Goal: Entertainment & Leisure: Browse casually

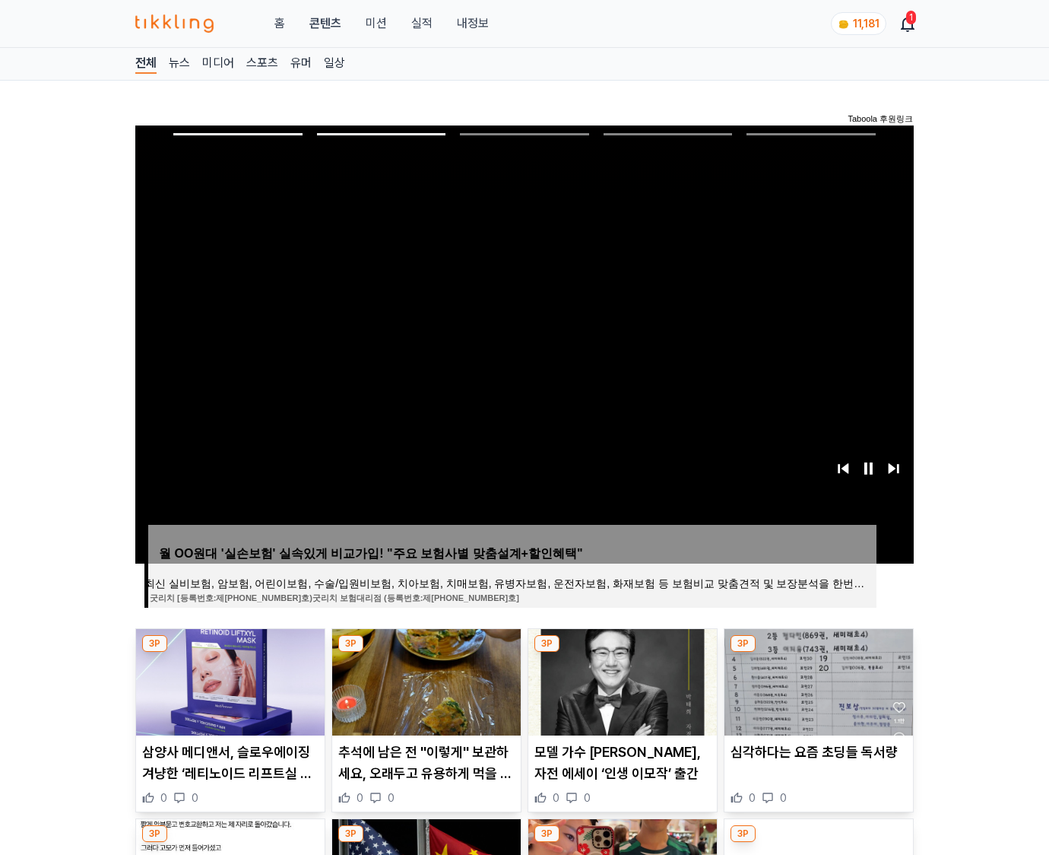
click at [817, 680] on img at bounding box center [819, 682] width 189 height 106
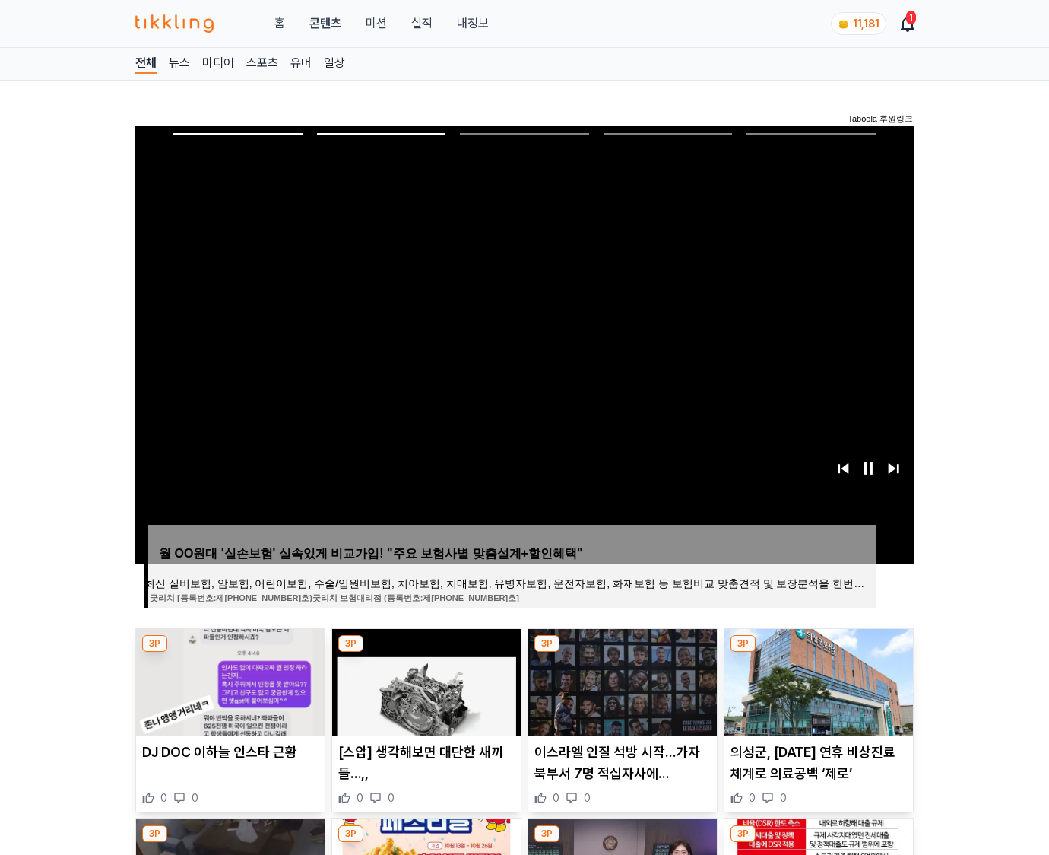
click at [817, 680] on img at bounding box center [819, 682] width 189 height 106
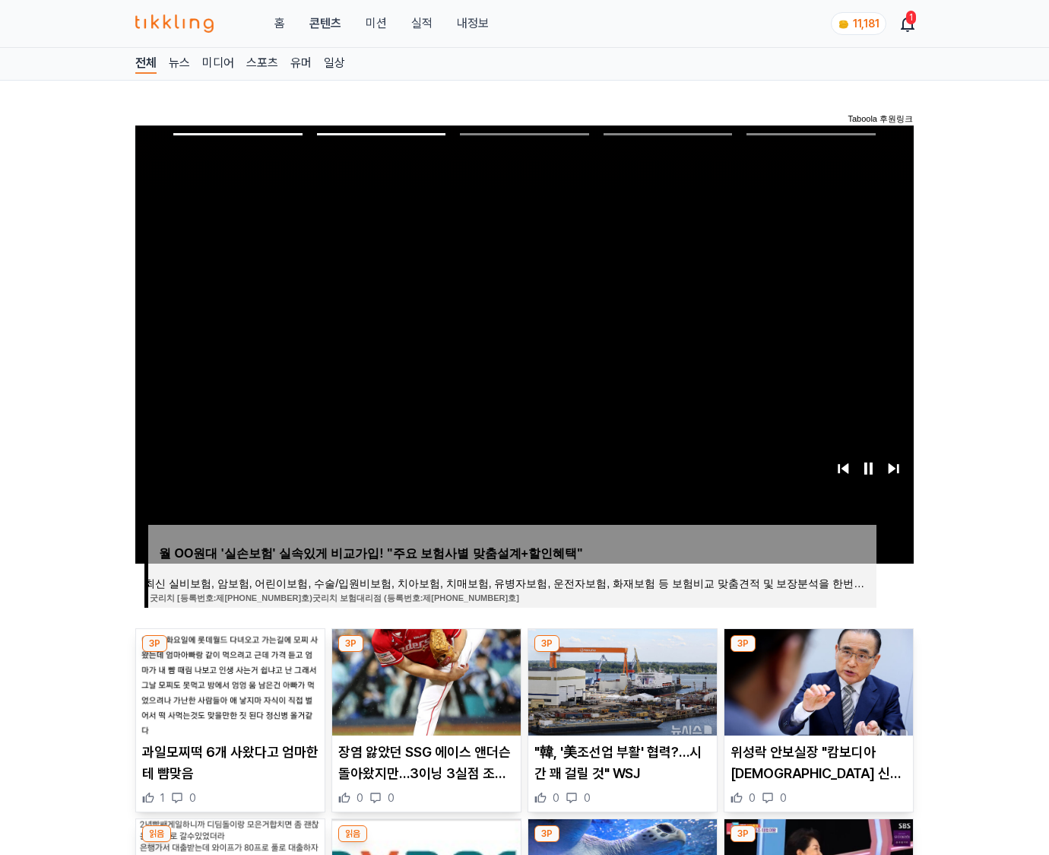
click at [817, 680] on img at bounding box center [819, 682] width 189 height 106
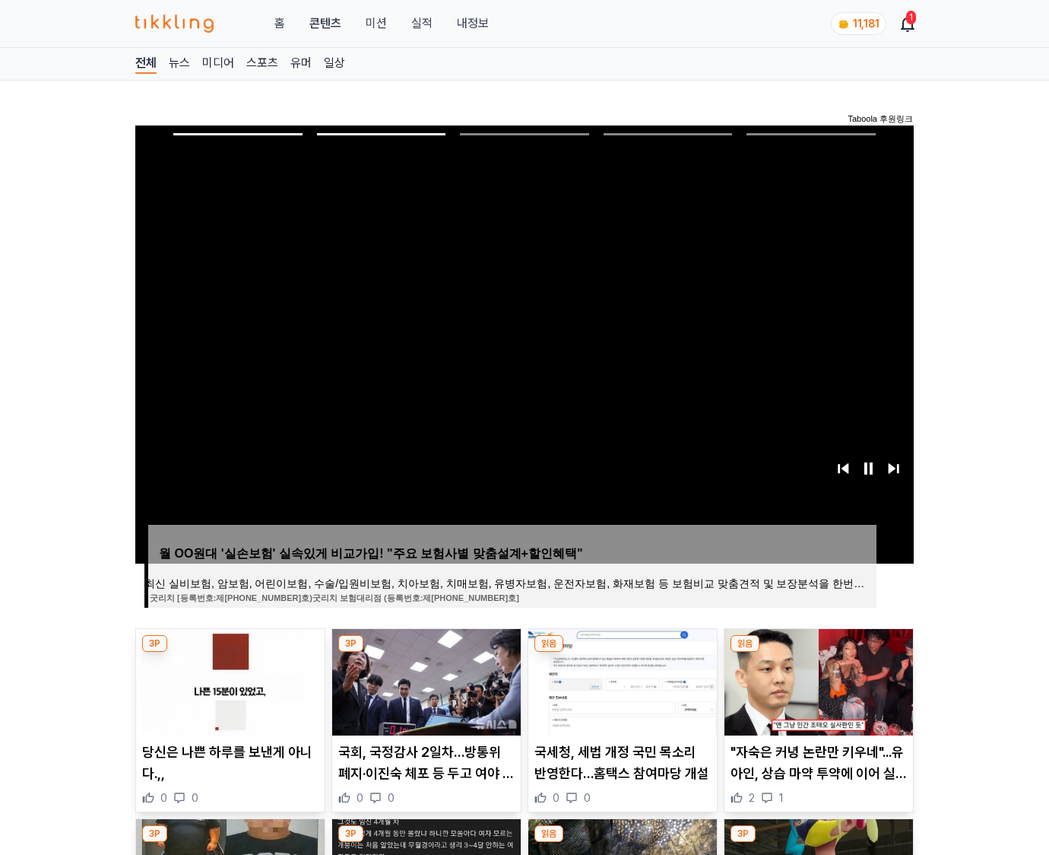
click at [817, 680] on img at bounding box center [819, 682] width 189 height 106
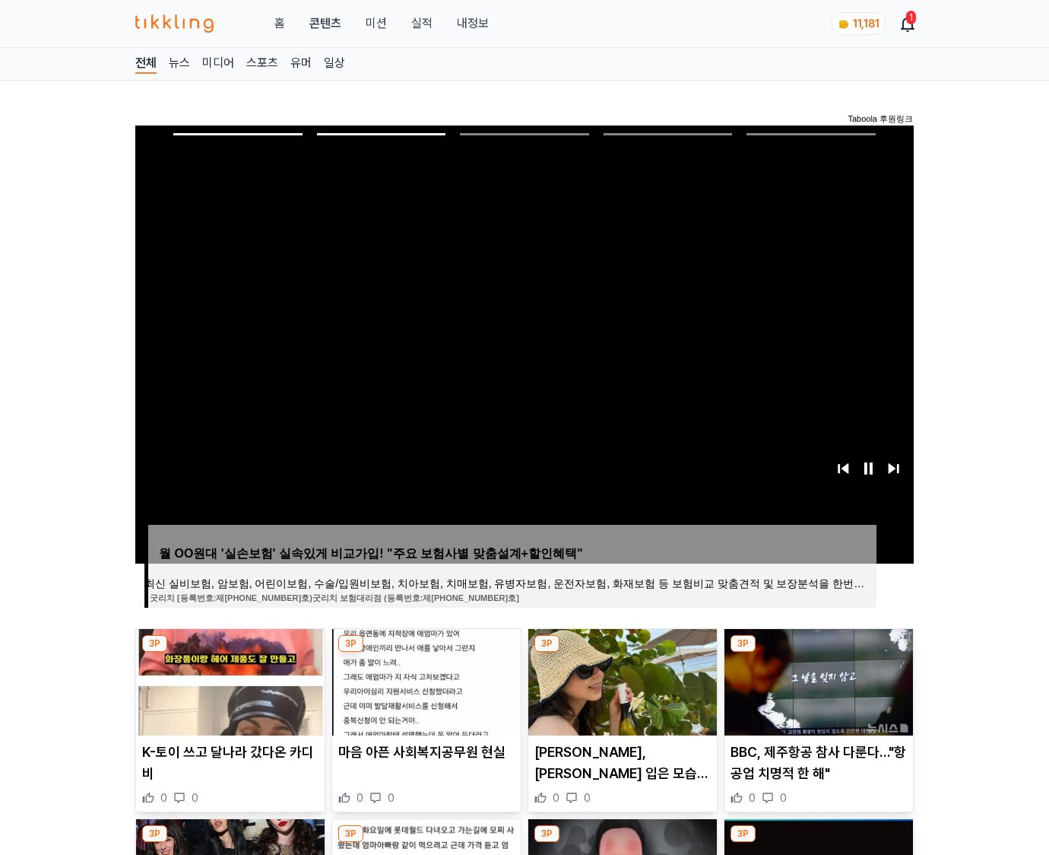
click at [817, 680] on img at bounding box center [819, 682] width 189 height 106
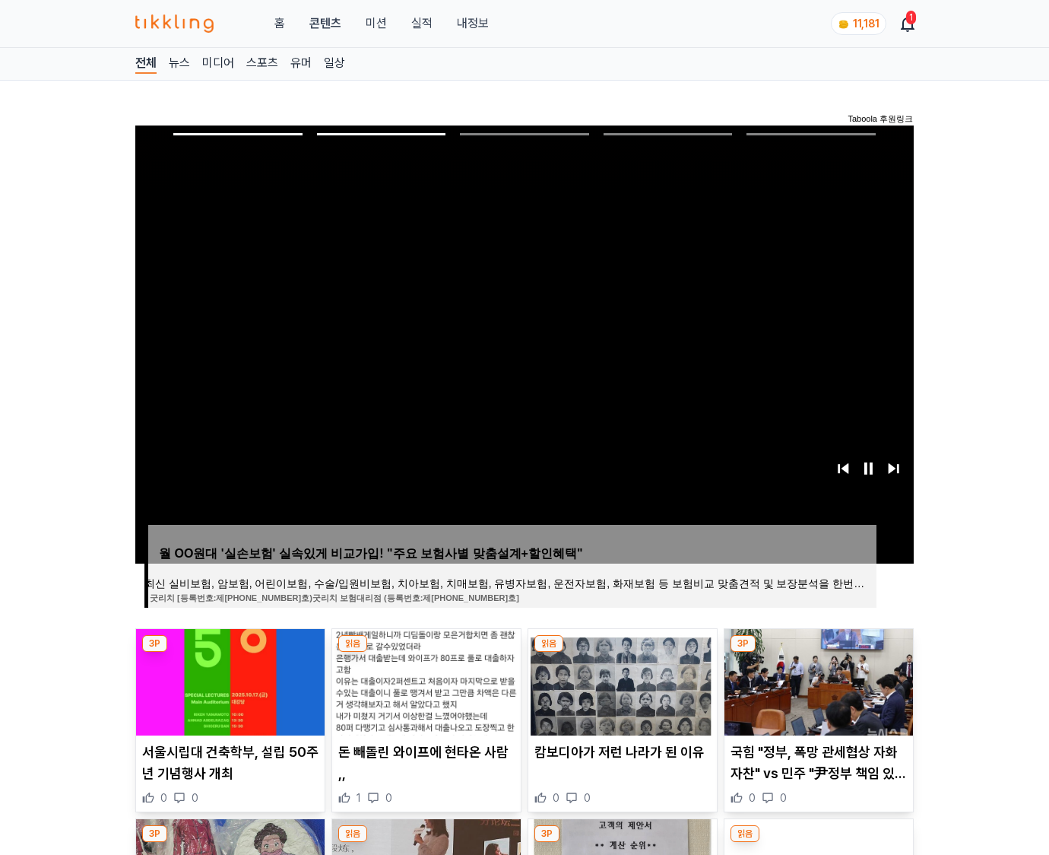
click at [817, 680] on img at bounding box center [819, 682] width 189 height 106
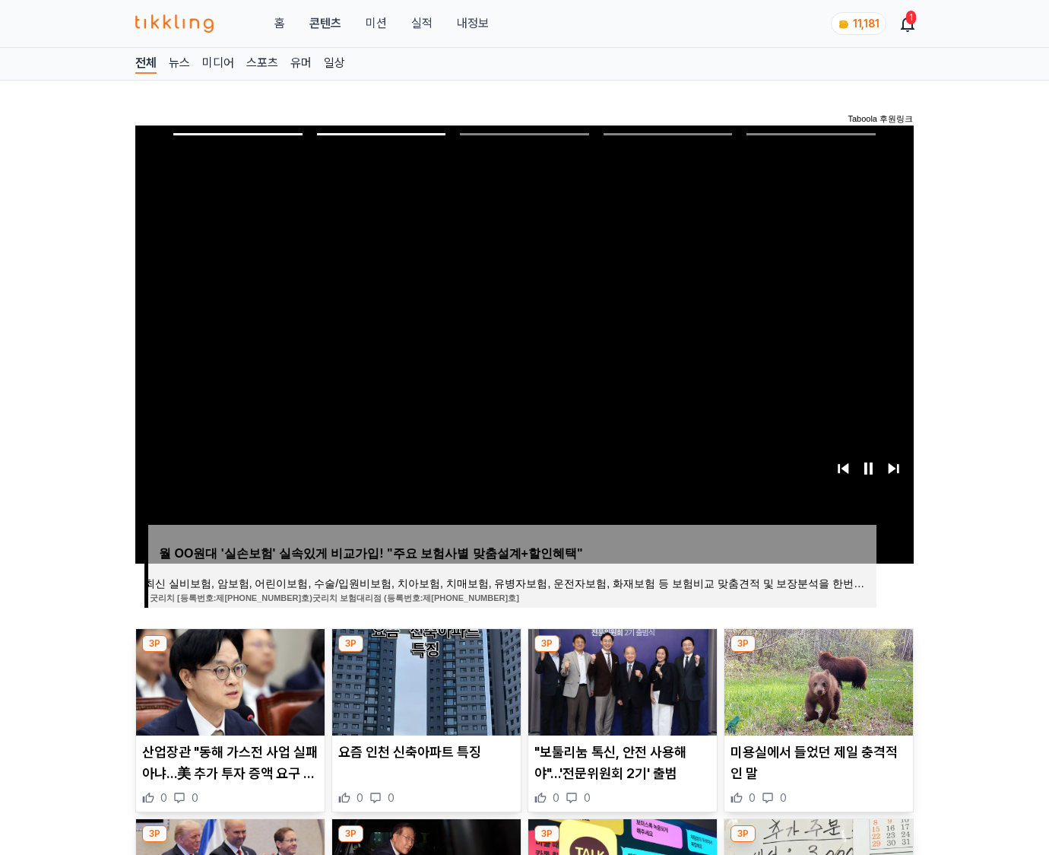
click at [817, 680] on img at bounding box center [819, 682] width 189 height 106
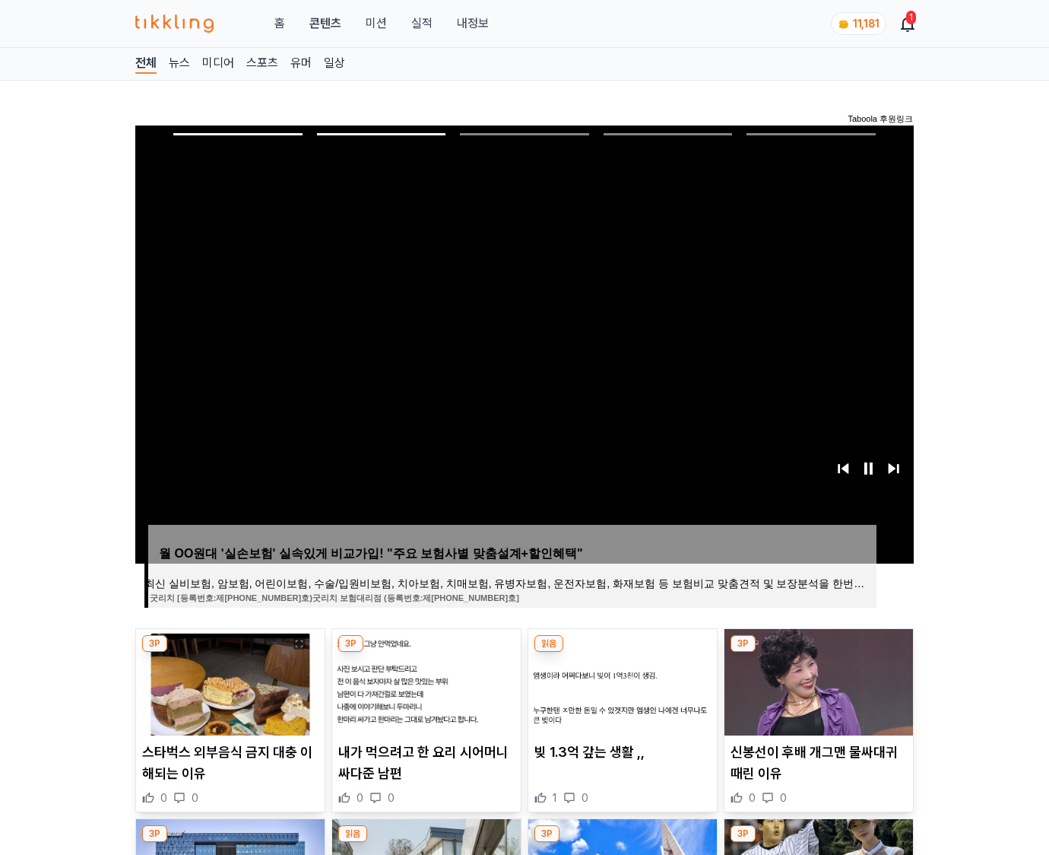
click at [817, 680] on img at bounding box center [819, 682] width 189 height 106
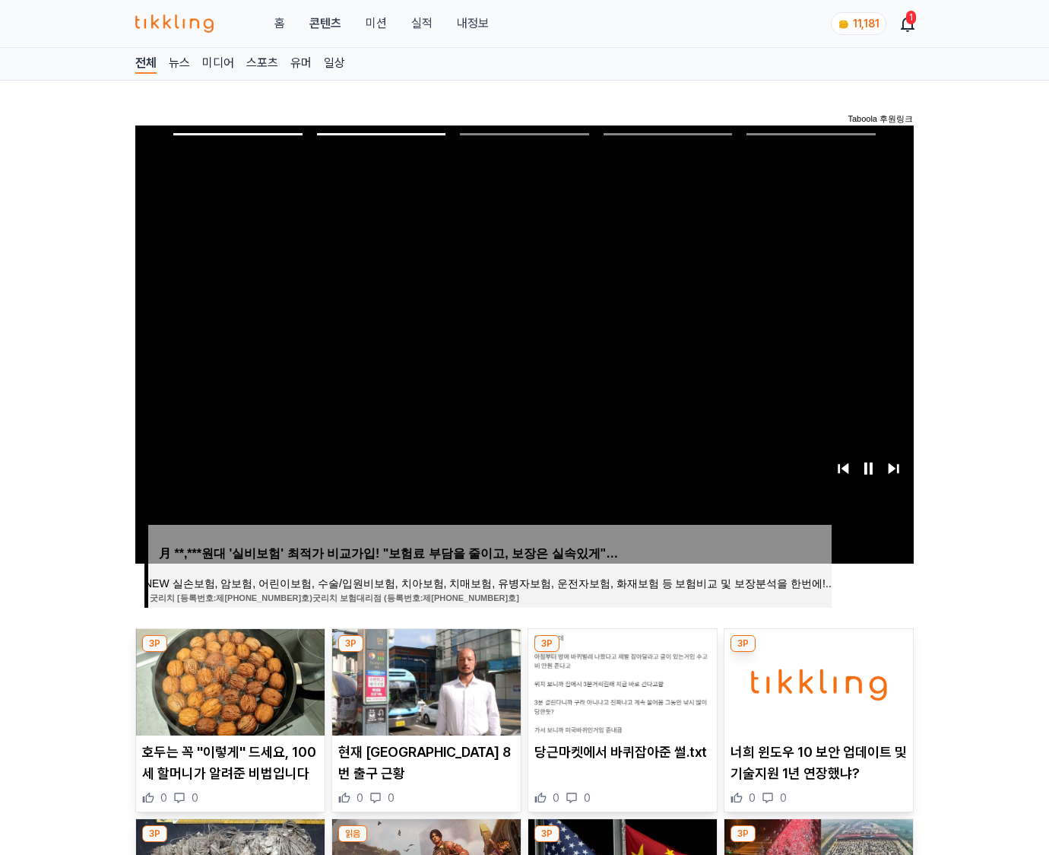
click at [817, 680] on img at bounding box center [819, 682] width 189 height 106
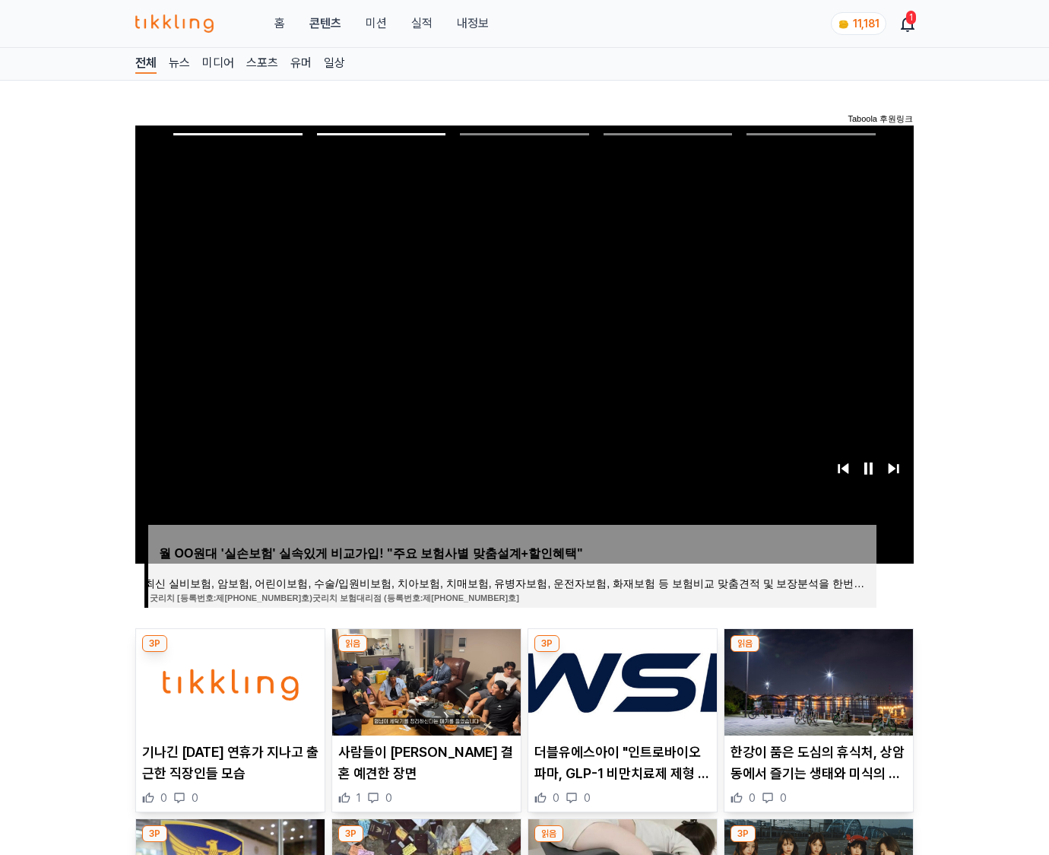
click at [817, 680] on img at bounding box center [819, 682] width 189 height 106
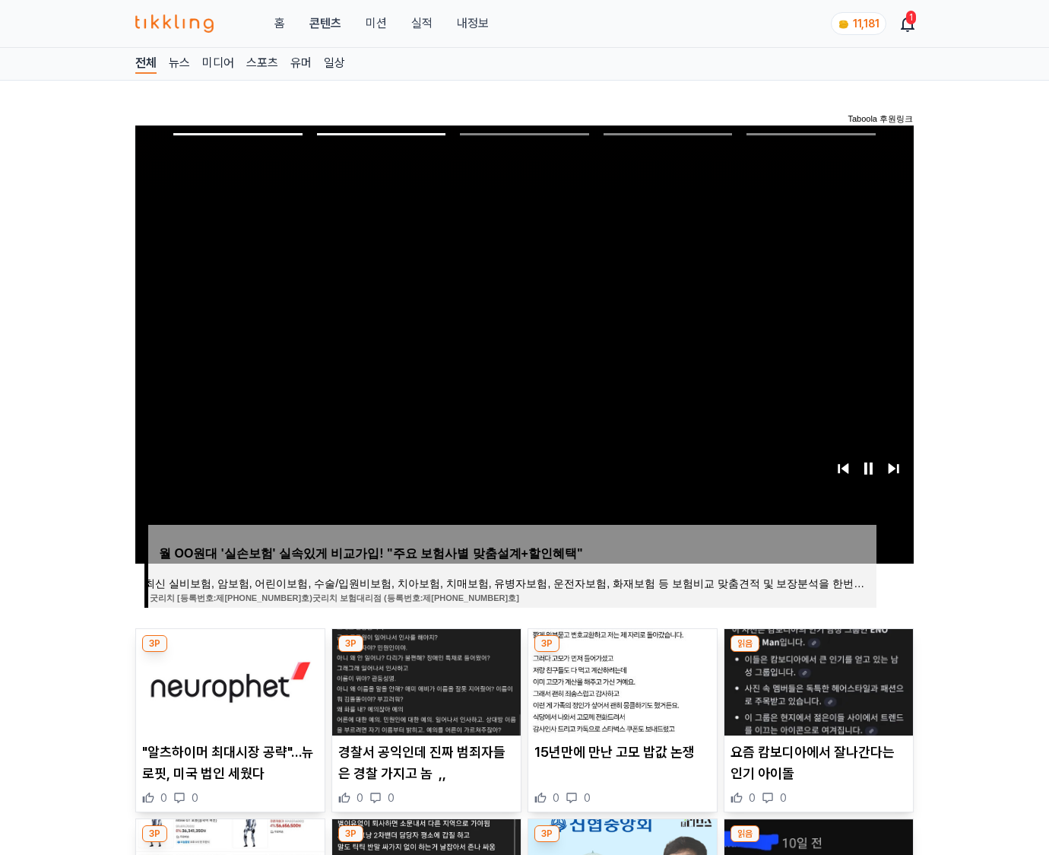
click at [817, 680] on img at bounding box center [819, 682] width 189 height 106
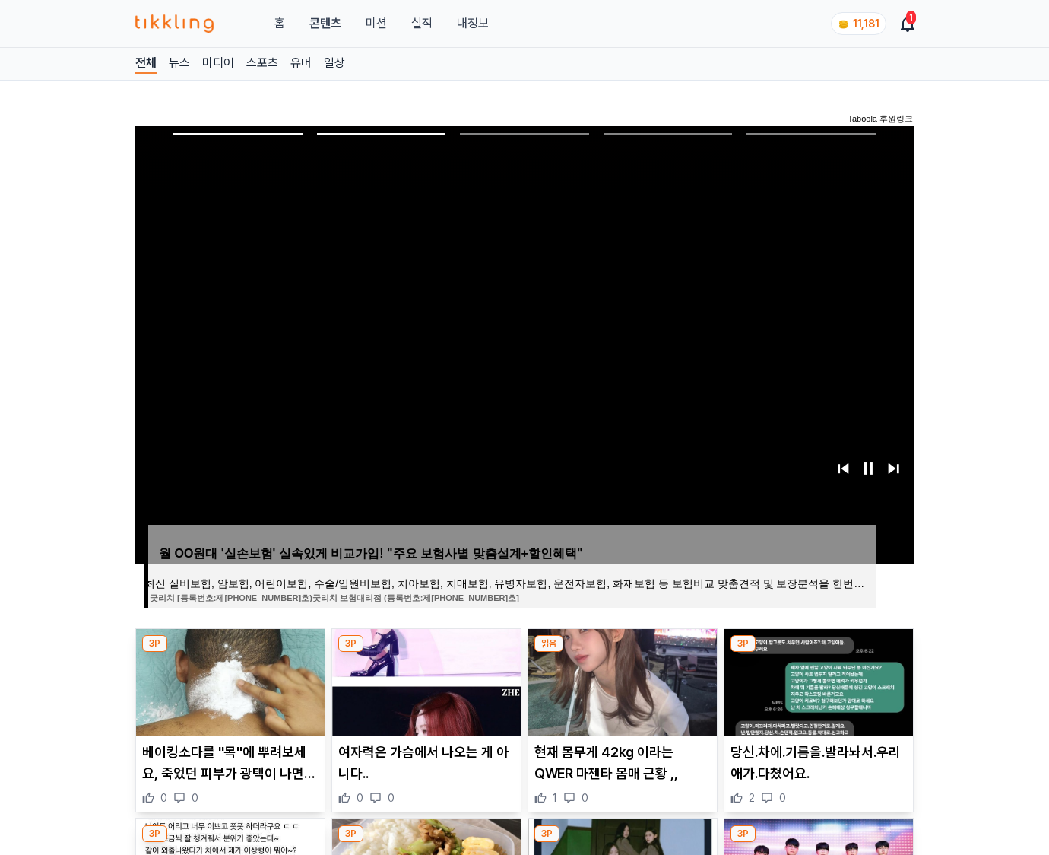
click at [817, 680] on img at bounding box center [819, 682] width 189 height 106
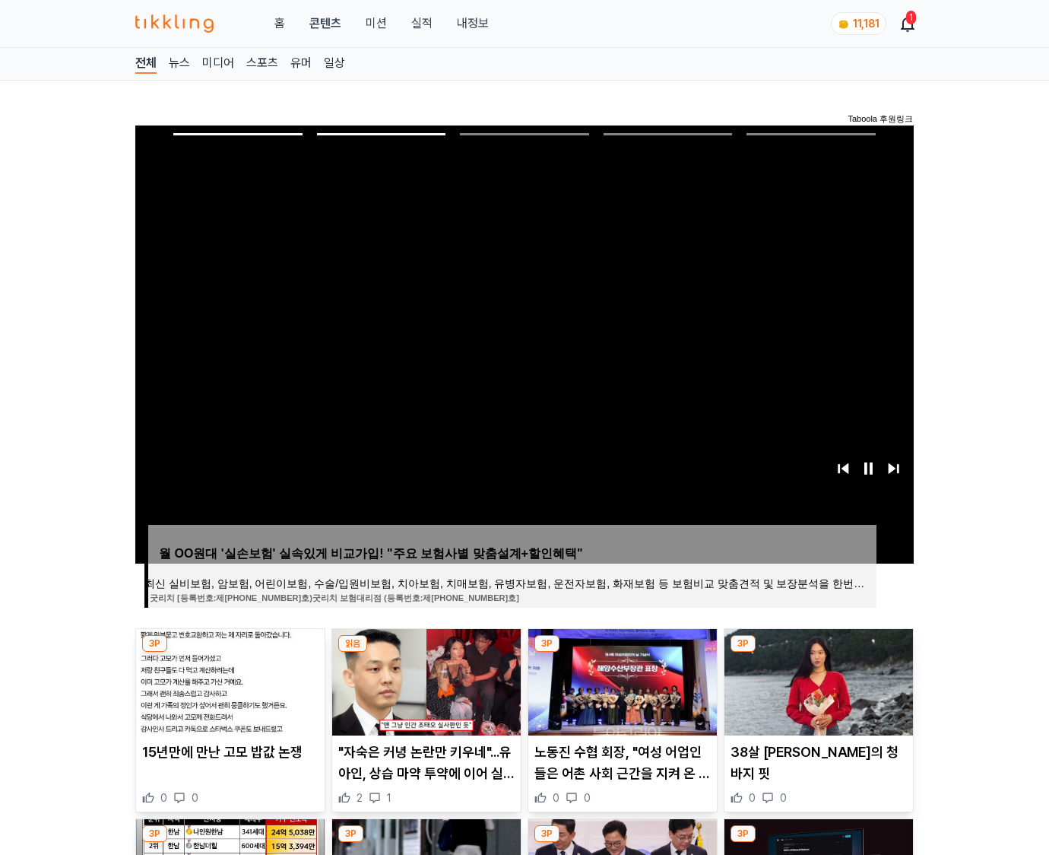
click at [817, 680] on img at bounding box center [819, 682] width 189 height 106
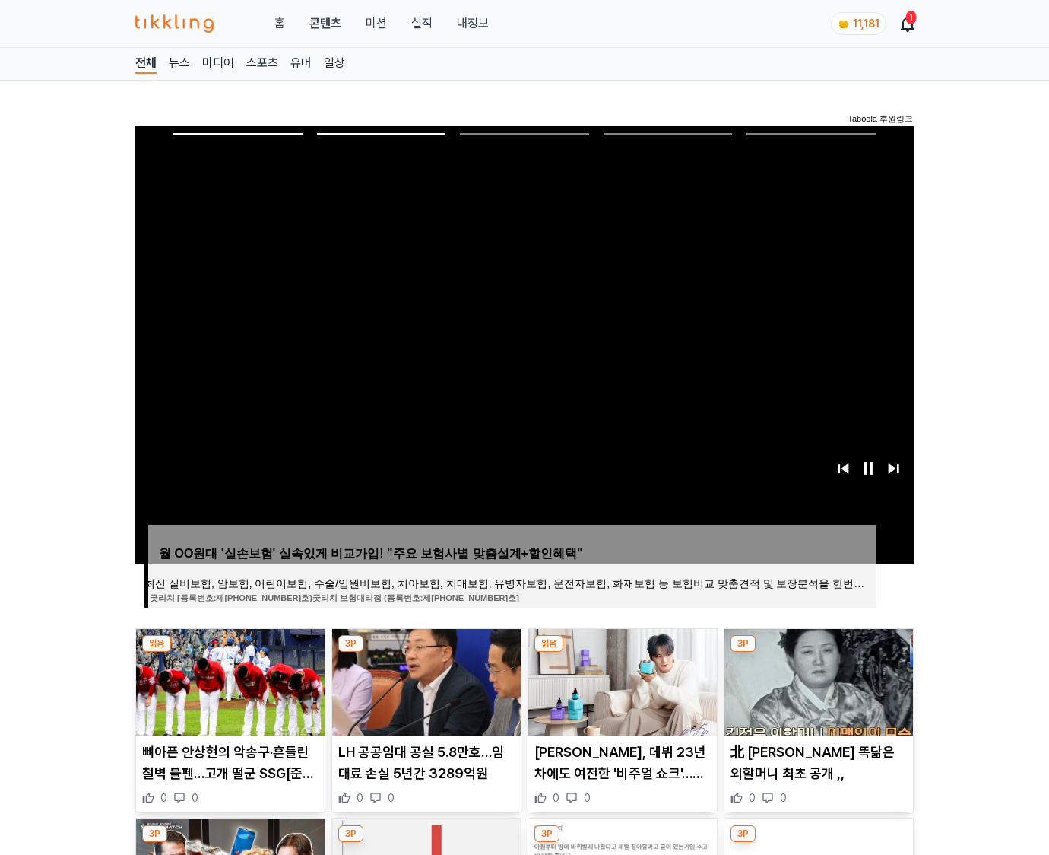
click at [817, 680] on img at bounding box center [819, 682] width 189 height 106
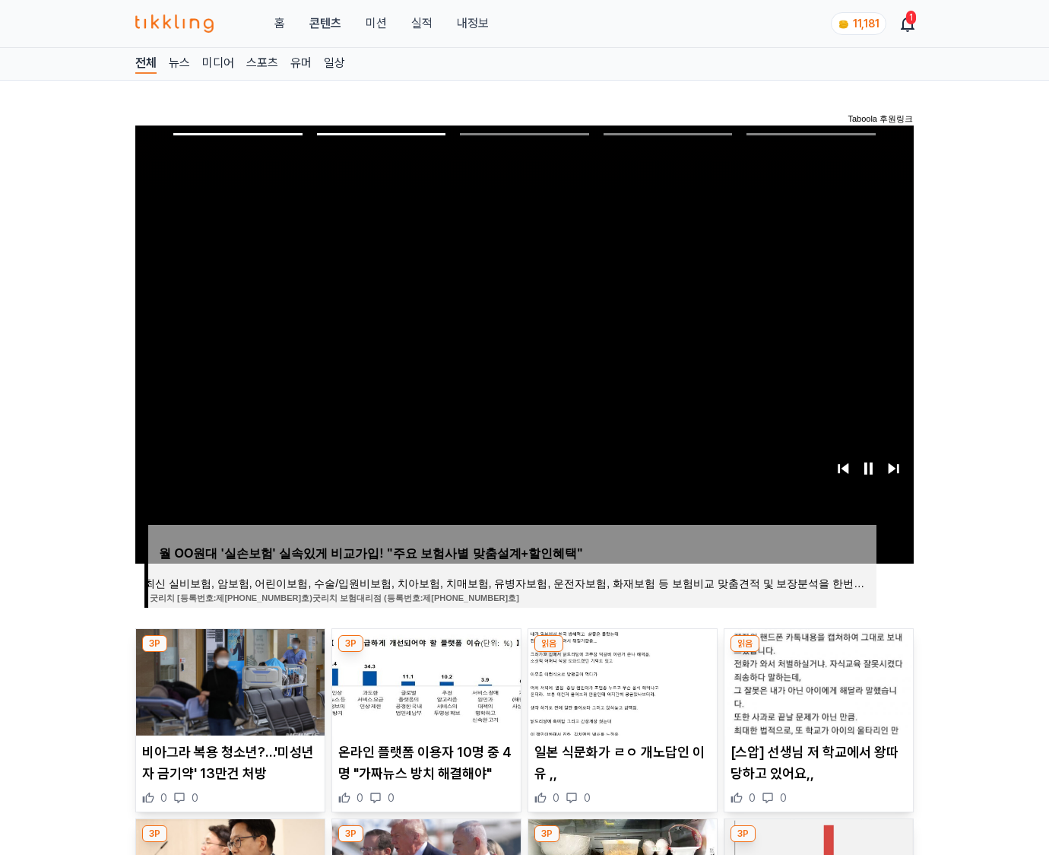
click at [817, 680] on img at bounding box center [819, 682] width 189 height 106
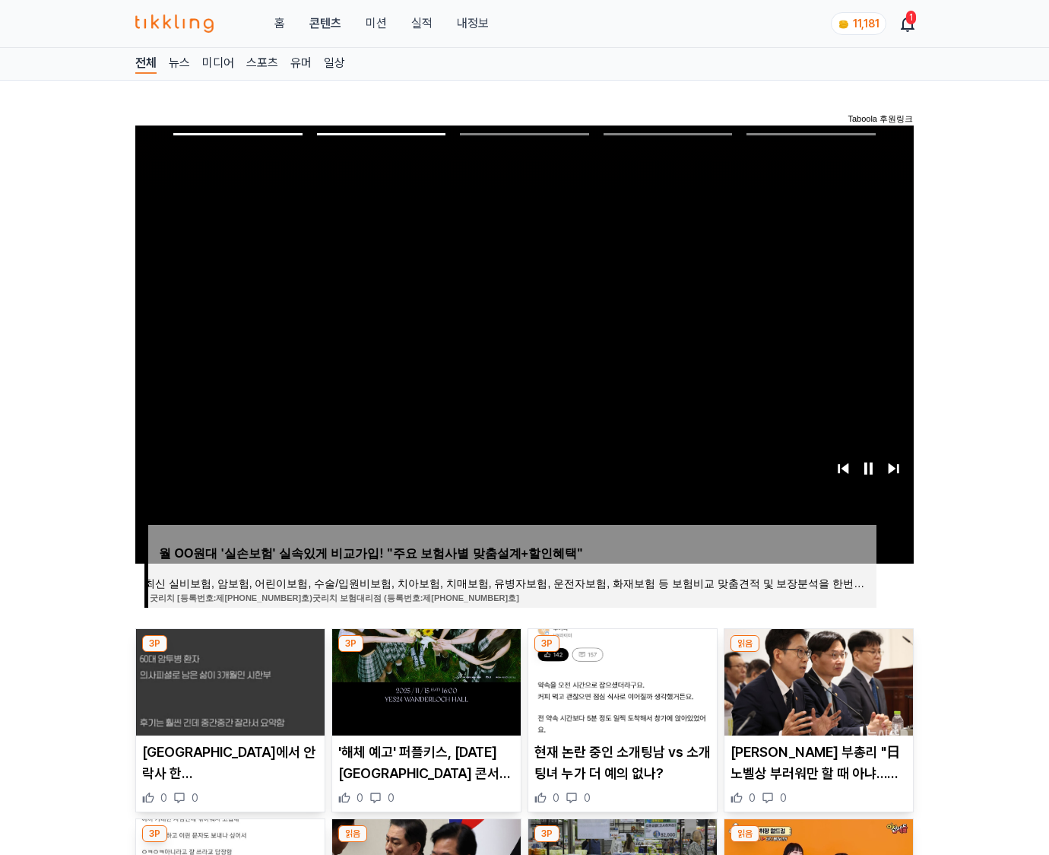
click at [817, 680] on img at bounding box center [819, 682] width 189 height 106
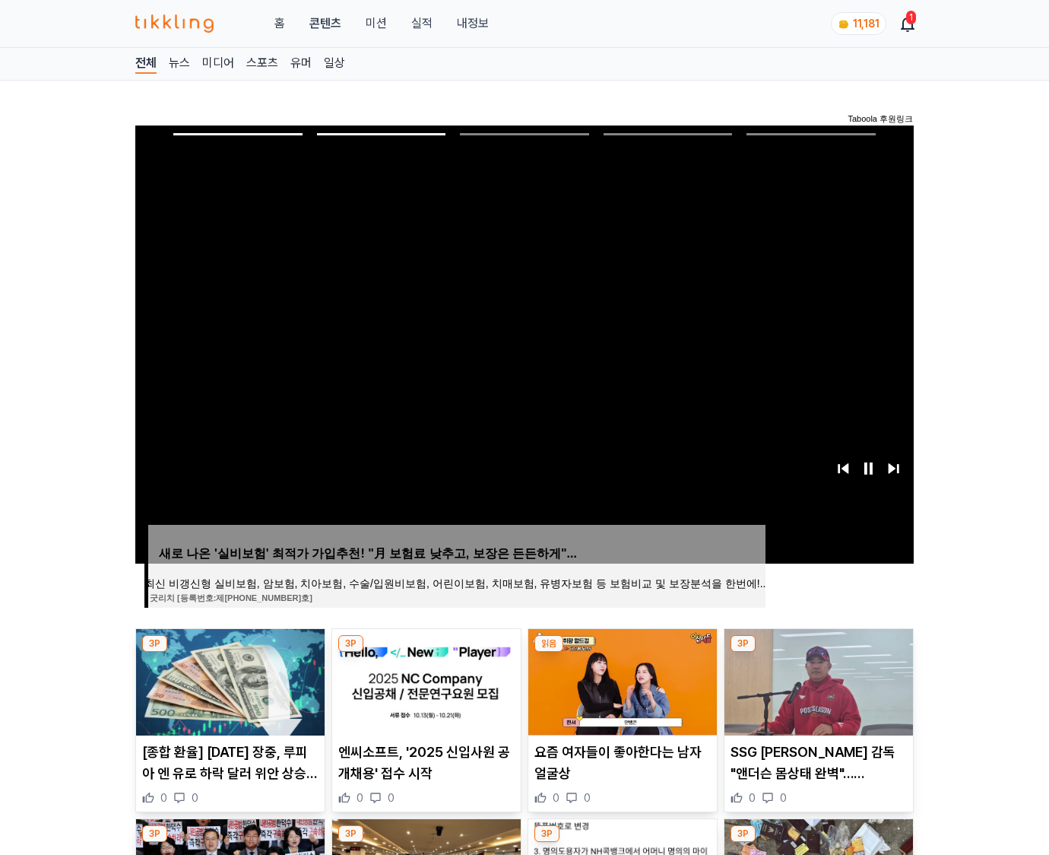
click at [817, 680] on img at bounding box center [819, 682] width 189 height 106
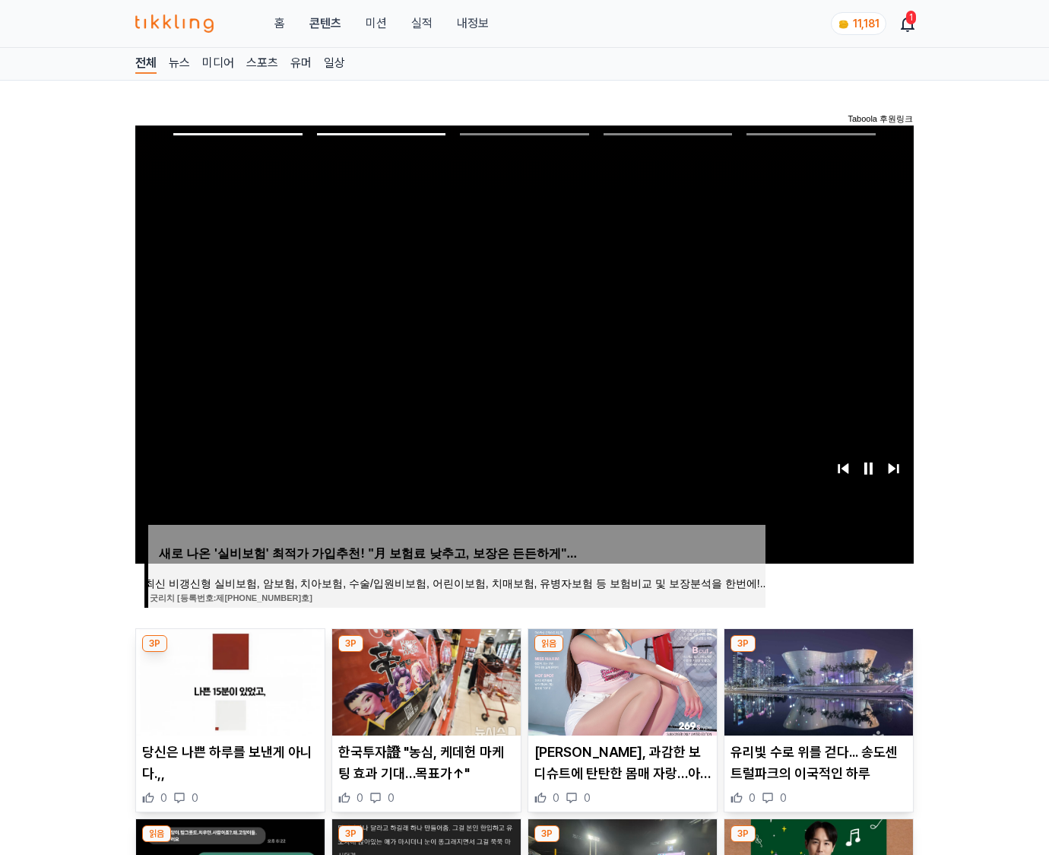
click at [817, 680] on img at bounding box center [819, 682] width 189 height 106
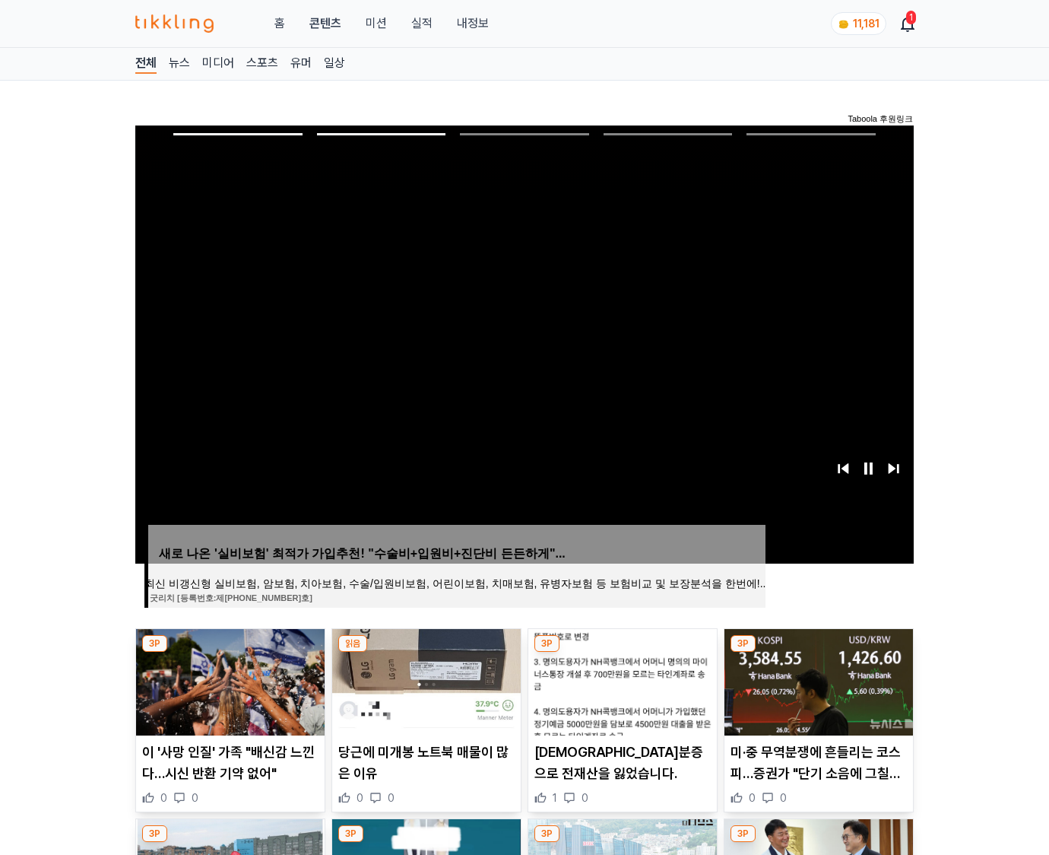
click at [817, 680] on img at bounding box center [819, 682] width 189 height 106
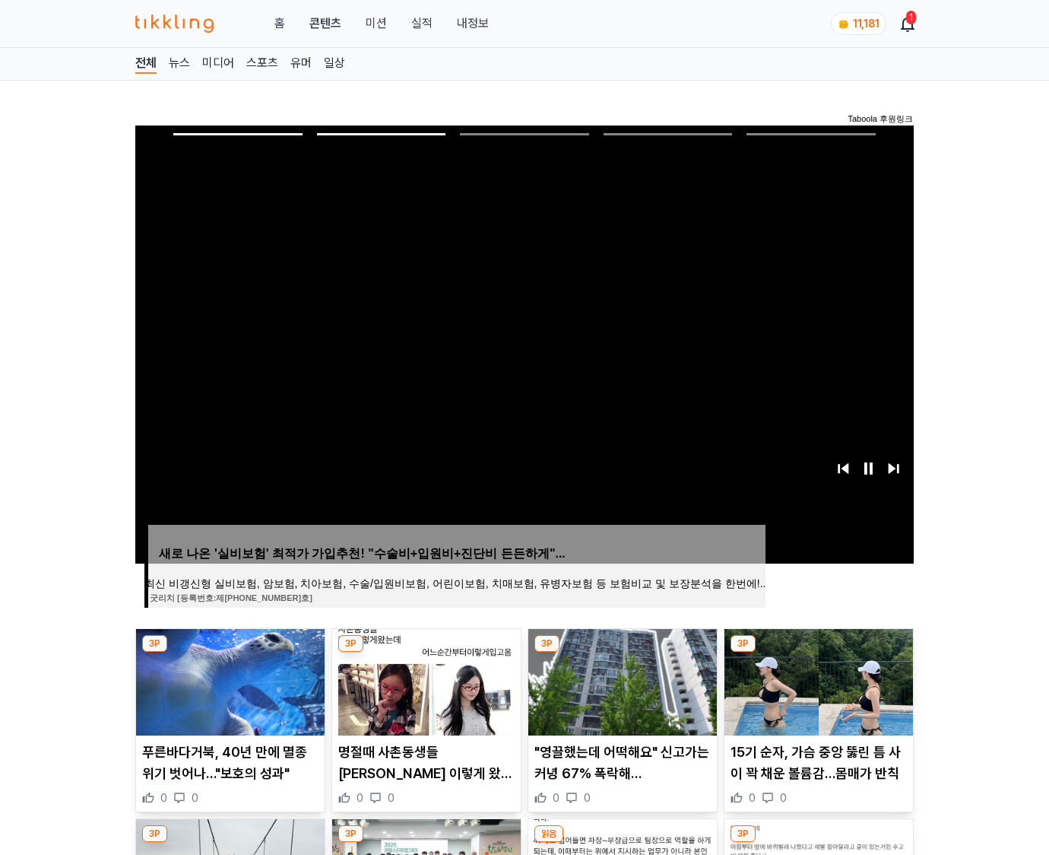
click at [817, 680] on img at bounding box center [819, 682] width 189 height 106
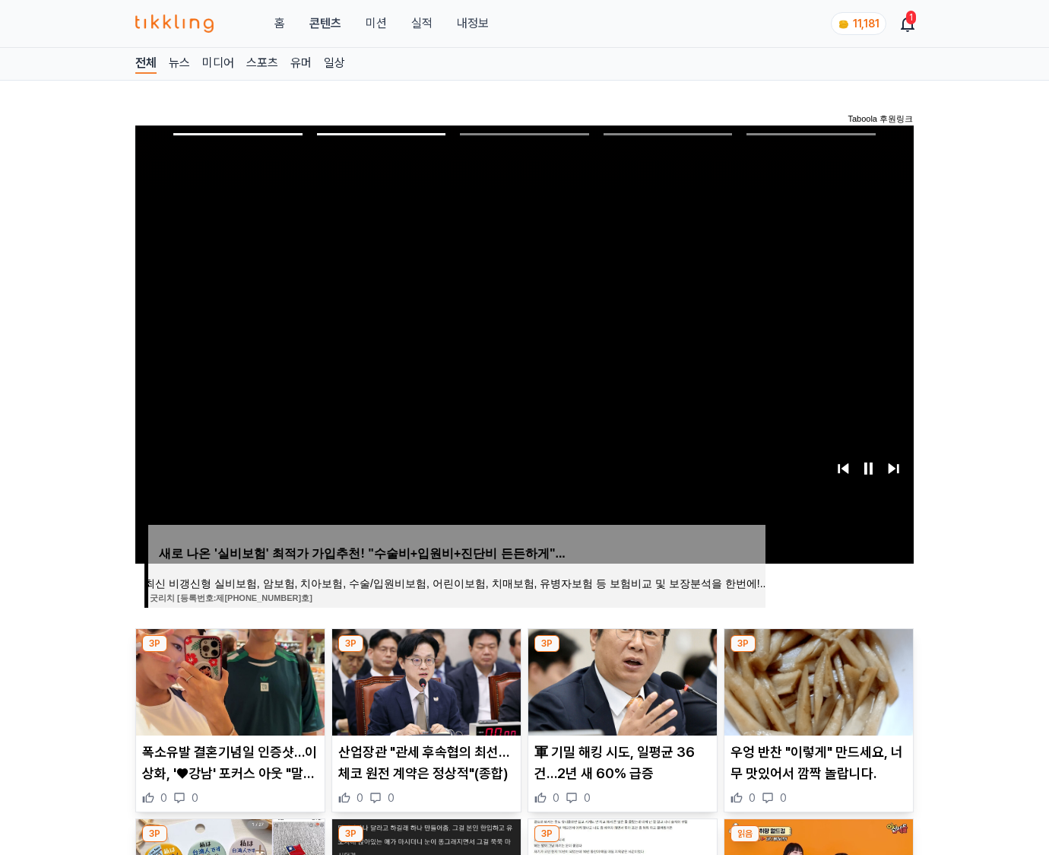
click at [817, 680] on img at bounding box center [819, 682] width 189 height 106
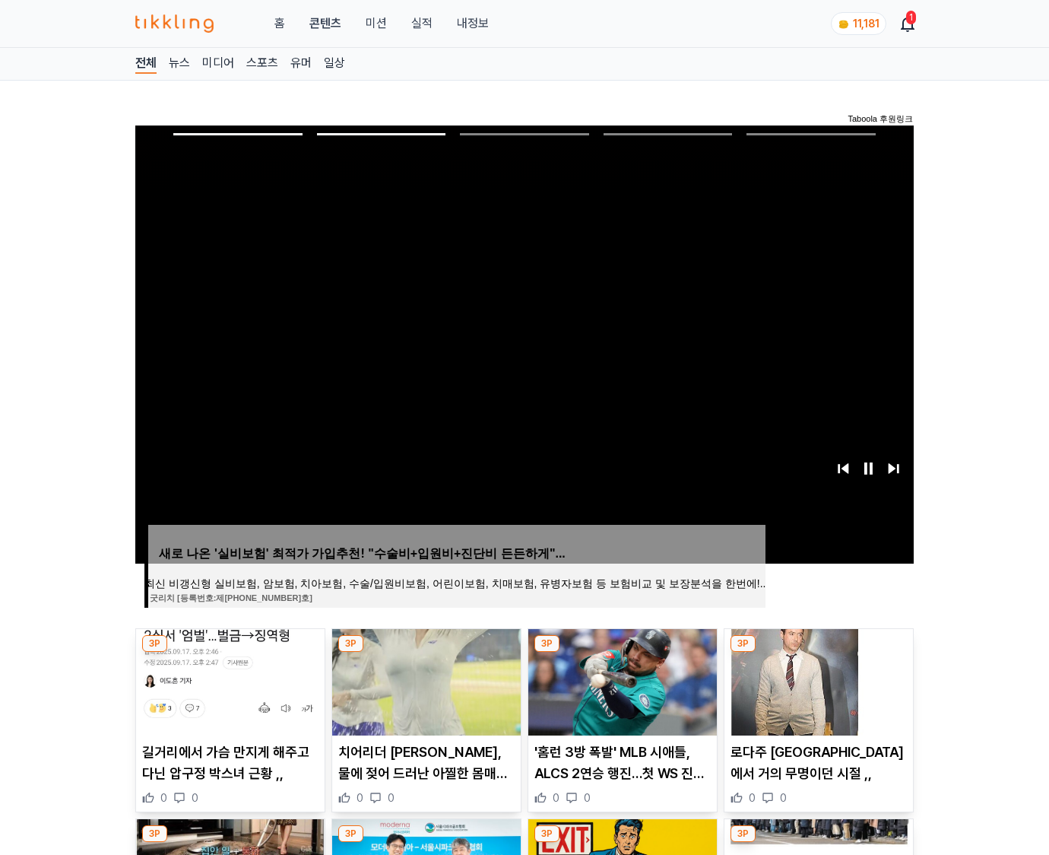
click at [817, 680] on img at bounding box center [819, 682] width 189 height 106
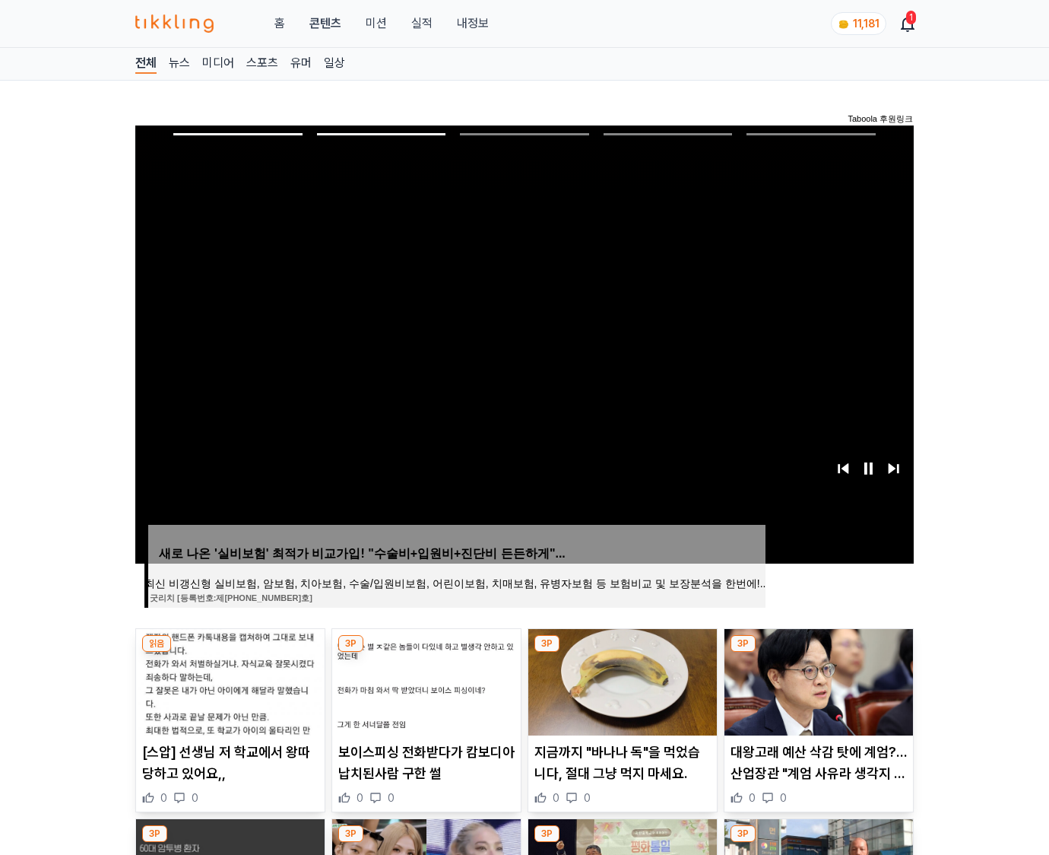
click at [817, 680] on img at bounding box center [819, 682] width 189 height 106
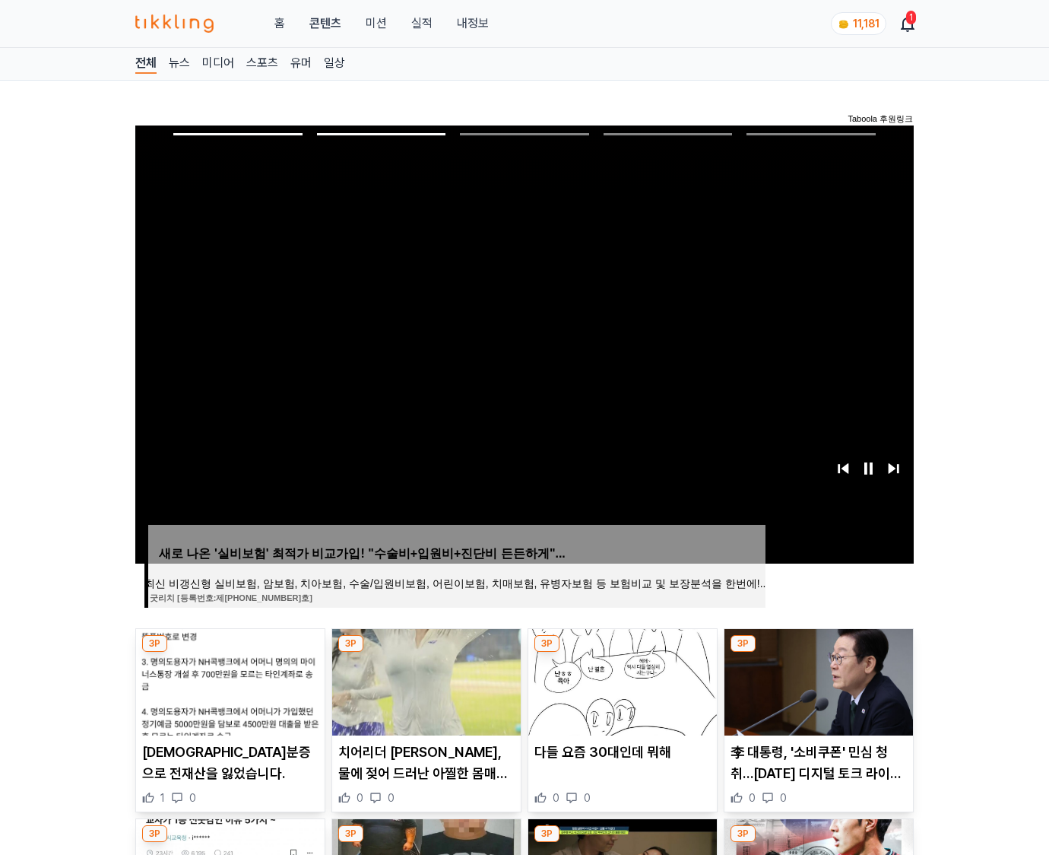
click at [817, 680] on img at bounding box center [819, 682] width 189 height 106
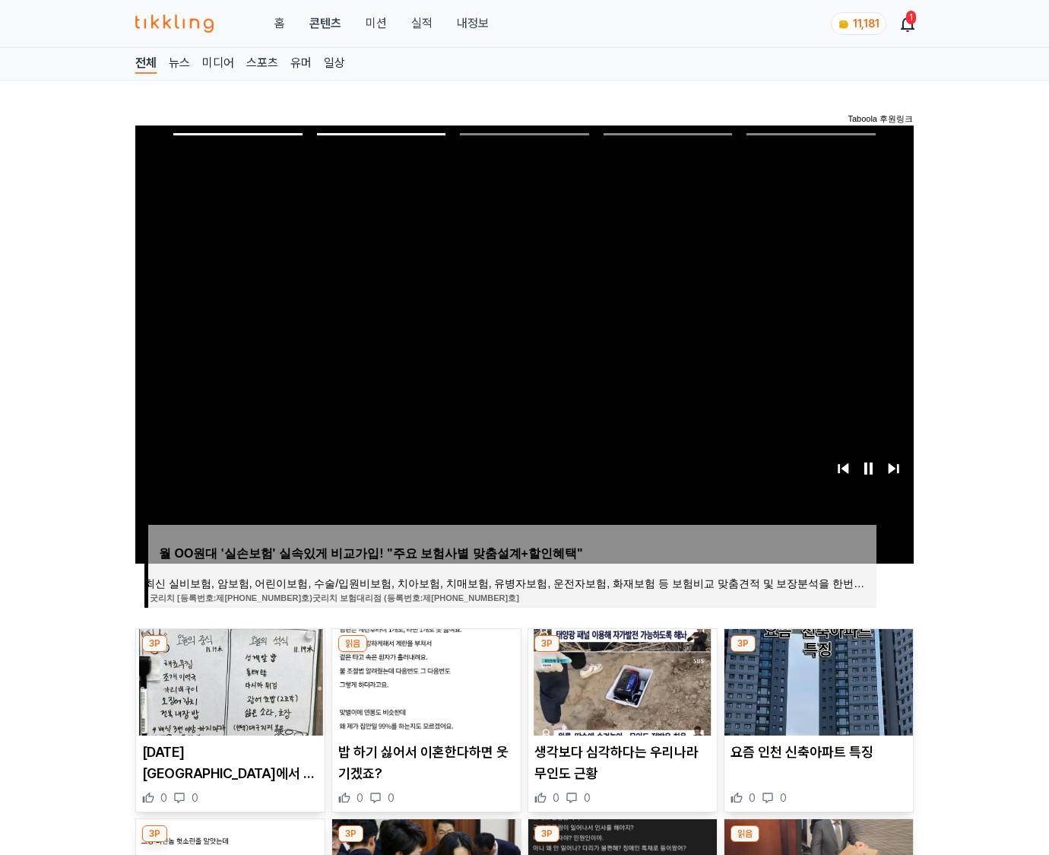
click at [817, 680] on img at bounding box center [819, 682] width 189 height 106
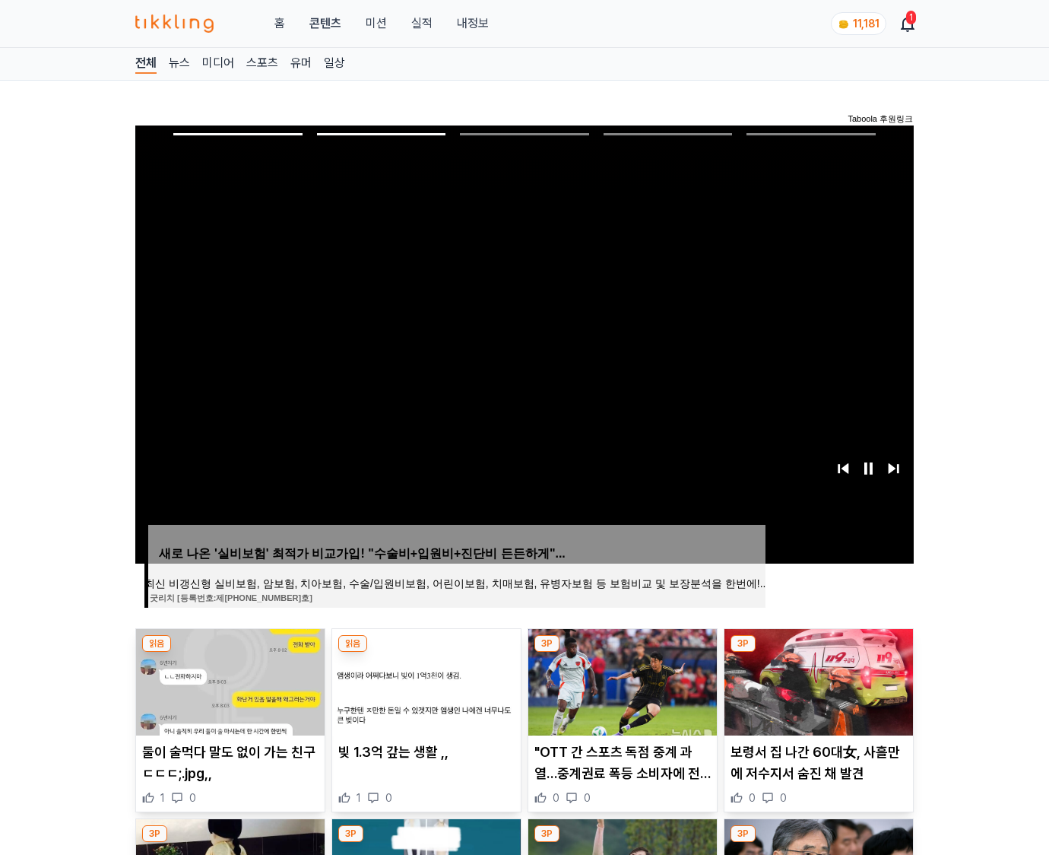
click at [817, 680] on img at bounding box center [819, 682] width 189 height 106
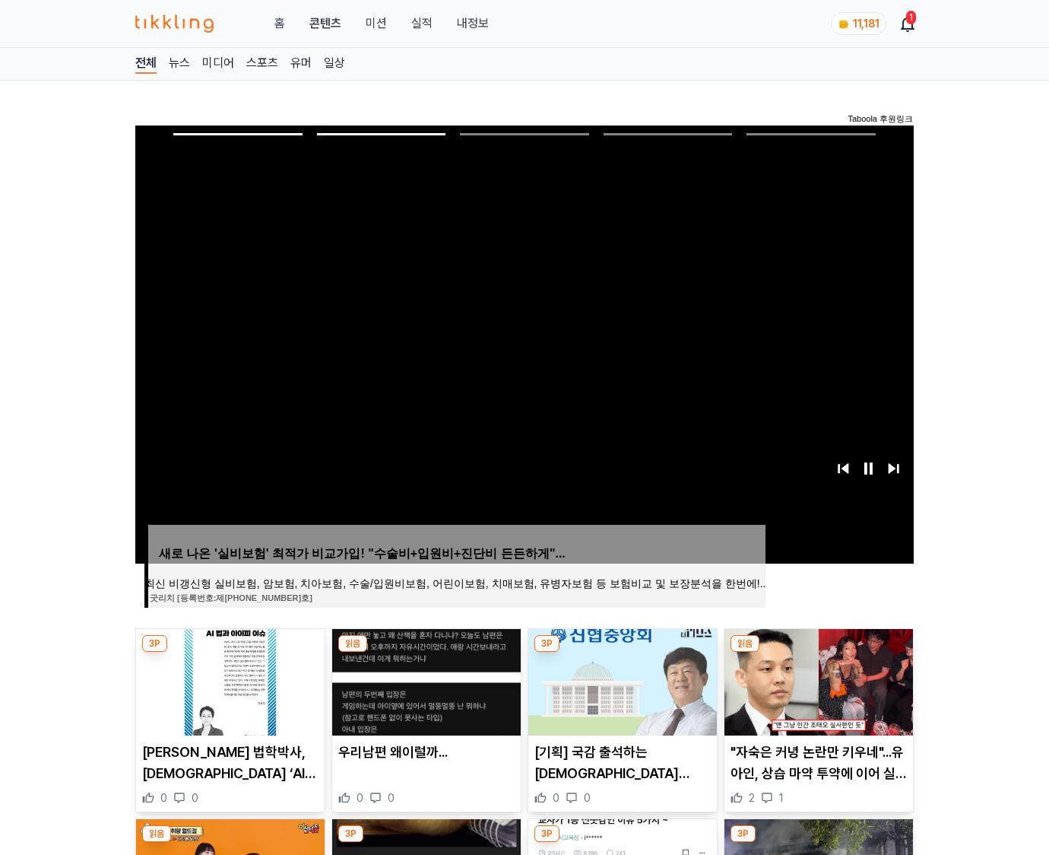
click at [817, 680] on img at bounding box center [819, 682] width 189 height 106
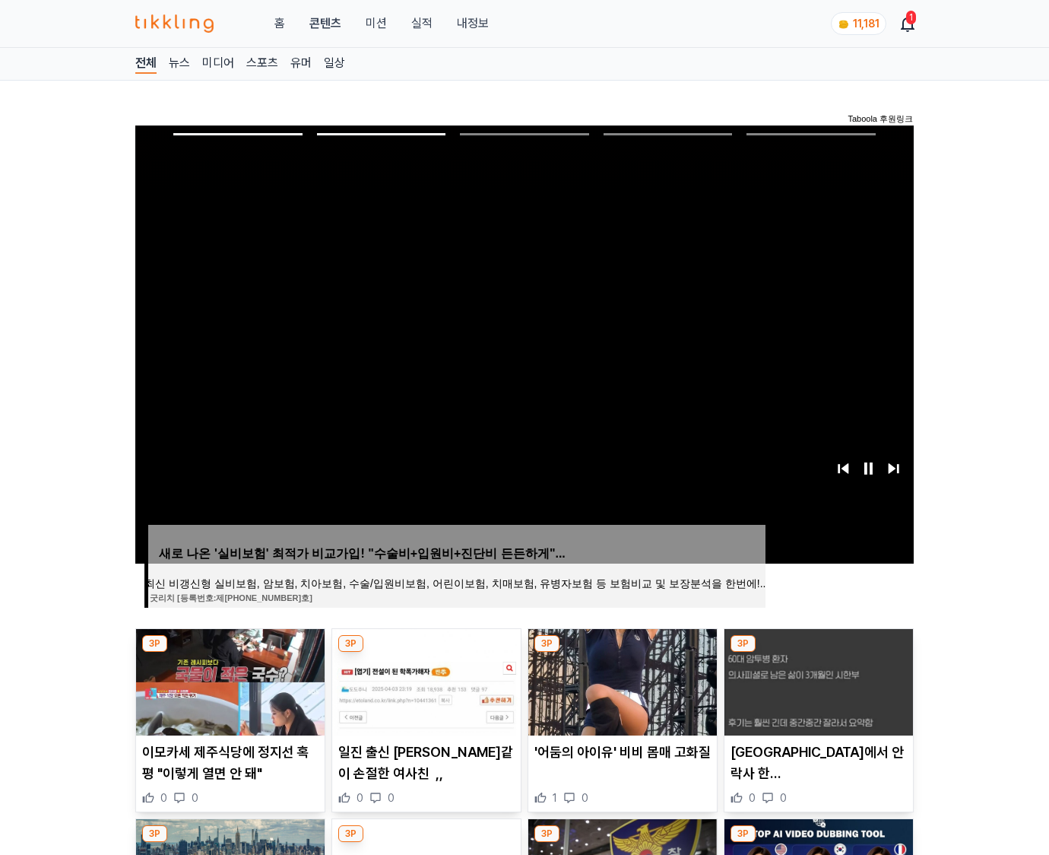
click at [817, 680] on img at bounding box center [819, 682] width 189 height 106
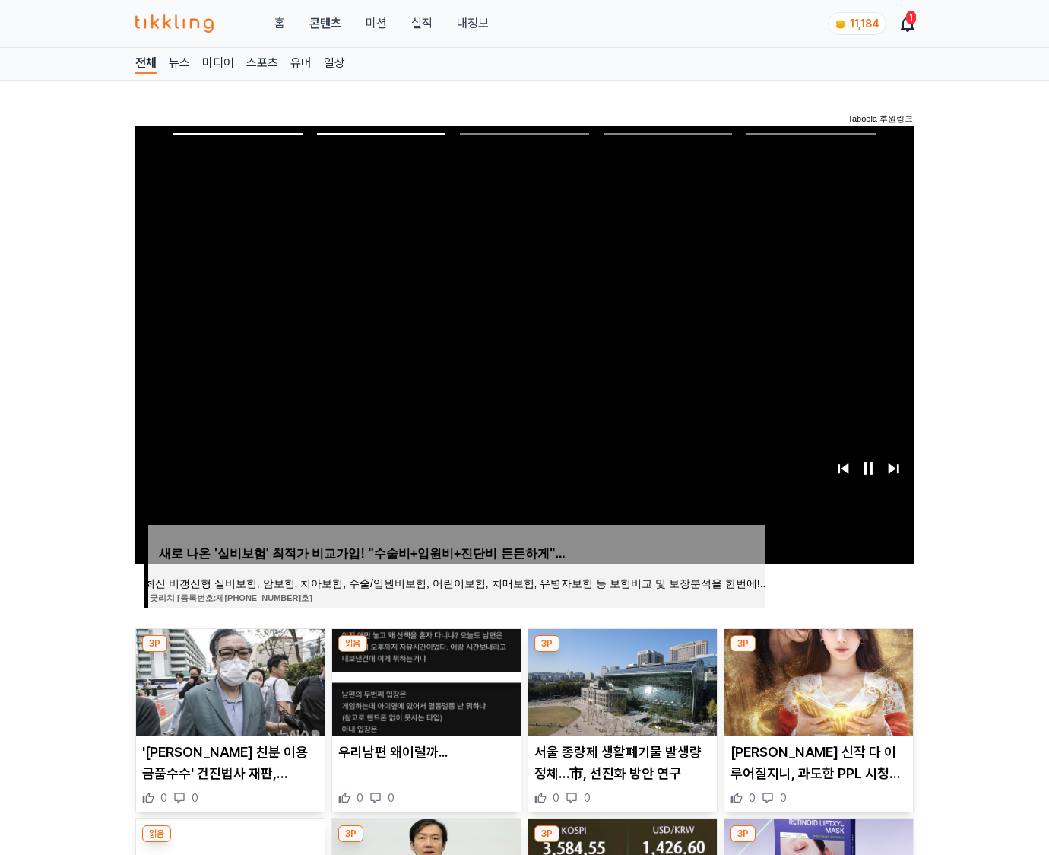
click at [817, 680] on img at bounding box center [819, 682] width 189 height 106
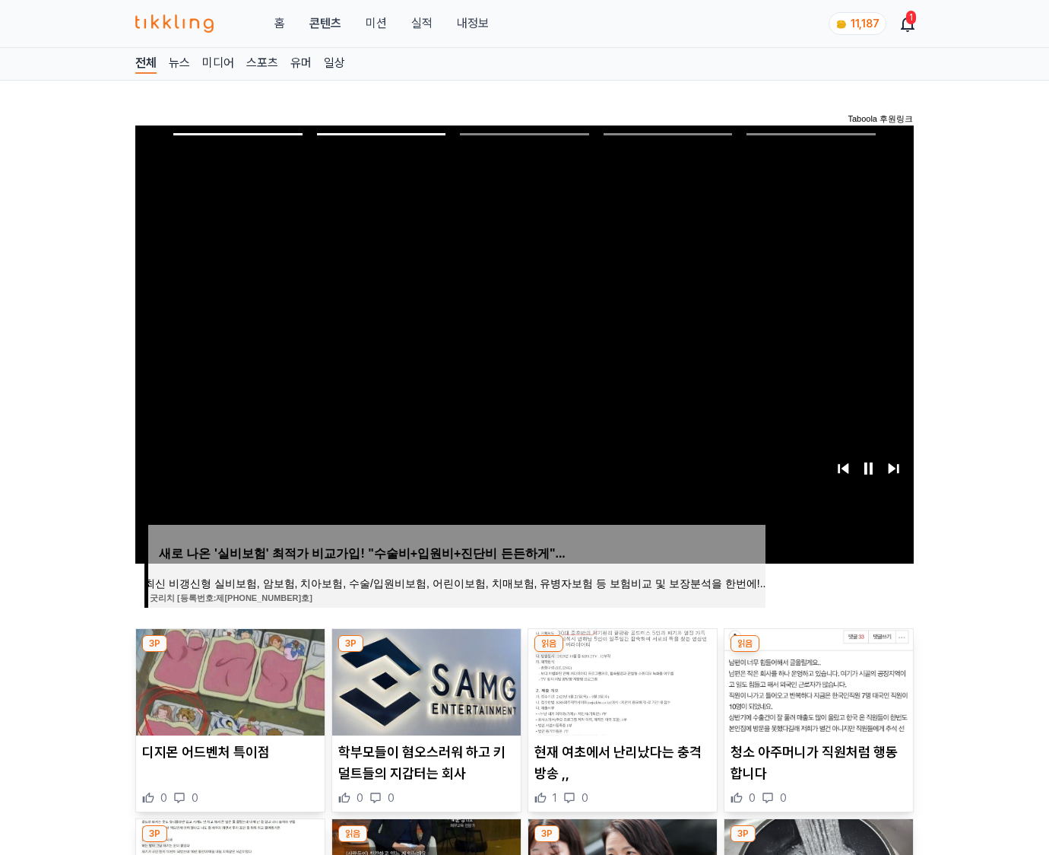
click at [817, 680] on img at bounding box center [819, 682] width 189 height 106
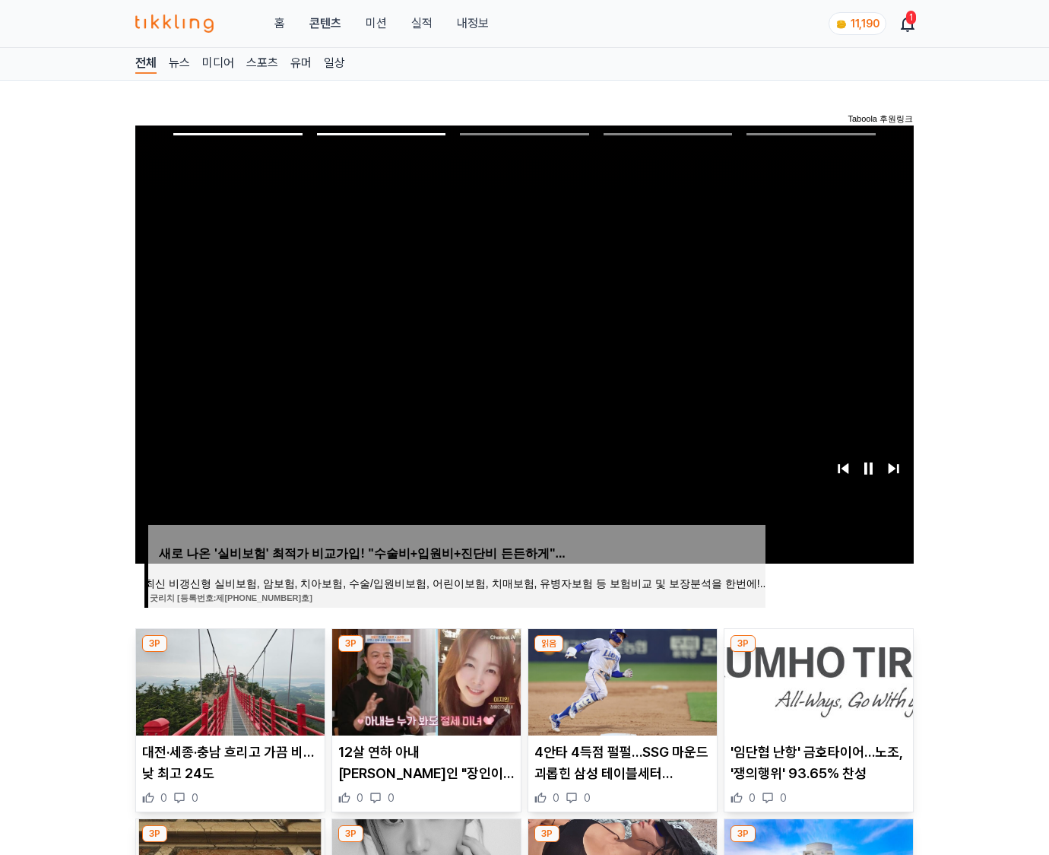
click at [817, 680] on img at bounding box center [819, 682] width 189 height 106
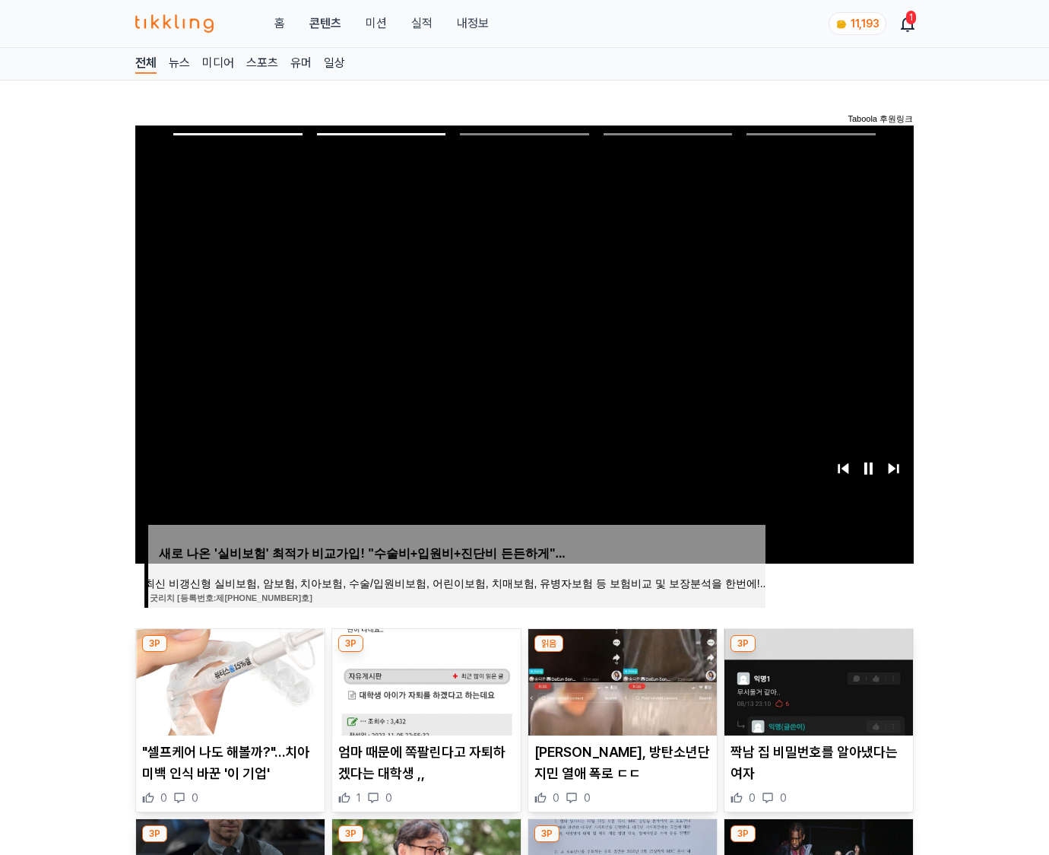
click at [817, 680] on img at bounding box center [819, 682] width 189 height 106
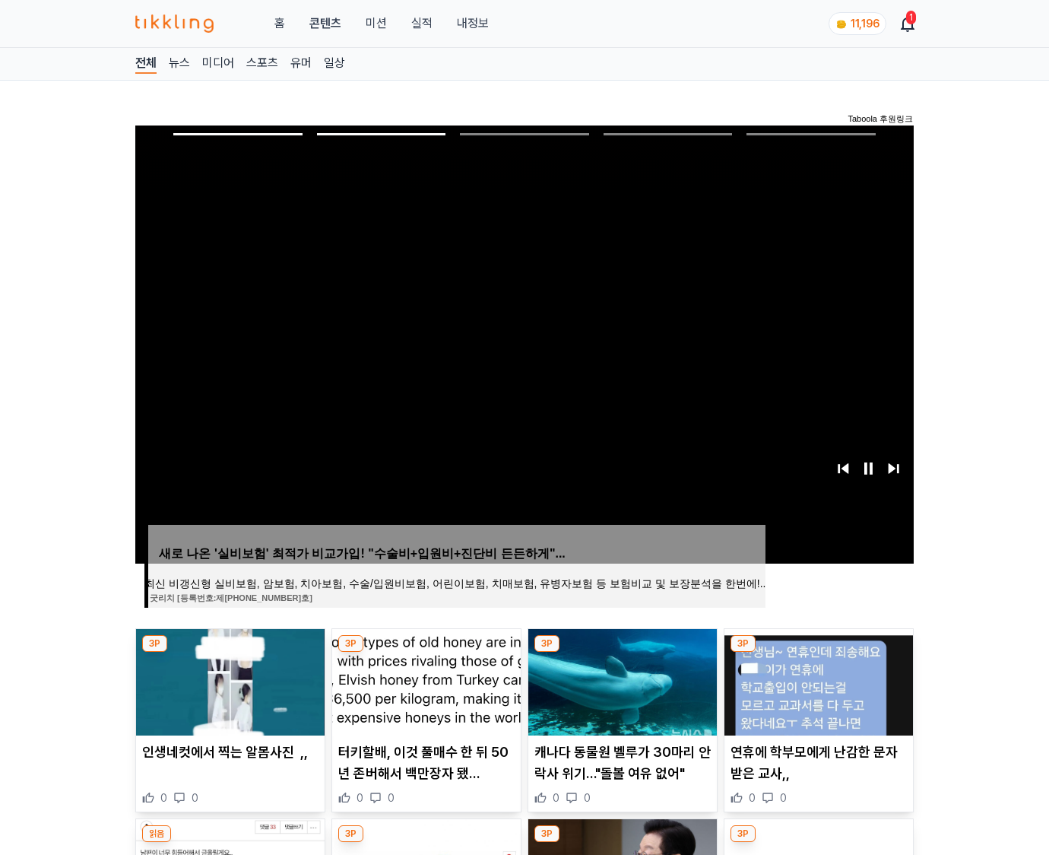
click at [817, 680] on img at bounding box center [819, 682] width 189 height 106
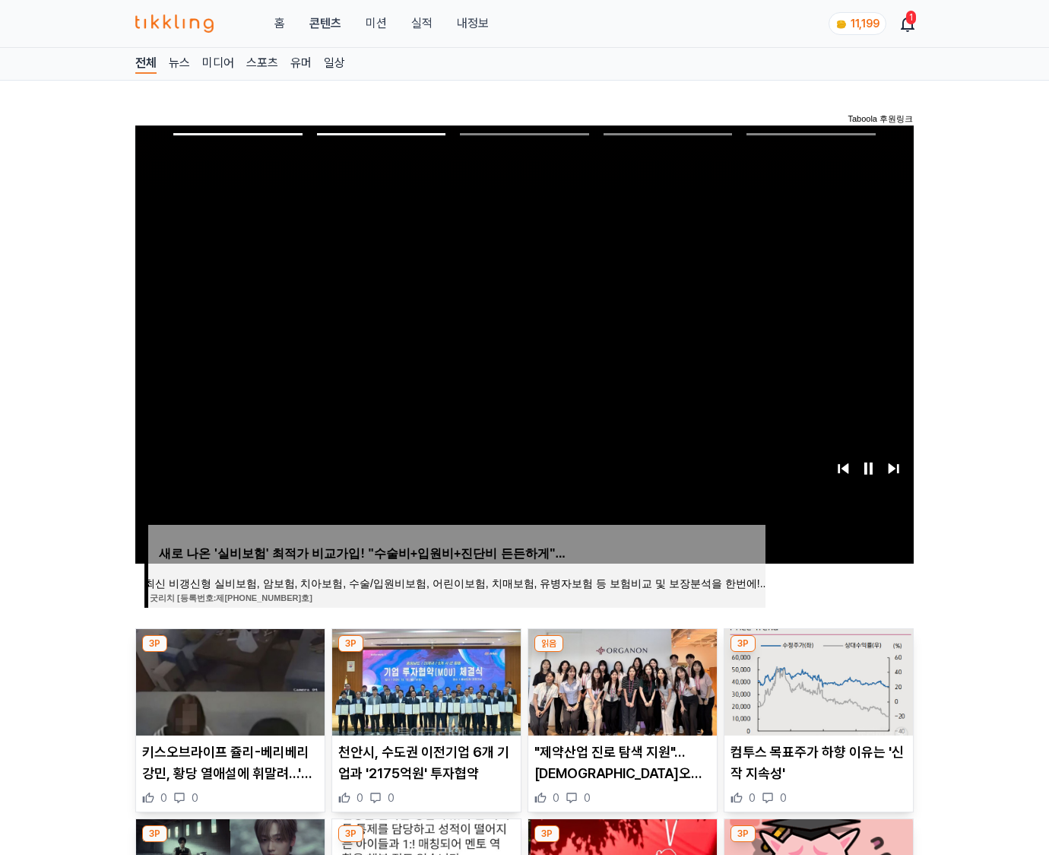
click at [817, 680] on img at bounding box center [819, 682] width 189 height 106
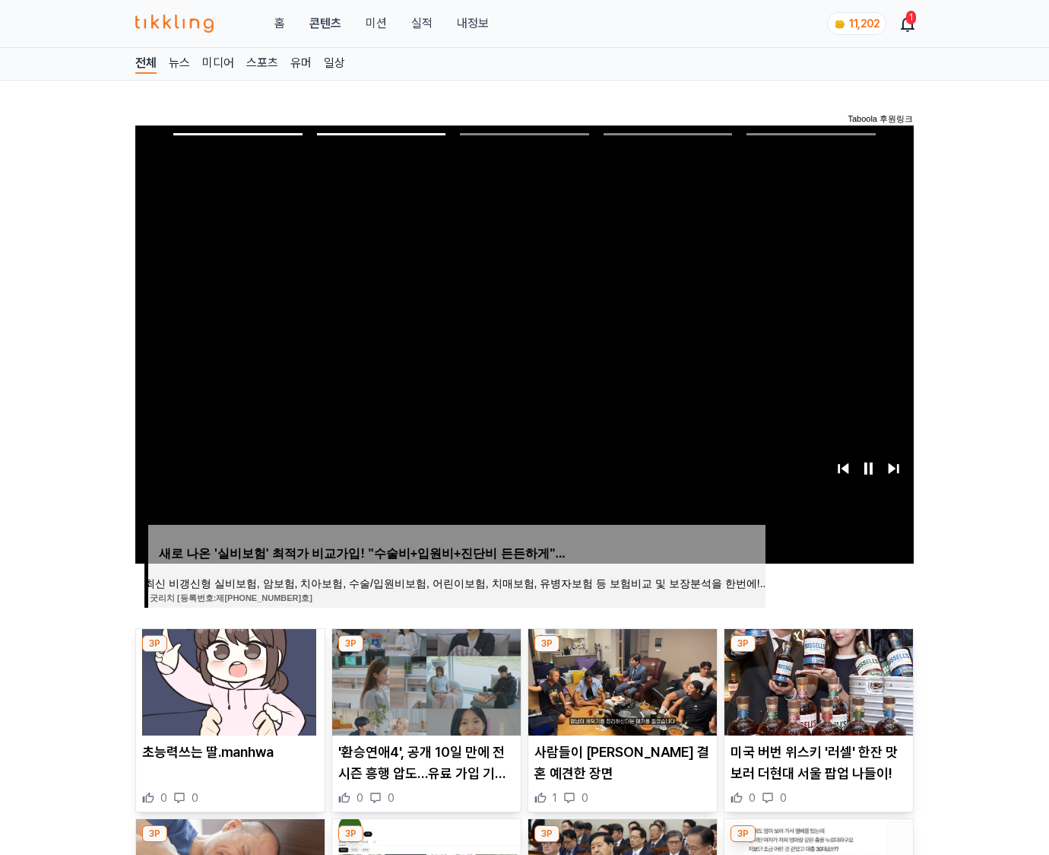
click at [817, 680] on img at bounding box center [819, 682] width 189 height 106
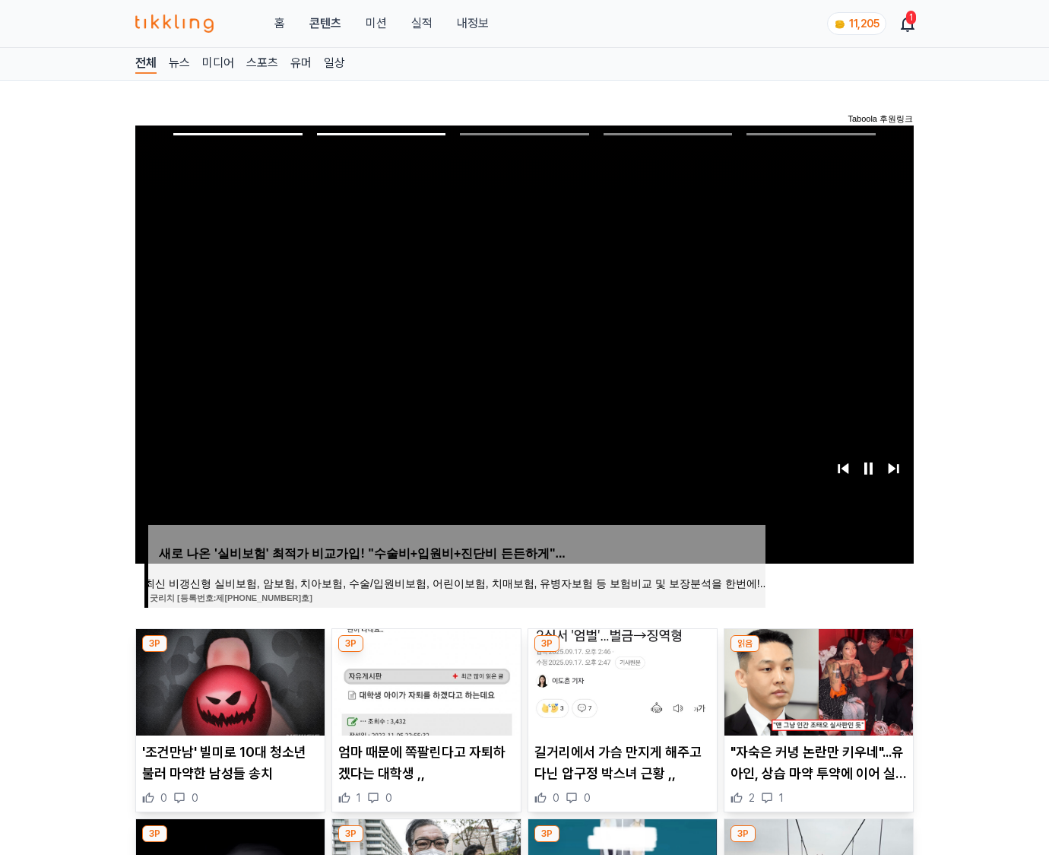
click at [817, 680] on img at bounding box center [819, 682] width 189 height 106
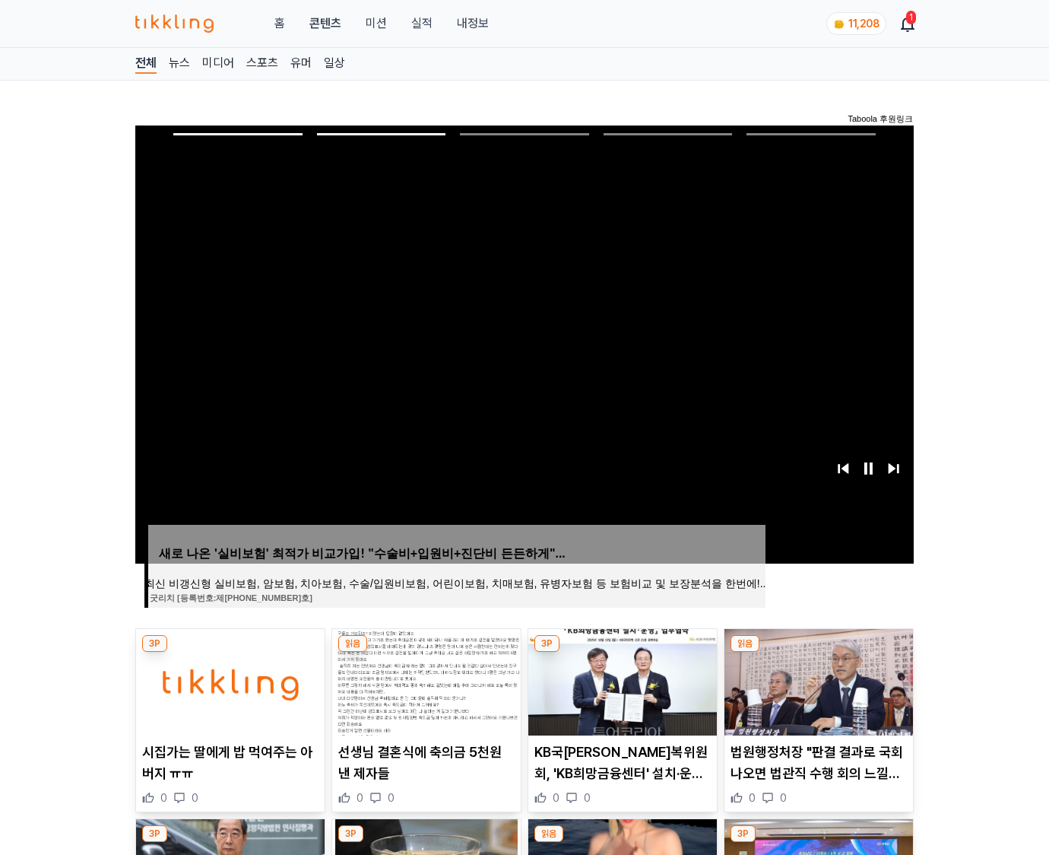
click at [817, 680] on img at bounding box center [819, 682] width 189 height 106
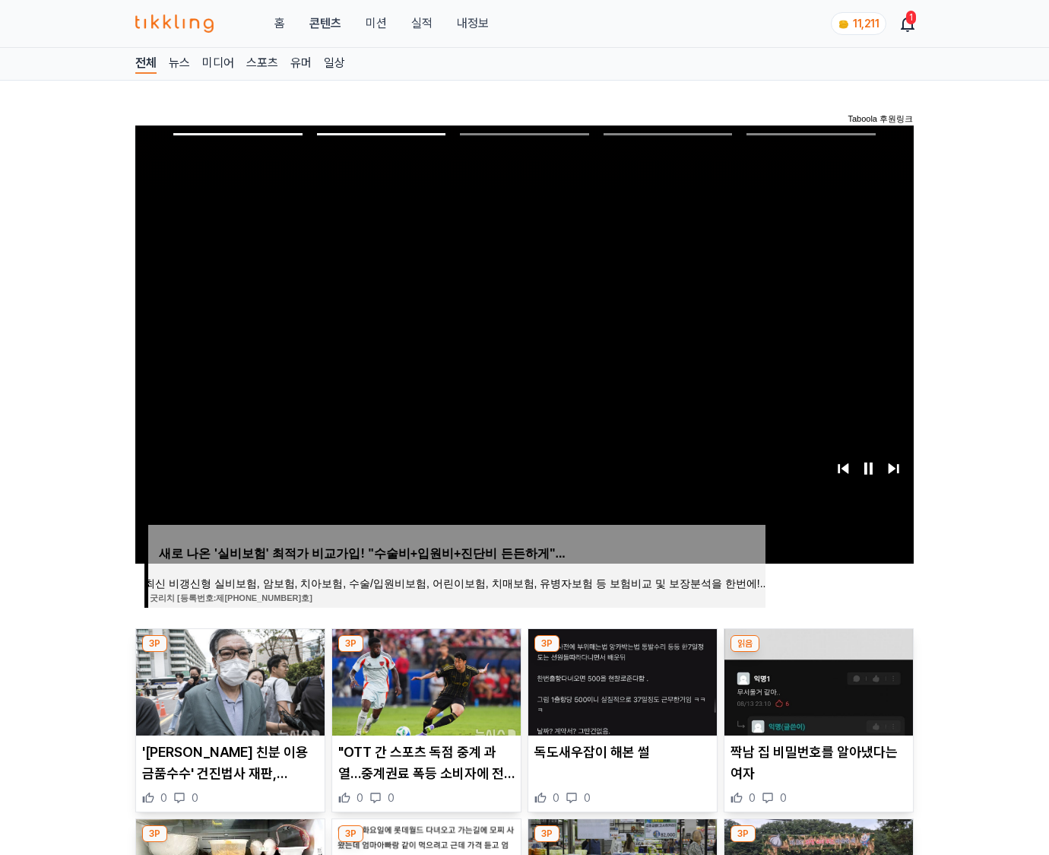
click at [817, 680] on img at bounding box center [819, 682] width 189 height 106
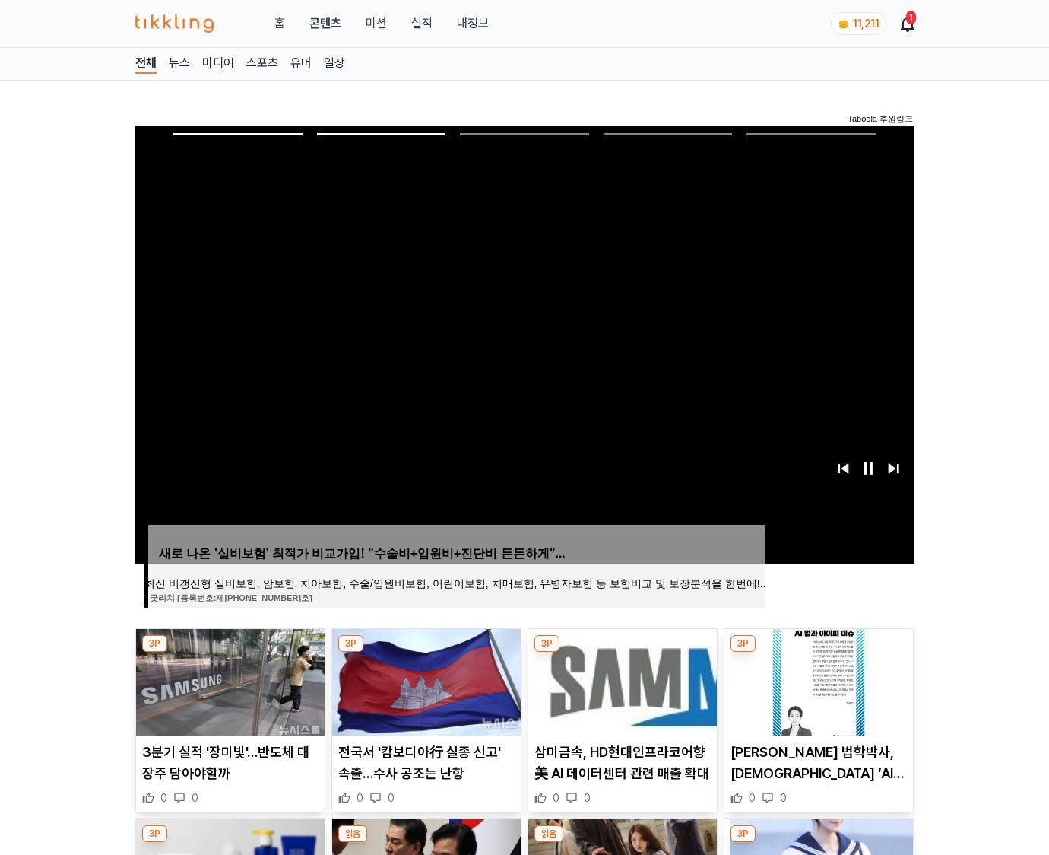
click at [817, 680] on img at bounding box center [819, 682] width 189 height 106
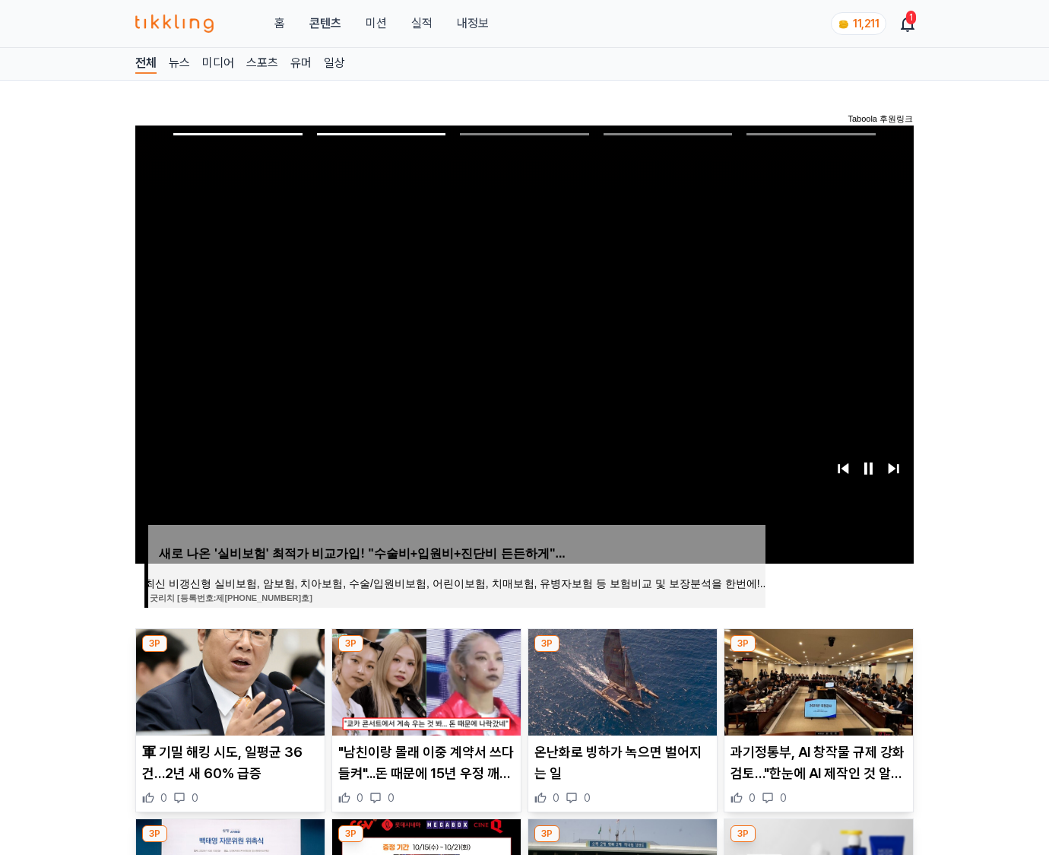
click at [817, 680] on img at bounding box center [819, 682] width 189 height 106
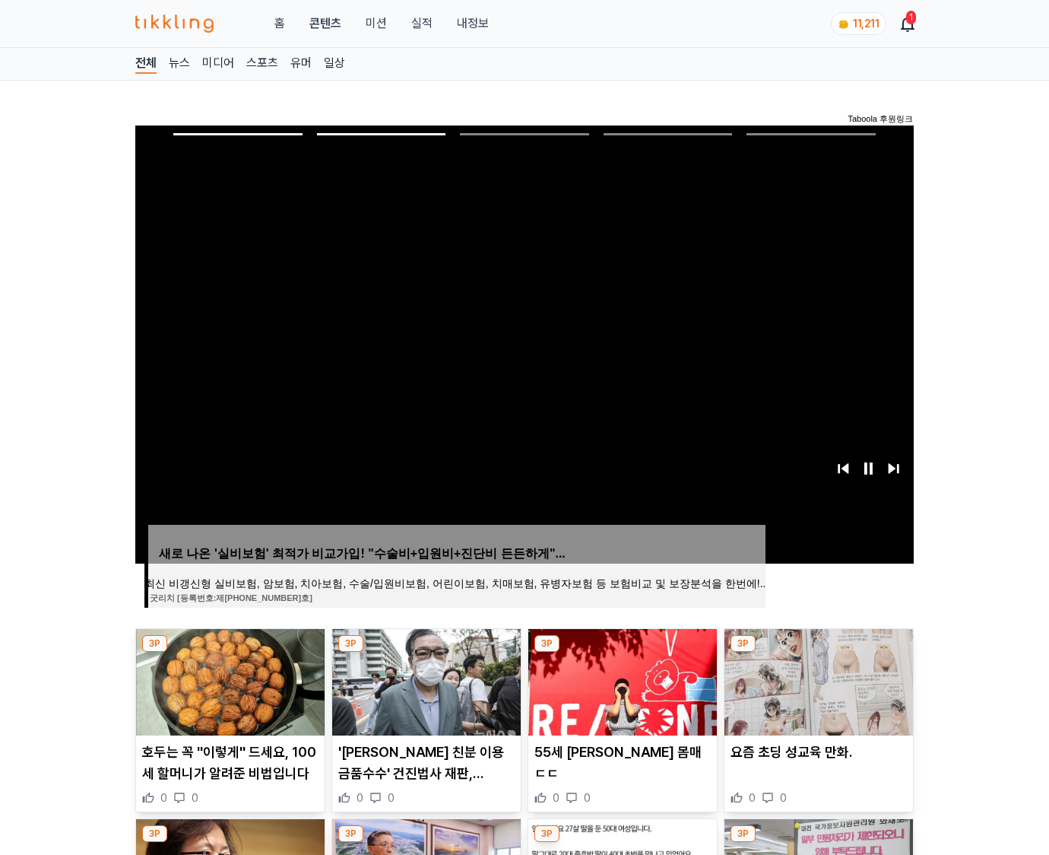
click at [817, 680] on img at bounding box center [819, 682] width 189 height 106
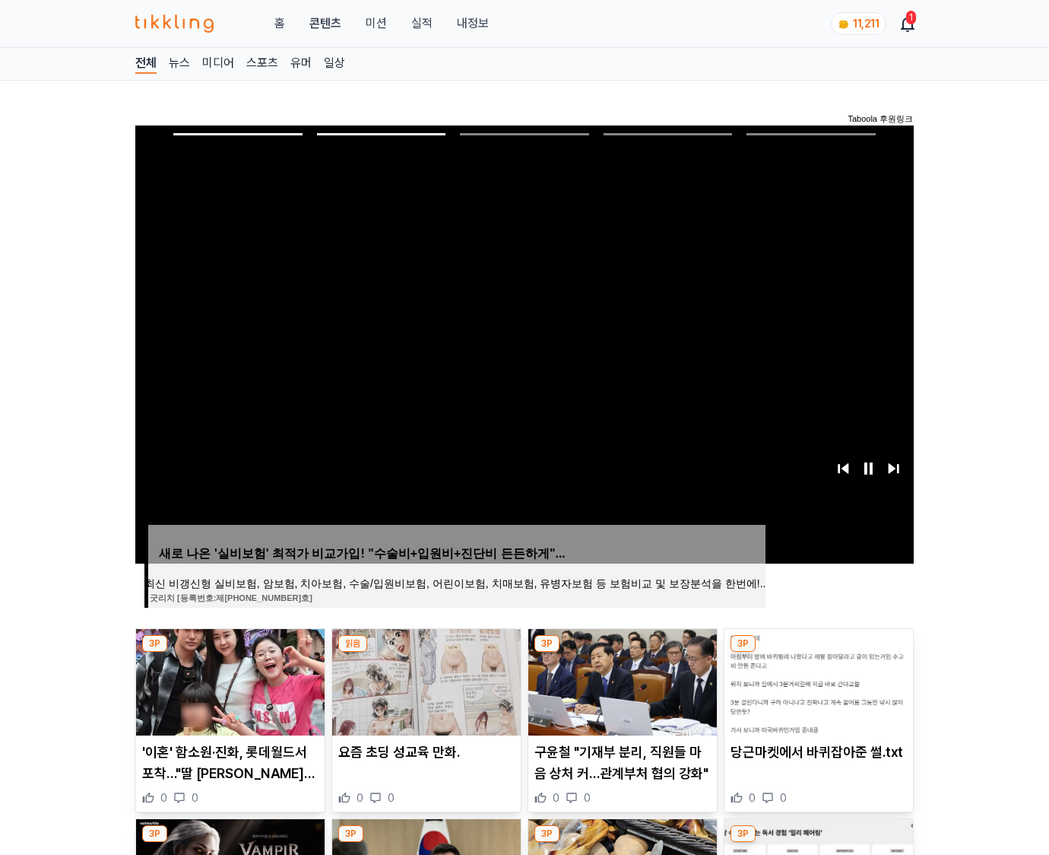
click at [817, 680] on img at bounding box center [819, 682] width 189 height 106
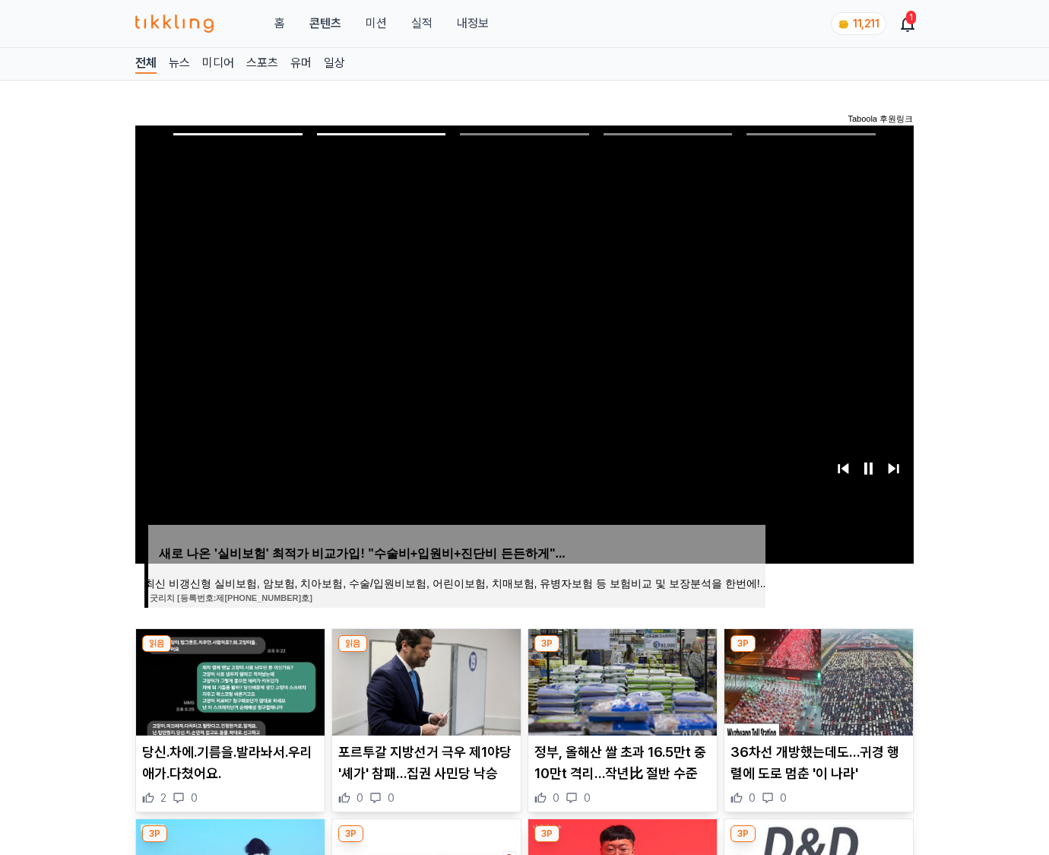
click at [817, 680] on img at bounding box center [819, 682] width 189 height 106
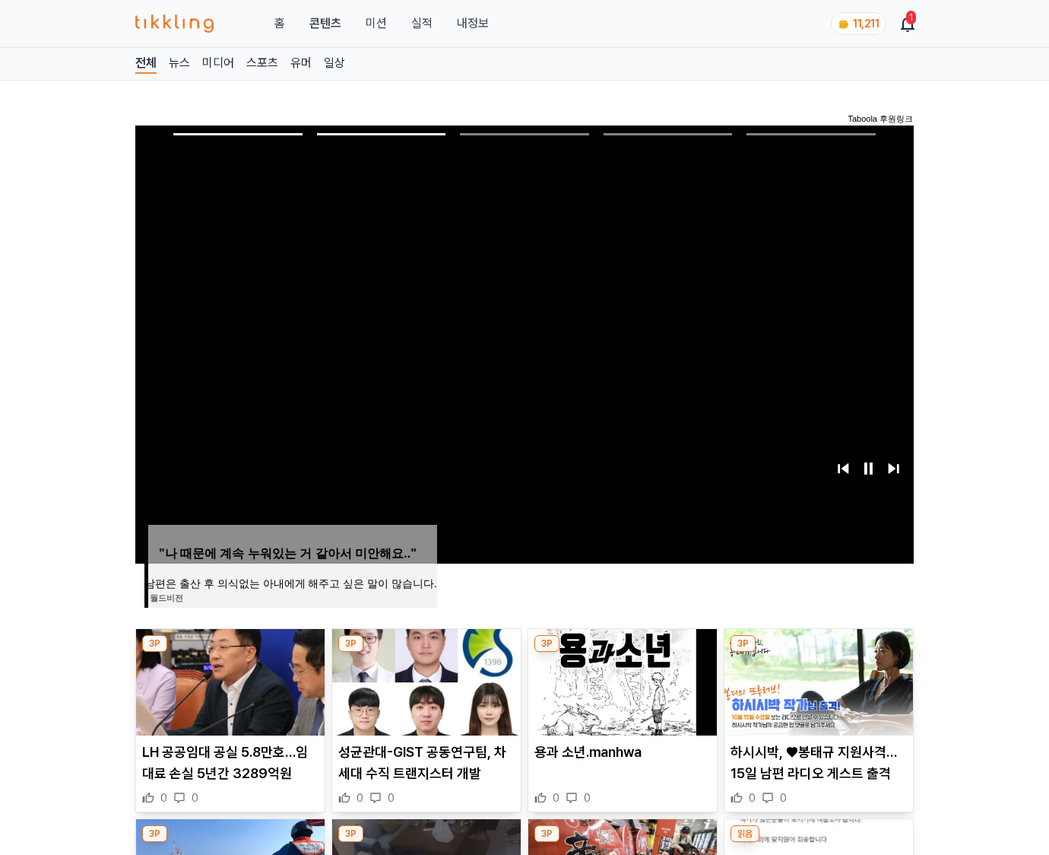
click at [817, 680] on img at bounding box center [819, 682] width 189 height 106
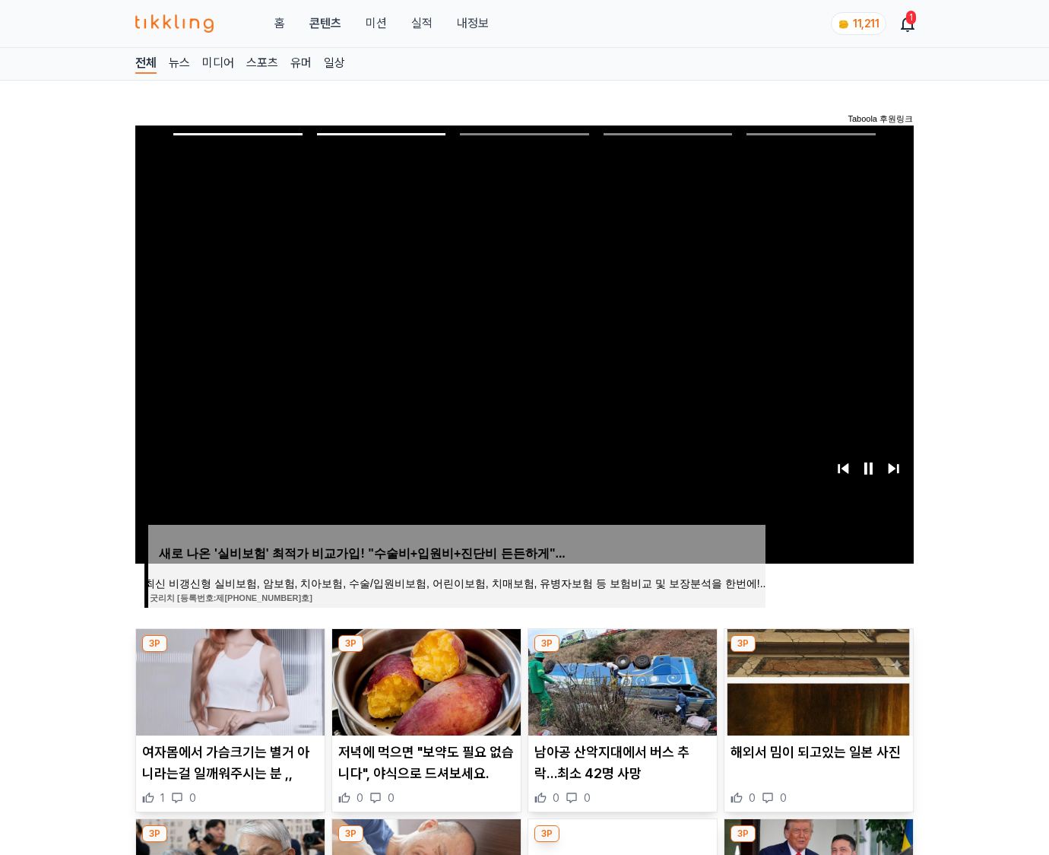
click at [817, 680] on img at bounding box center [819, 682] width 189 height 106
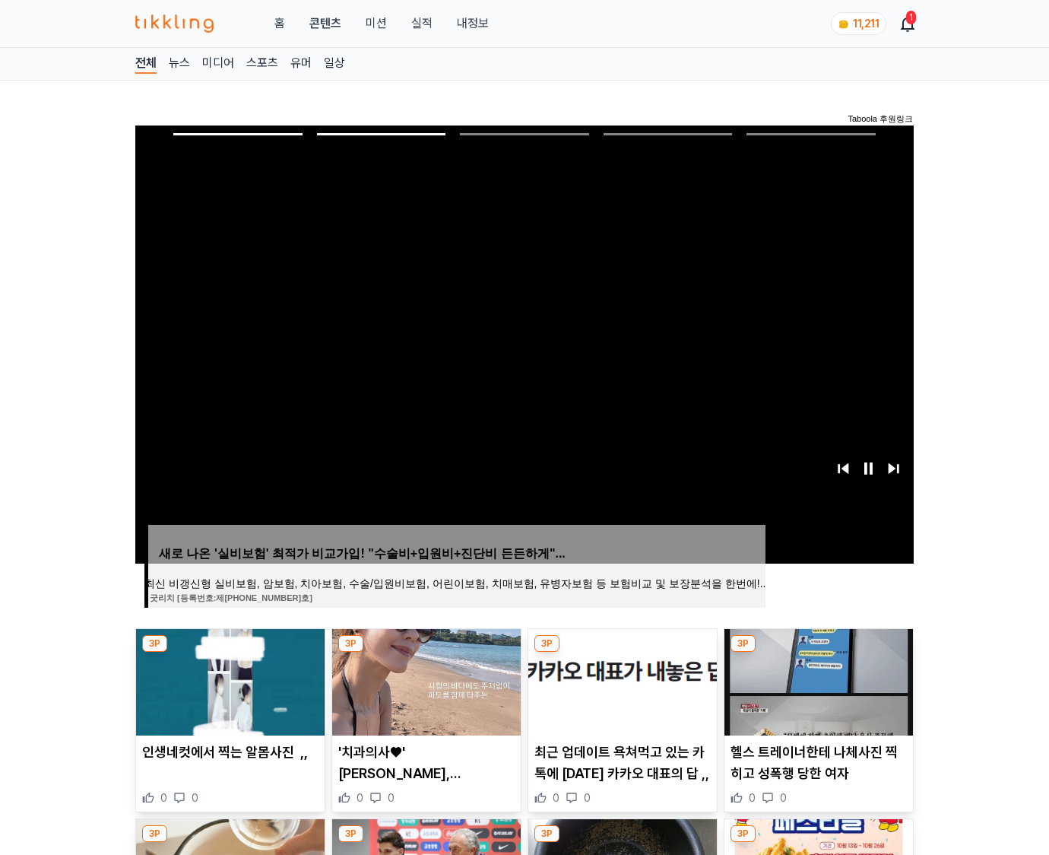
click at [817, 680] on img at bounding box center [819, 682] width 189 height 106
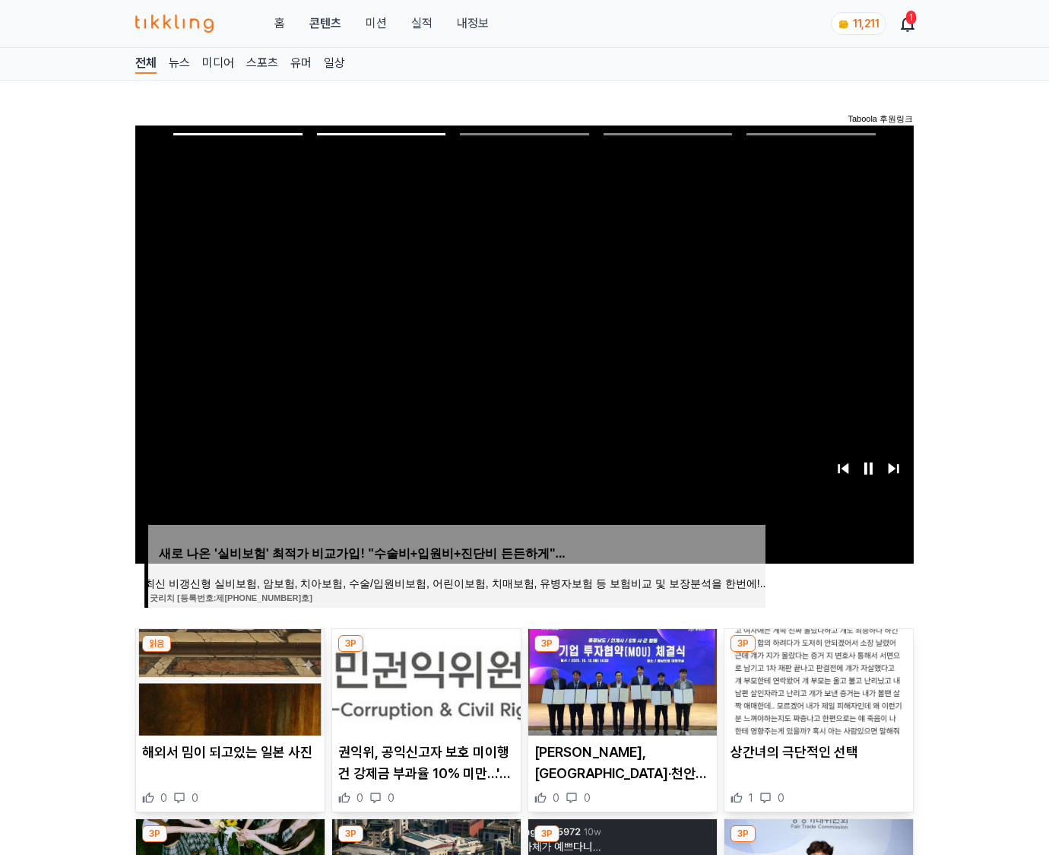
click at [817, 680] on img at bounding box center [819, 682] width 189 height 106
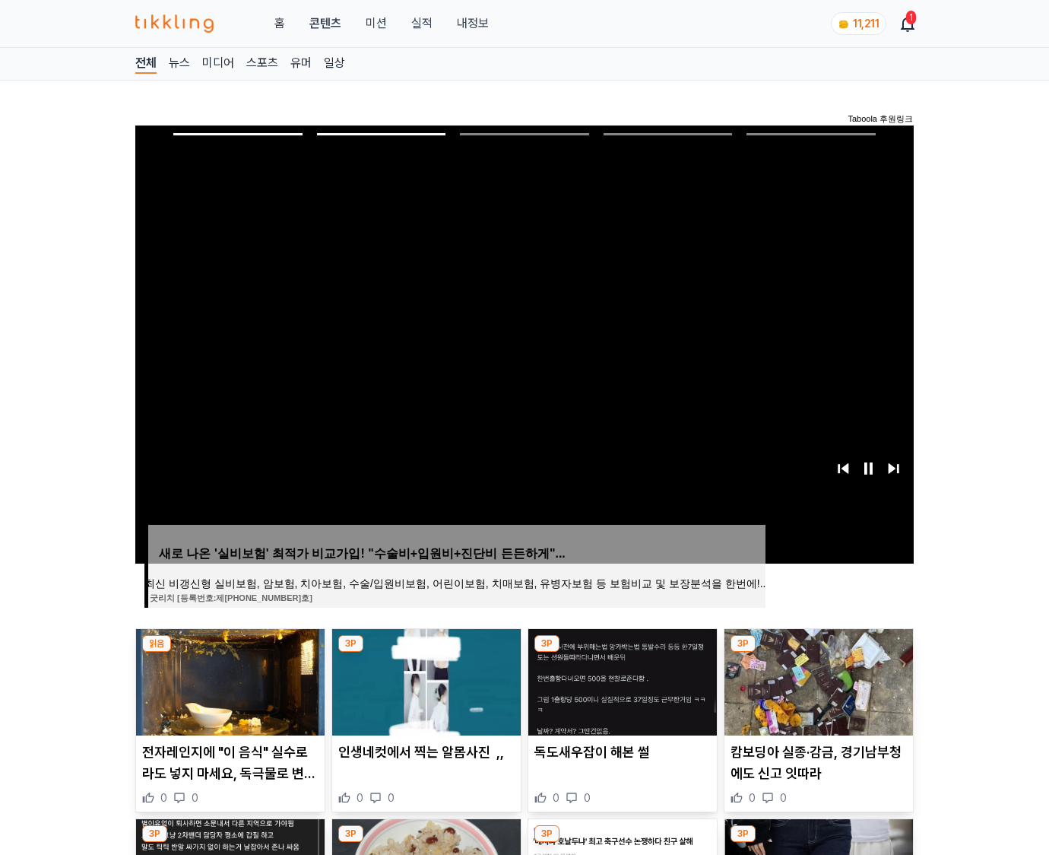
click at [817, 680] on img at bounding box center [819, 682] width 189 height 106
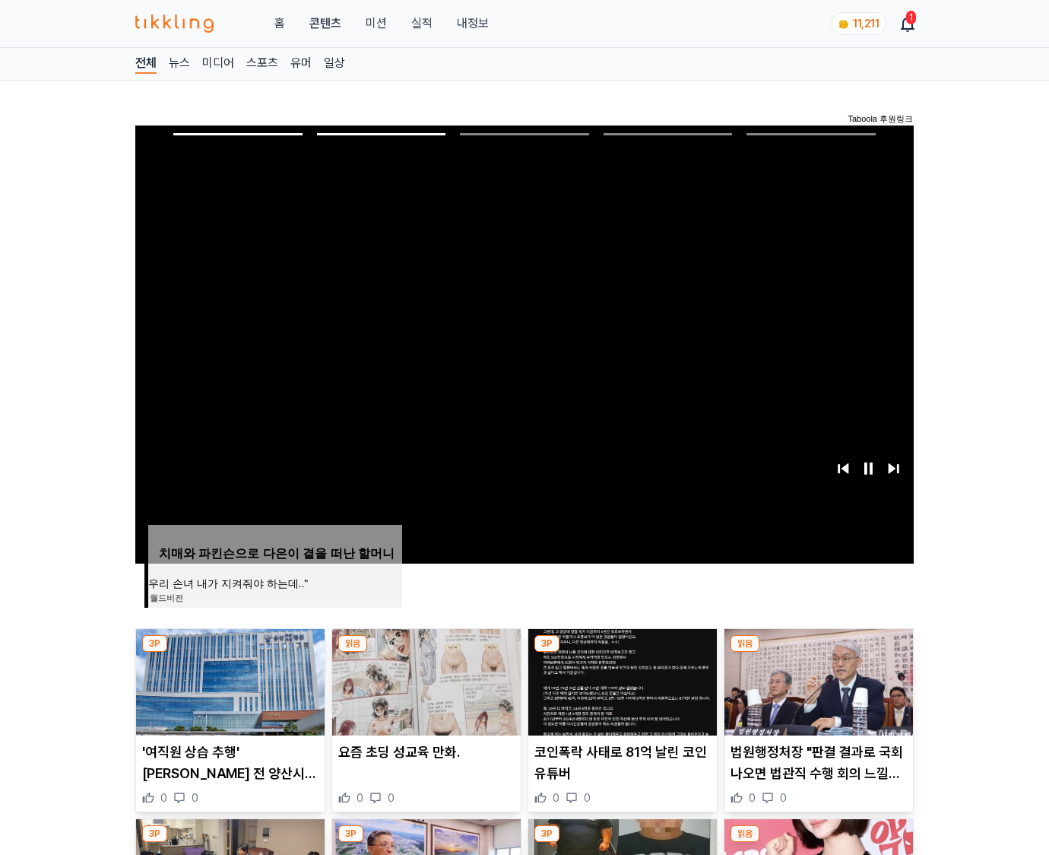
click at [817, 680] on img at bounding box center [819, 682] width 189 height 106
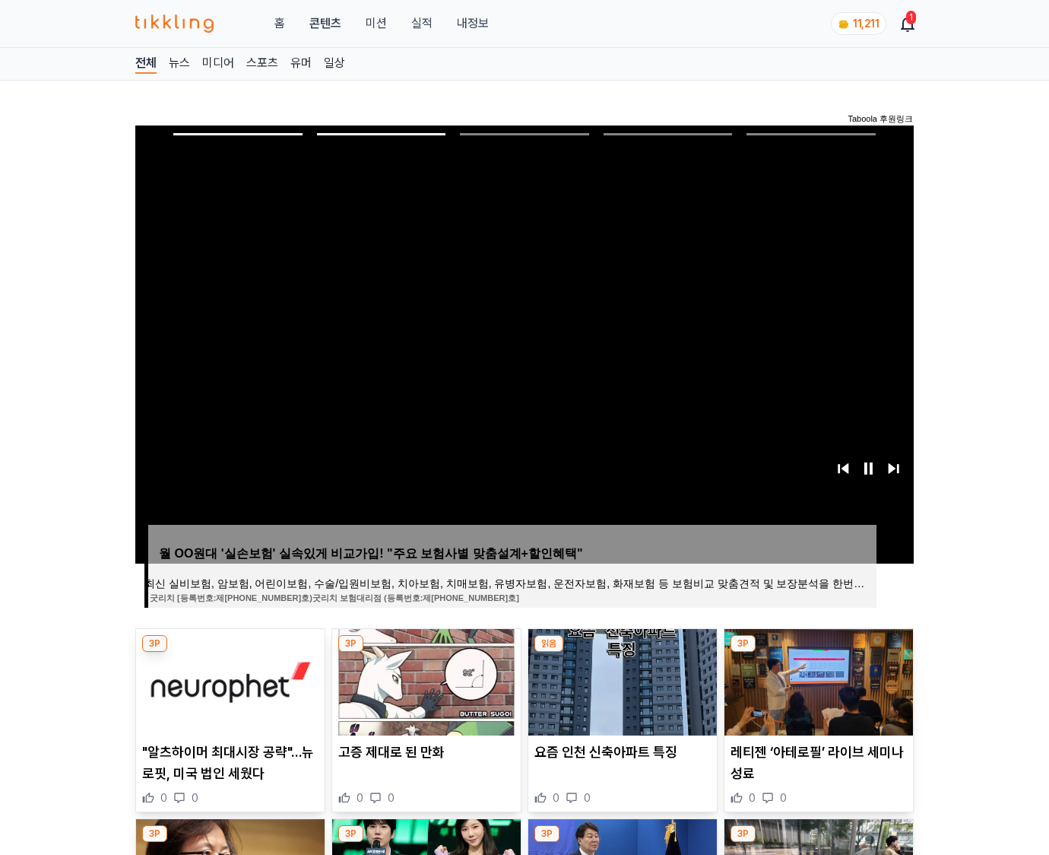
click at [817, 680] on img at bounding box center [819, 682] width 189 height 106
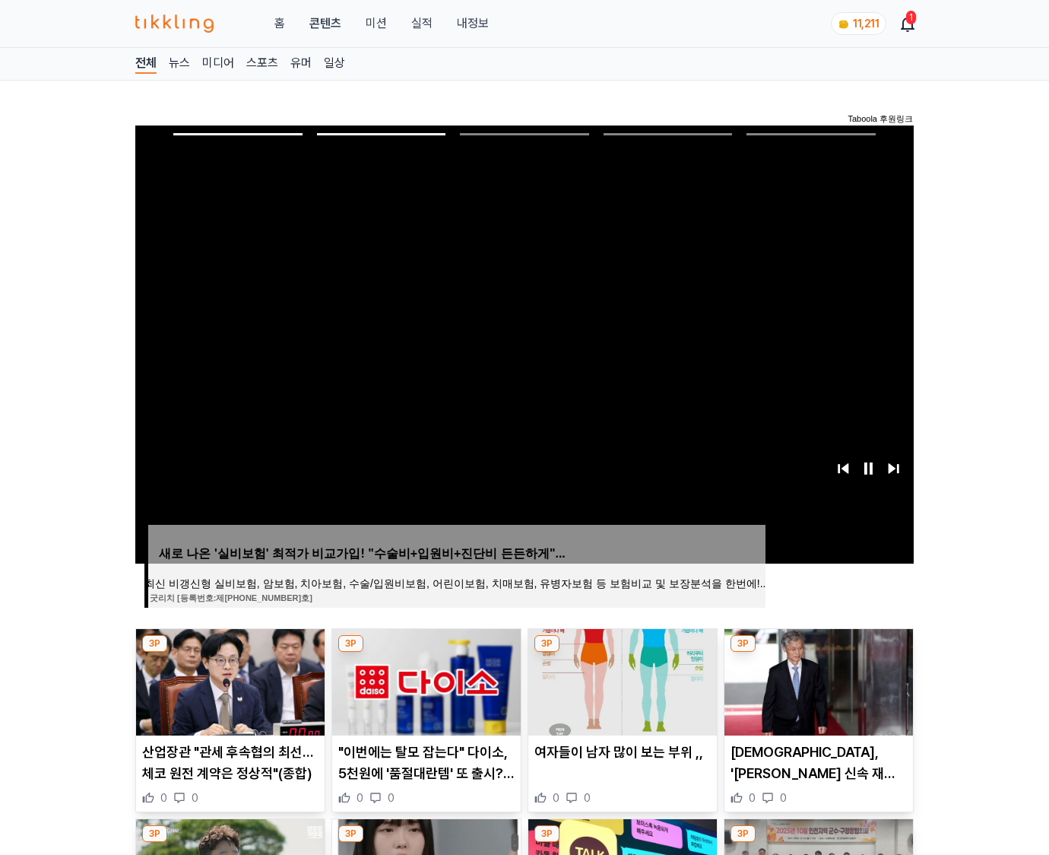
click at [817, 680] on img at bounding box center [819, 682] width 189 height 106
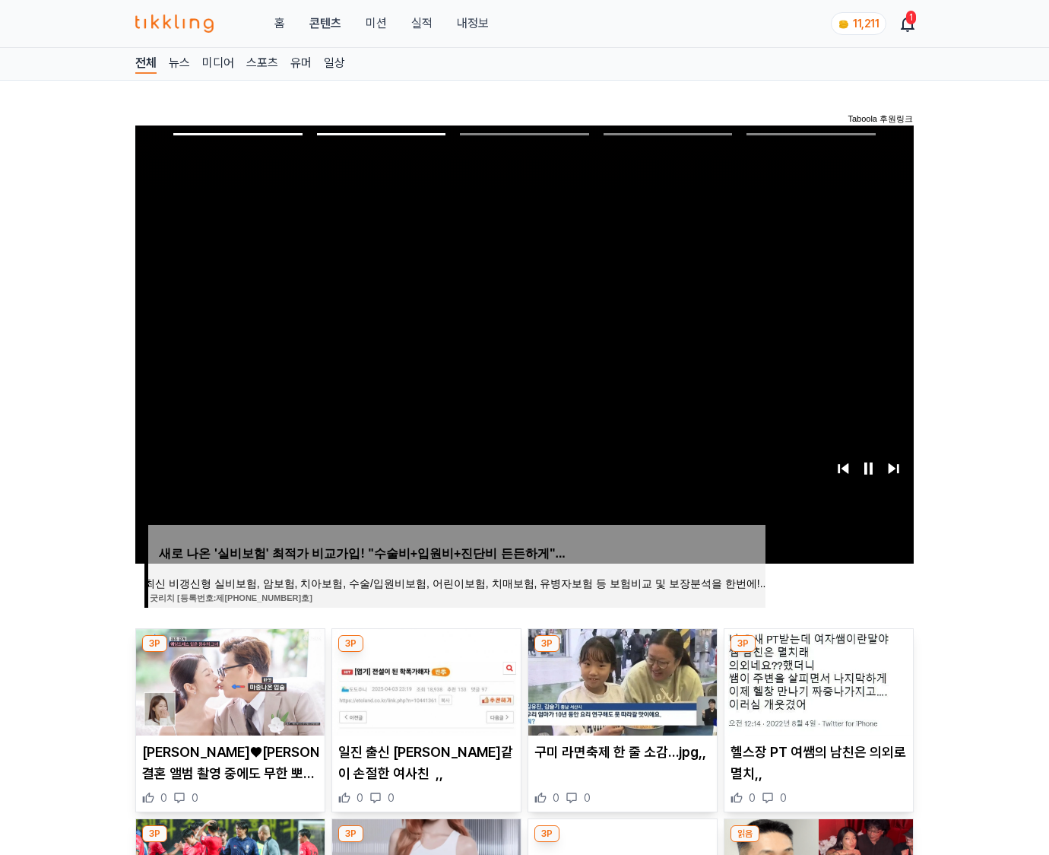
click at [817, 680] on img at bounding box center [819, 682] width 189 height 106
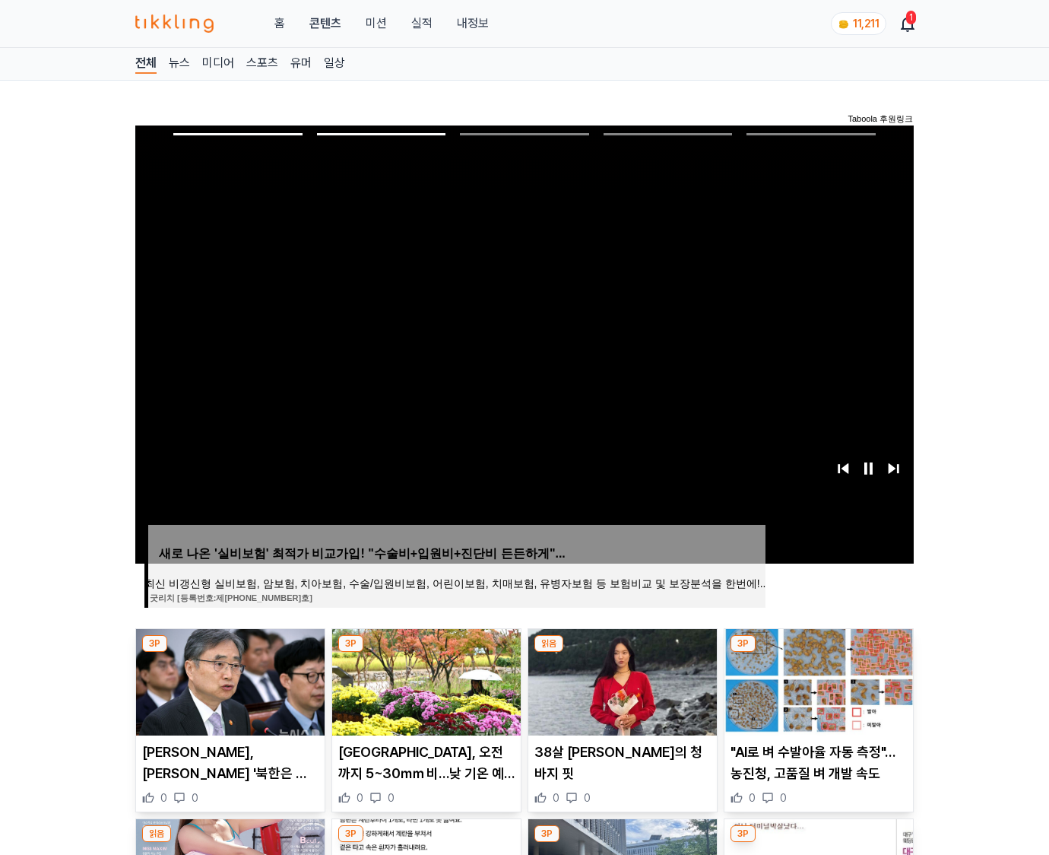
click at [817, 680] on img at bounding box center [819, 682] width 189 height 106
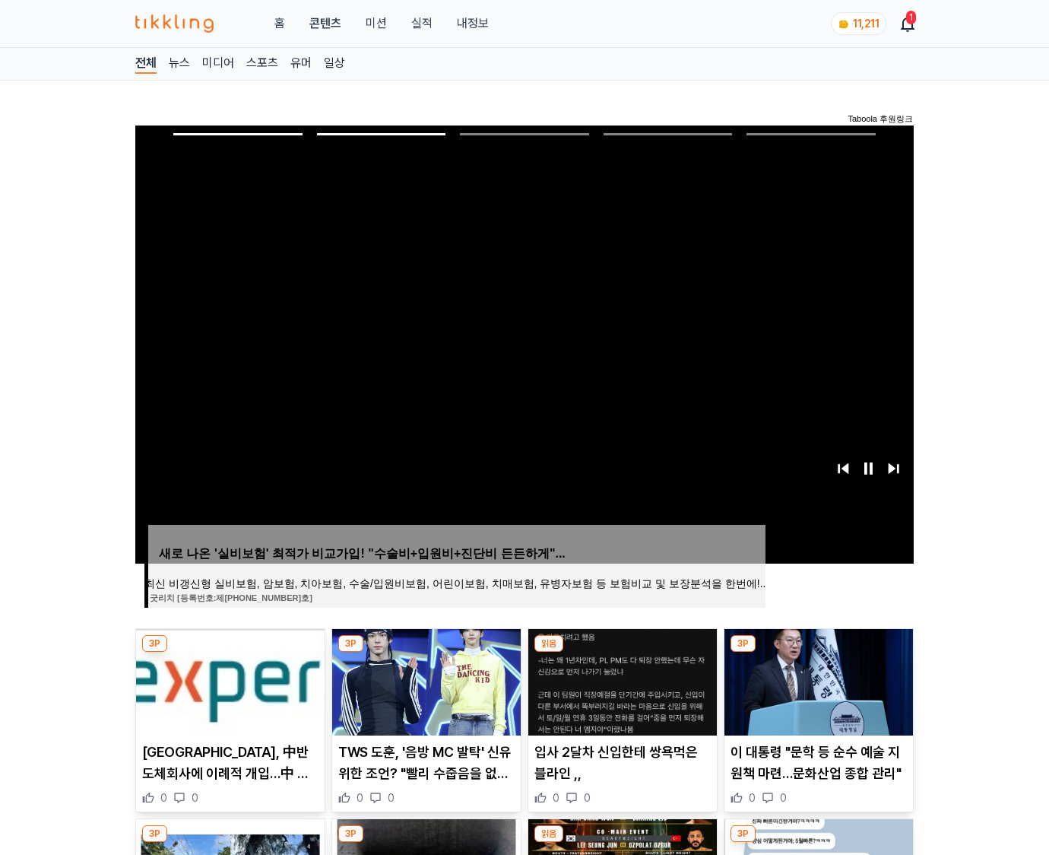
click at [817, 680] on img at bounding box center [819, 682] width 189 height 106
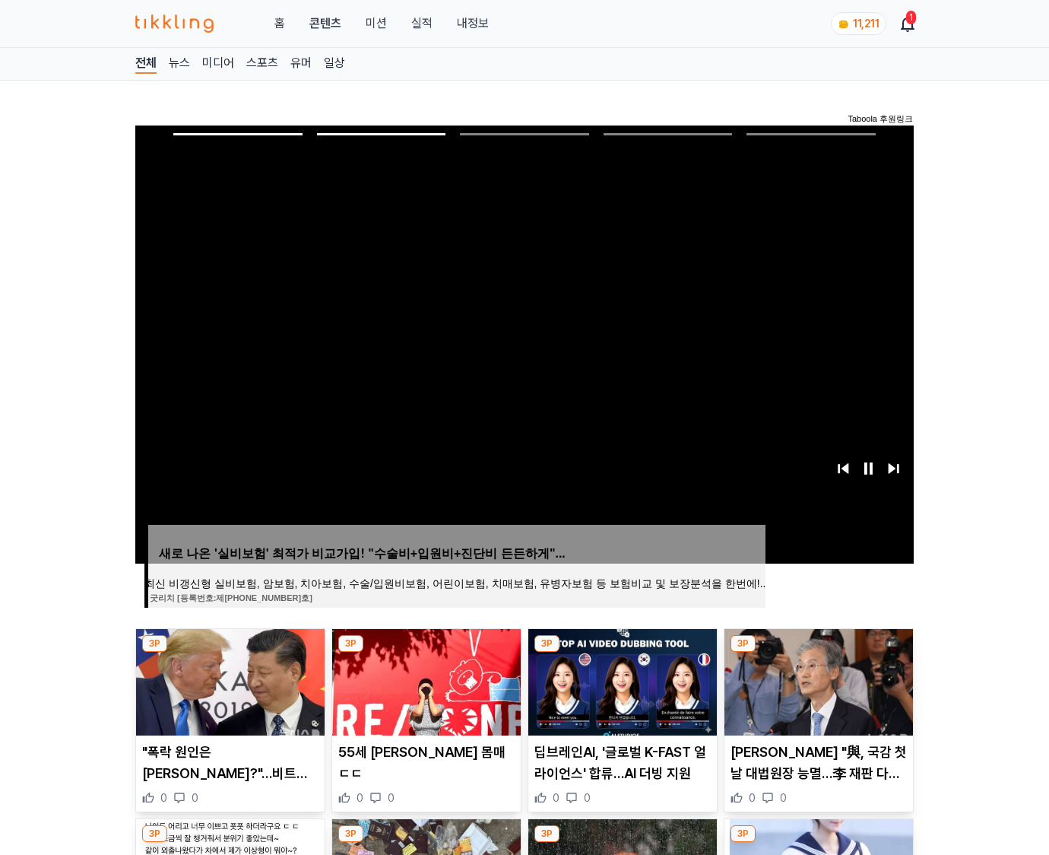
click at [817, 680] on img at bounding box center [819, 682] width 189 height 106
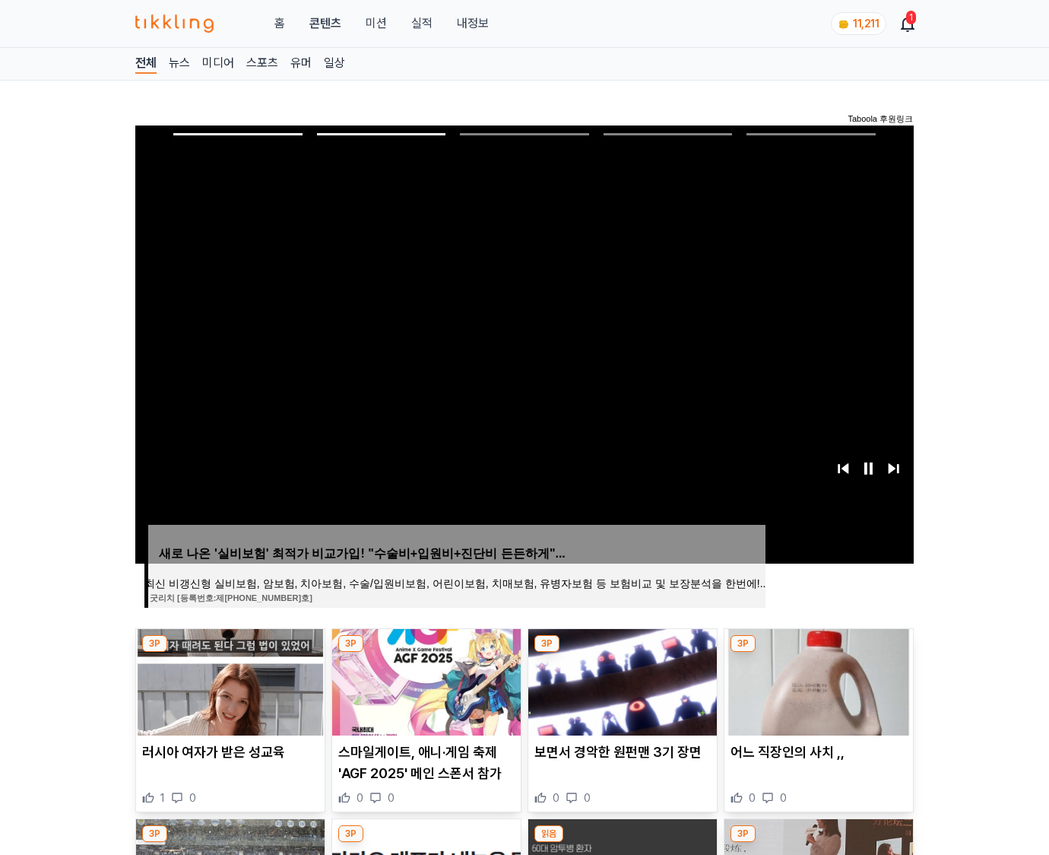
click at [817, 680] on img at bounding box center [819, 682] width 189 height 106
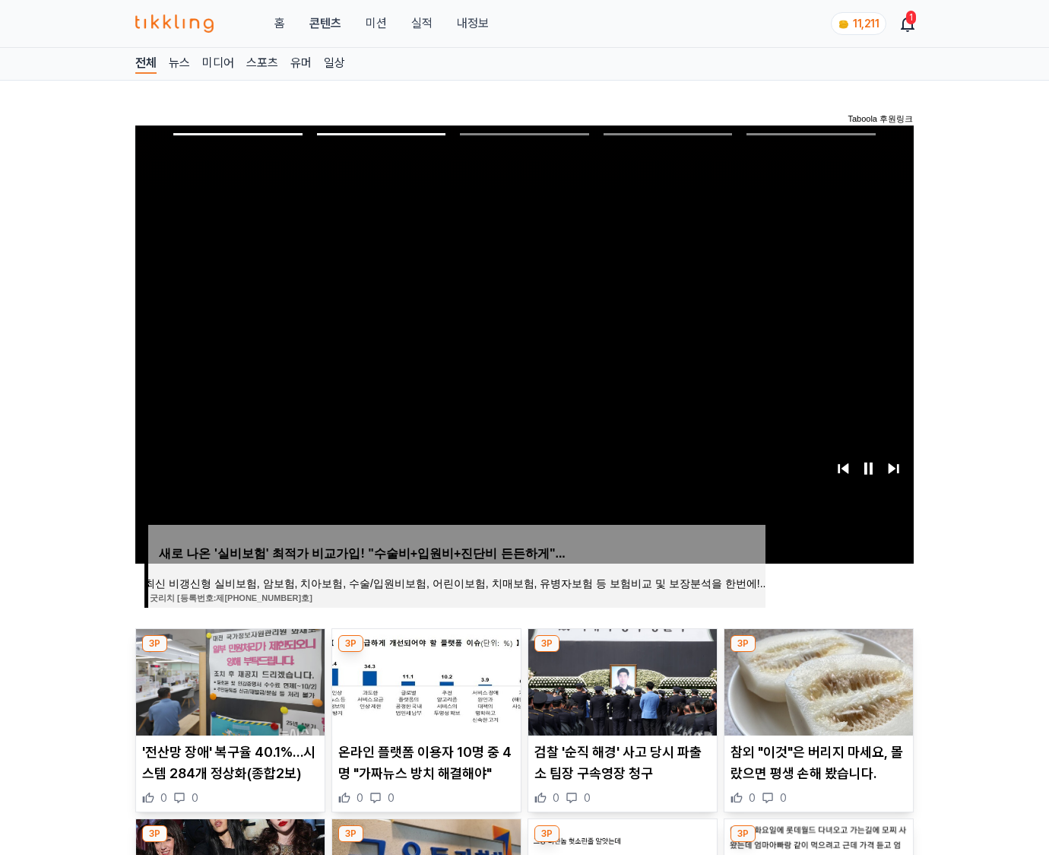
click at [817, 680] on img at bounding box center [819, 682] width 189 height 106
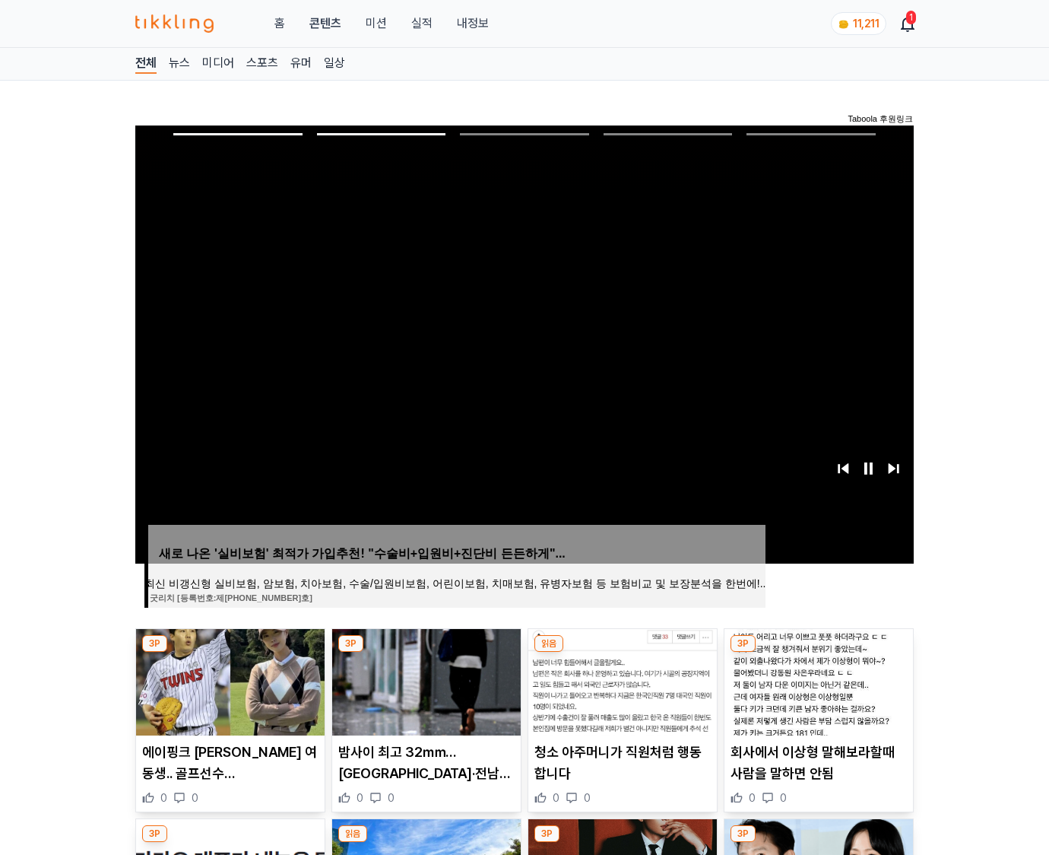
click at [817, 680] on img at bounding box center [819, 682] width 189 height 106
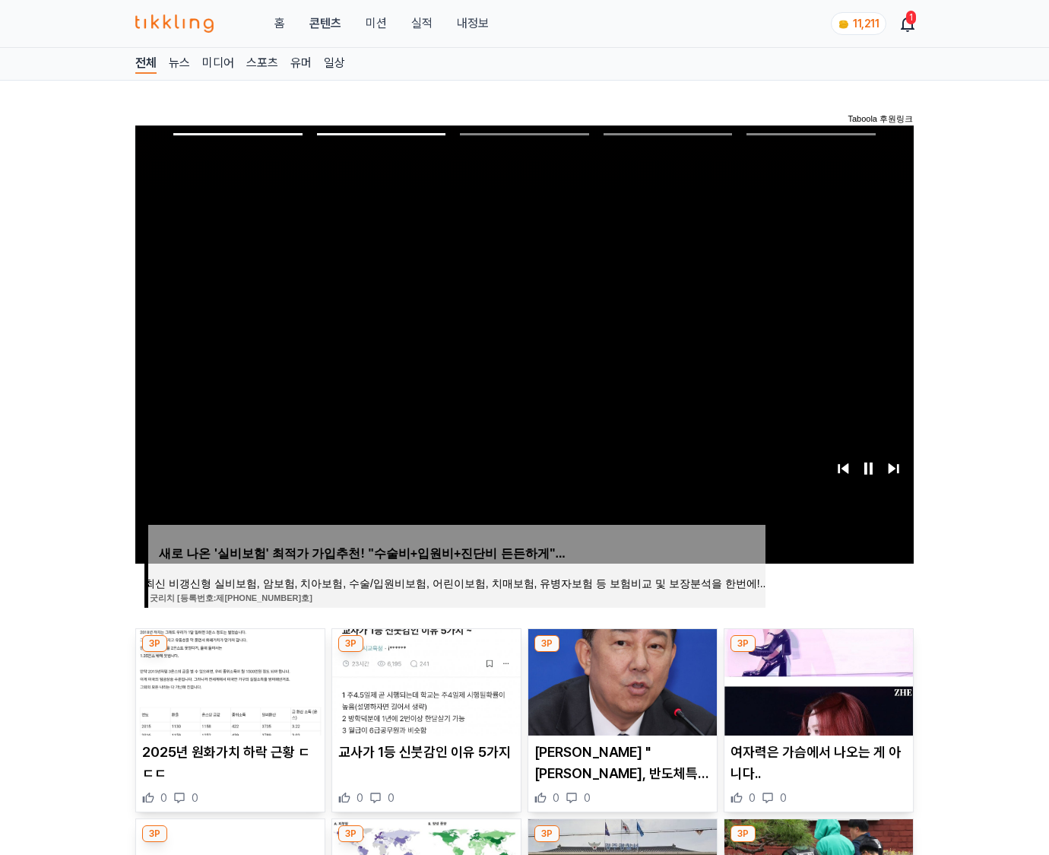
click at [817, 680] on img at bounding box center [819, 682] width 189 height 106
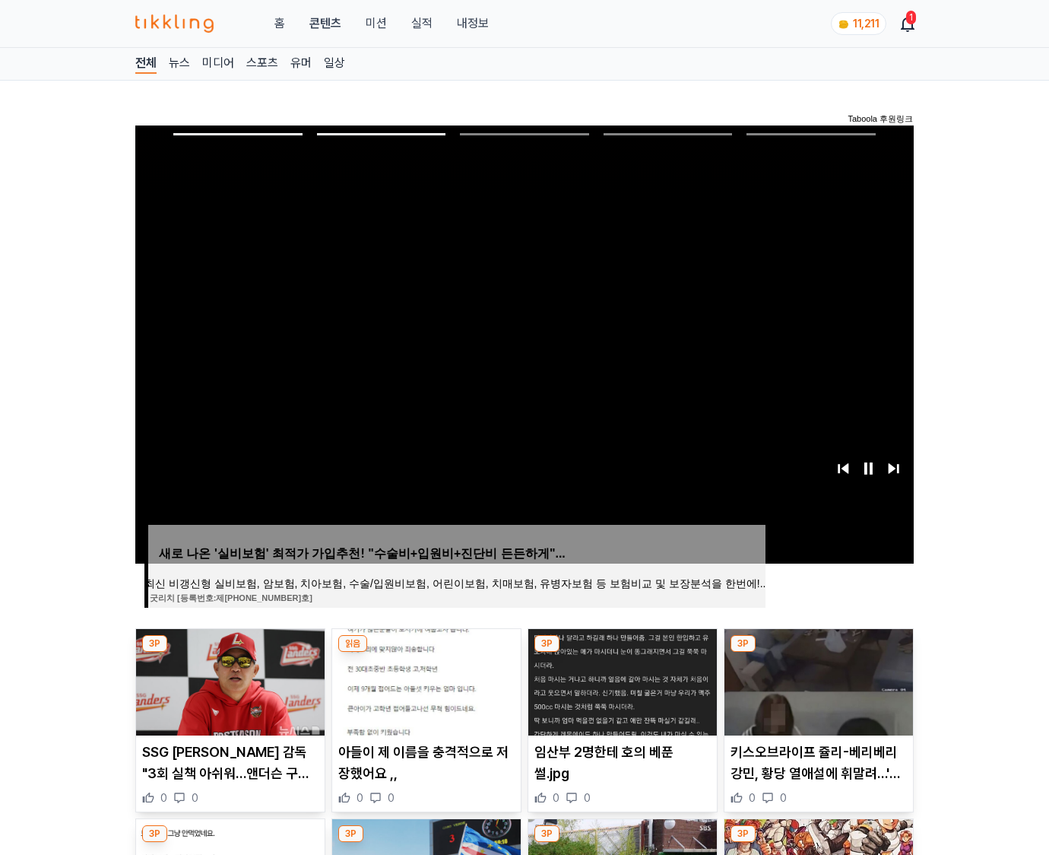
click at [817, 680] on img at bounding box center [819, 682] width 189 height 106
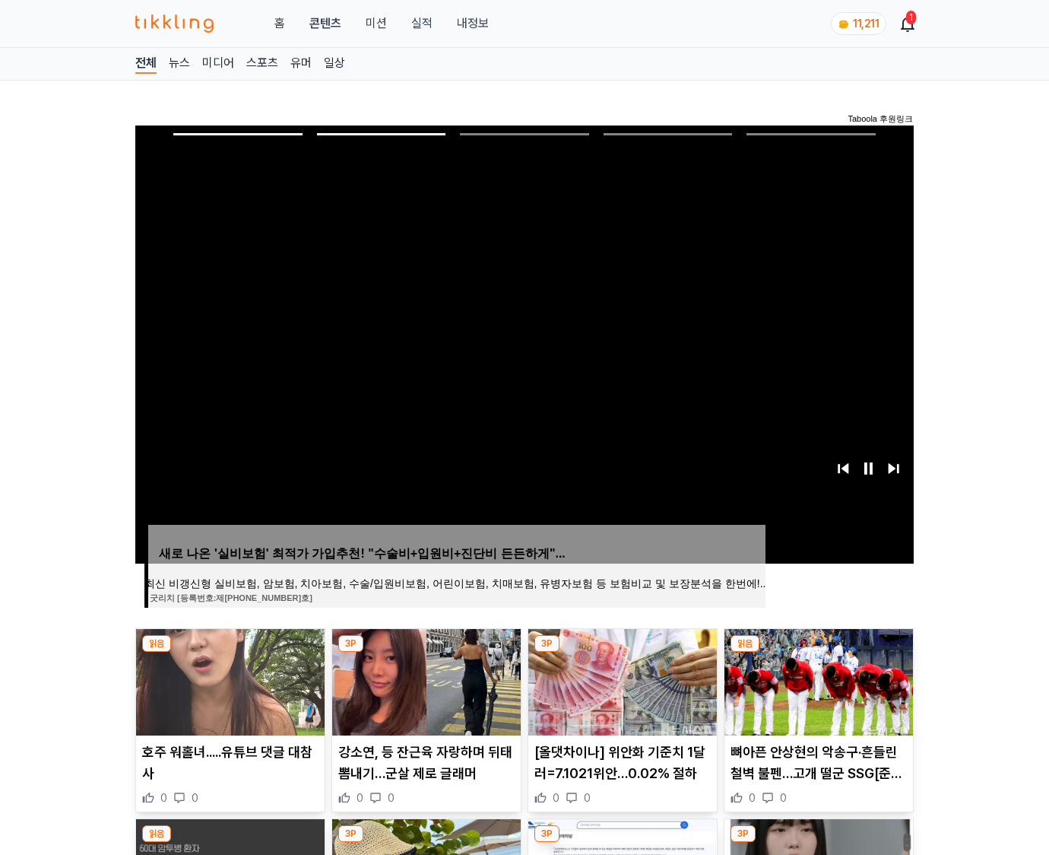
click at [817, 680] on img at bounding box center [819, 682] width 189 height 106
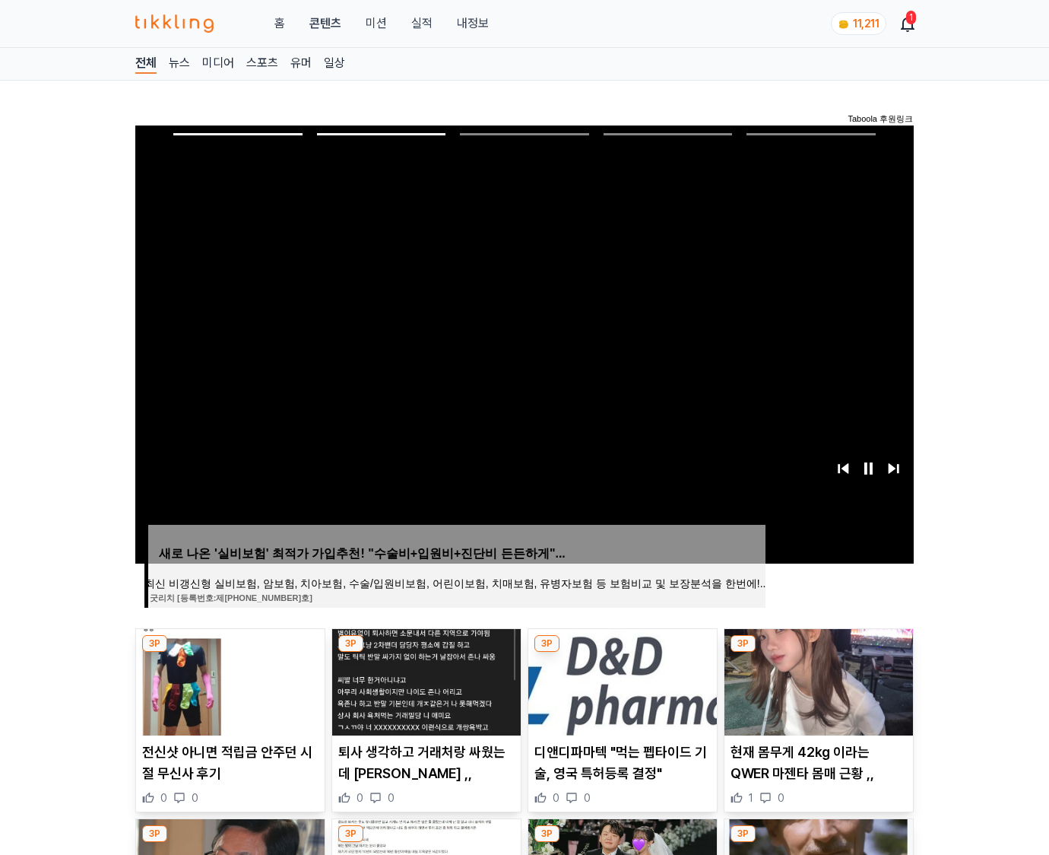
click at [817, 680] on img at bounding box center [819, 682] width 189 height 106
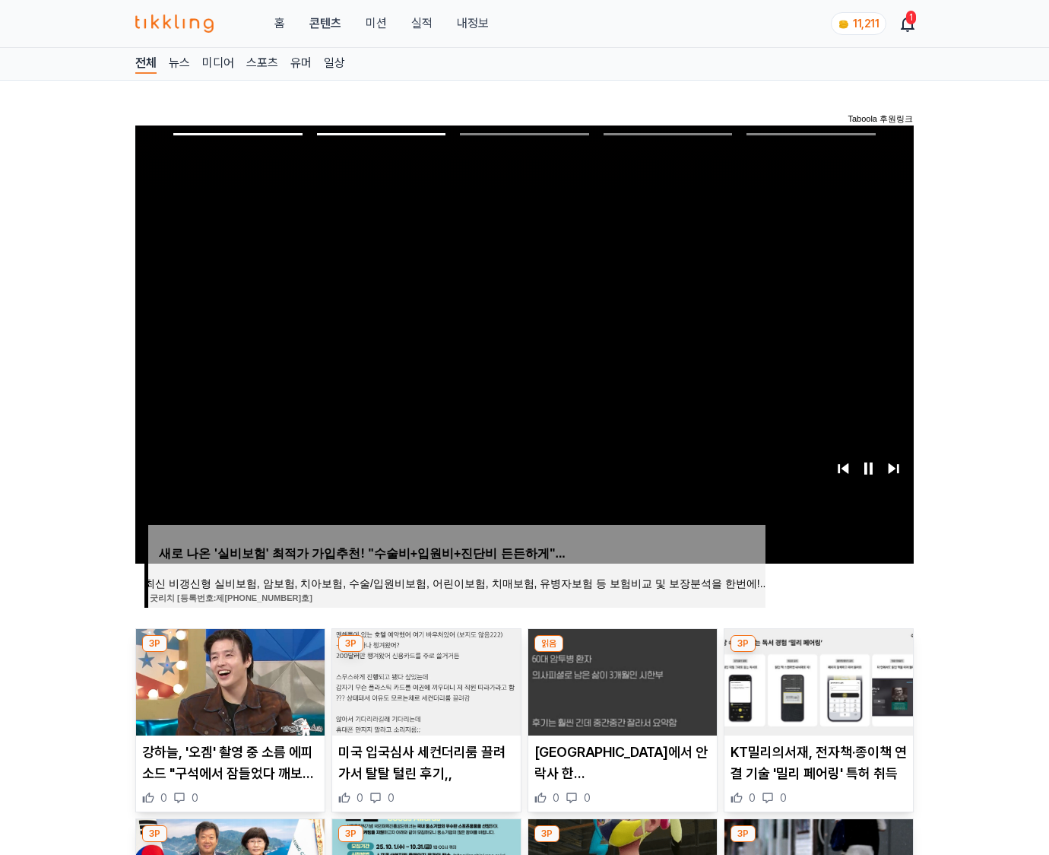
click at [817, 680] on img at bounding box center [819, 682] width 189 height 106
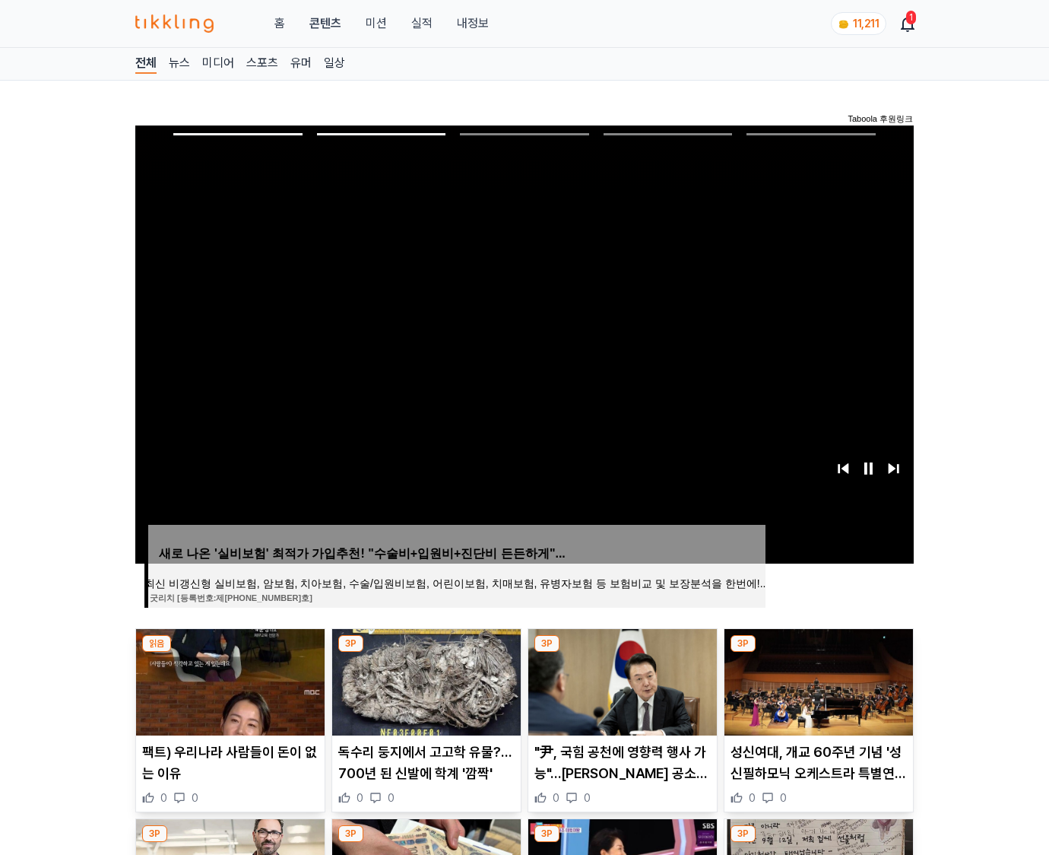
click at [817, 680] on img at bounding box center [819, 682] width 189 height 106
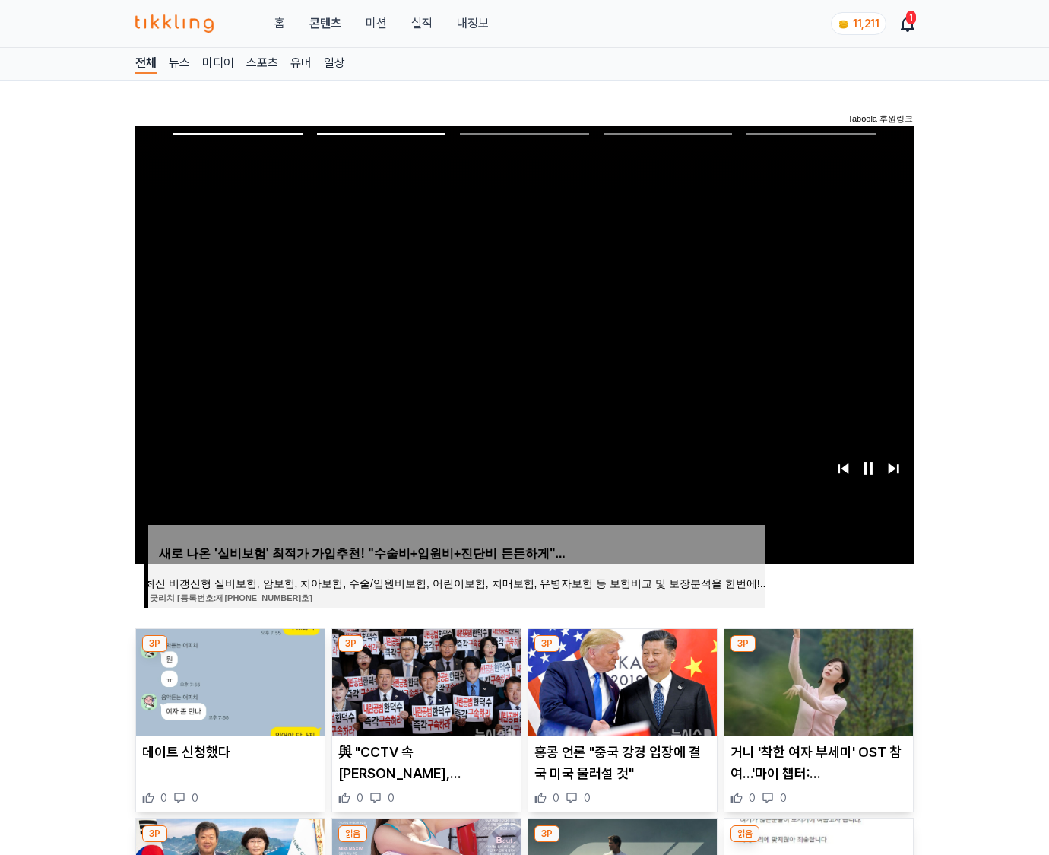
click at [817, 680] on img at bounding box center [819, 682] width 189 height 106
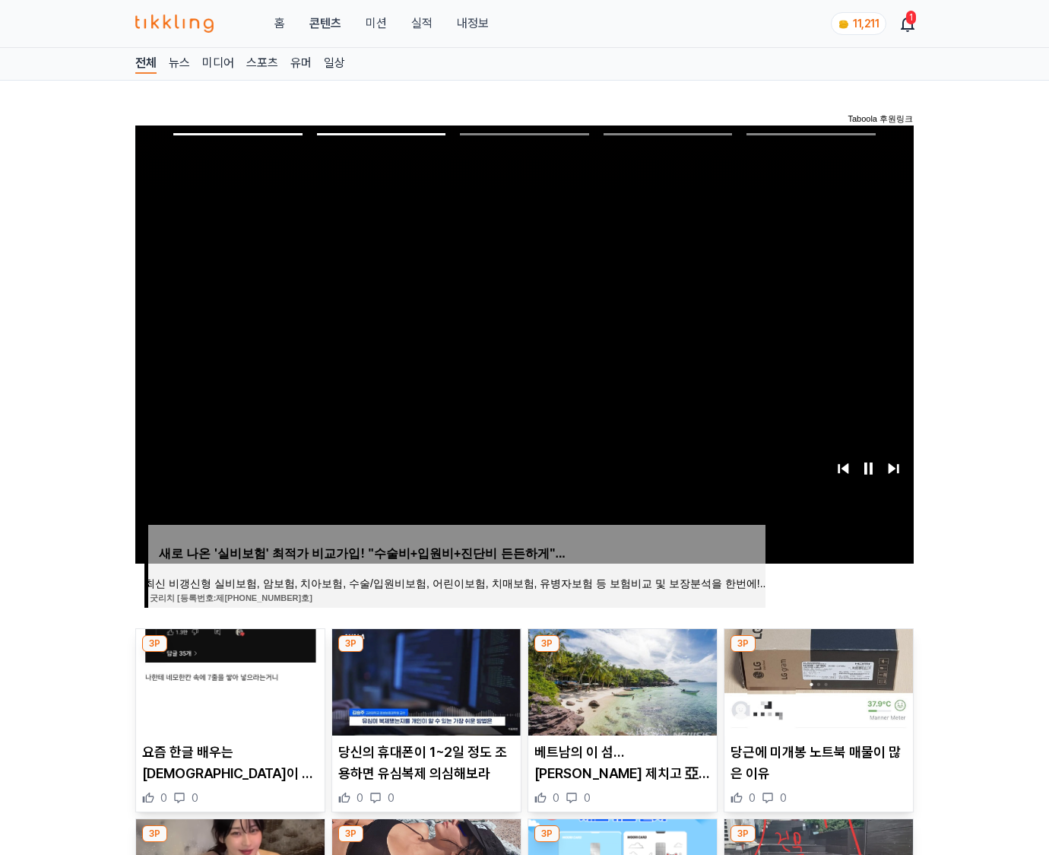
click at [817, 680] on img at bounding box center [819, 682] width 189 height 106
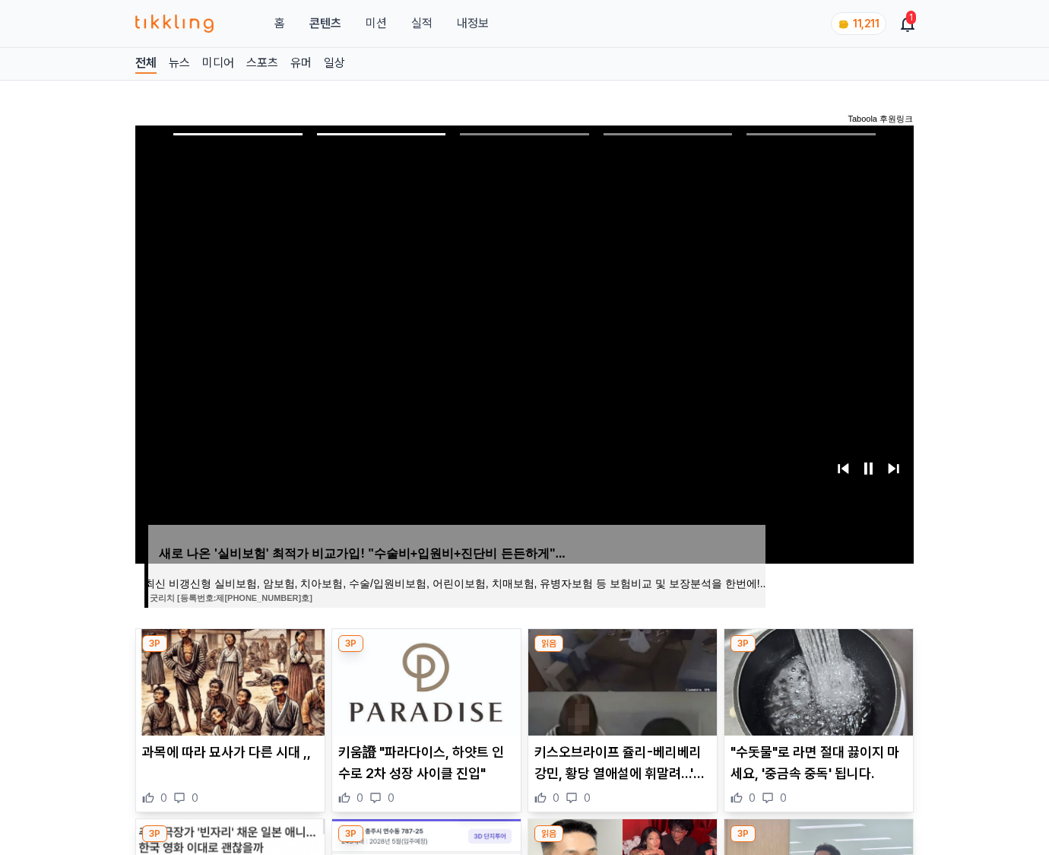
click at [817, 680] on img at bounding box center [819, 682] width 189 height 106
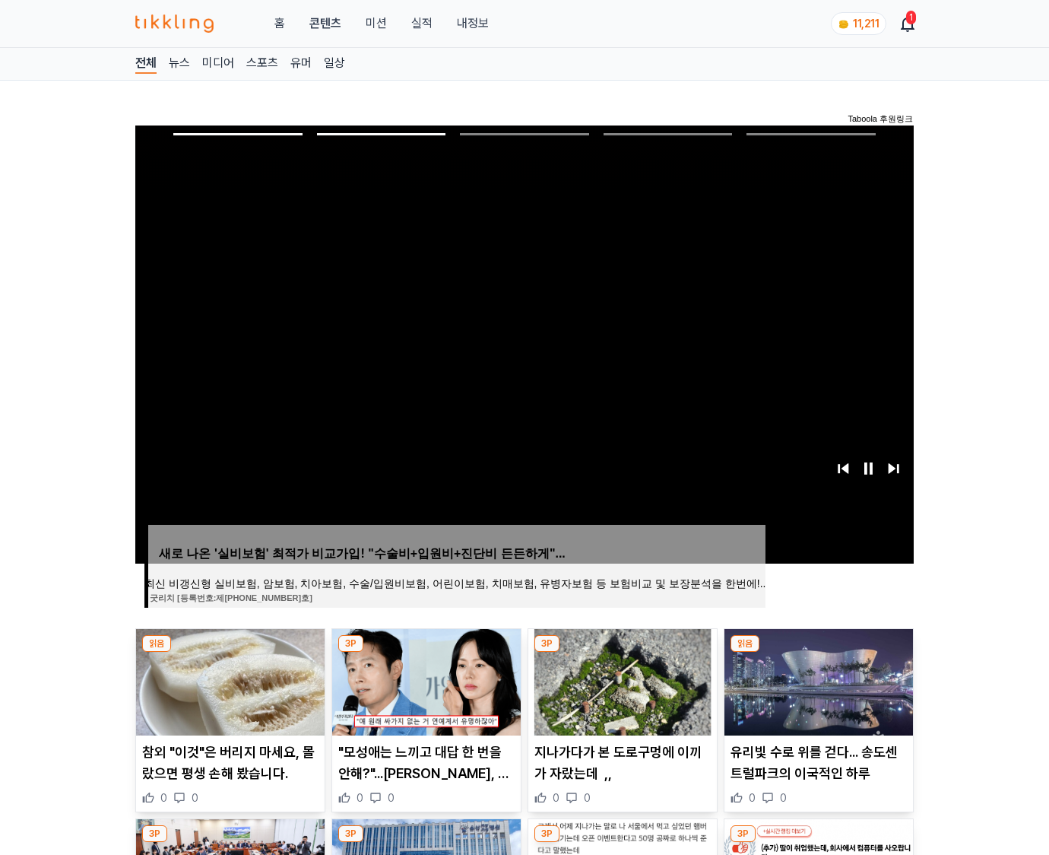
click at [817, 680] on img at bounding box center [819, 682] width 189 height 106
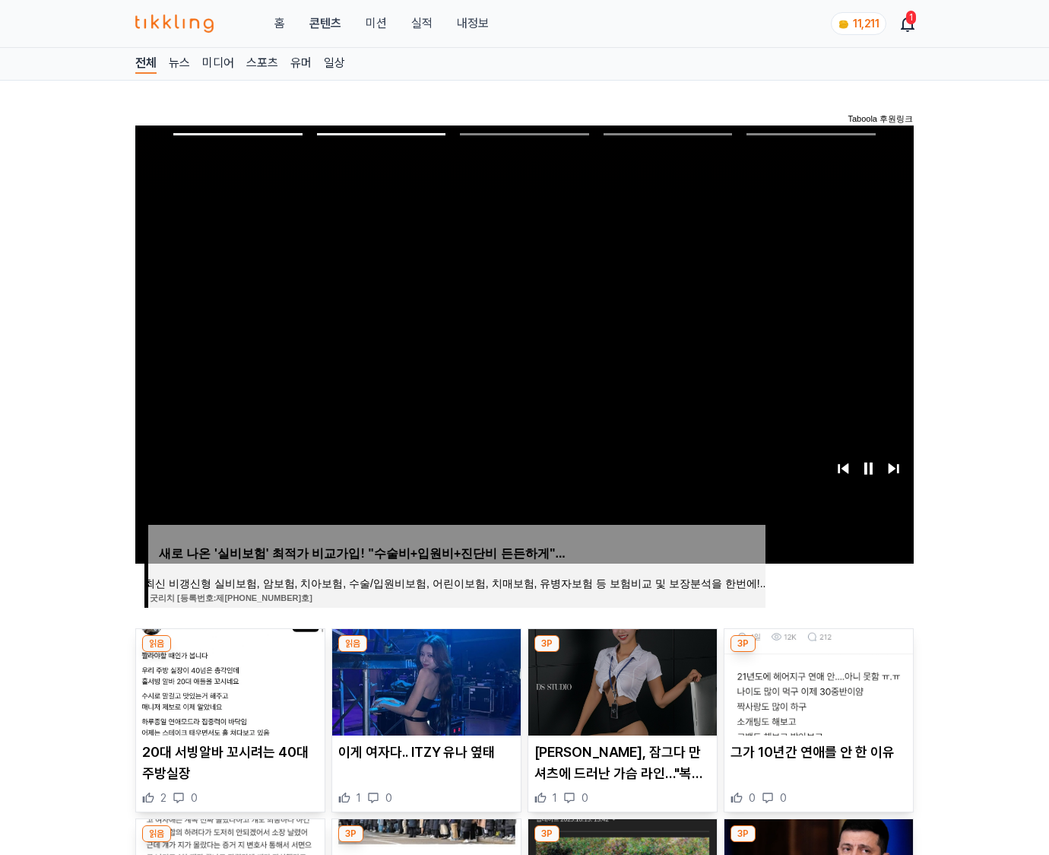
click at [817, 680] on img at bounding box center [819, 682] width 189 height 106
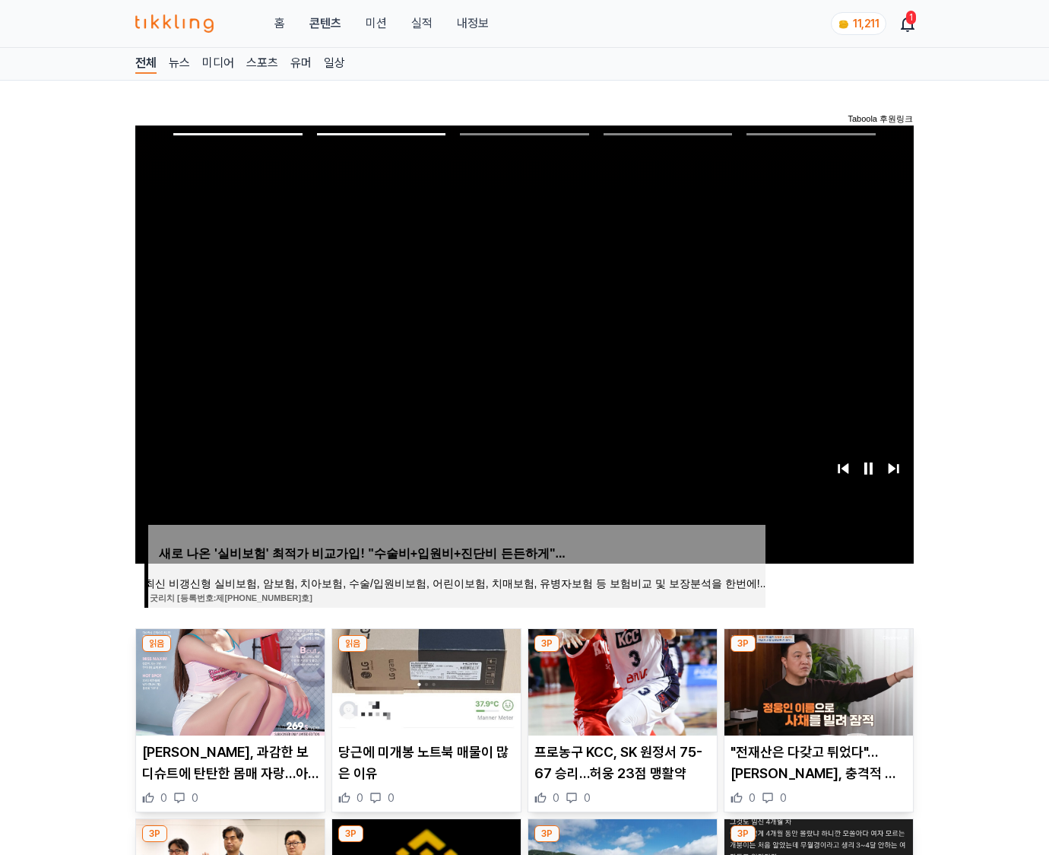
click at [817, 680] on img at bounding box center [819, 682] width 189 height 106
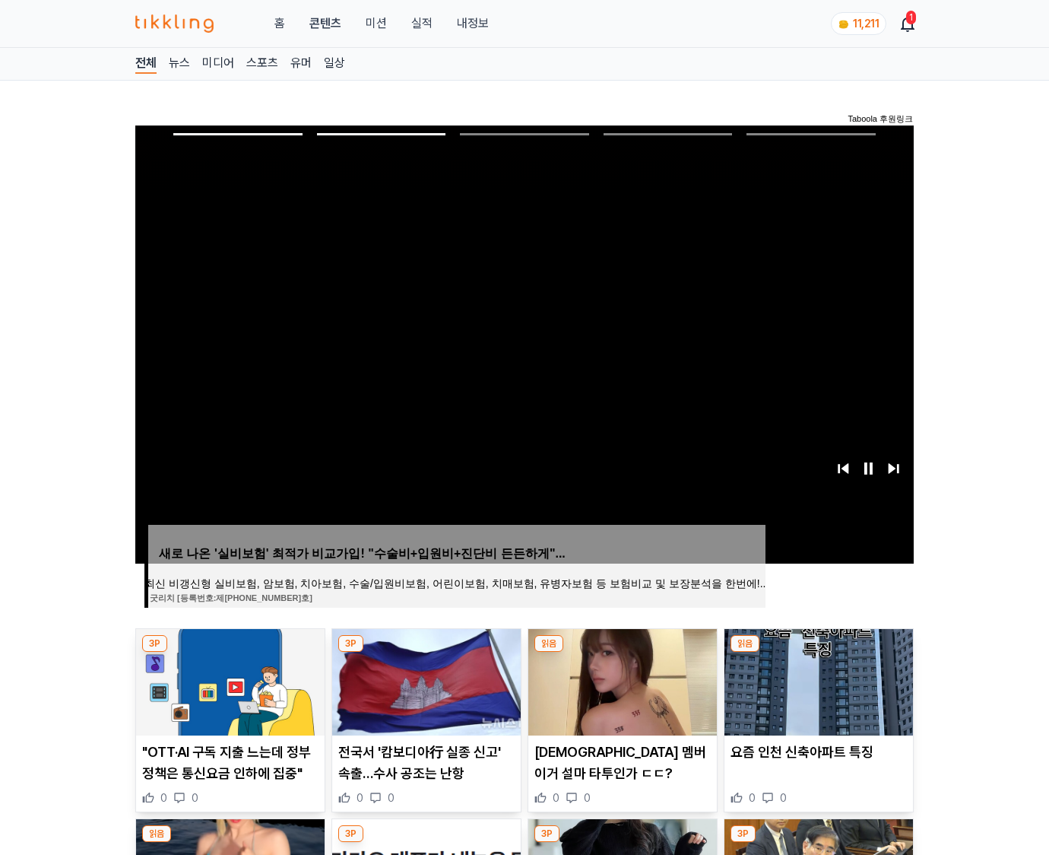
click at [817, 680] on img at bounding box center [819, 682] width 189 height 106
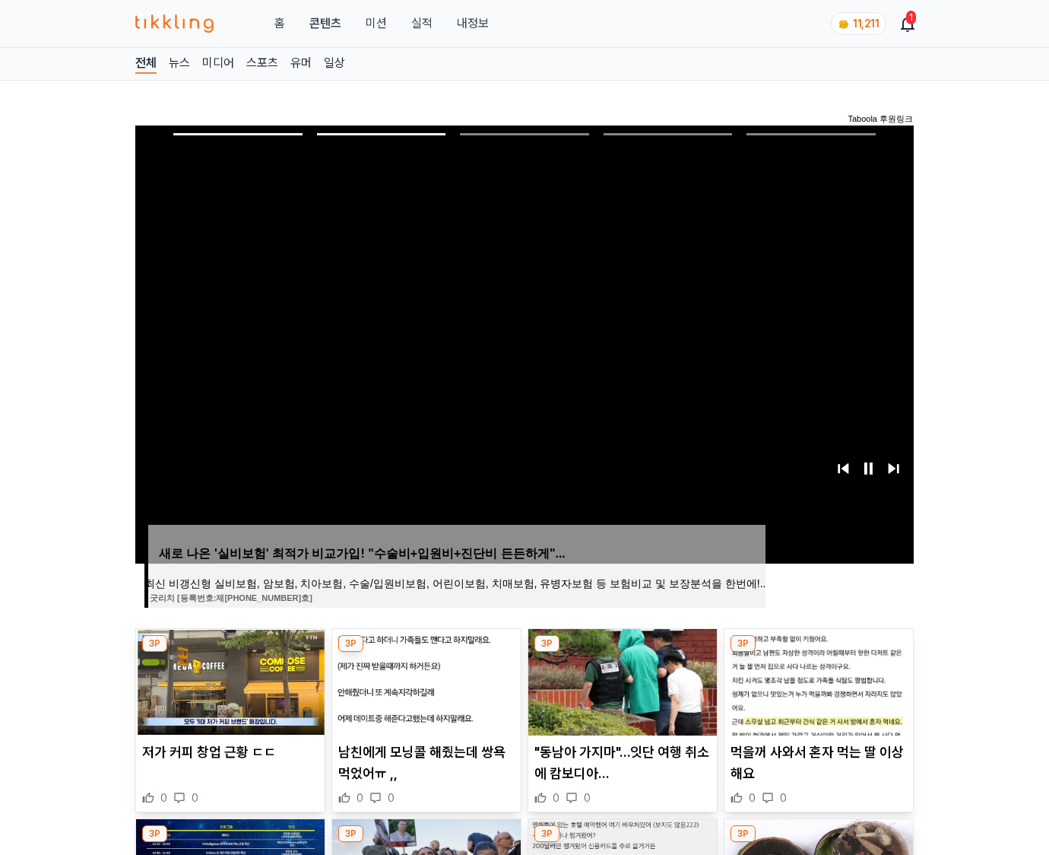
click at [817, 680] on img at bounding box center [819, 682] width 189 height 106
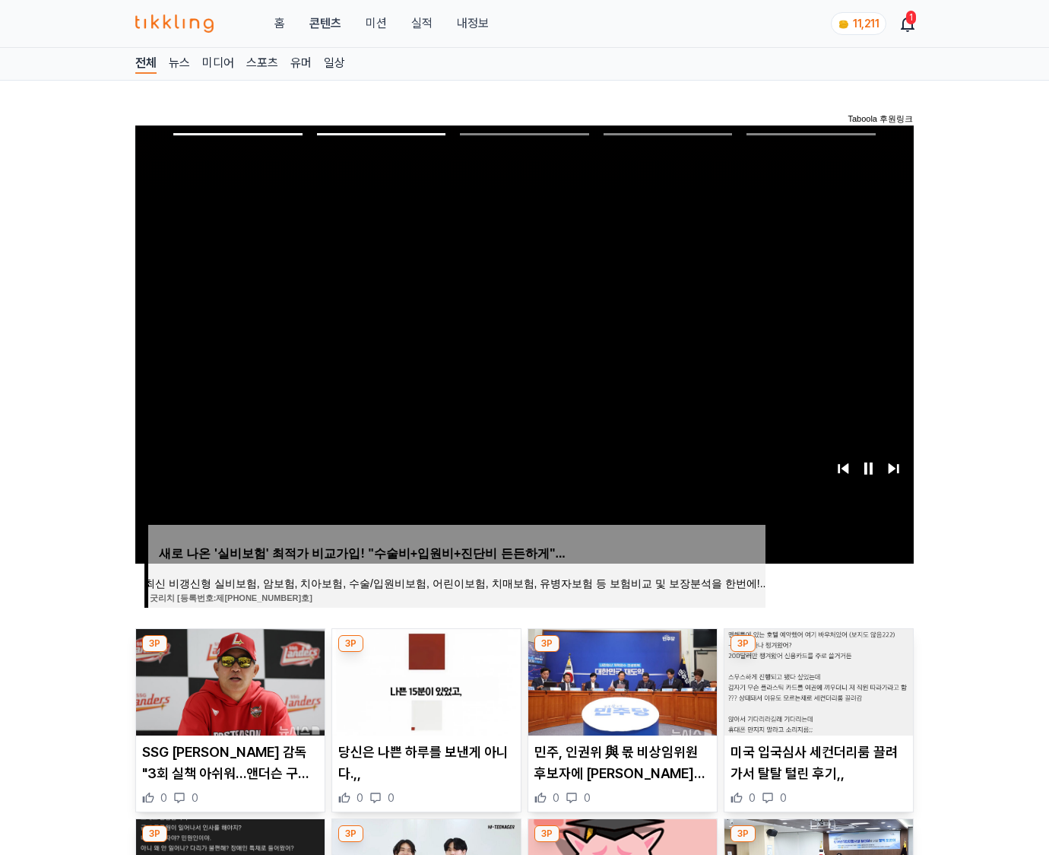
click at [817, 680] on img at bounding box center [819, 682] width 189 height 106
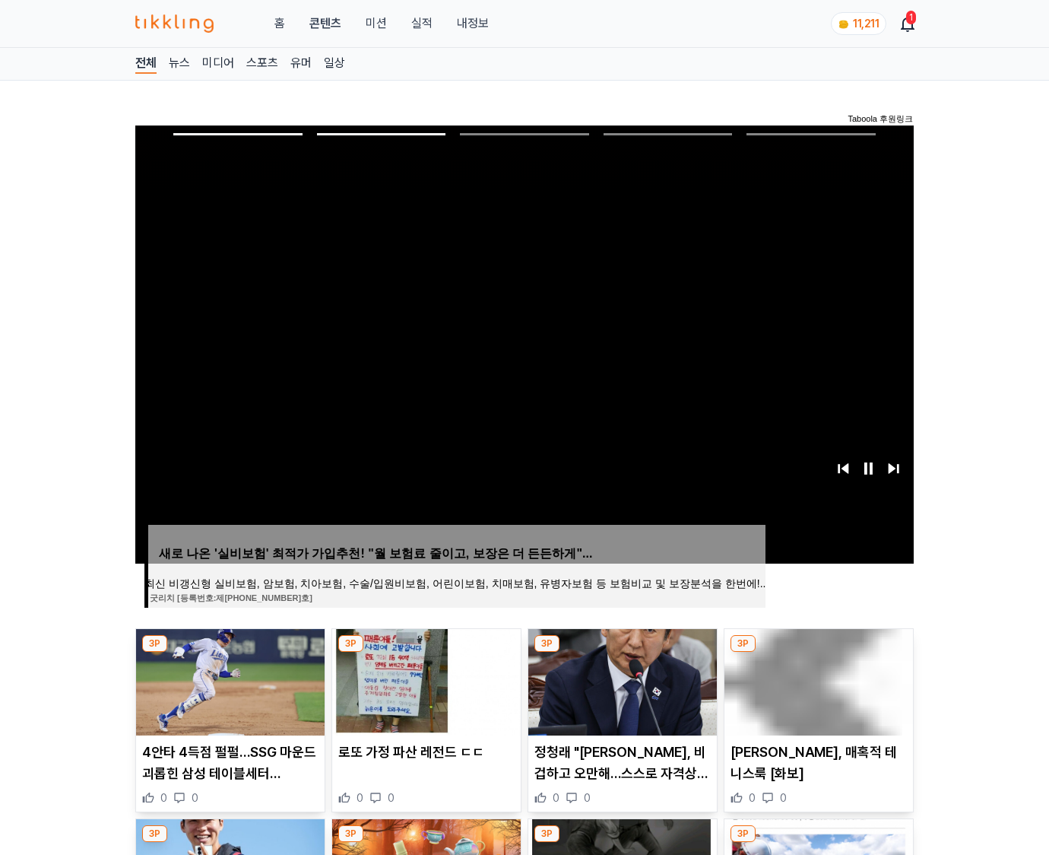
click at [817, 680] on img at bounding box center [819, 682] width 189 height 106
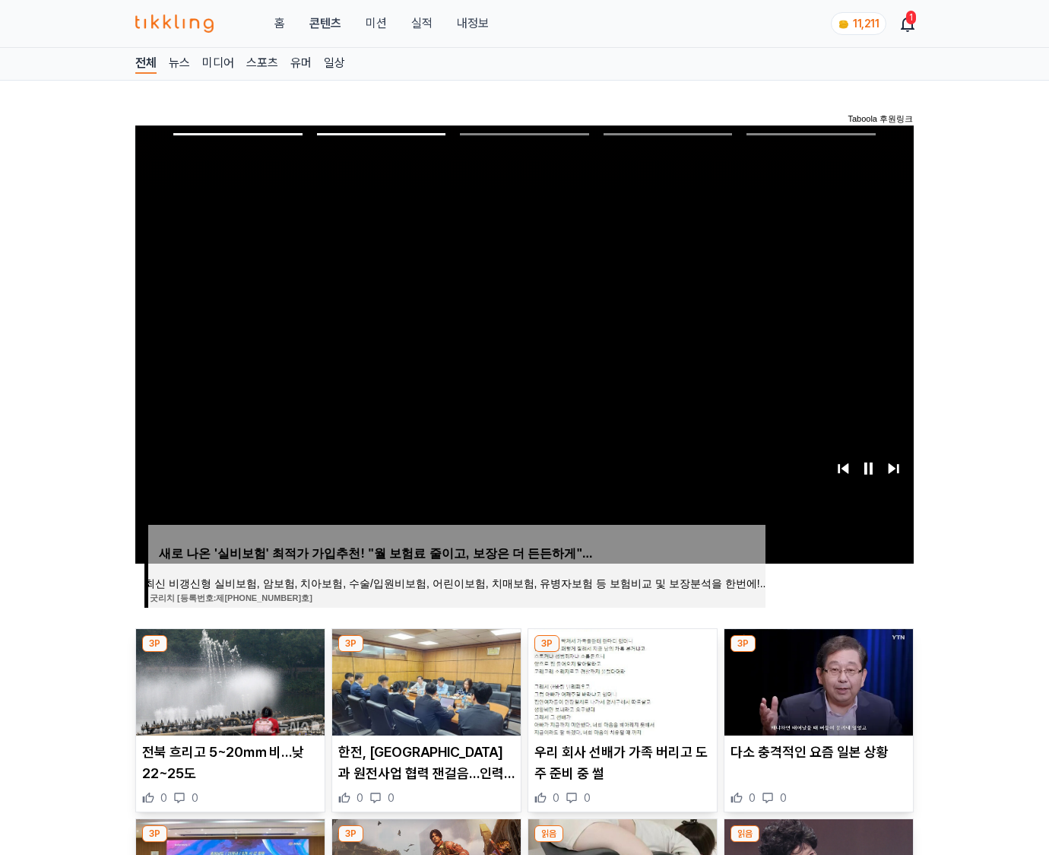
click at [817, 680] on img at bounding box center [819, 682] width 189 height 106
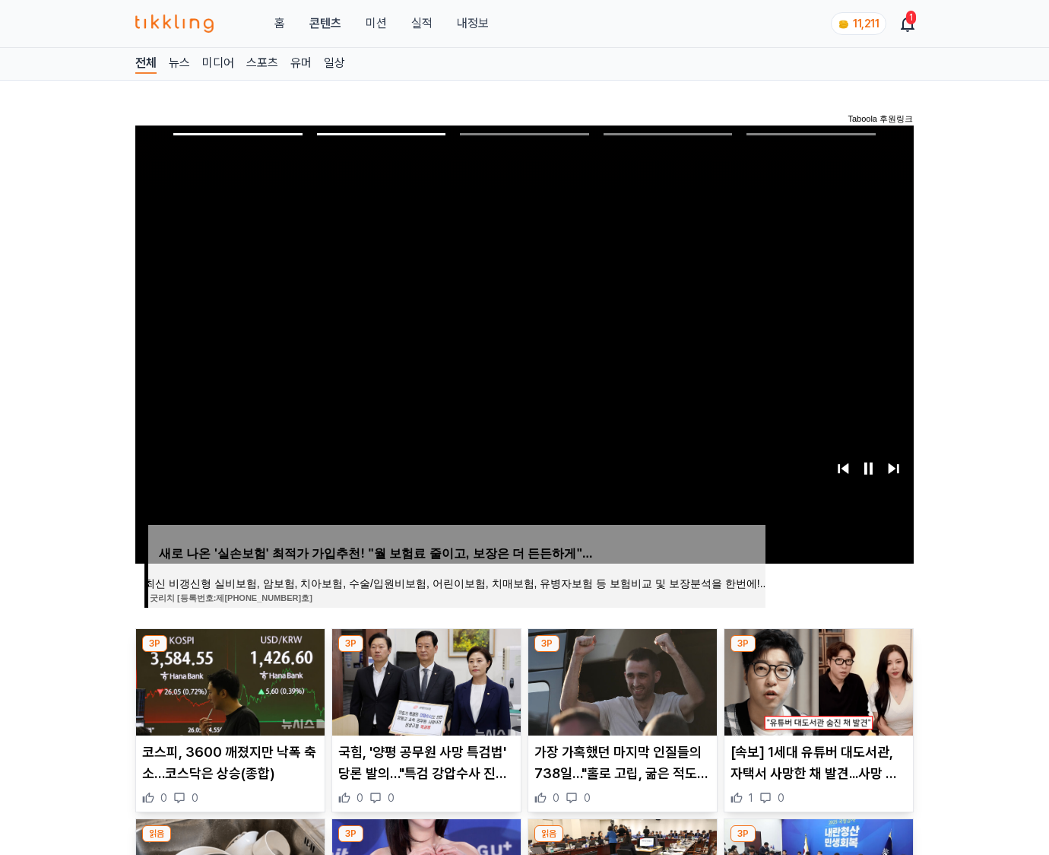
click at [817, 680] on img at bounding box center [819, 682] width 189 height 106
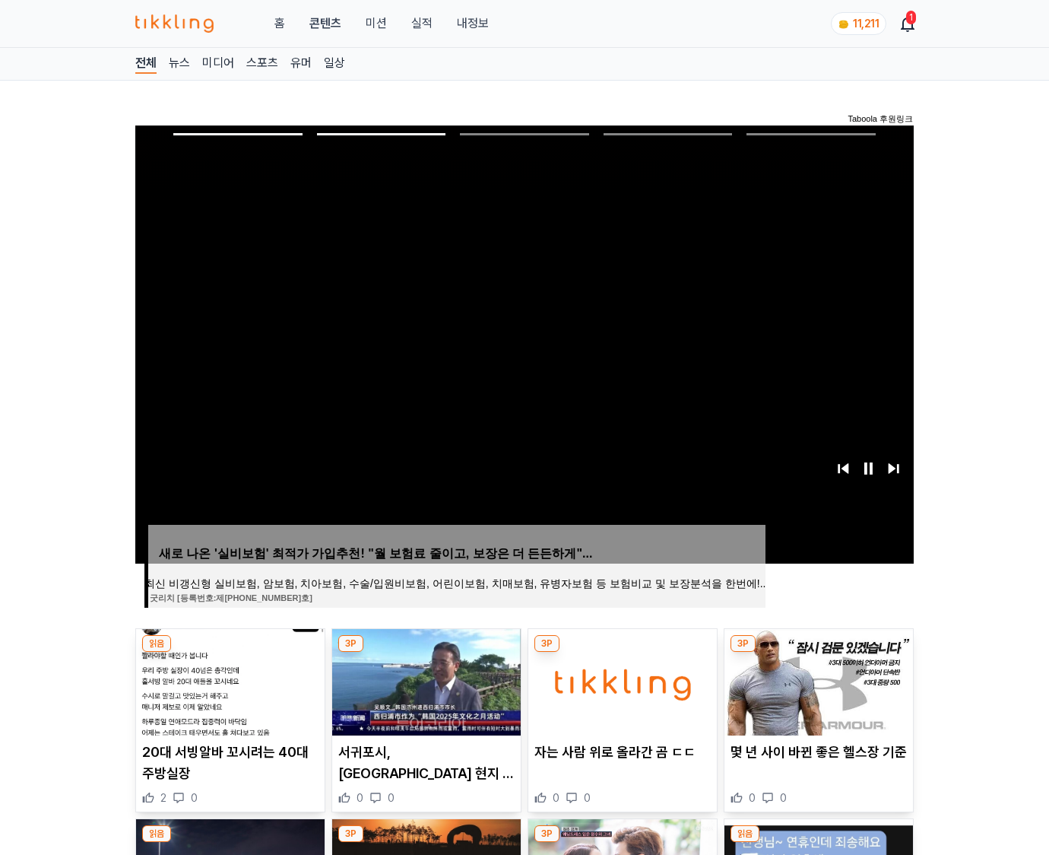
click at [817, 680] on img at bounding box center [819, 682] width 189 height 106
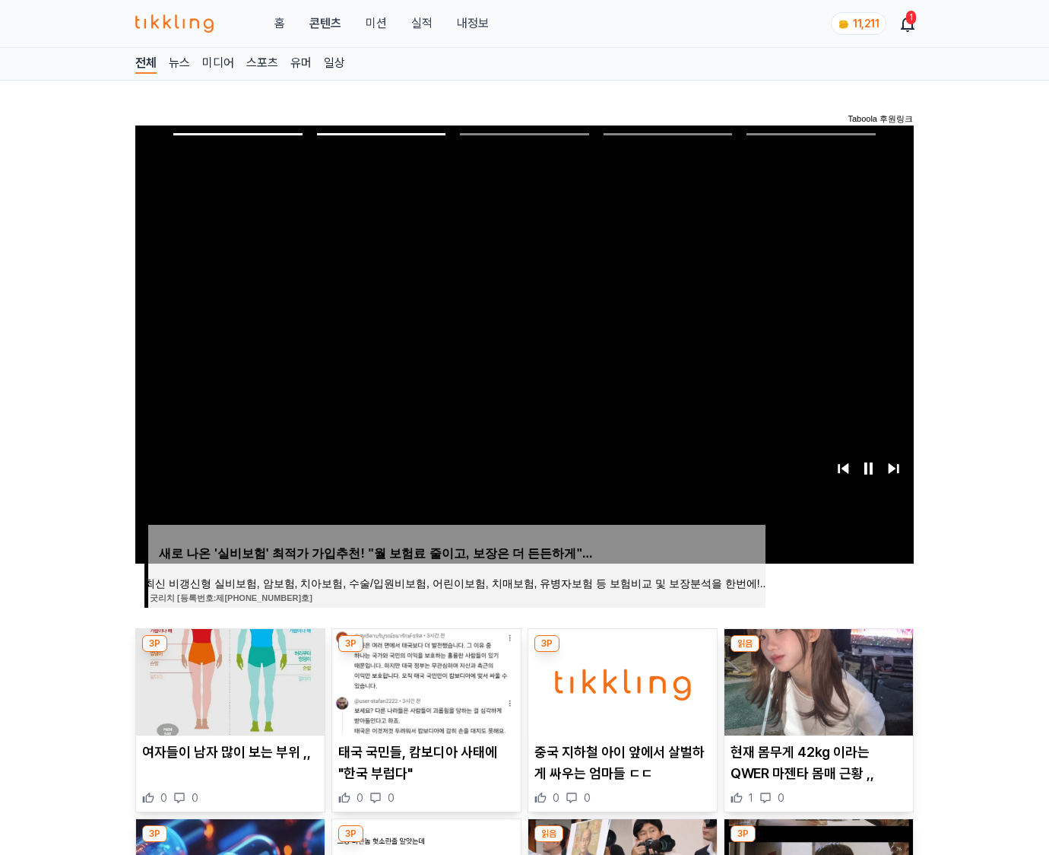
click at [817, 680] on img at bounding box center [819, 682] width 189 height 106
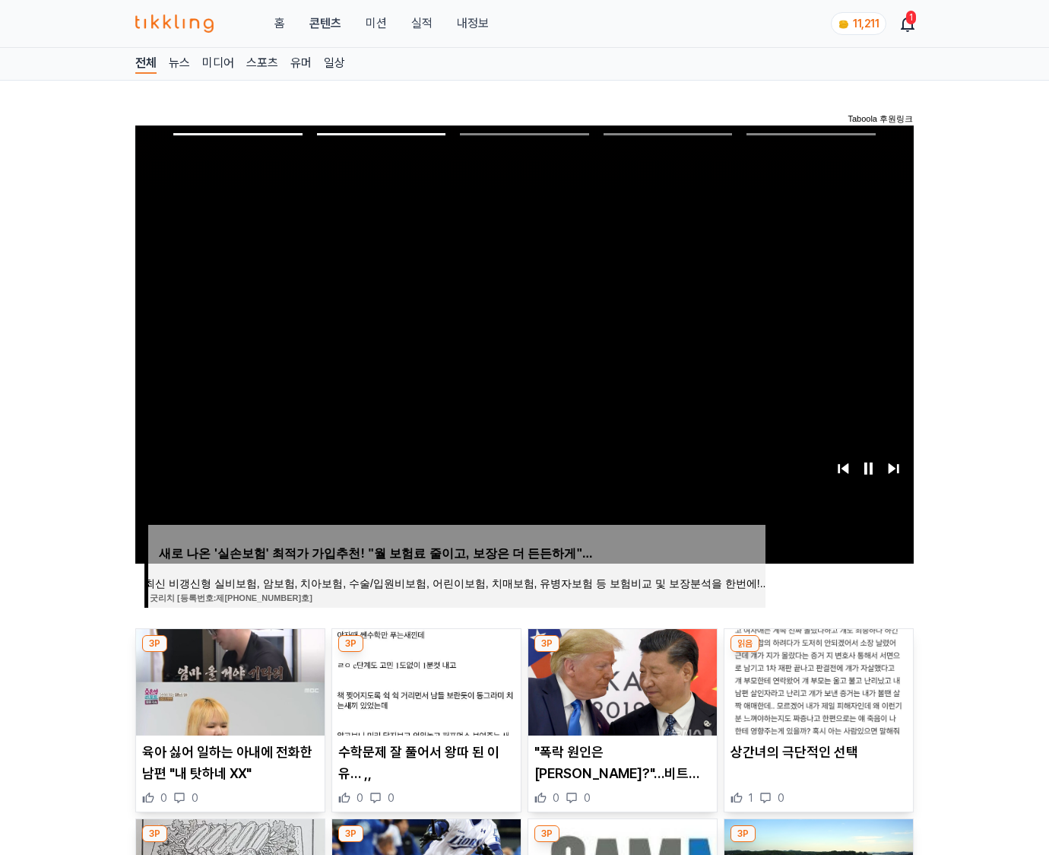
click at [817, 680] on img at bounding box center [819, 682] width 189 height 106
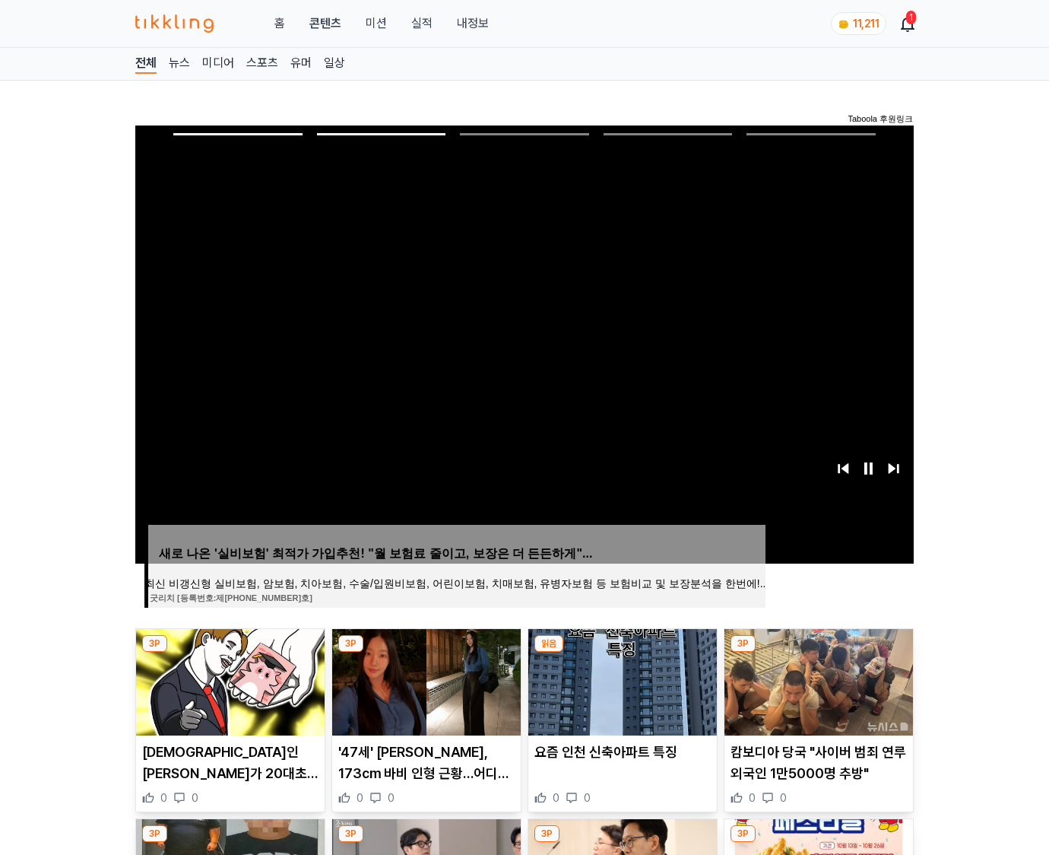
click at [817, 680] on img at bounding box center [819, 682] width 189 height 106
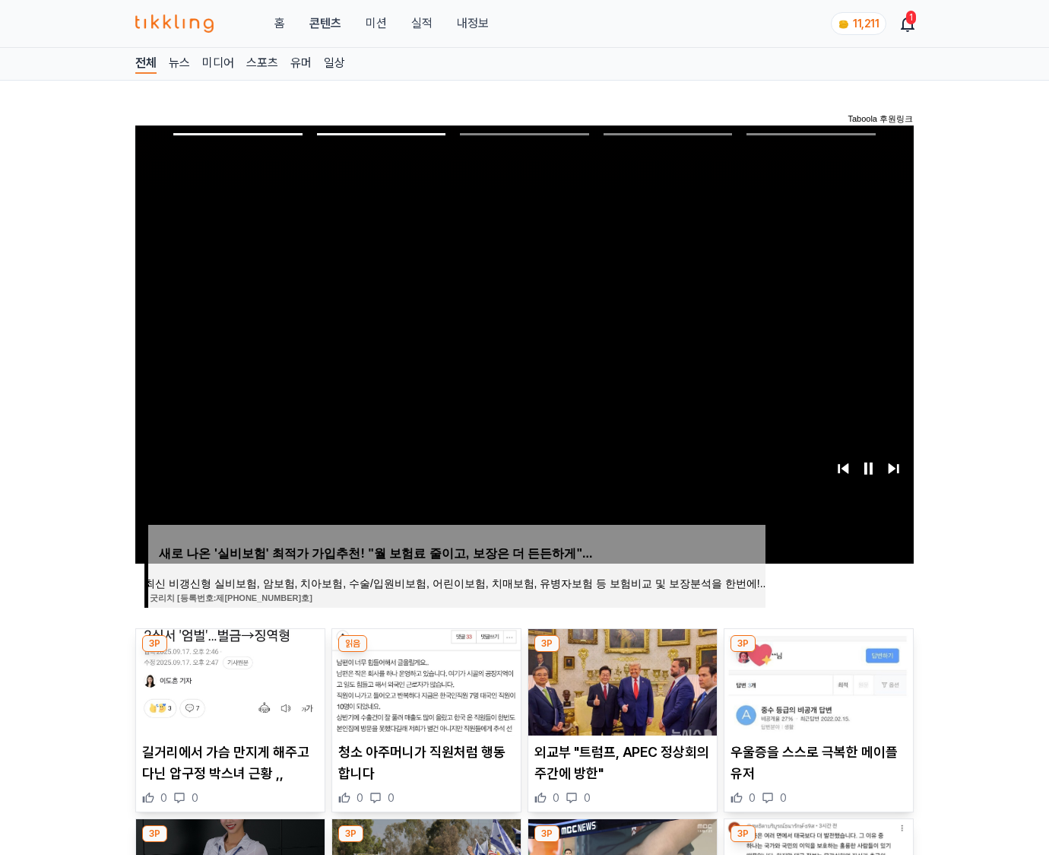
click at [817, 680] on img at bounding box center [819, 682] width 189 height 106
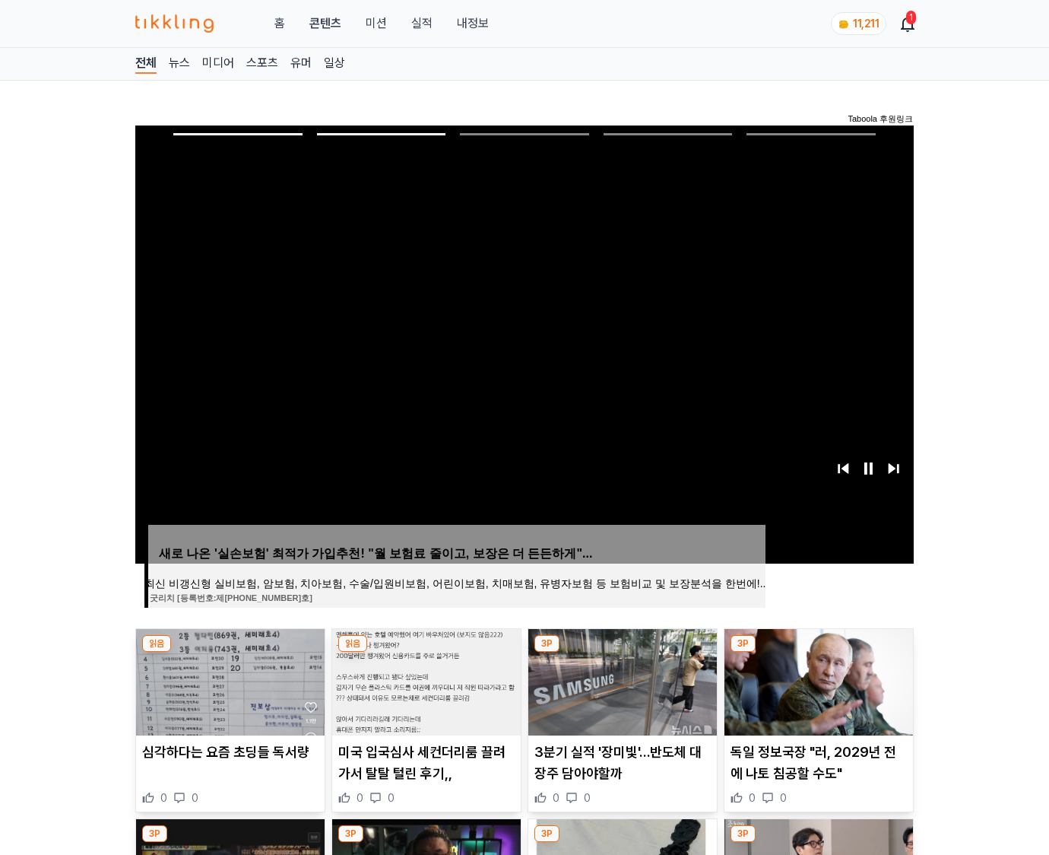
click at [817, 680] on img at bounding box center [819, 682] width 189 height 106
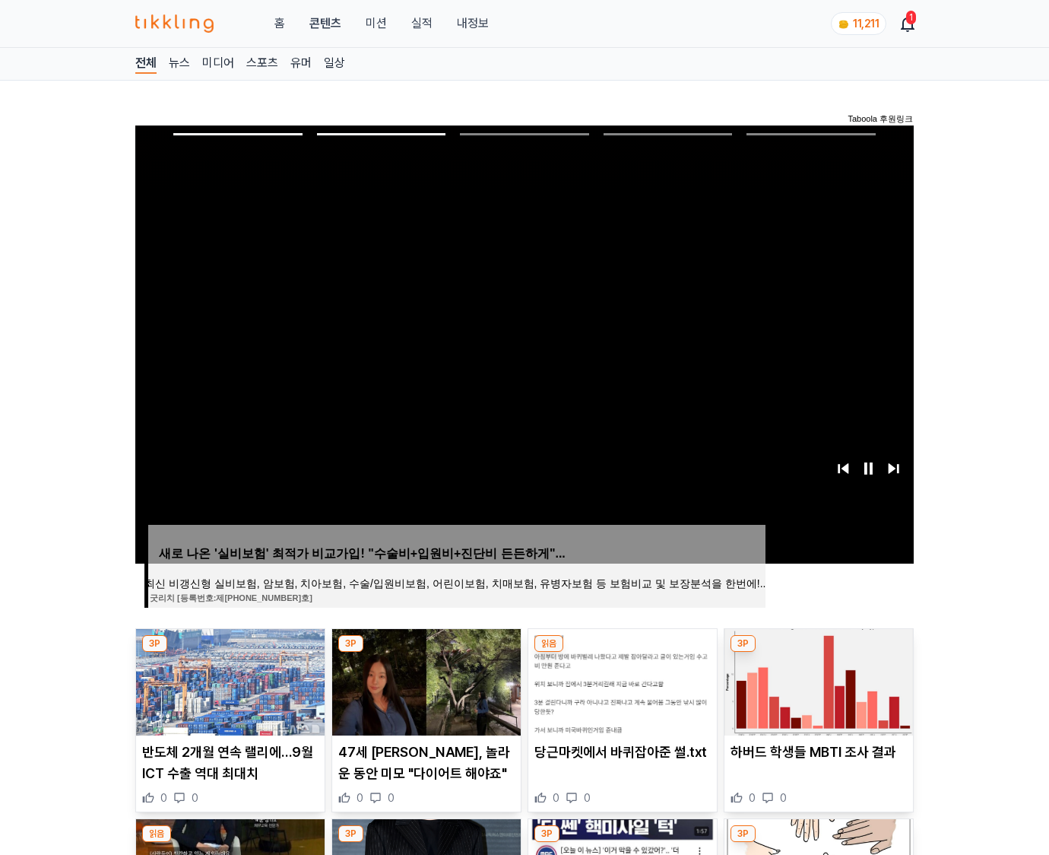
click at [817, 680] on img at bounding box center [819, 682] width 189 height 106
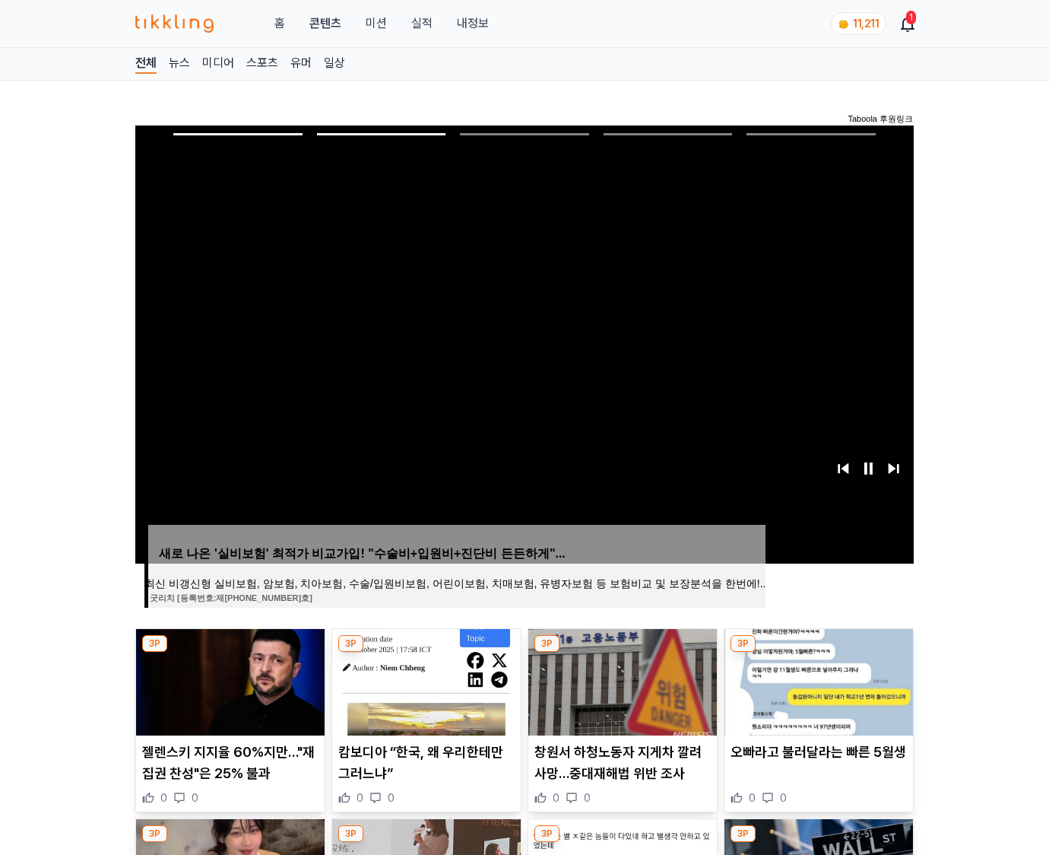
click at [817, 680] on img at bounding box center [819, 682] width 189 height 106
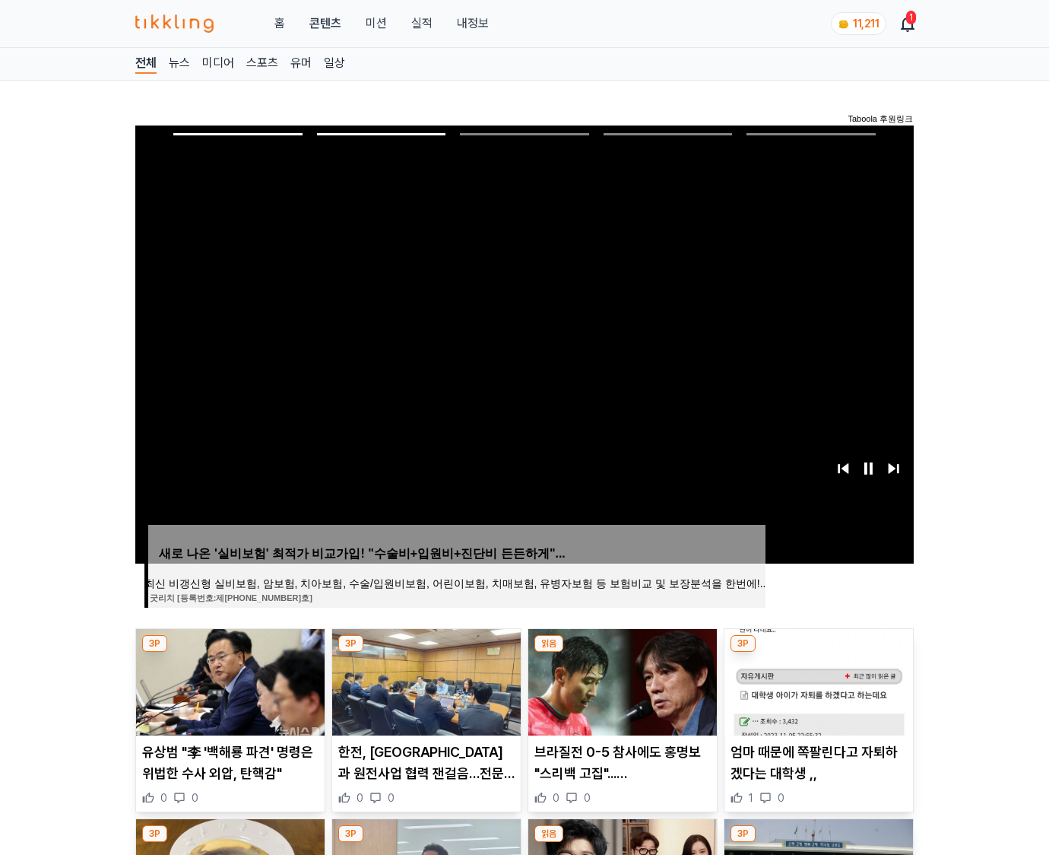
click at [817, 680] on img at bounding box center [819, 682] width 189 height 106
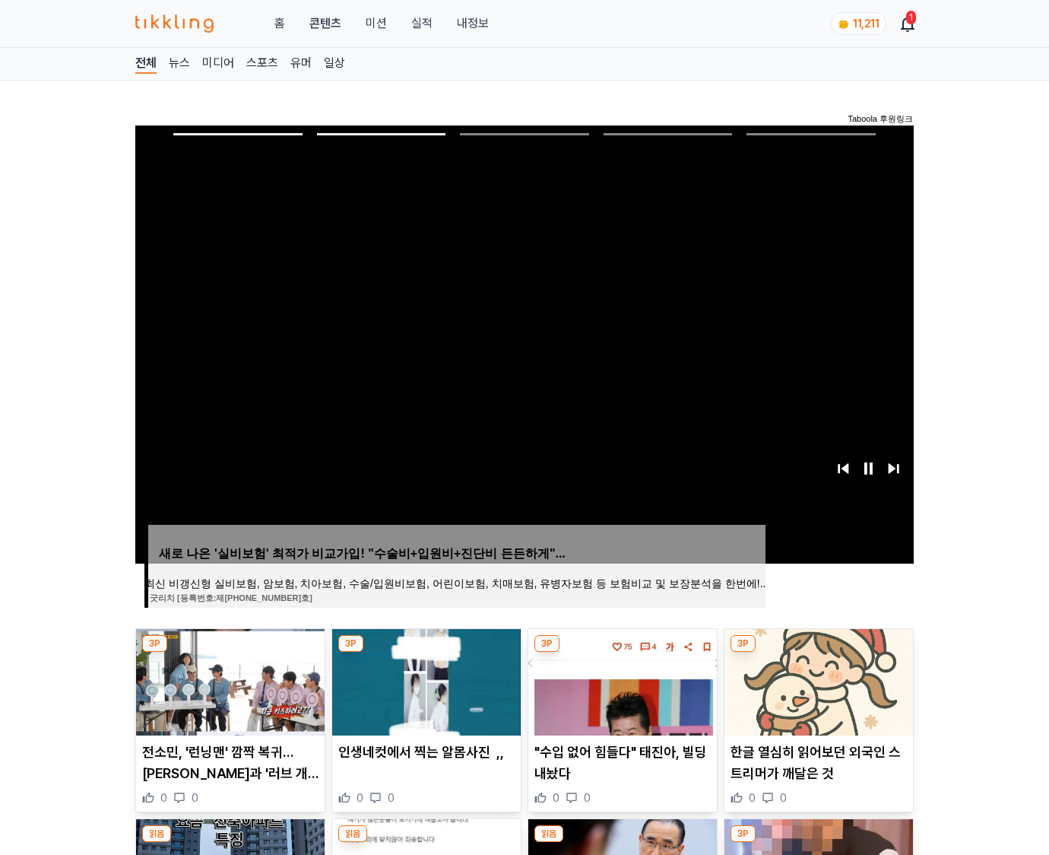
click at [817, 680] on img at bounding box center [819, 682] width 189 height 106
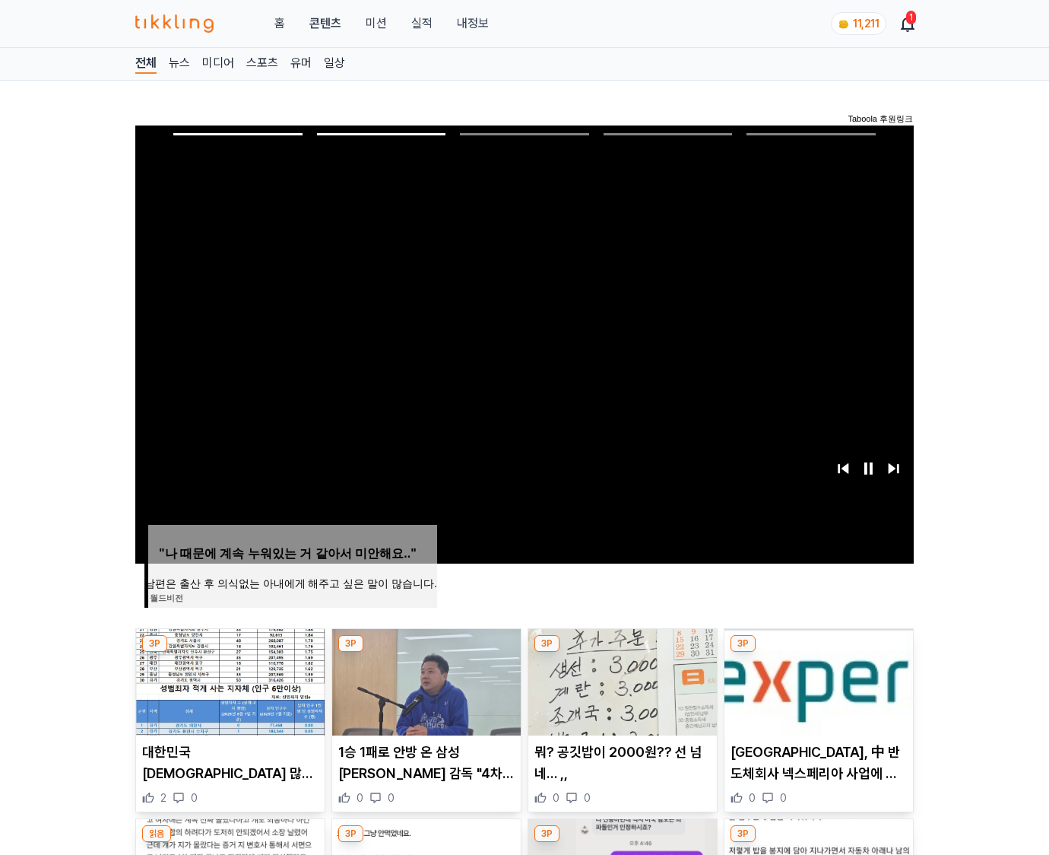
click at [817, 680] on img at bounding box center [819, 682] width 189 height 106
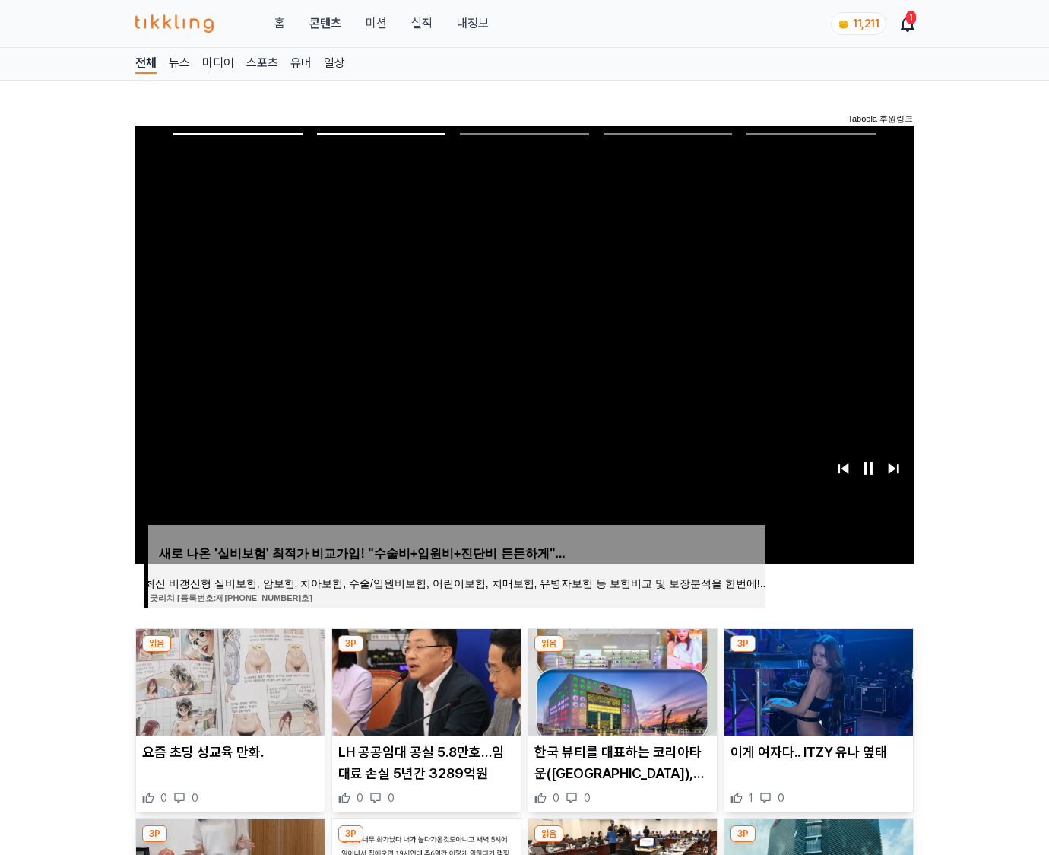
click at [817, 680] on img at bounding box center [819, 682] width 189 height 106
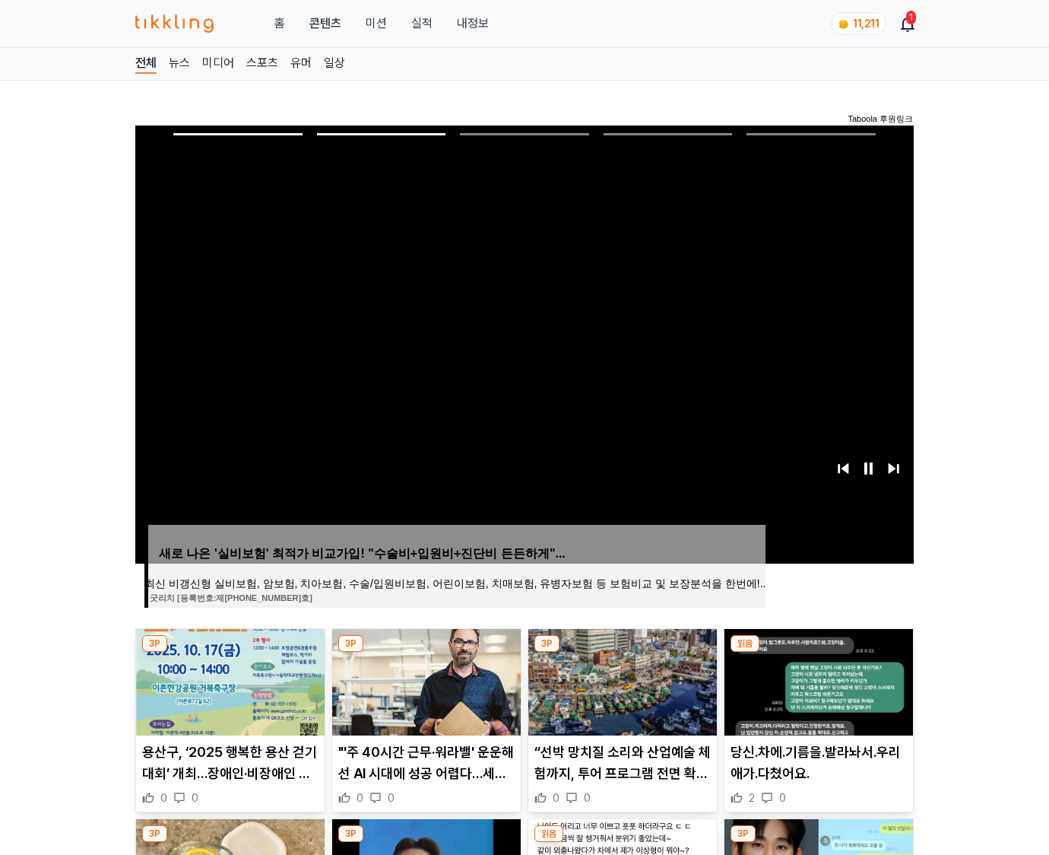
click at [817, 680] on img at bounding box center [819, 682] width 189 height 106
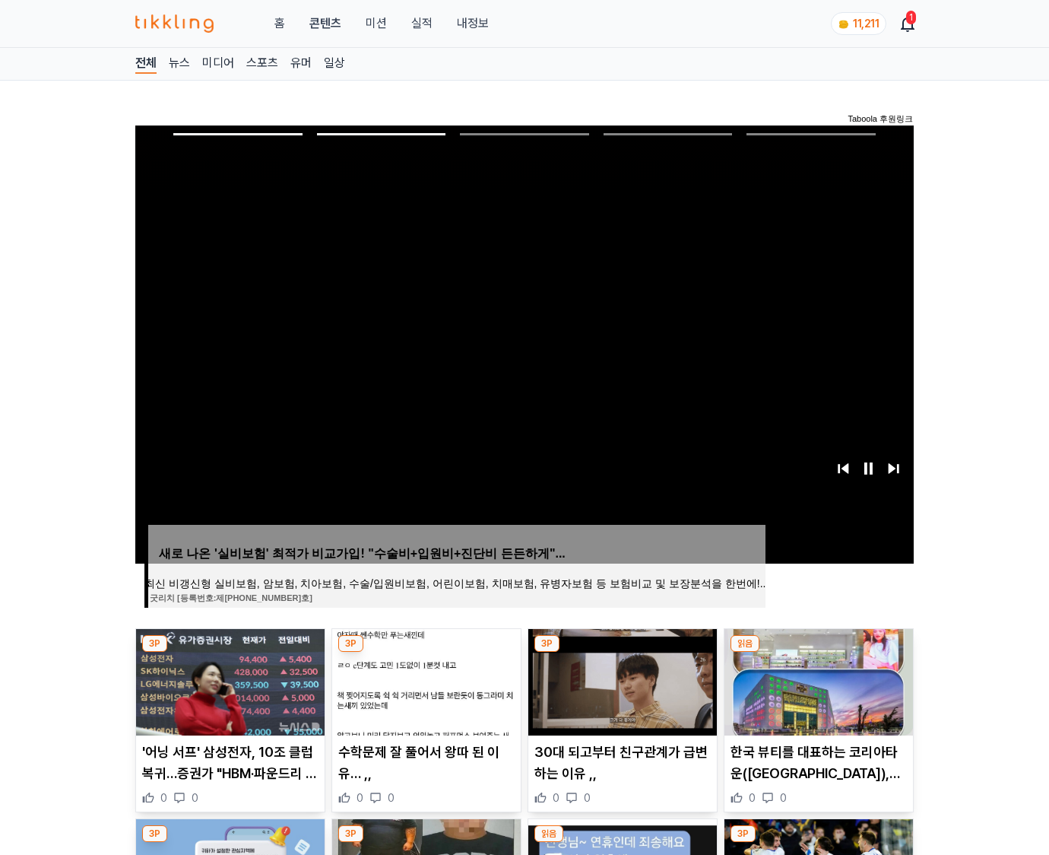
click at [817, 680] on img at bounding box center [819, 682] width 189 height 106
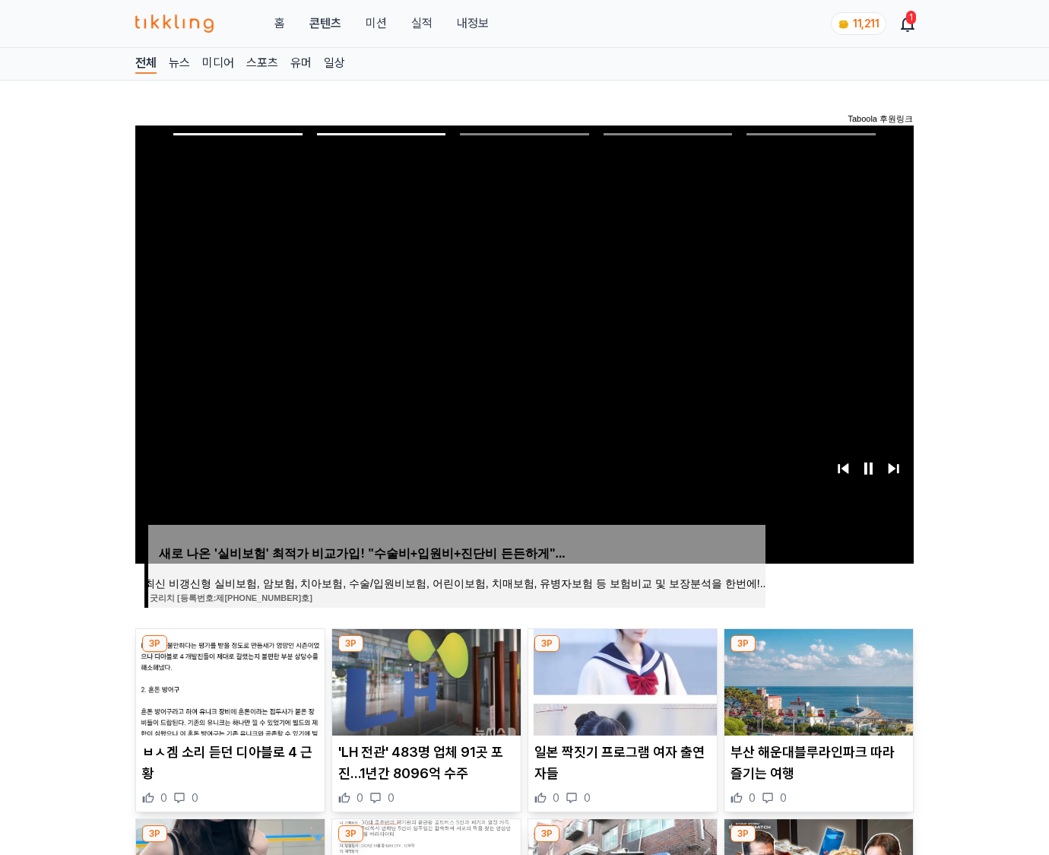
click at [817, 680] on img at bounding box center [819, 682] width 189 height 106
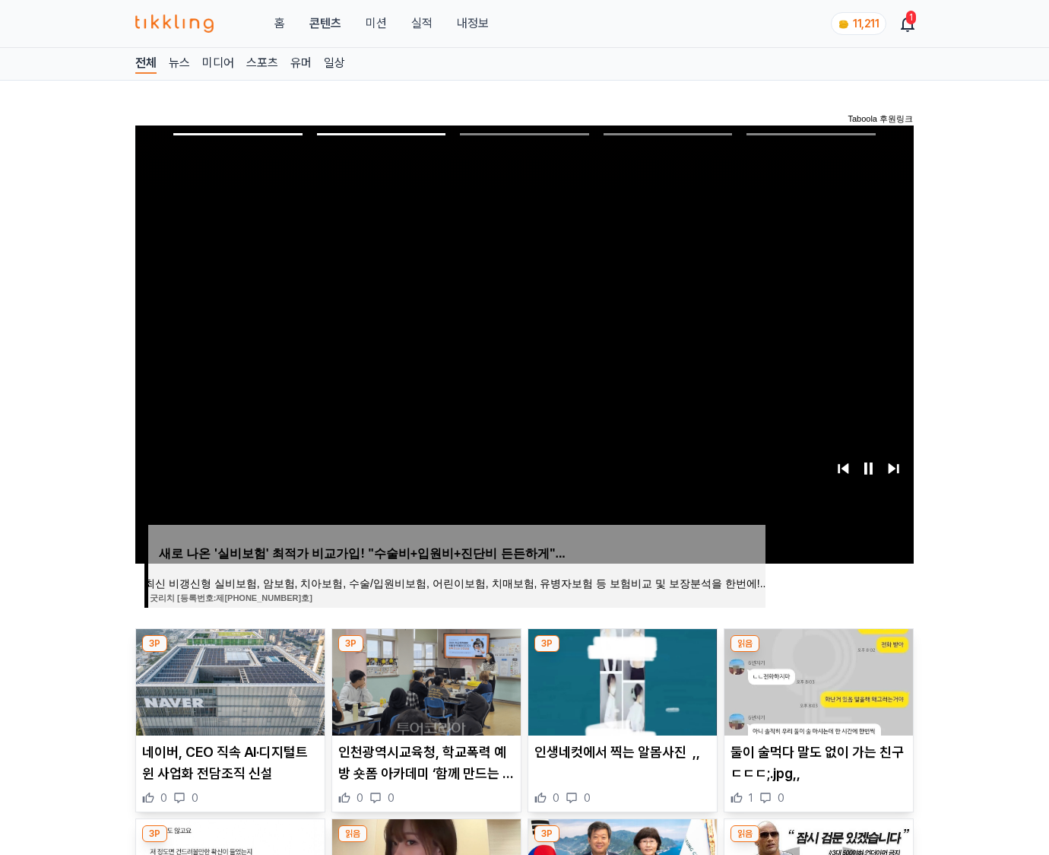
click at [817, 680] on img at bounding box center [819, 682] width 189 height 106
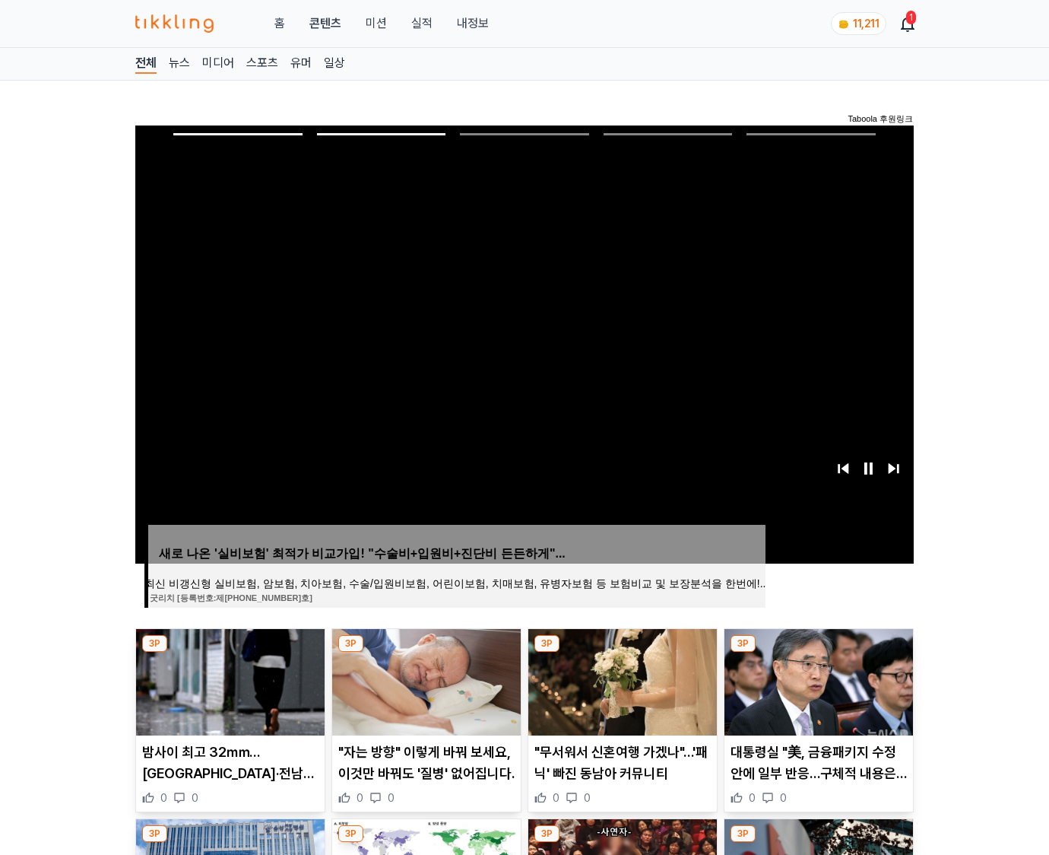
click at [817, 680] on img at bounding box center [819, 682] width 189 height 106
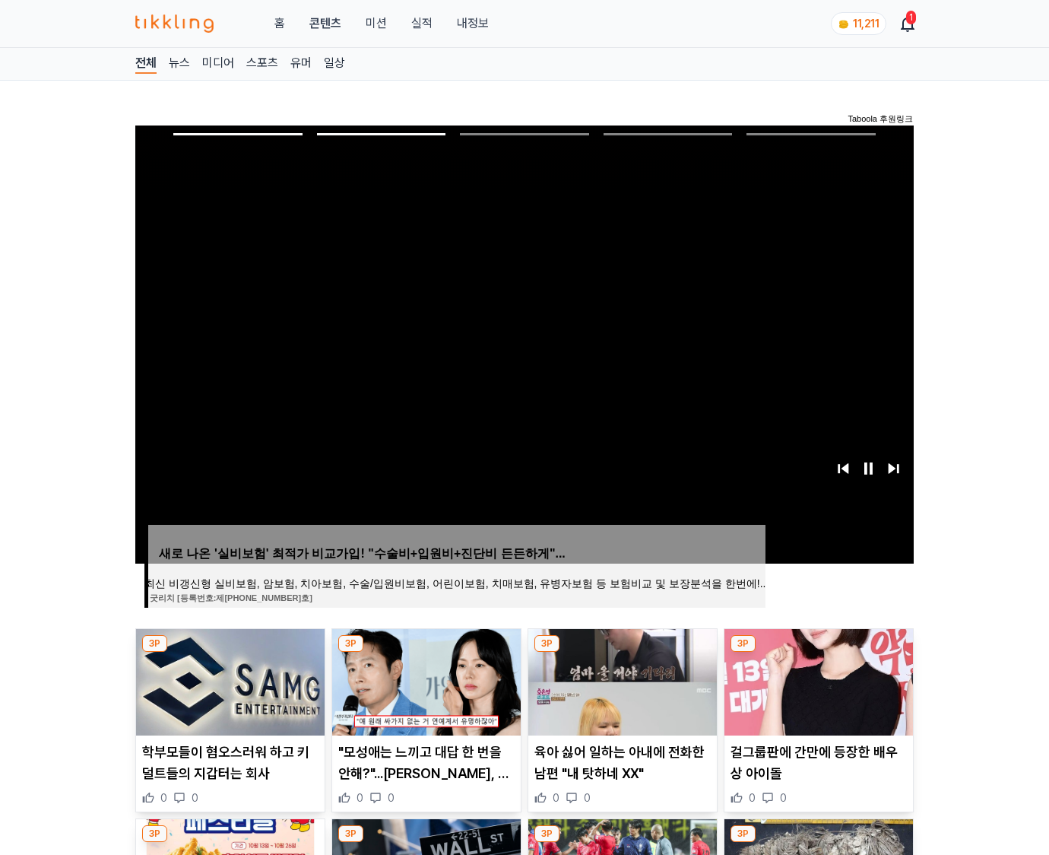
click at [817, 680] on img at bounding box center [819, 682] width 189 height 106
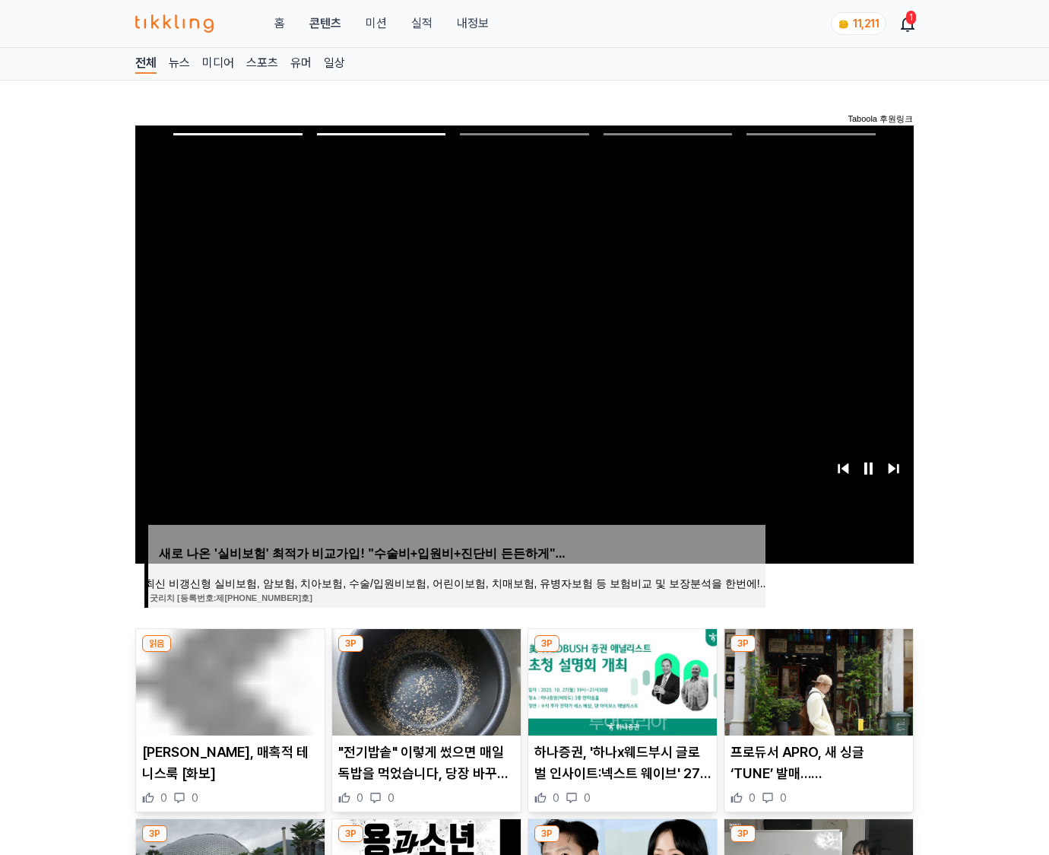
click at [817, 680] on img at bounding box center [819, 682] width 189 height 106
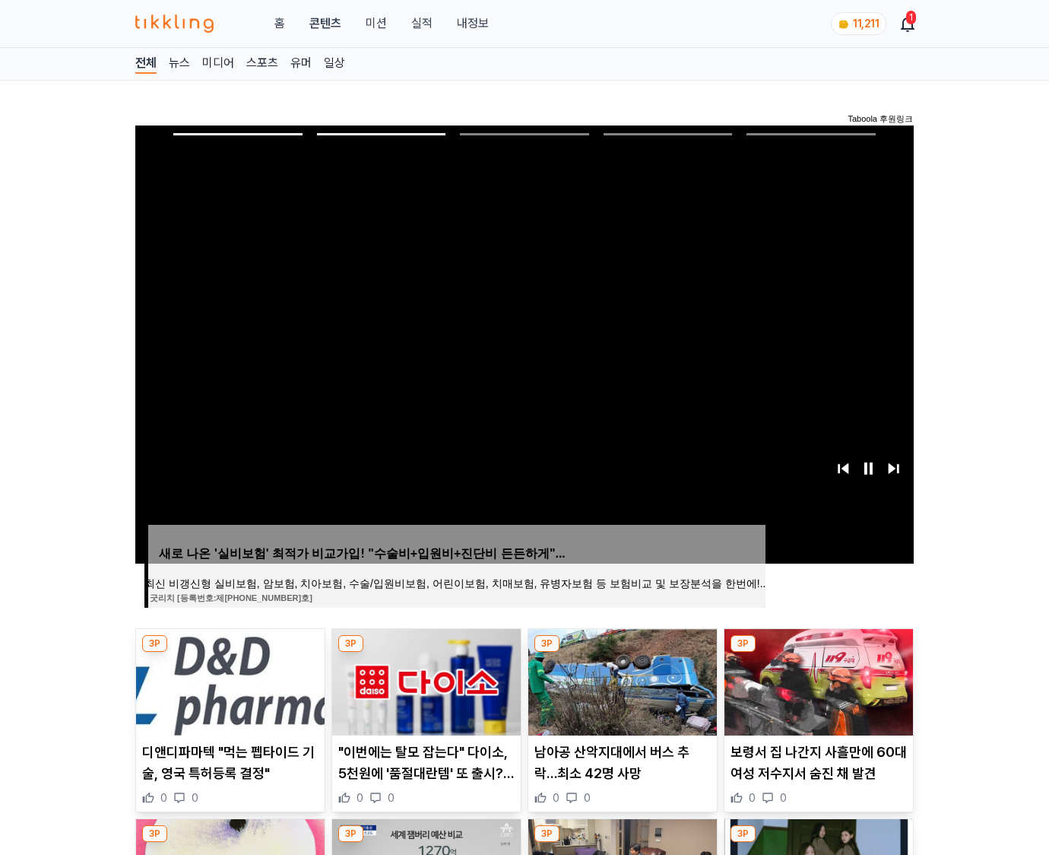
click at [817, 680] on img at bounding box center [819, 682] width 189 height 106
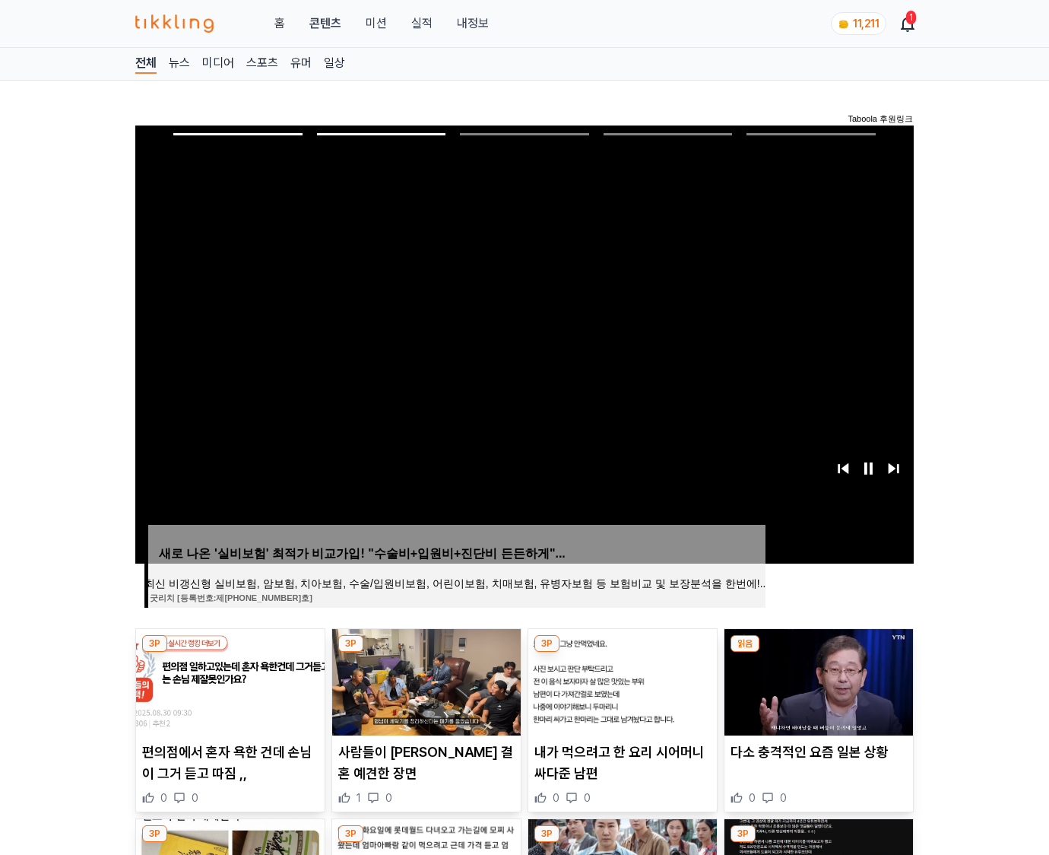
click at [817, 680] on img at bounding box center [819, 682] width 189 height 106
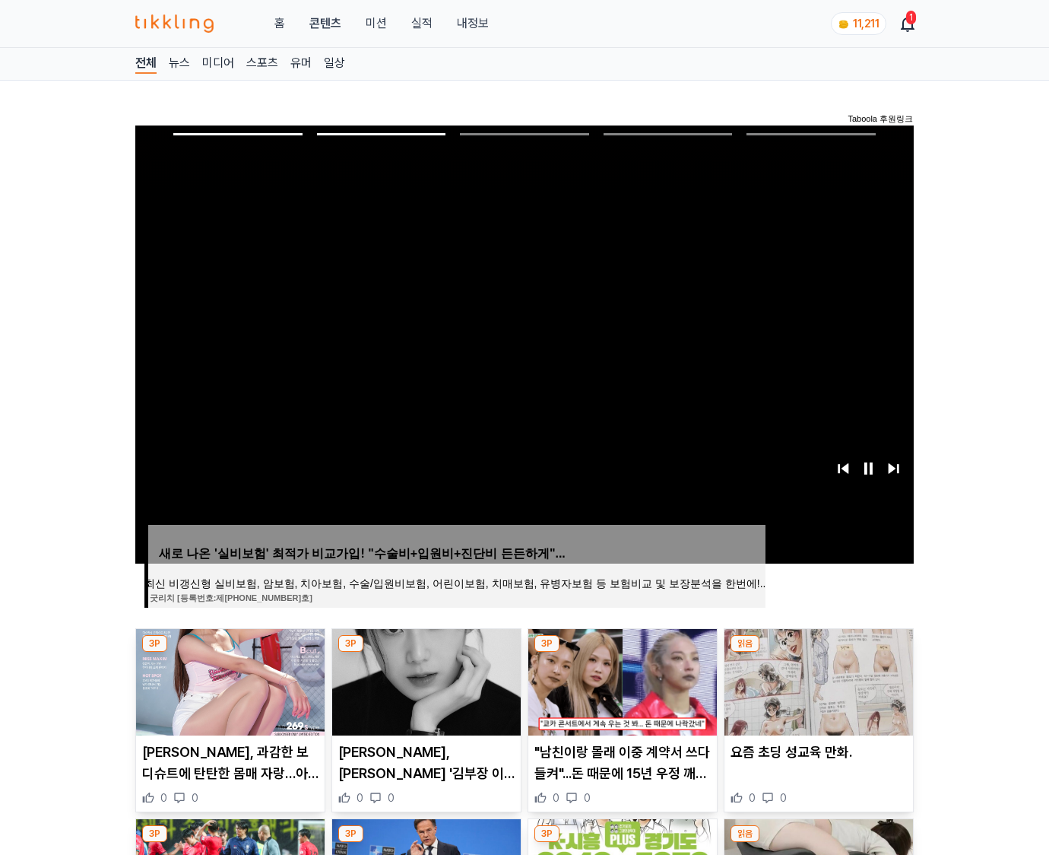
click at [817, 680] on img at bounding box center [819, 682] width 189 height 106
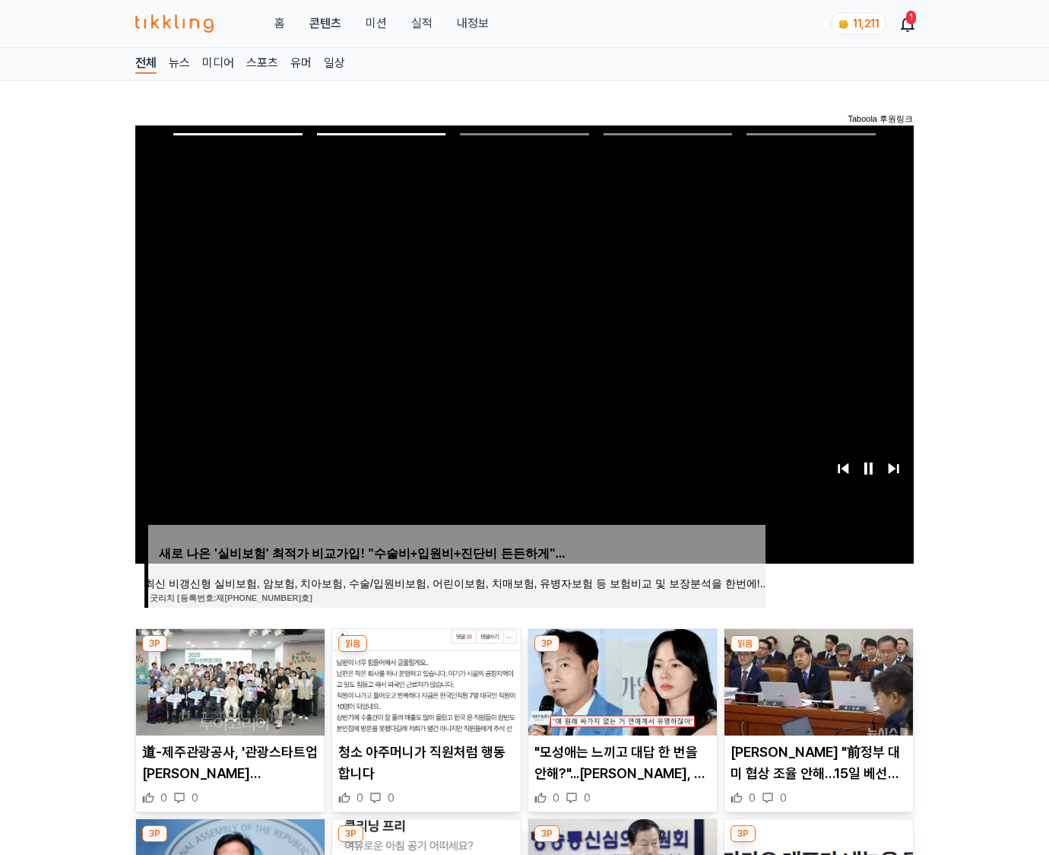
click at [817, 680] on img at bounding box center [819, 682] width 189 height 106
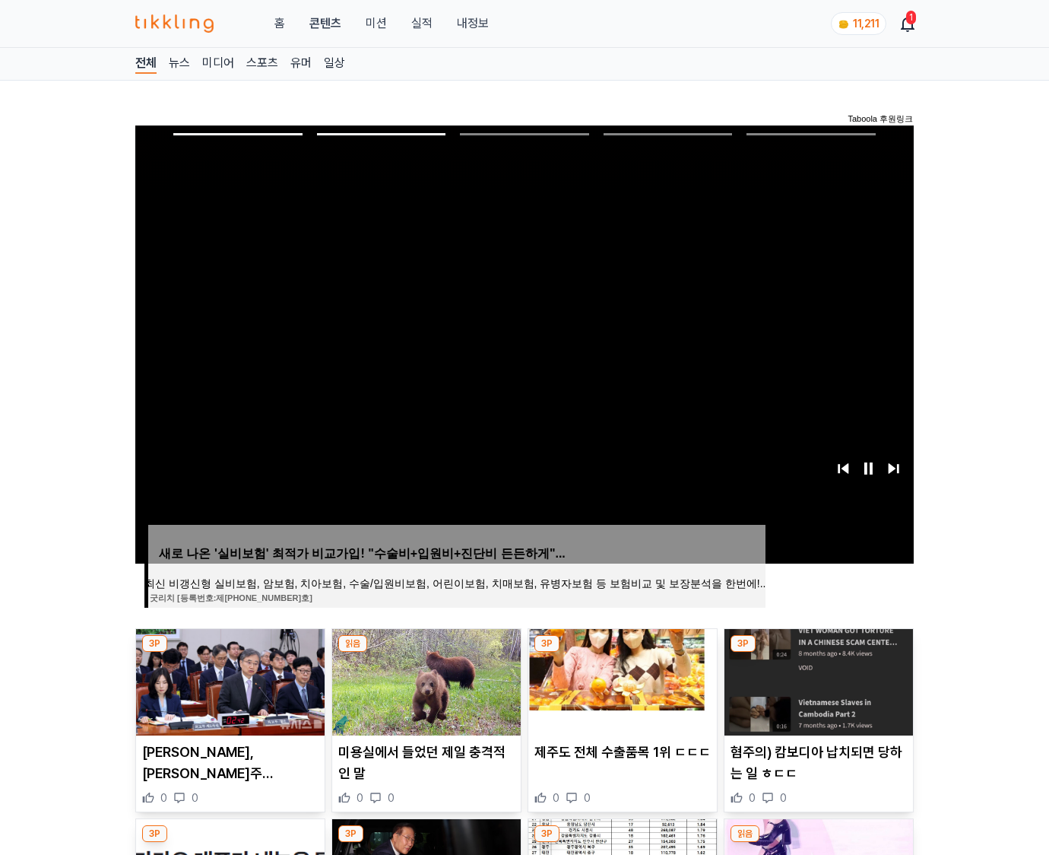
click at [817, 680] on img at bounding box center [819, 682] width 189 height 106
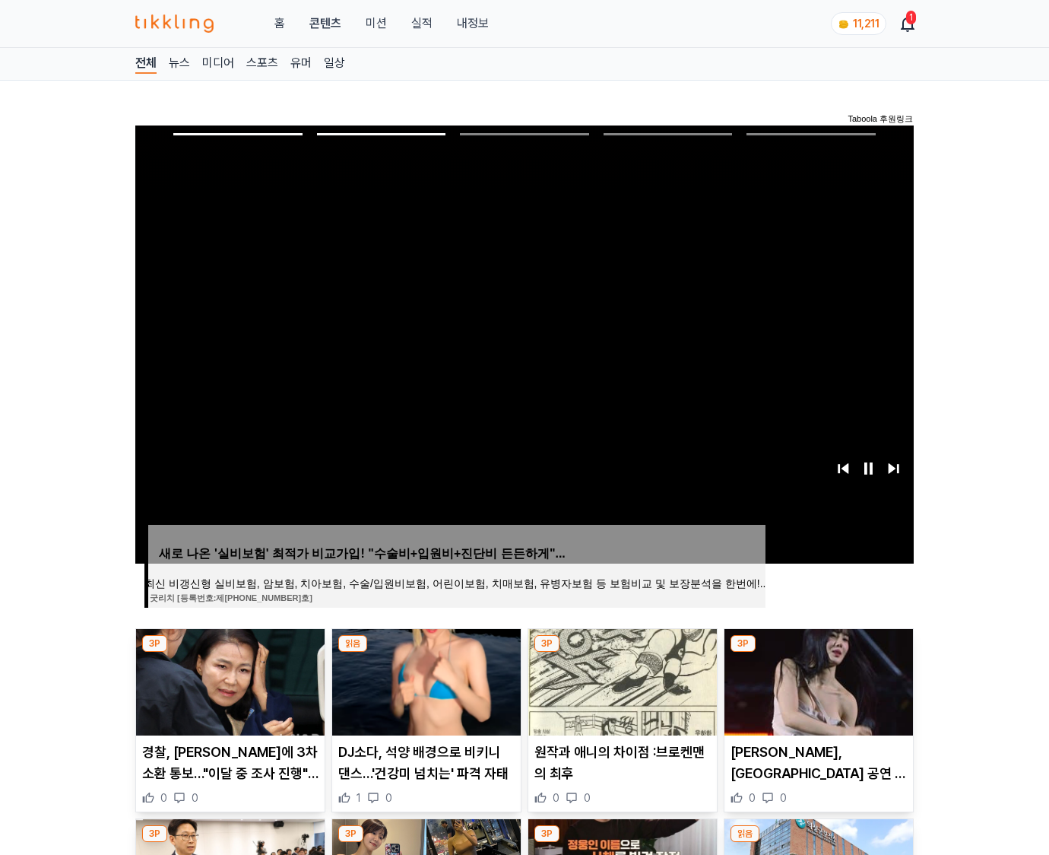
click at [817, 680] on img at bounding box center [819, 682] width 189 height 106
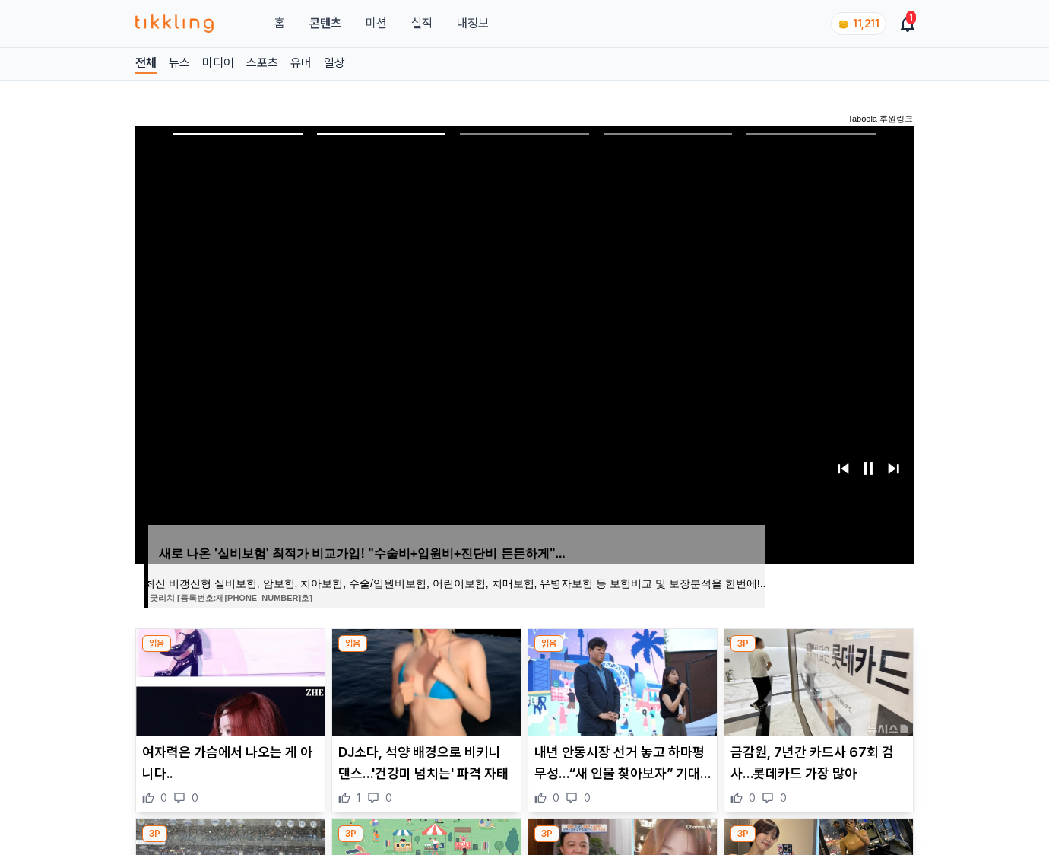
click at [817, 680] on img at bounding box center [819, 682] width 189 height 106
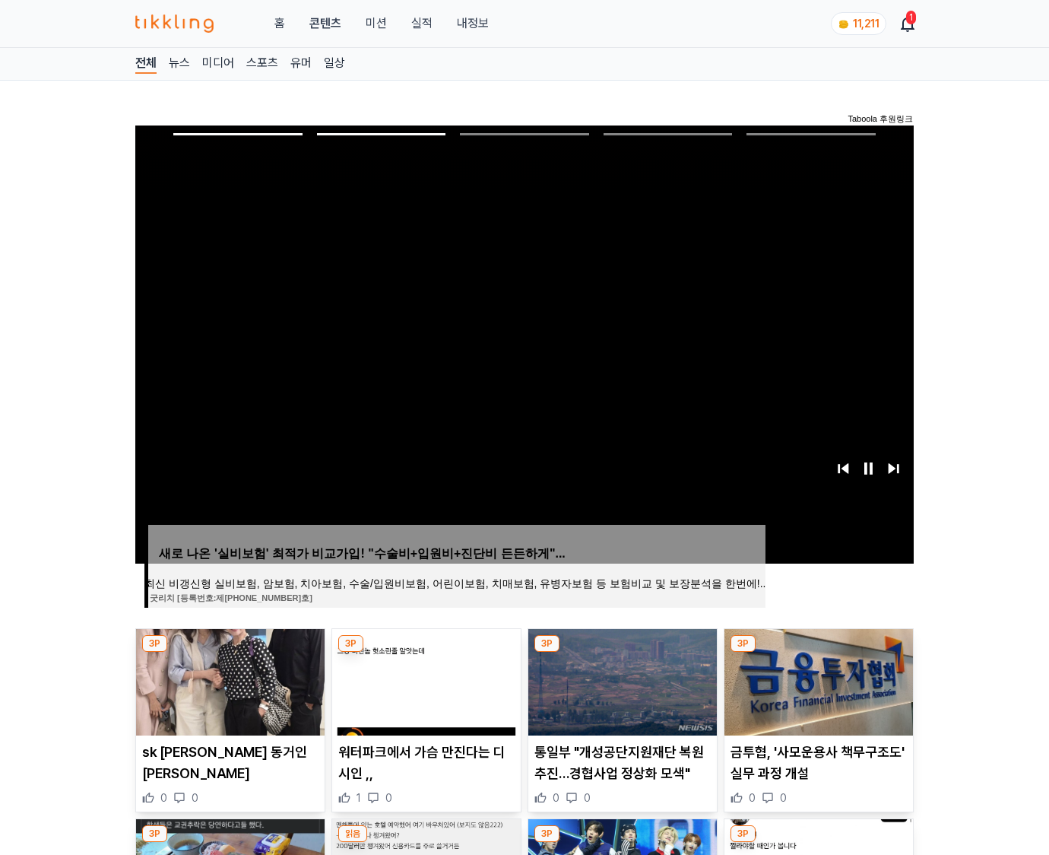
click at [817, 680] on img at bounding box center [819, 682] width 189 height 106
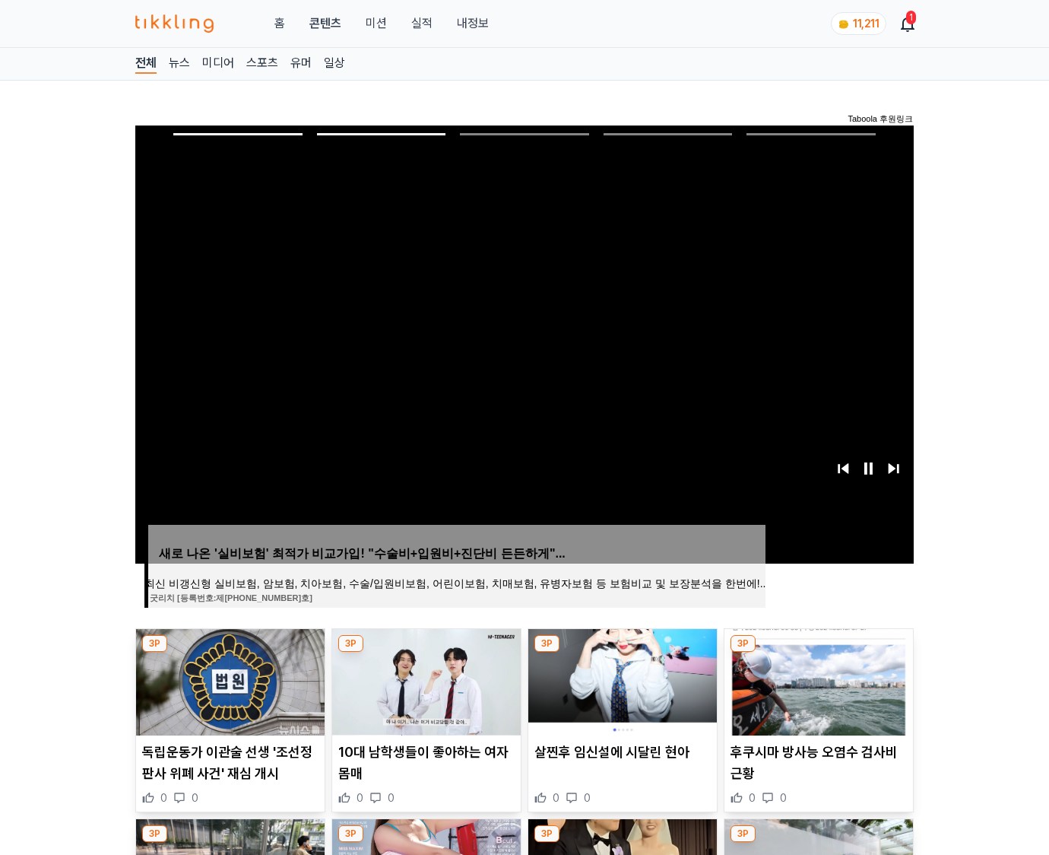
click at [817, 680] on img at bounding box center [819, 682] width 189 height 106
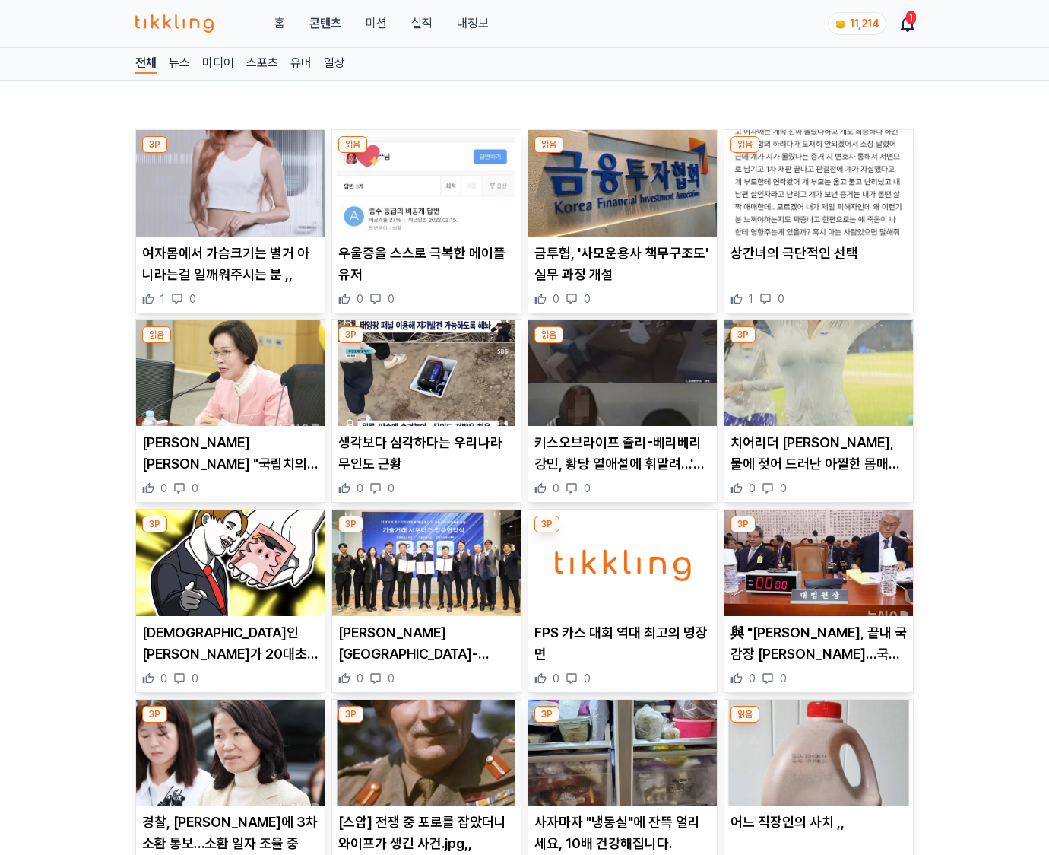
click at [817, 680] on div "0 0" at bounding box center [819, 678] width 176 height 15
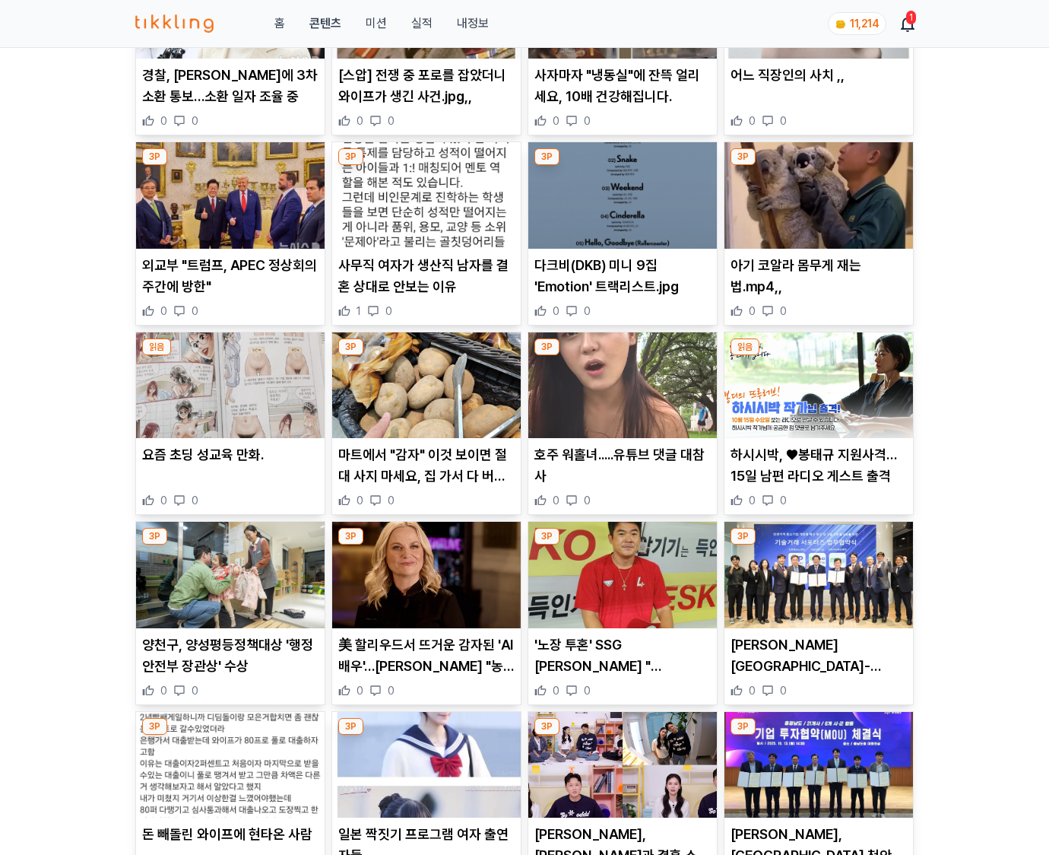
scroll to position [1740, 0]
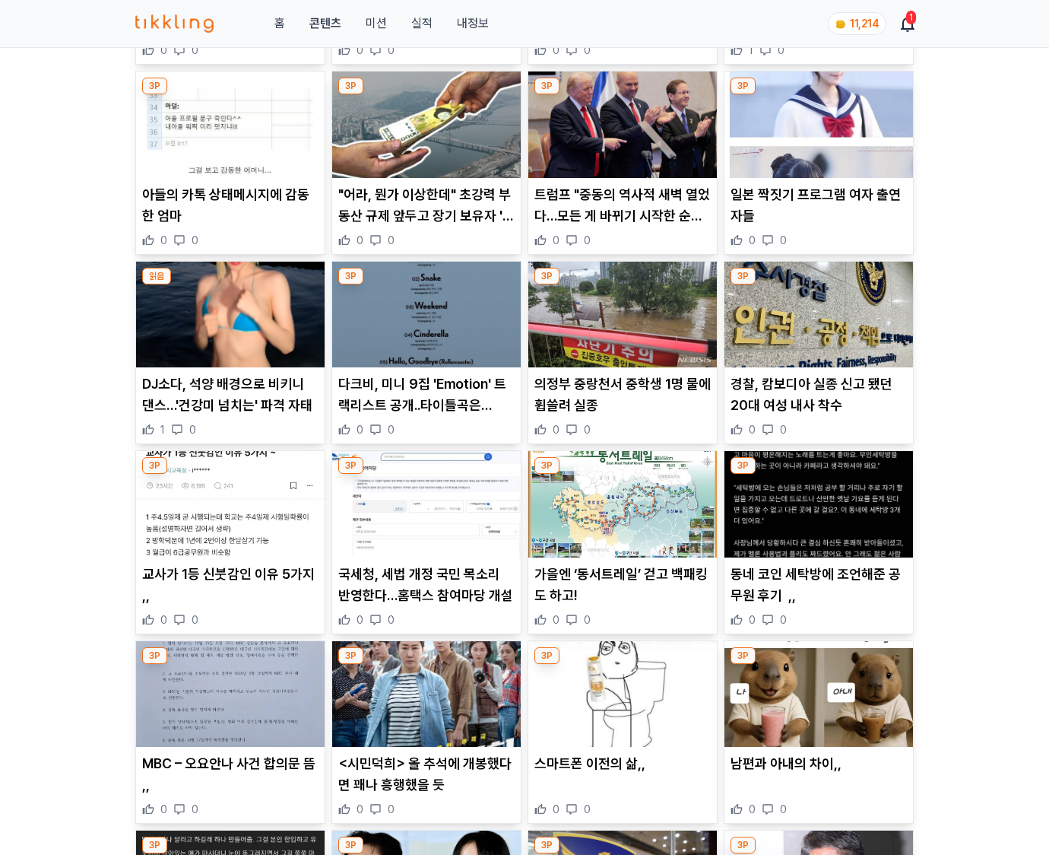
scroll to position [5191, 0]
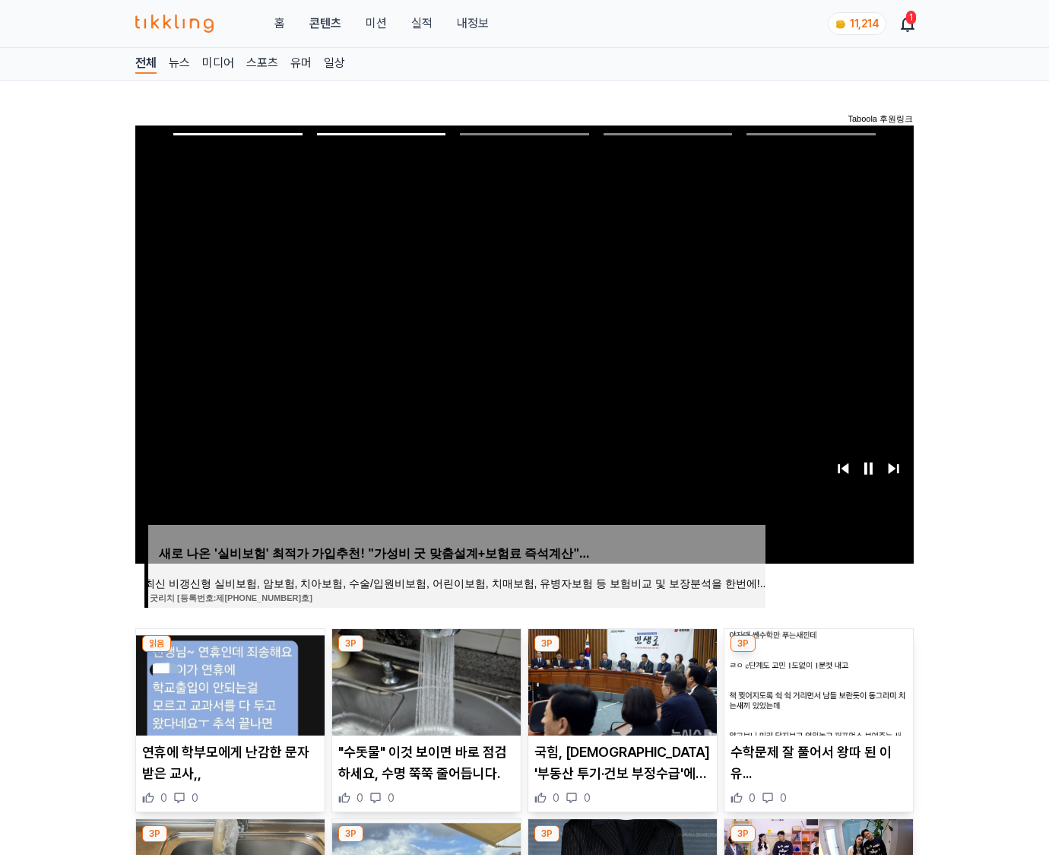
click at [817, 680] on img at bounding box center [819, 682] width 189 height 106
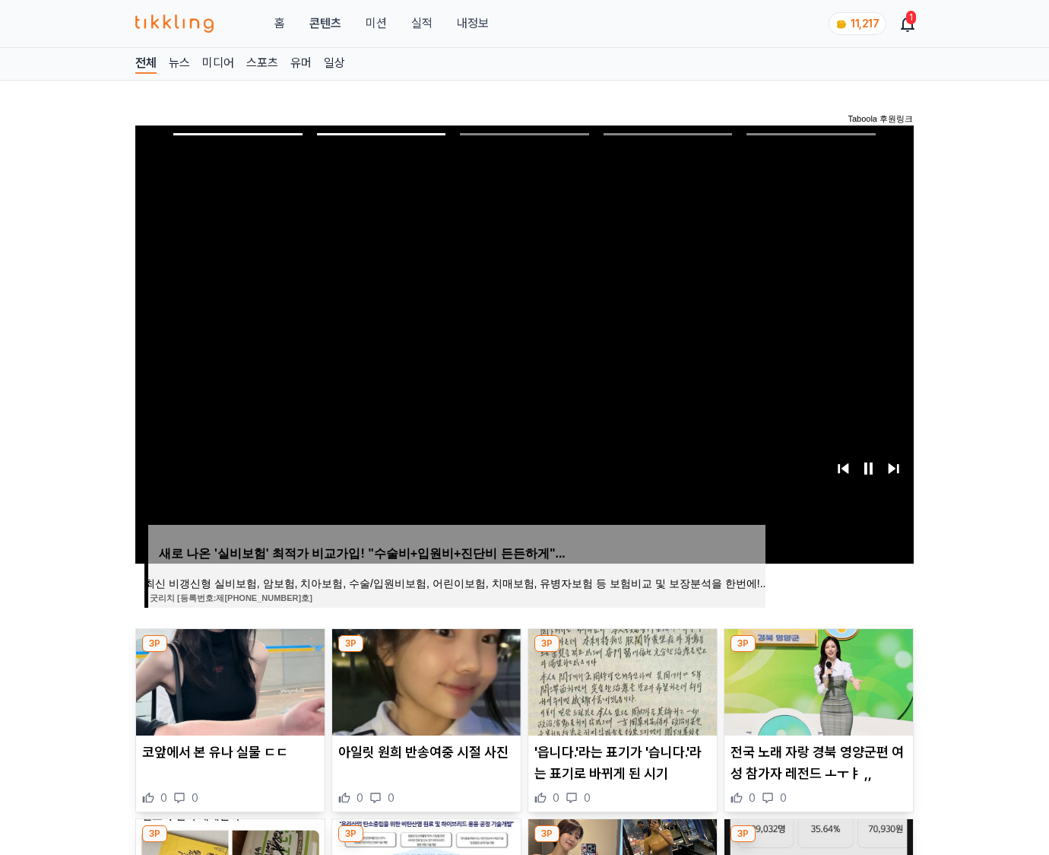
click at [817, 680] on img at bounding box center [819, 682] width 189 height 106
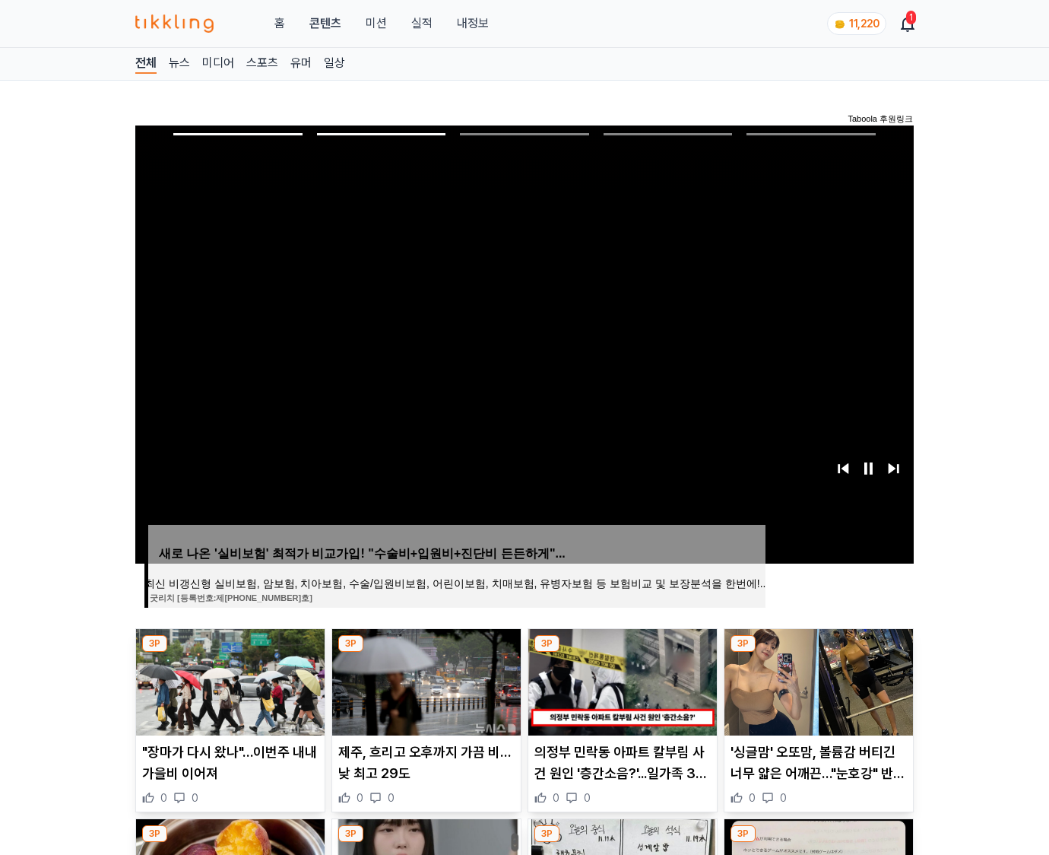
click at [817, 680] on img at bounding box center [819, 682] width 189 height 106
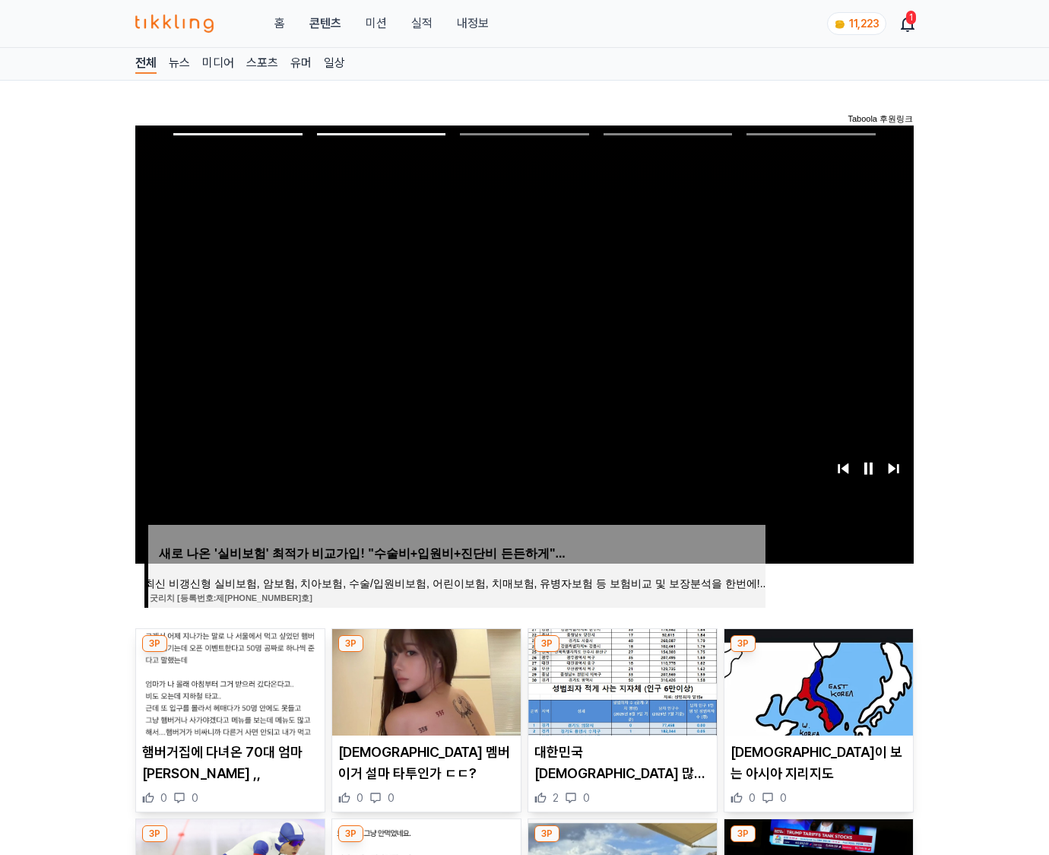
click at [817, 680] on img at bounding box center [819, 682] width 189 height 106
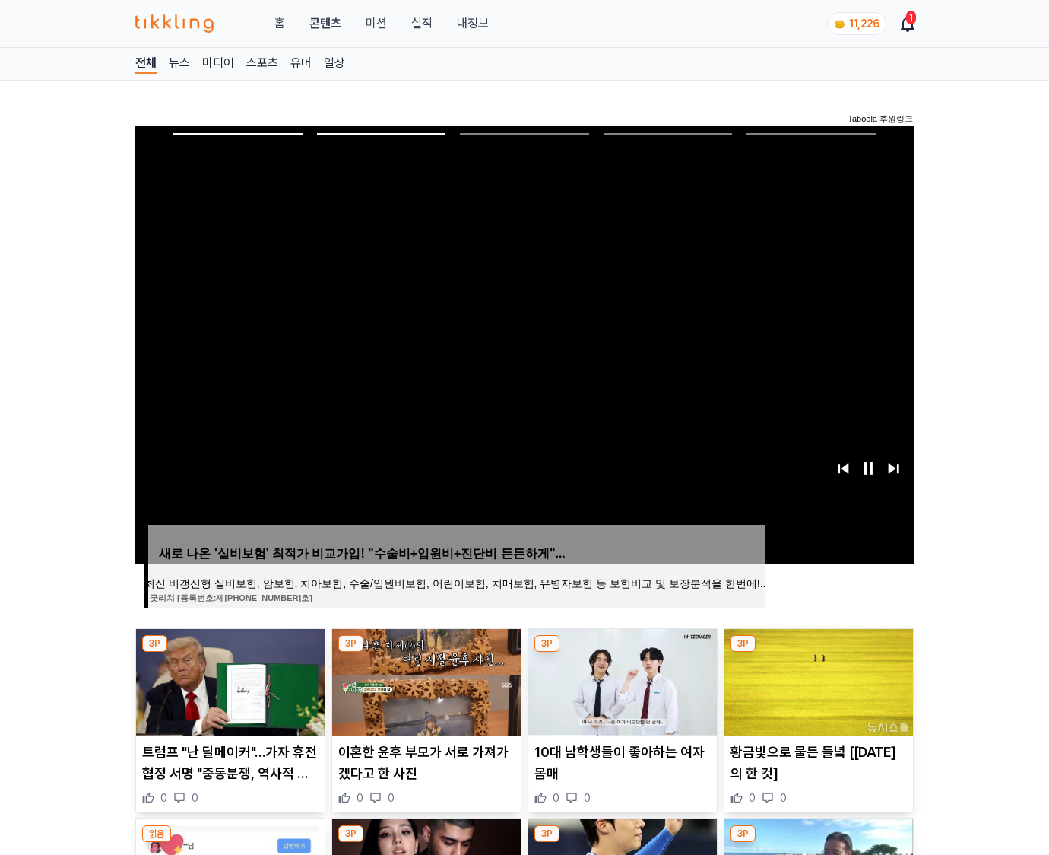
click at [817, 680] on img at bounding box center [819, 682] width 189 height 106
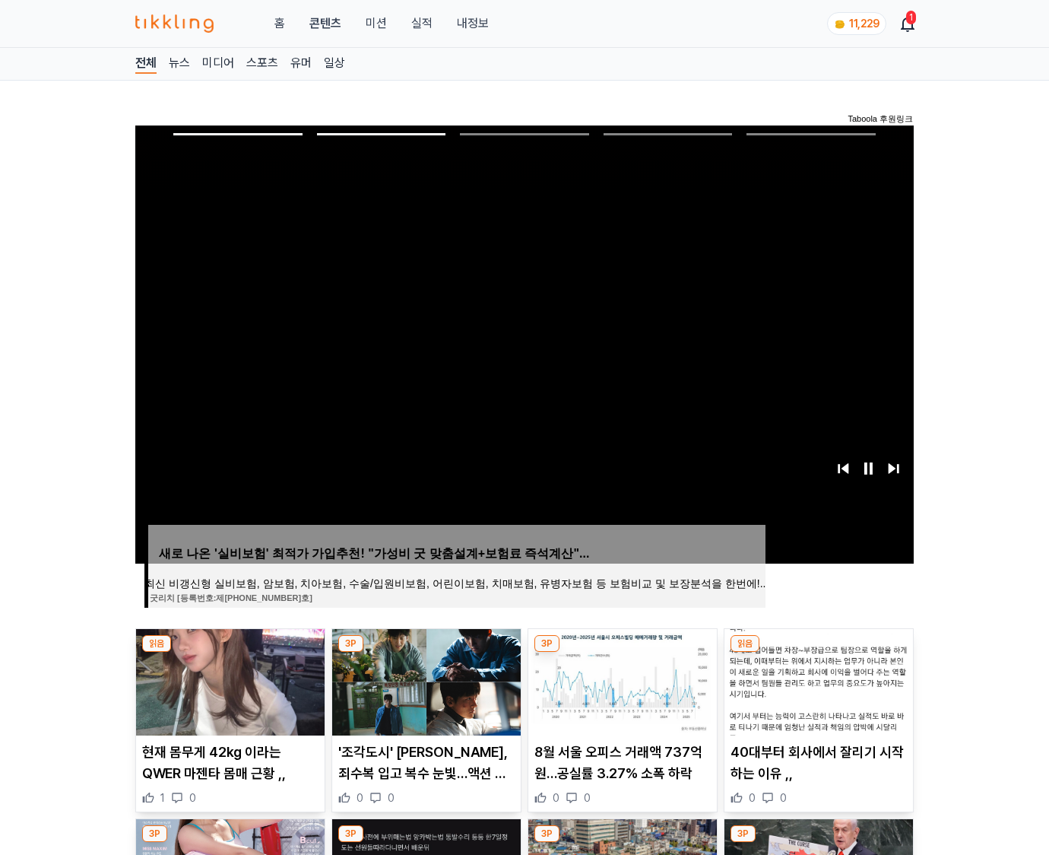
click at [817, 680] on img at bounding box center [819, 682] width 189 height 106
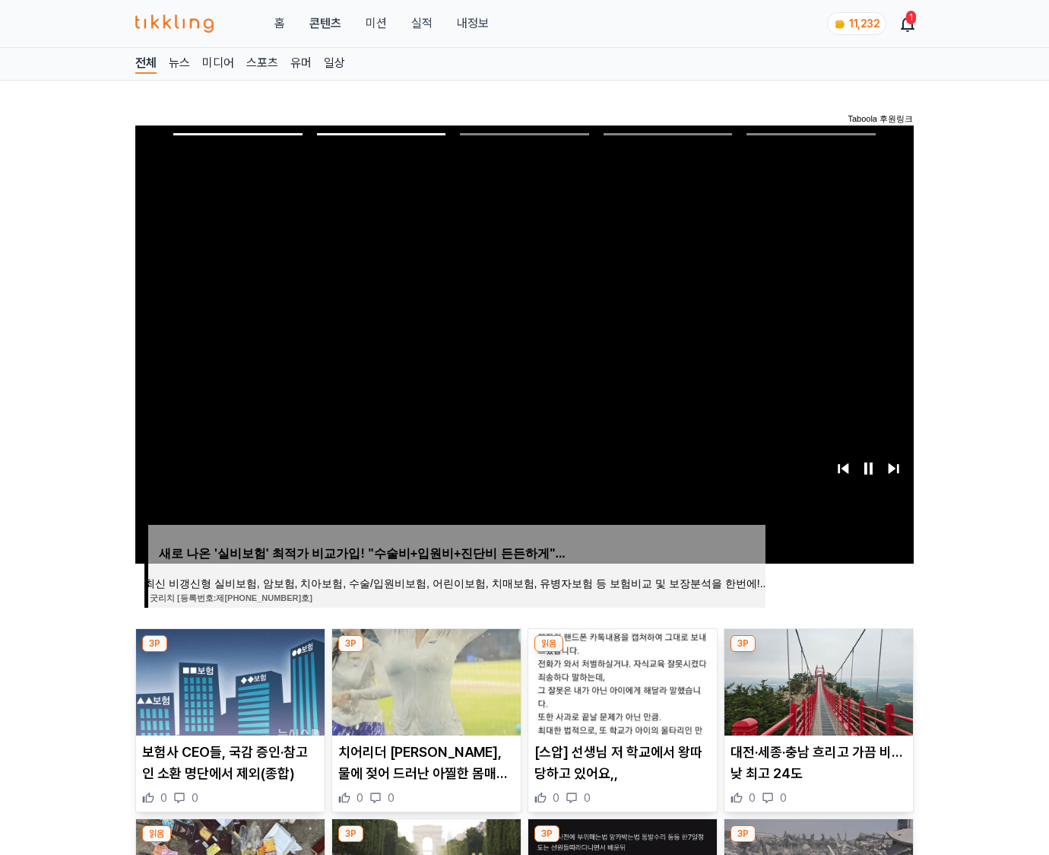
click at [817, 680] on img at bounding box center [819, 682] width 189 height 106
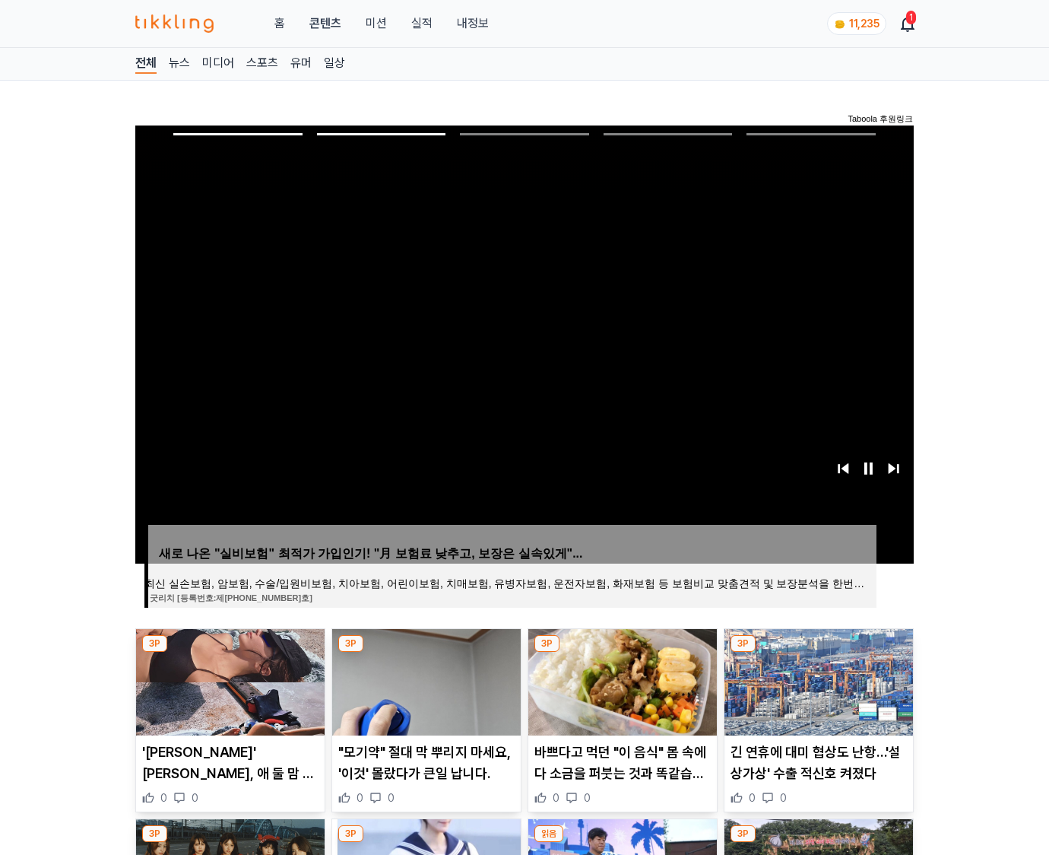
click at [817, 680] on img at bounding box center [819, 682] width 189 height 106
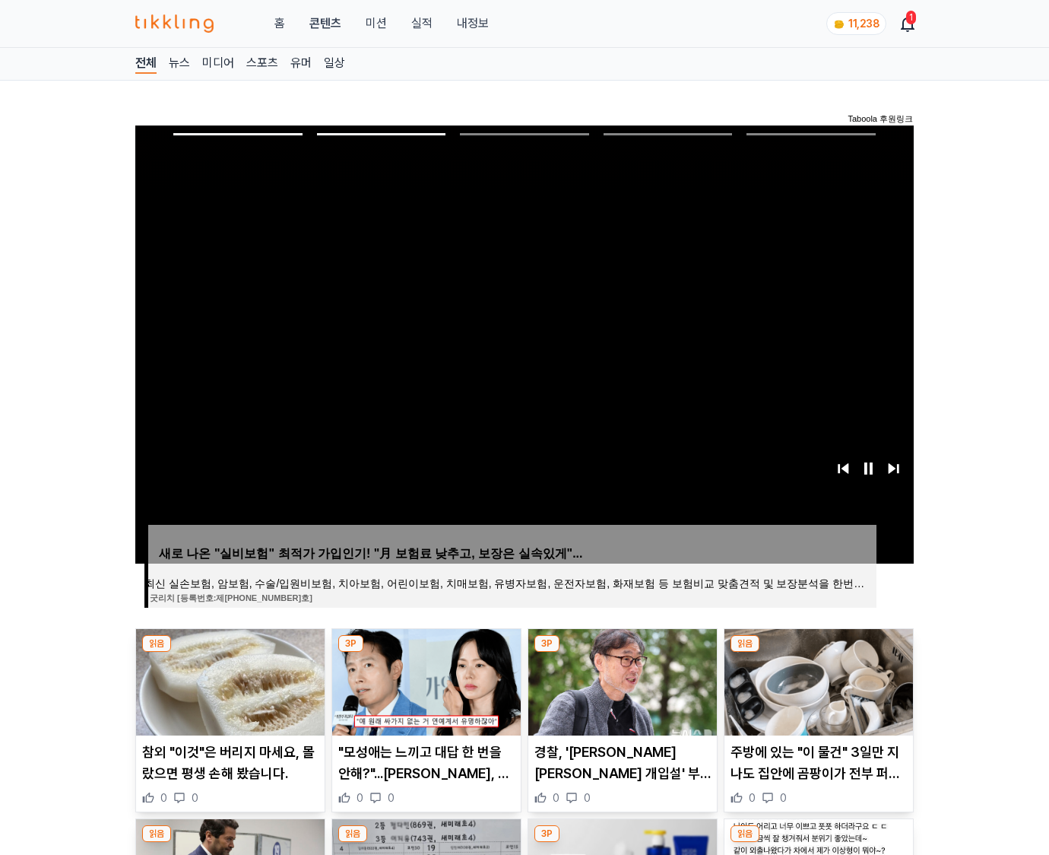
click at [817, 680] on img at bounding box center [819, 682] width 189 height 106
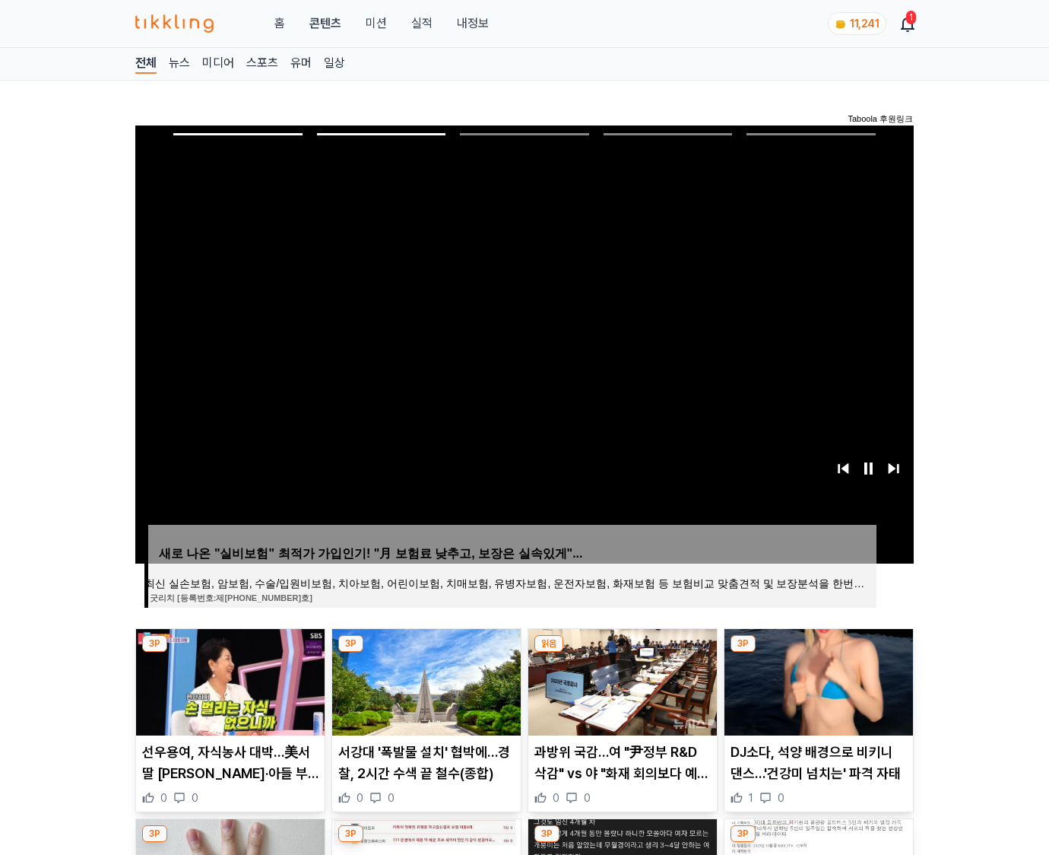
click at [817, 680] on img at bounding box center [819, 682] width 189 height 106
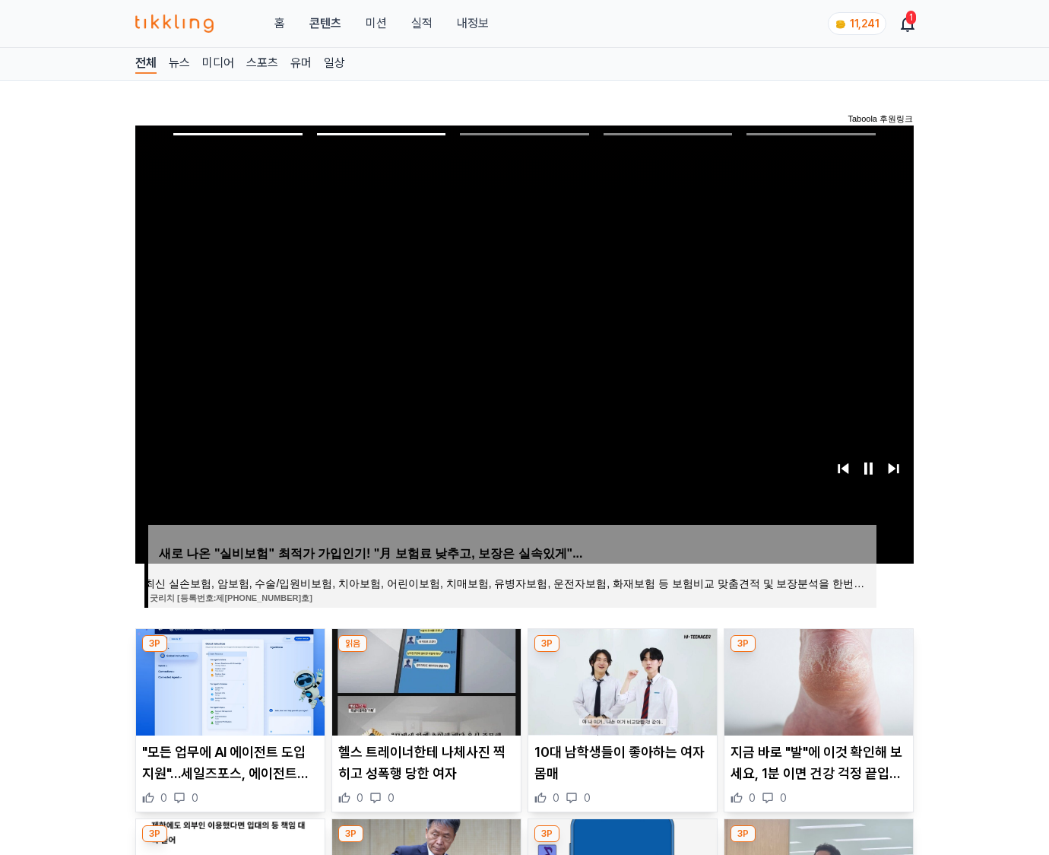
click at [817, 680] on img at bounding box center [819, 682] width 189 height 106
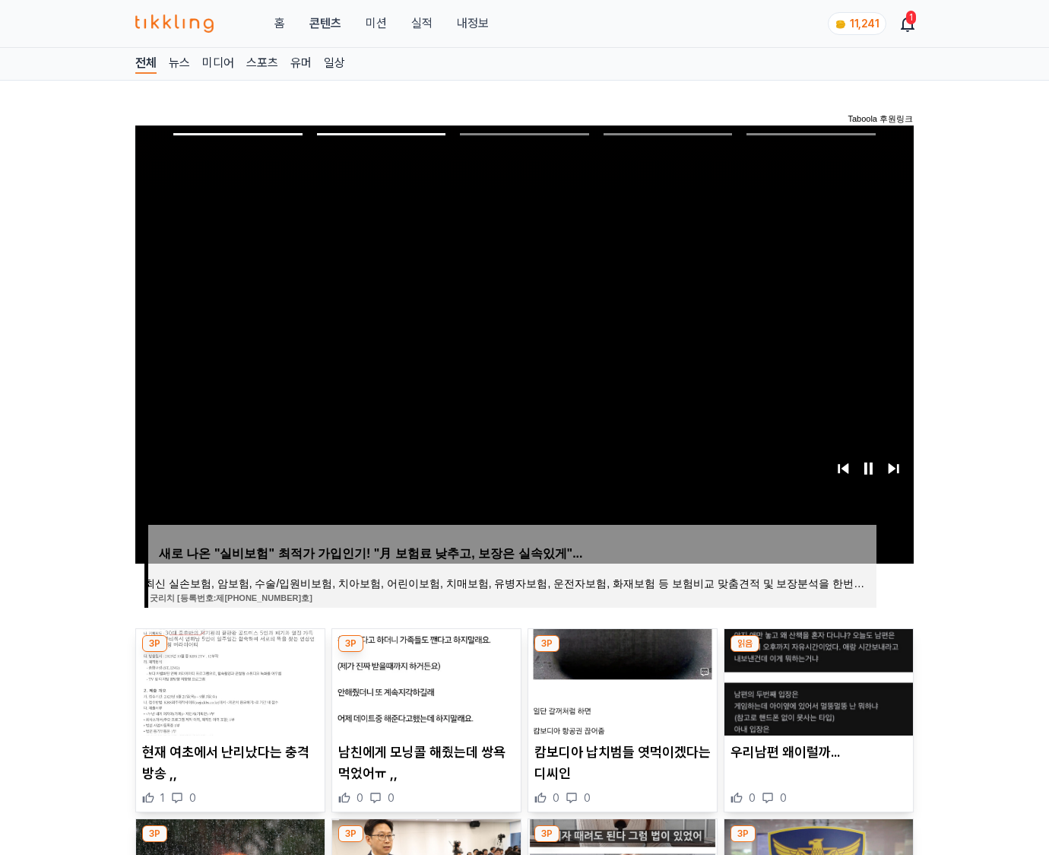
click at [817, 680] on img at bounding box center [819, 682] width 189 height 106
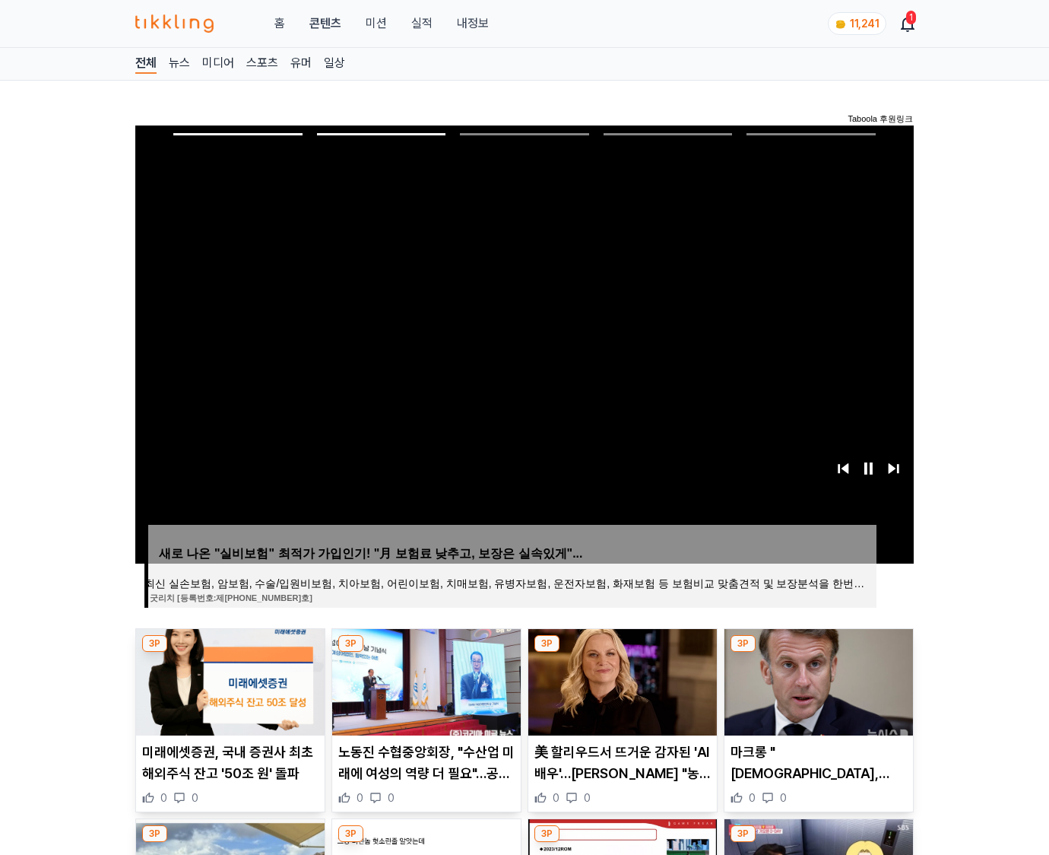
click at [817, 680] on img at bounding box center [819, 682] width 189 height 106
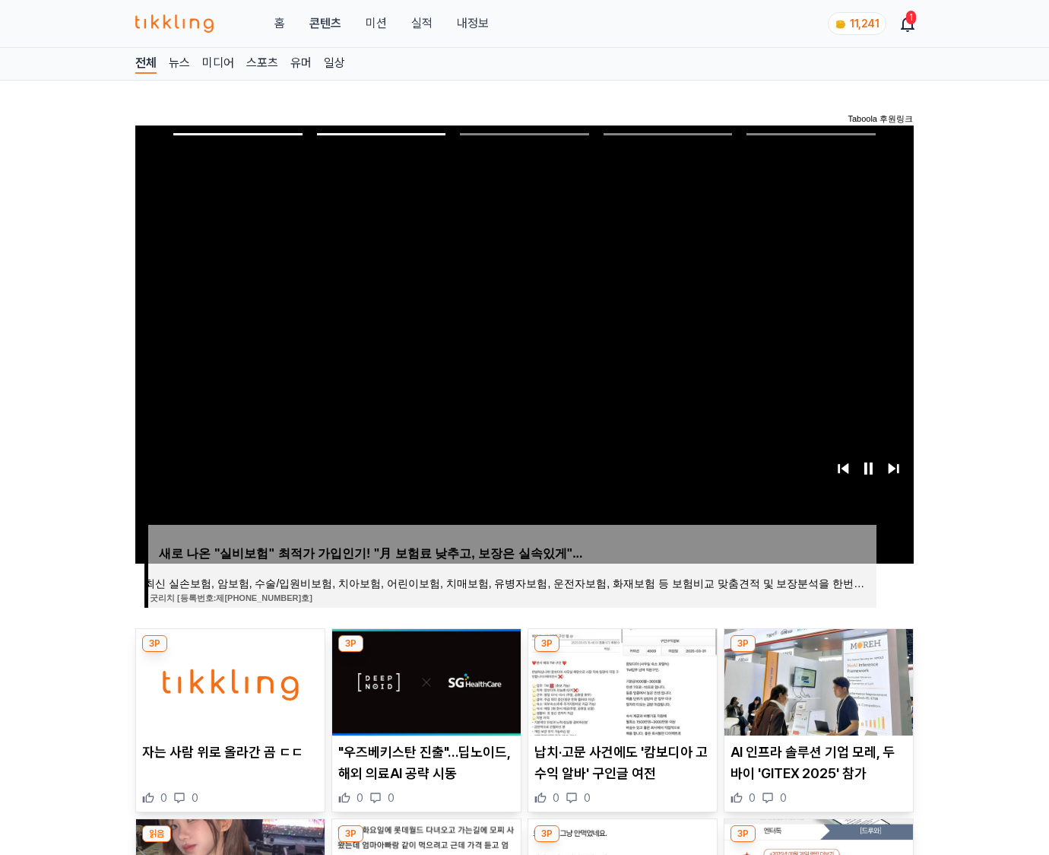
click at [817, 680] on img at bounding box center [819, 682] width 189 height 106
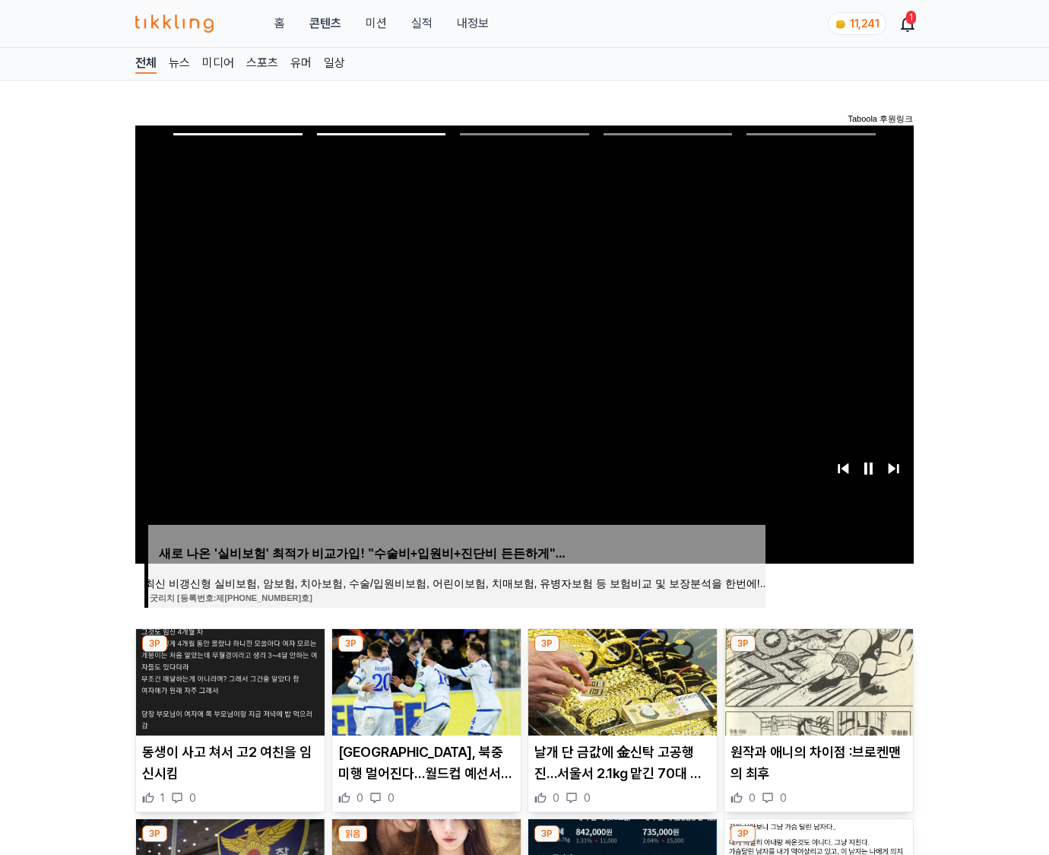
click at [817, 680] on img at bounding box center [819, 682] width 189 height 106
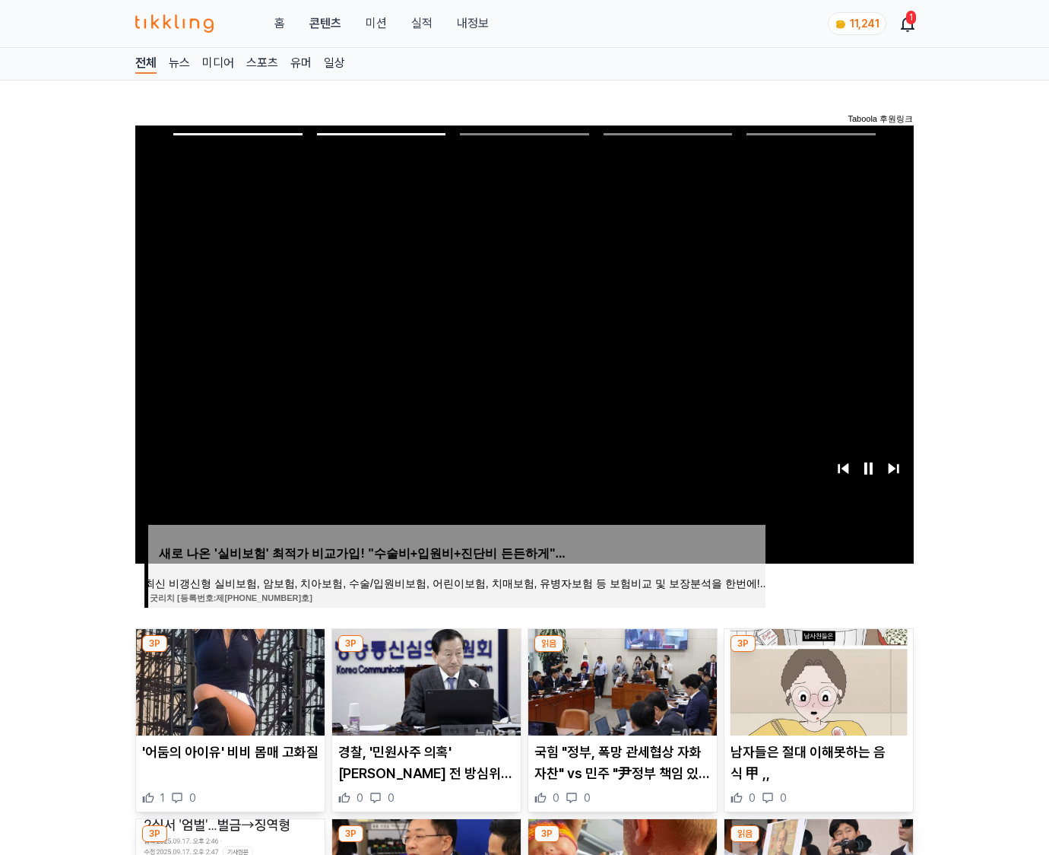
click at [817, 680] on img at bounding box center [819, 682] width 189 height 106
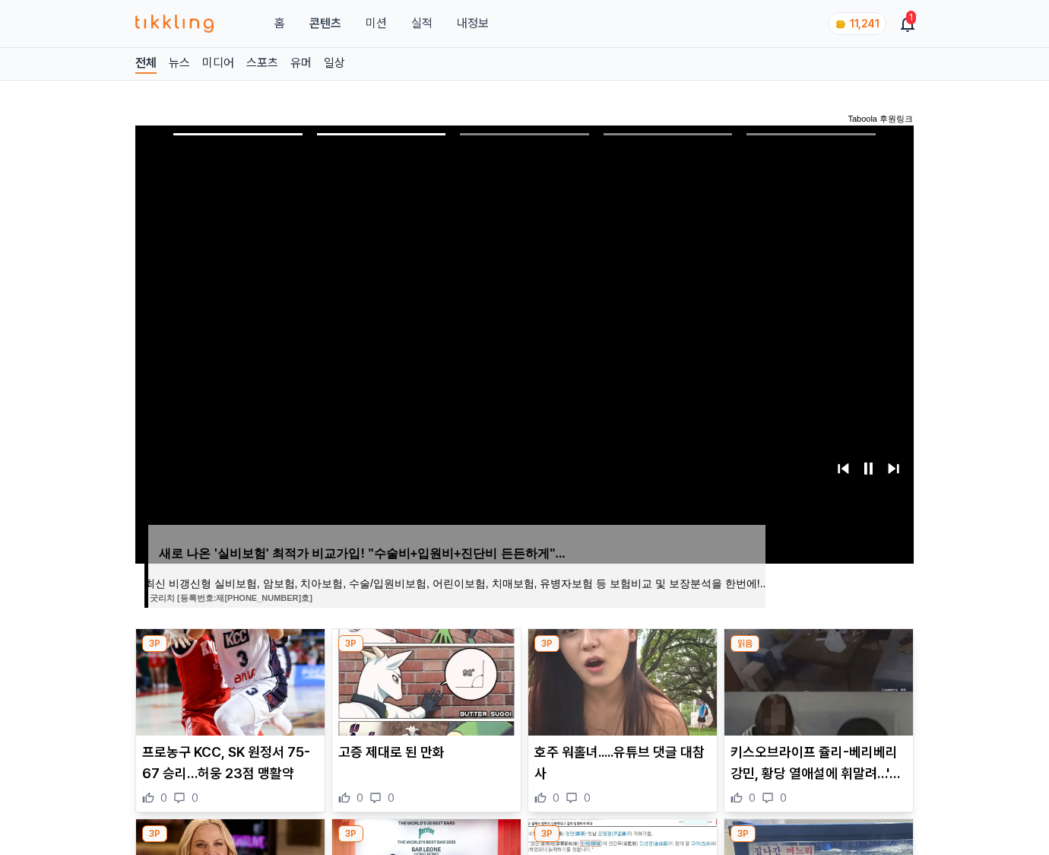
click at [817, 680] on img at bounding box center [819, 682] width 189 height 106
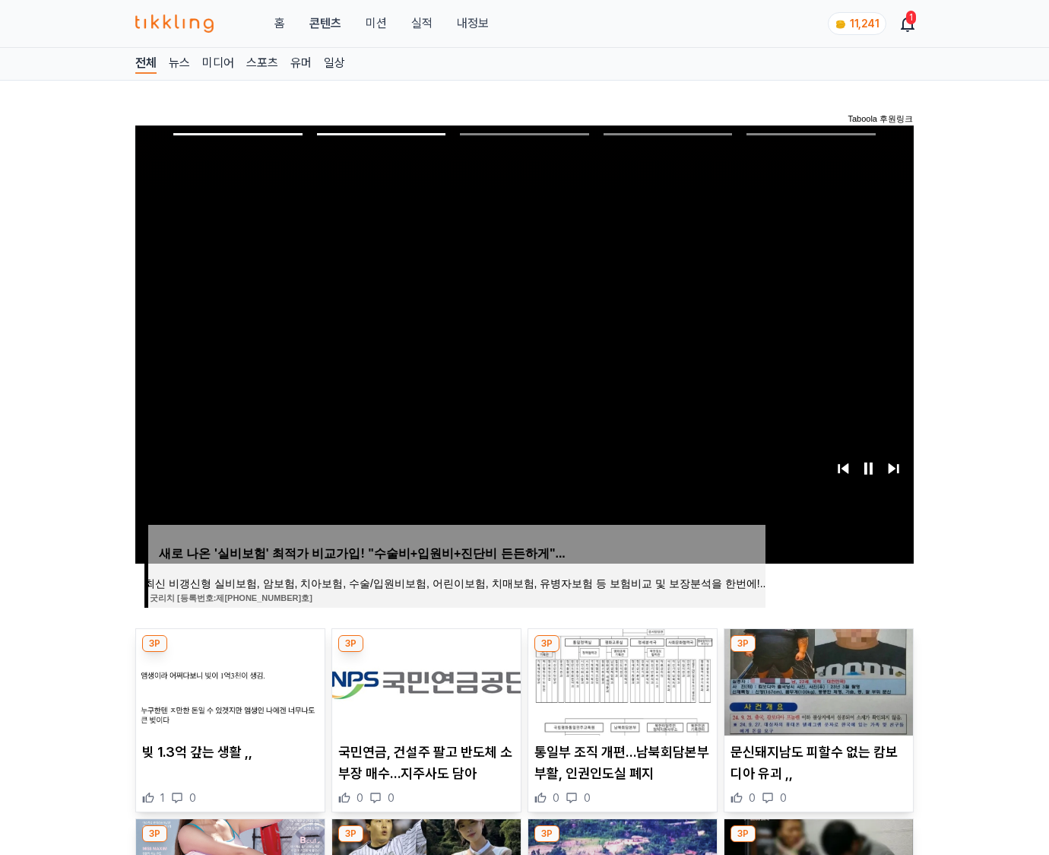
click at [817, 680] on img at bounding box center [819, 682] width 189 height 106
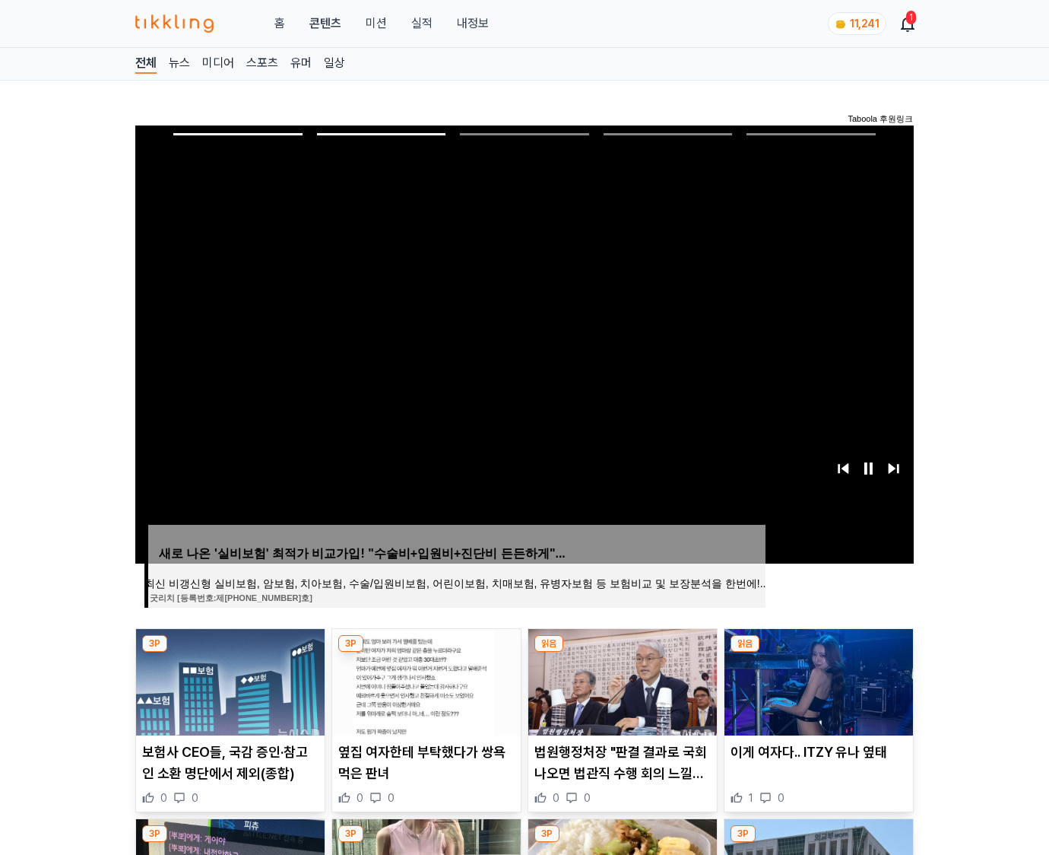
click at [817, 680] on img at bounding box center [819, 682] width 189 height 106
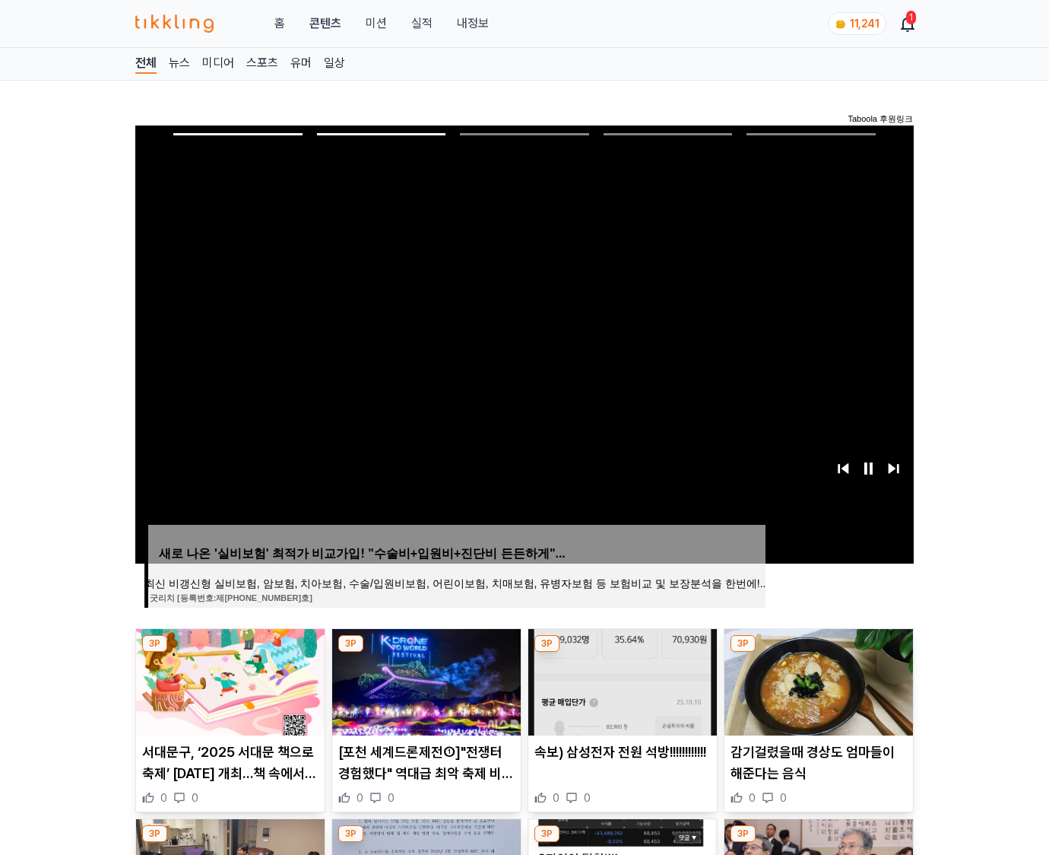
click at [817, 680] on img at bounding box center [819, 682] width 189 height 106
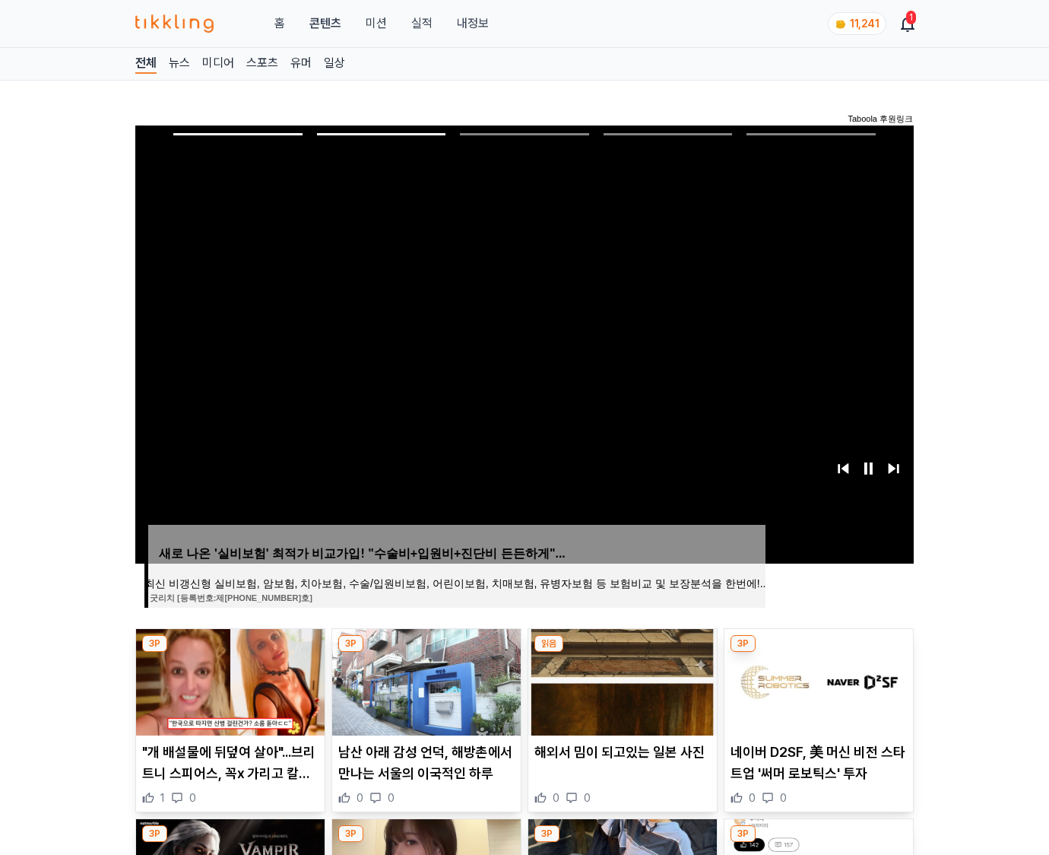
click at [817, 680] on img at bounding box center [819, 682] width 189 height 106
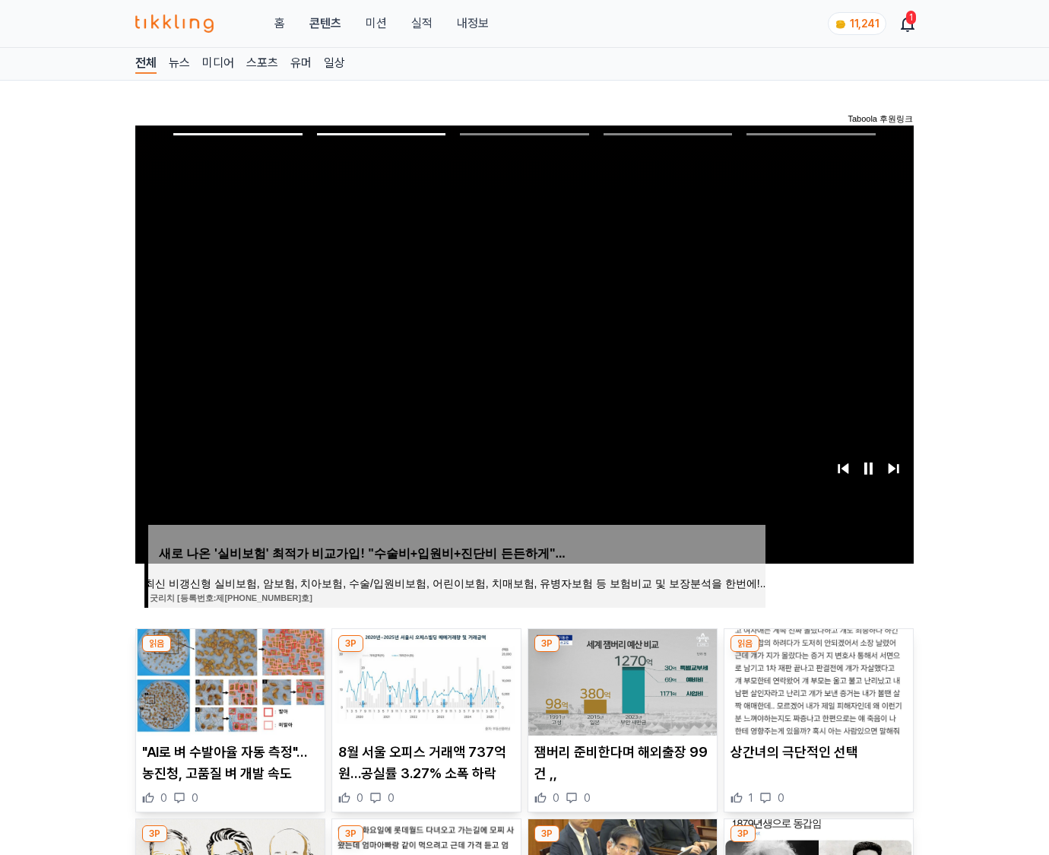
click at [817, 680] on img at bounding box center [819, 682] width 189 height 106
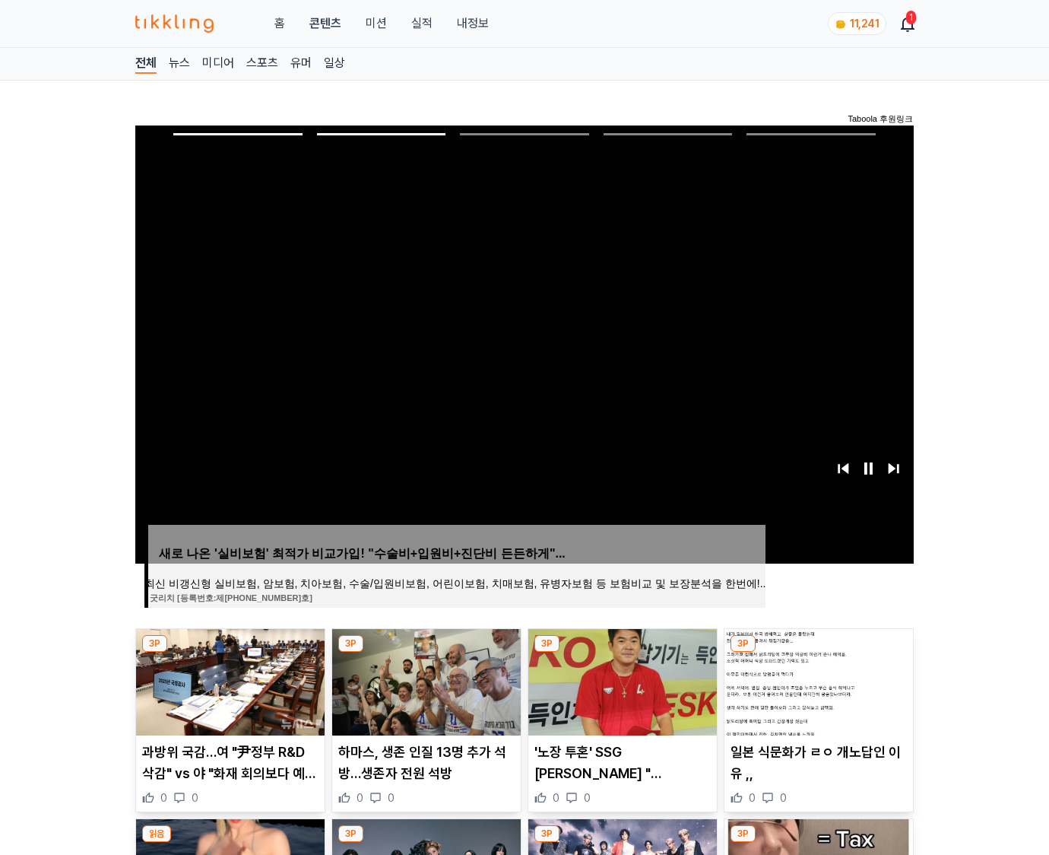
click at [817, 680] on img at bounding box center [819, 682] width 189 height 106
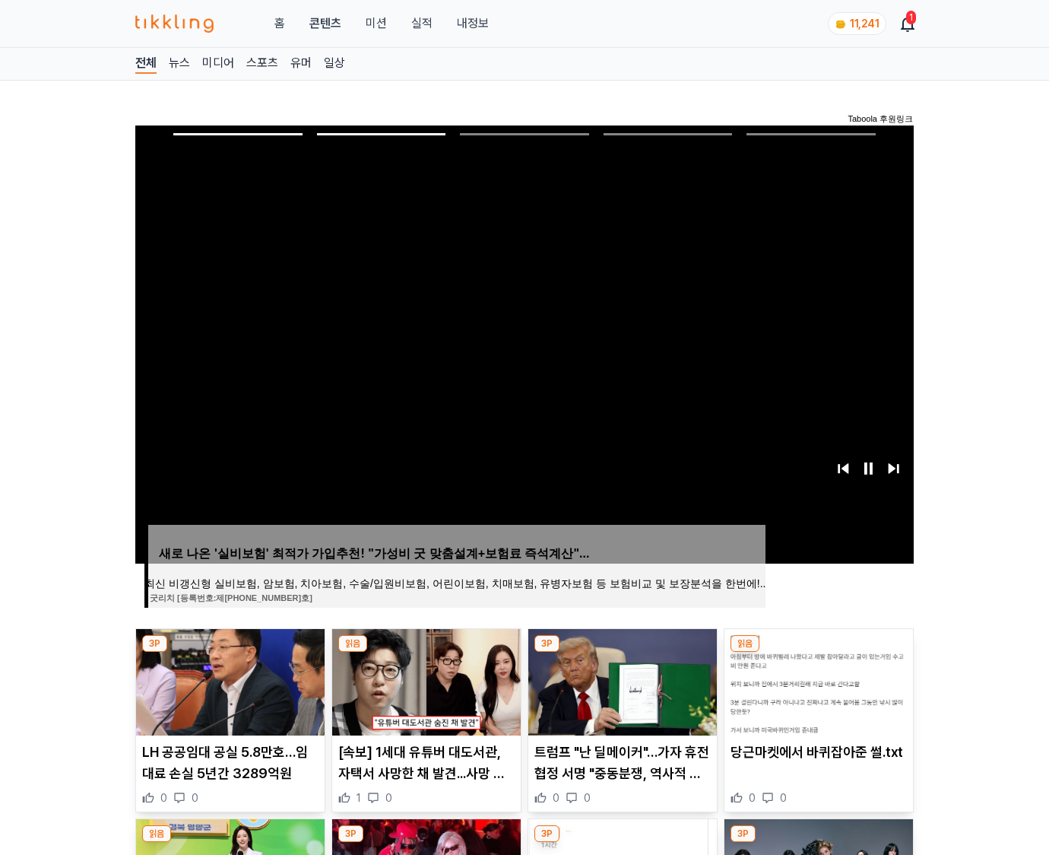
click at [817, 680] on img at bounding box center [819, 682] width 189 height 106
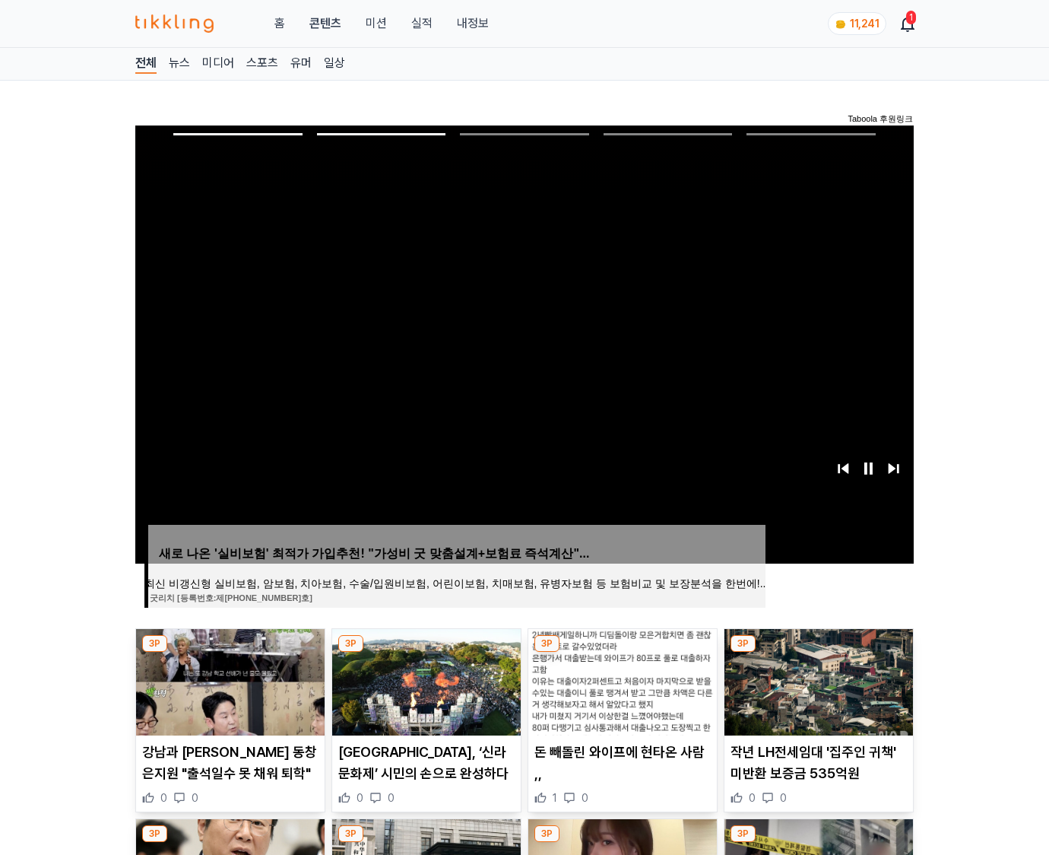
click at [817, 680] on img at bounding box center [819, 682] width 189 height 106
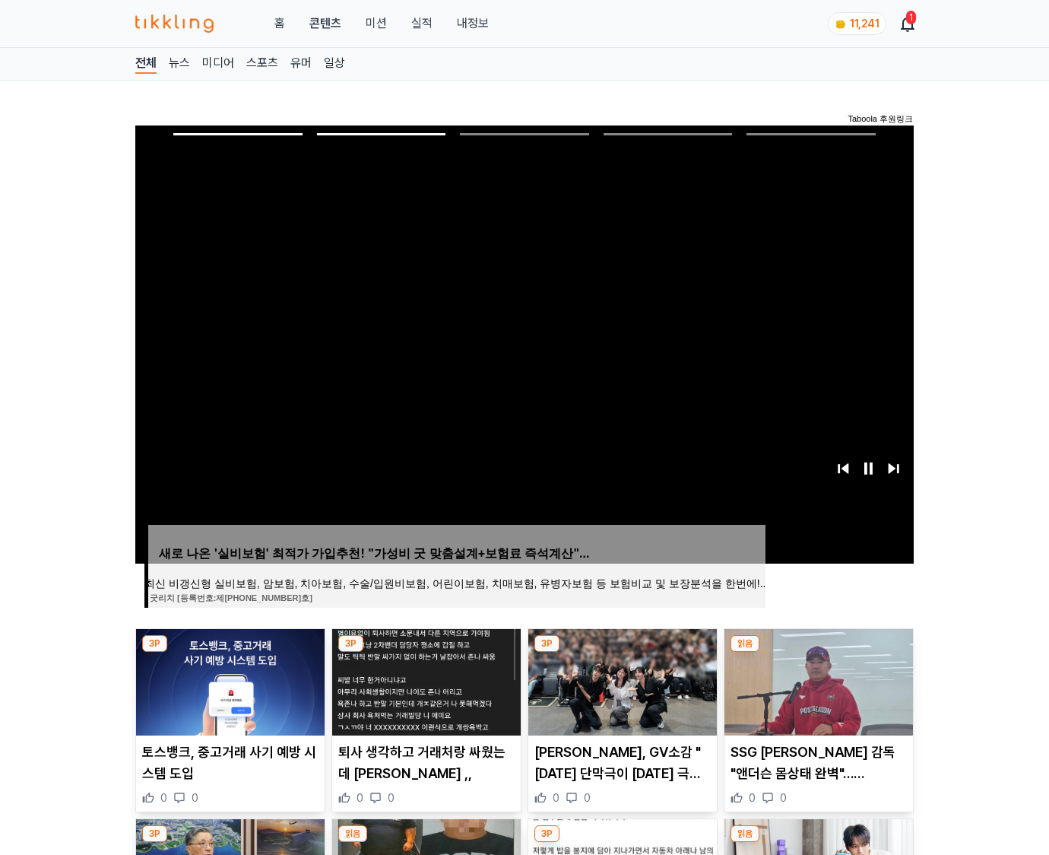
click at [817, 680] on img at bounding box center [819, 682] width 189 height 106
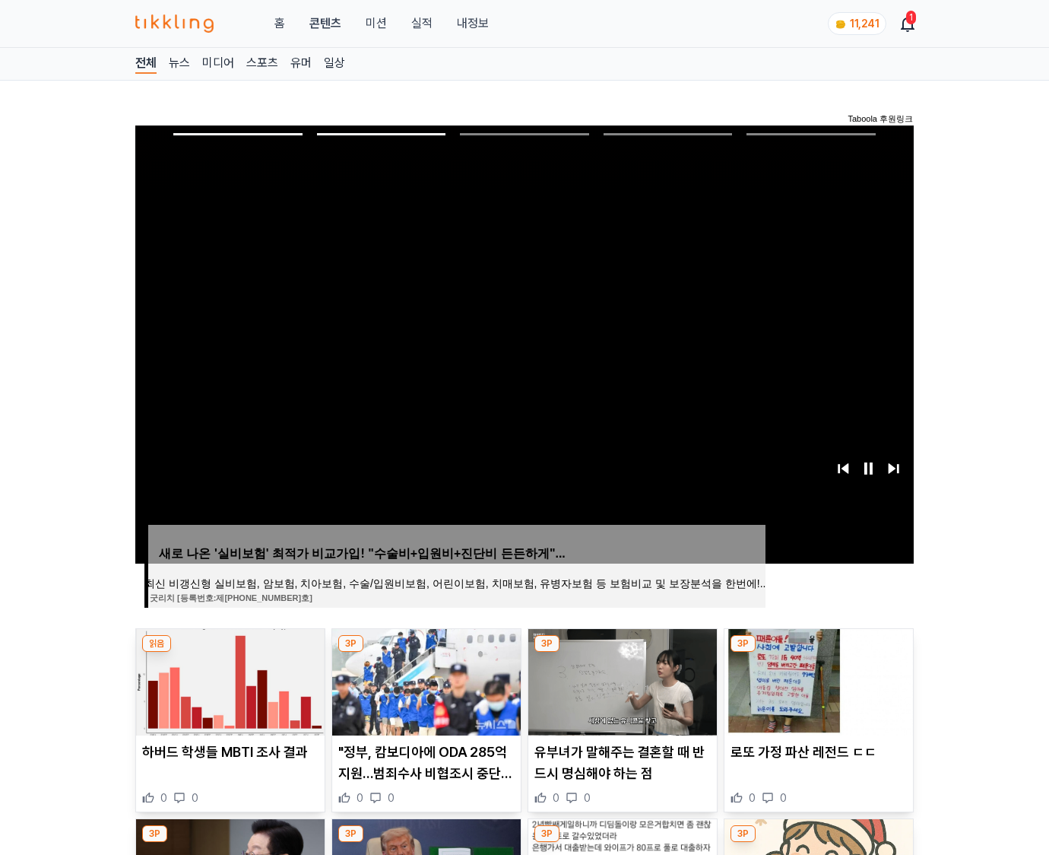
click at [817, 680] on img at bounding box center [819, 682] width 189 height 106
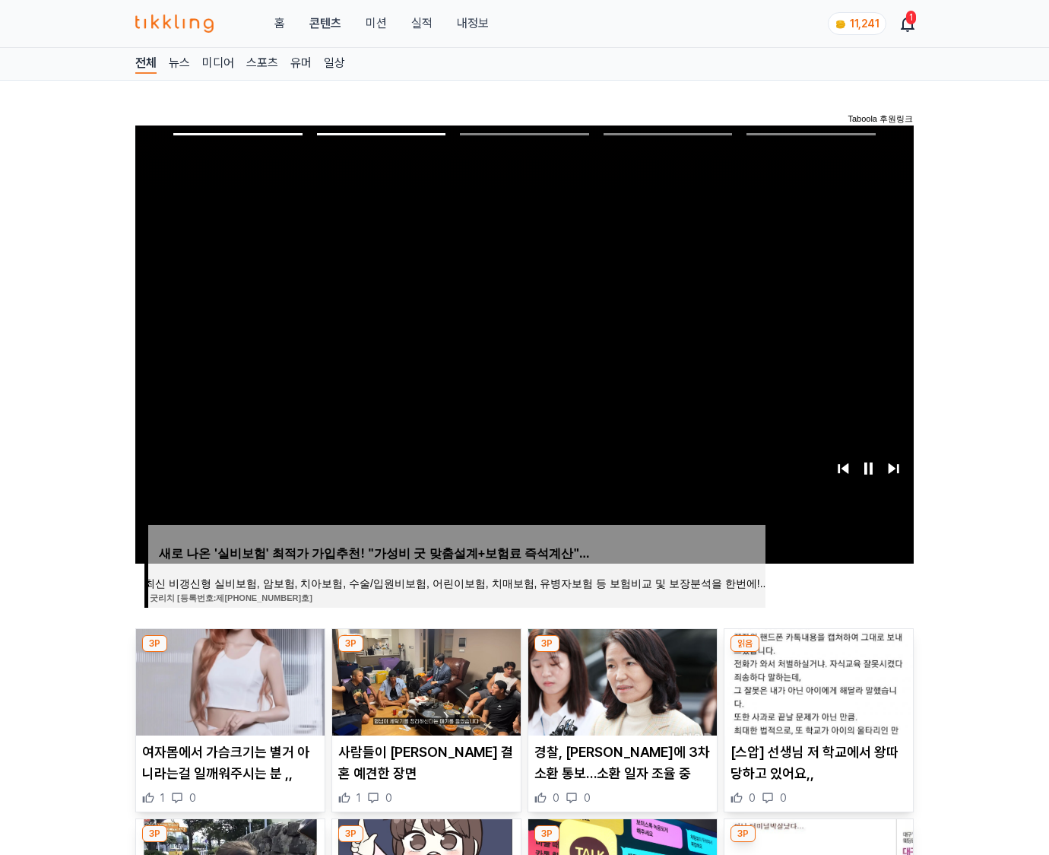
click at [817, 680] on img at bounding box center [819, 682] width 189 height 106
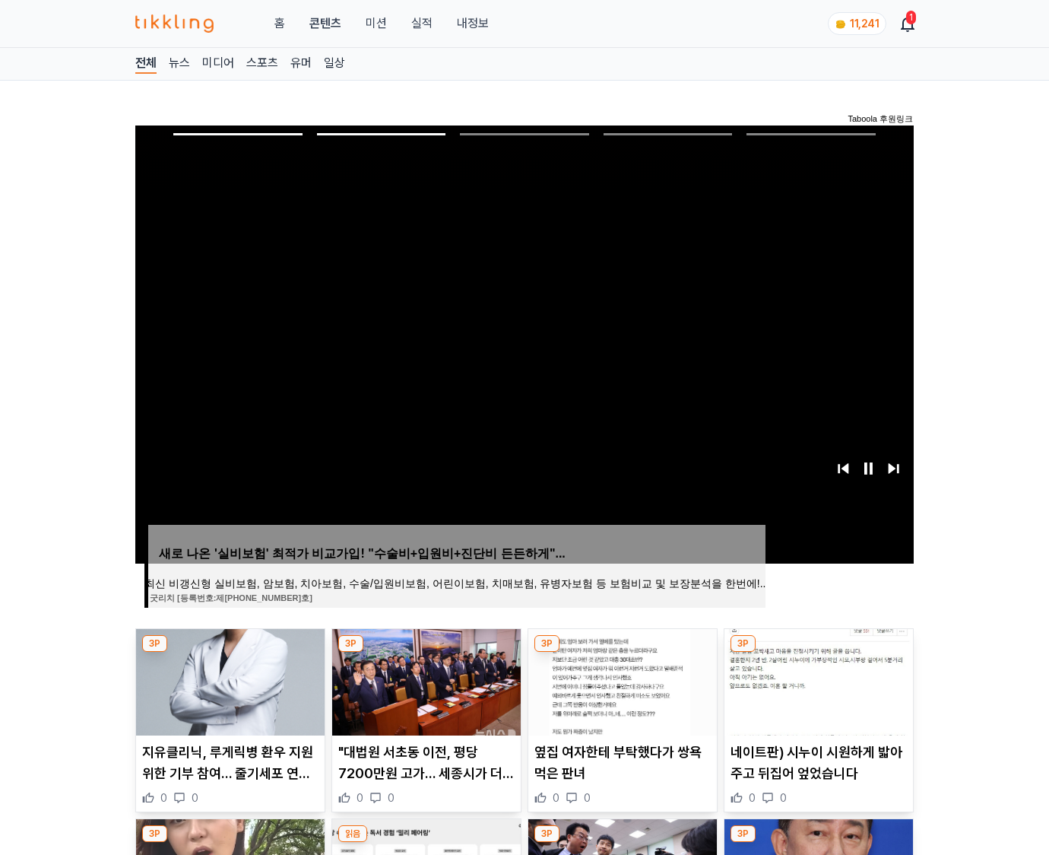
click at [817, 680] on img at bounding box center [819, 682] width 189 height 106
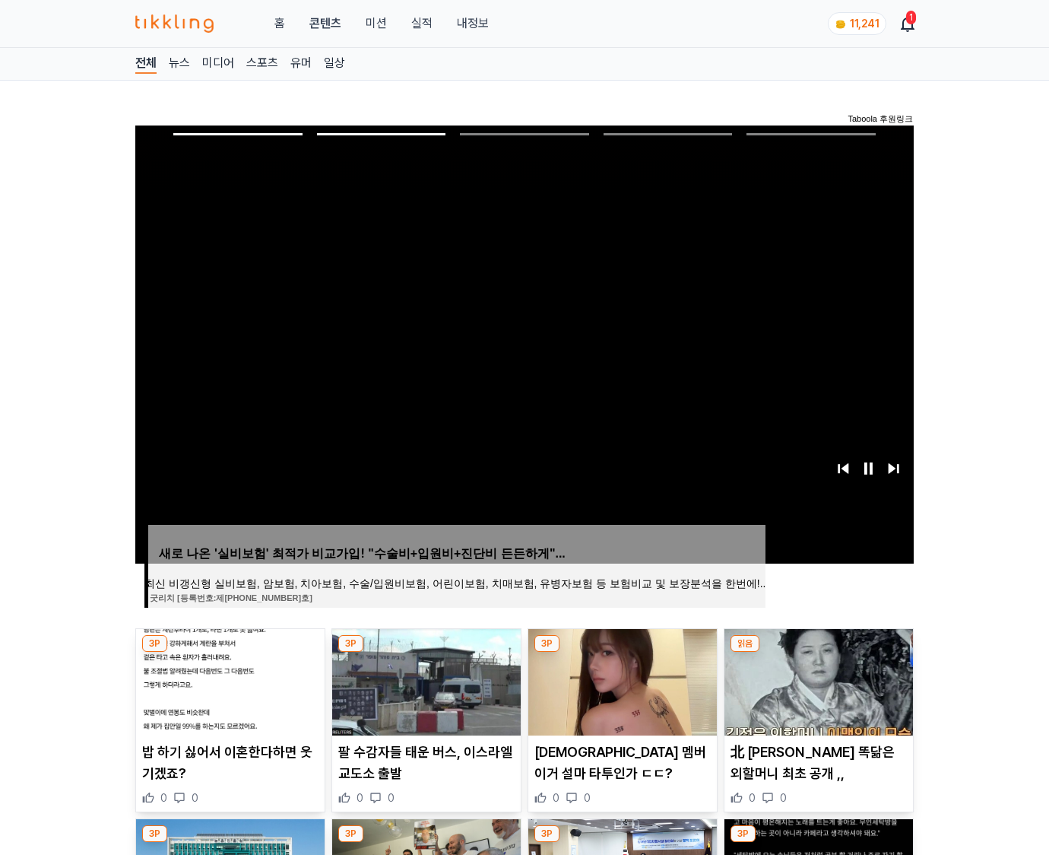
click at [817, 680] on img at bounding box center [819, 682] width 189 height 106
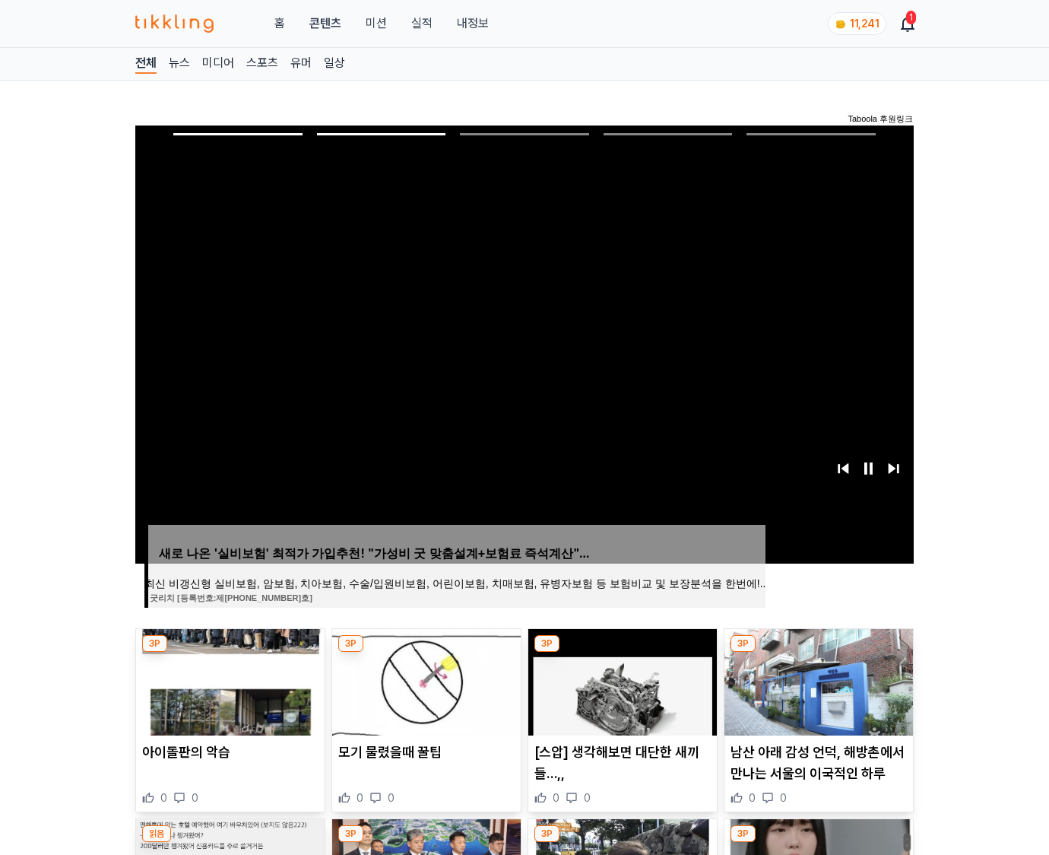
click at [817, 680] on img at bounding box center [819, 682] width 189 height 106
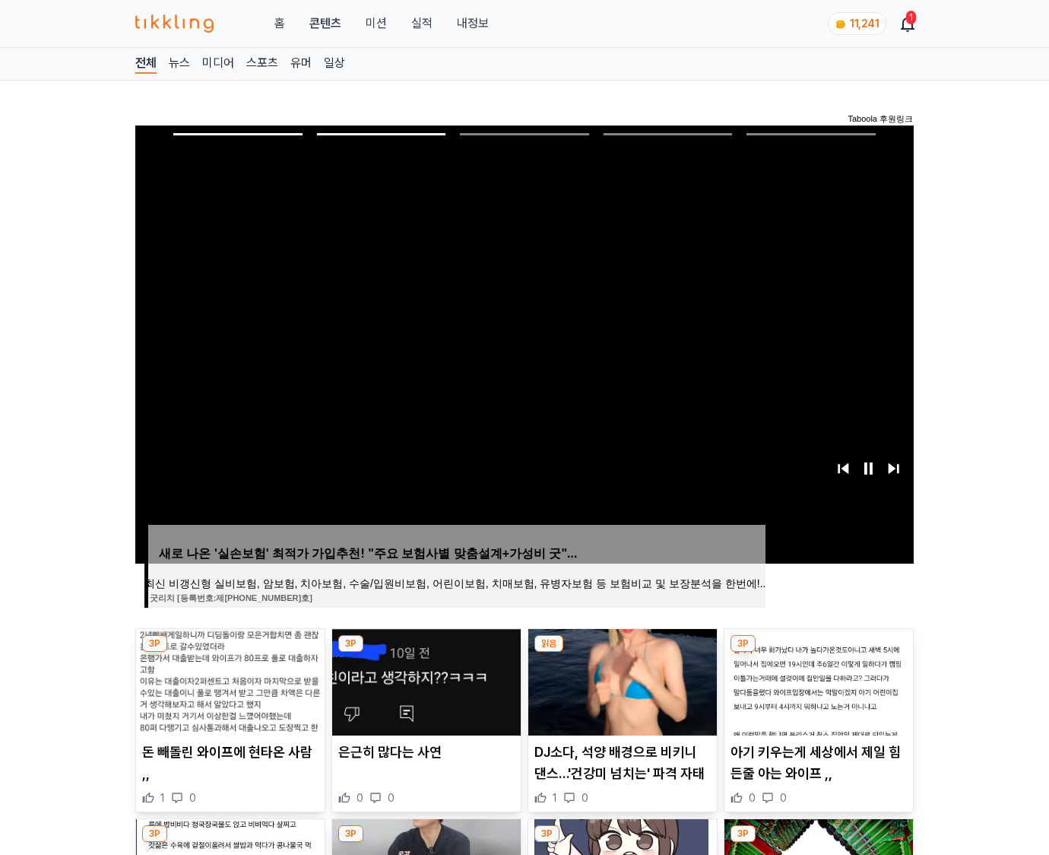
click at [817, 680] on img at bounding box center [819, 682] width 189 height 106
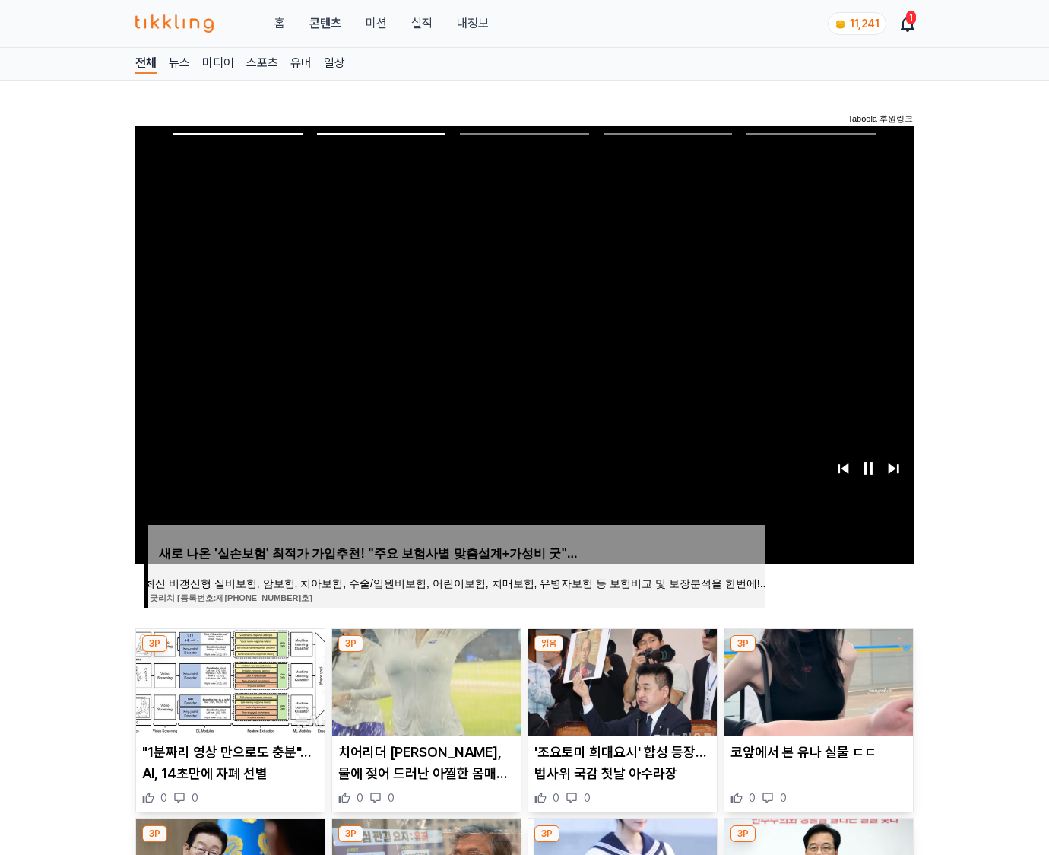
click at [817, 680] on img at bounding box center [819, 682] width 189 height 106
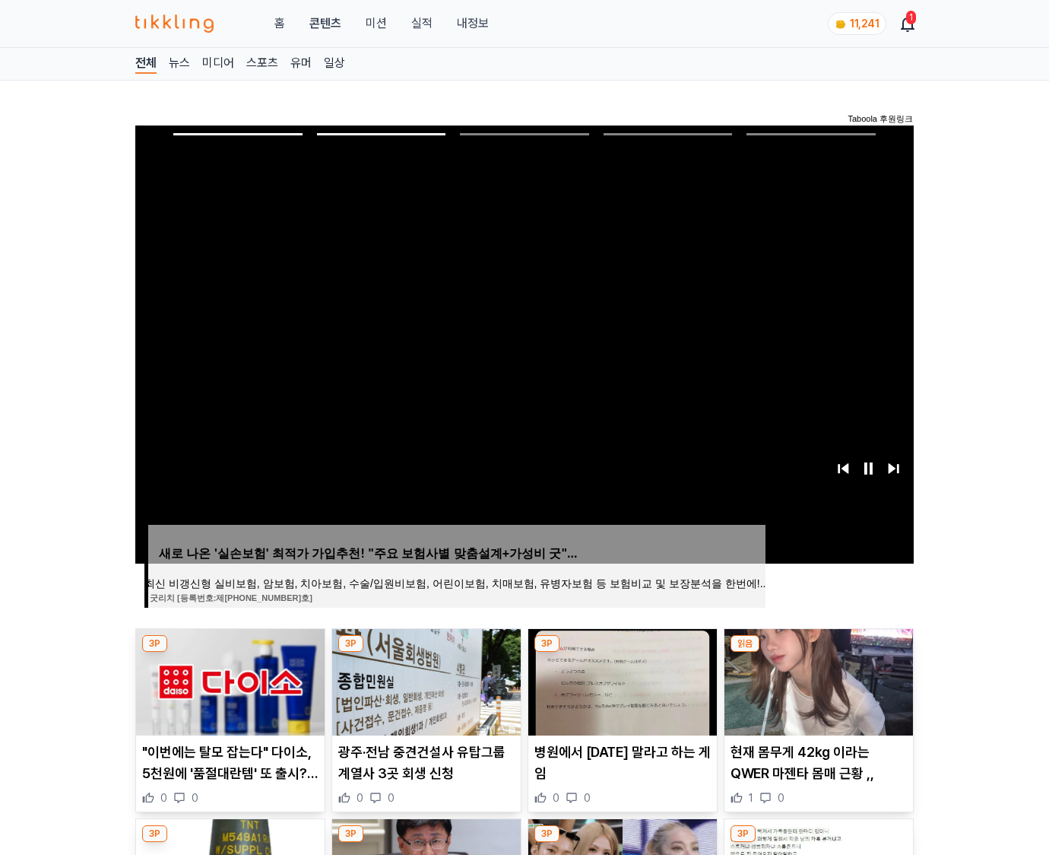
click at [817, 680] on img at bounding box center [819, 682] width 189 height 106
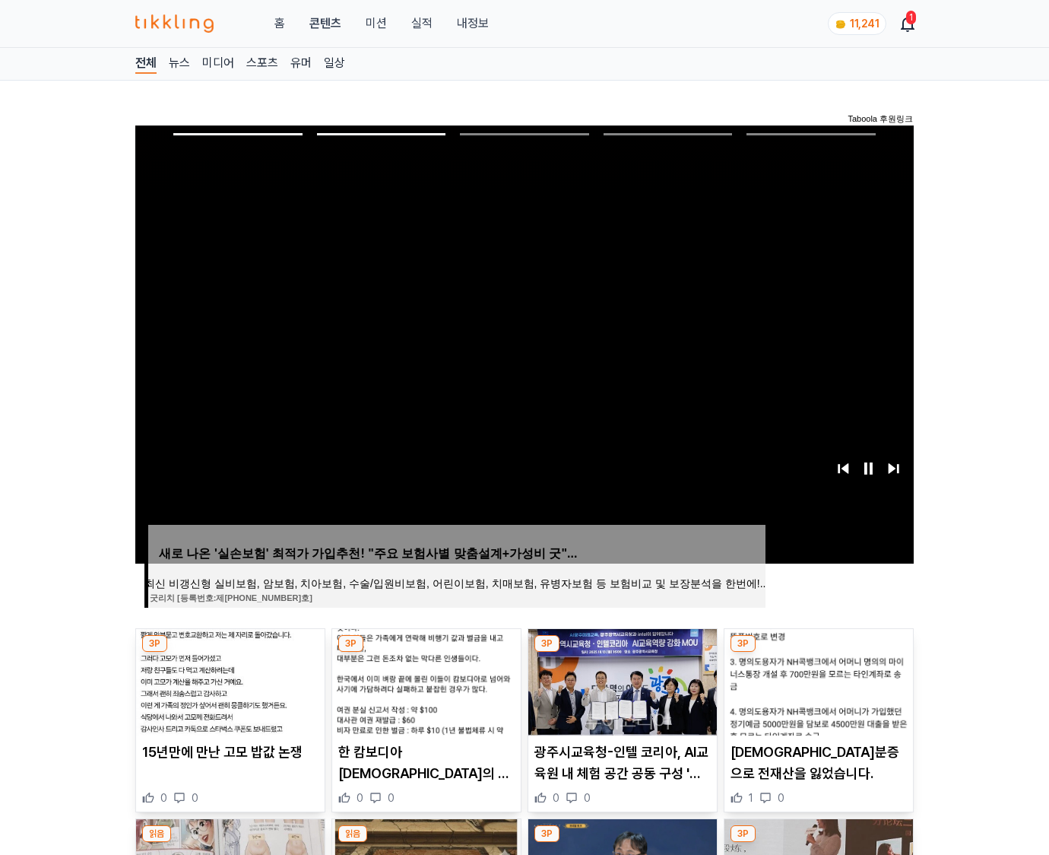
click at [817, 680] on img at bounding box center [819, 682] width 189 height 106
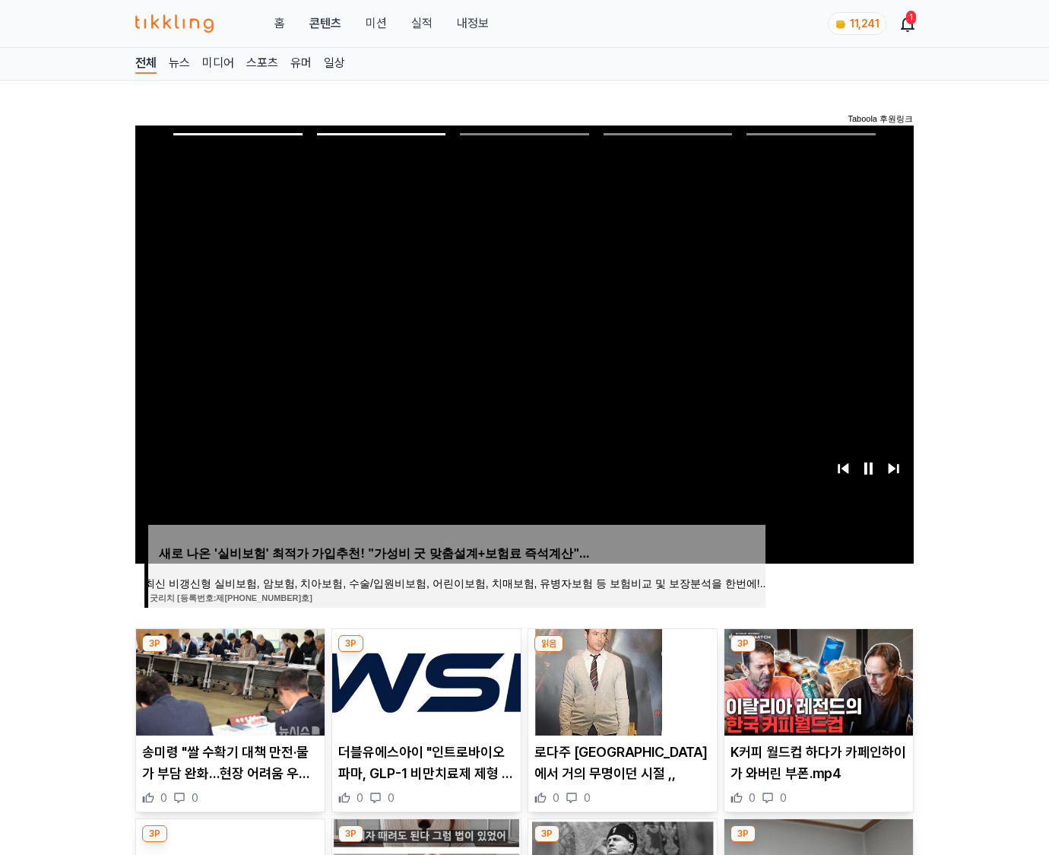
click at [817, 680] on img at bounding box center [819, 682] width 189 height 106
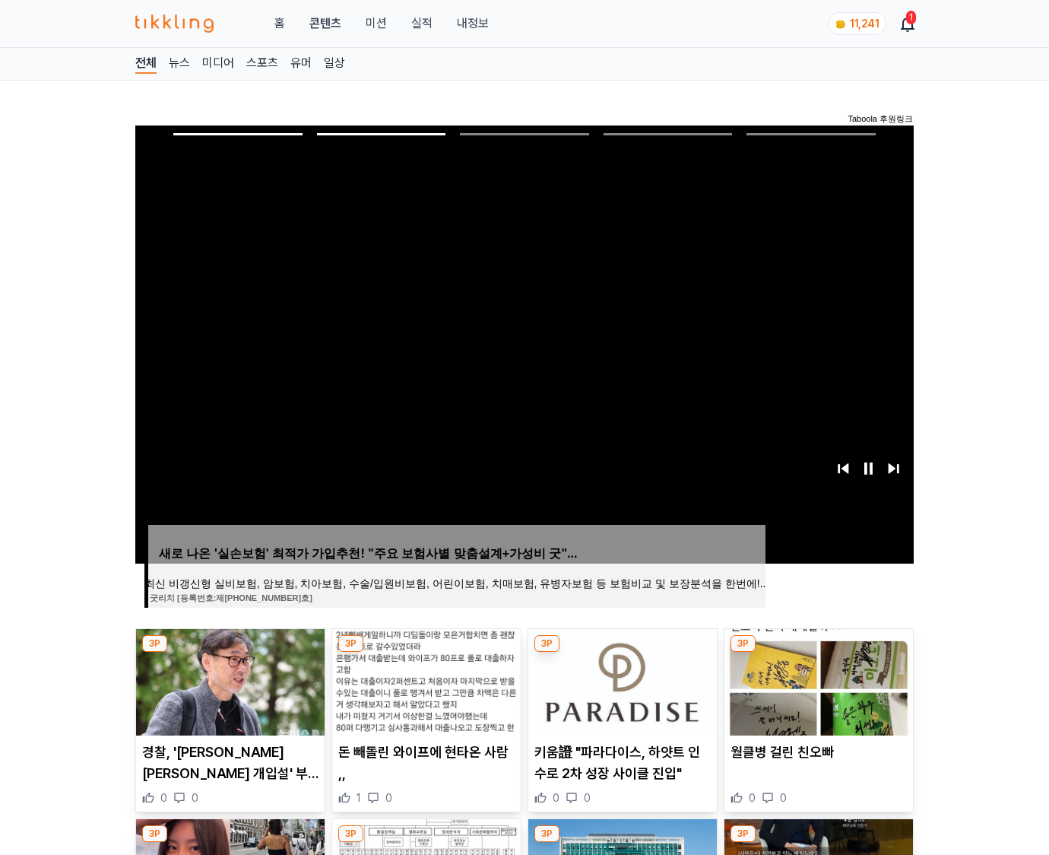
click at [817, 680] on img at bounding box center [819, 682] width 189 height 106
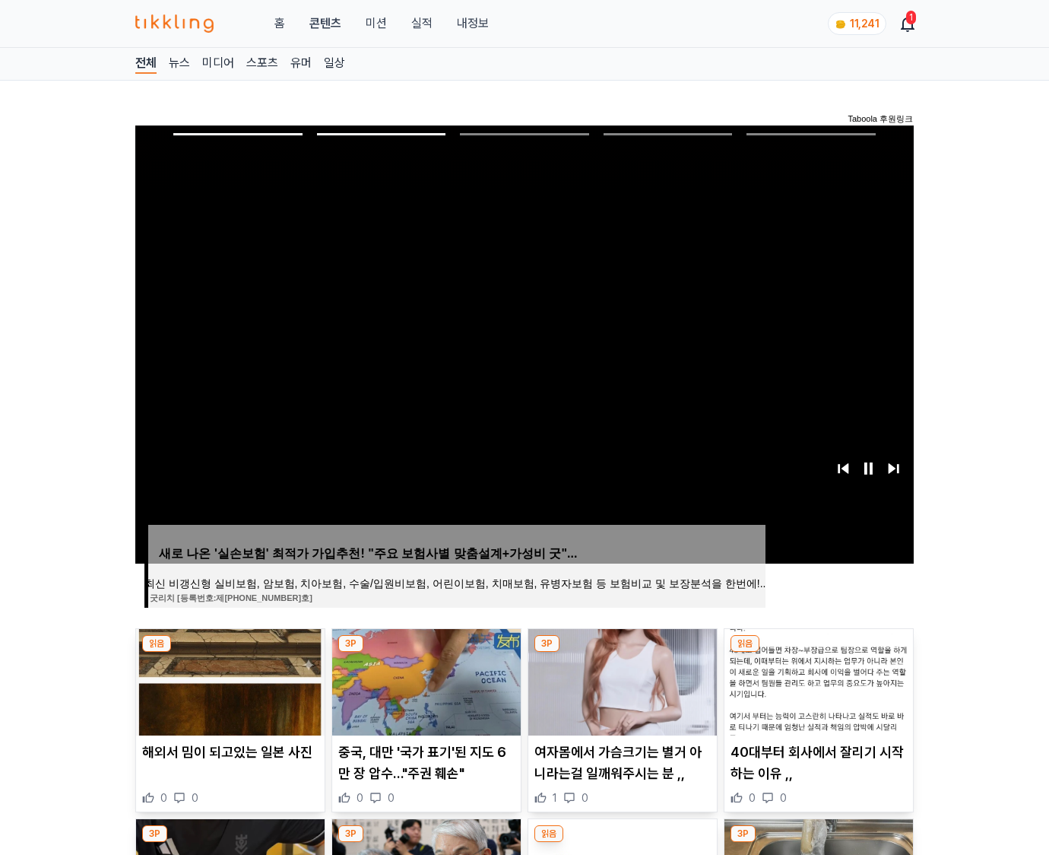
click at [817, 680] on img at bounding box center [819, 682] width 189 height 106
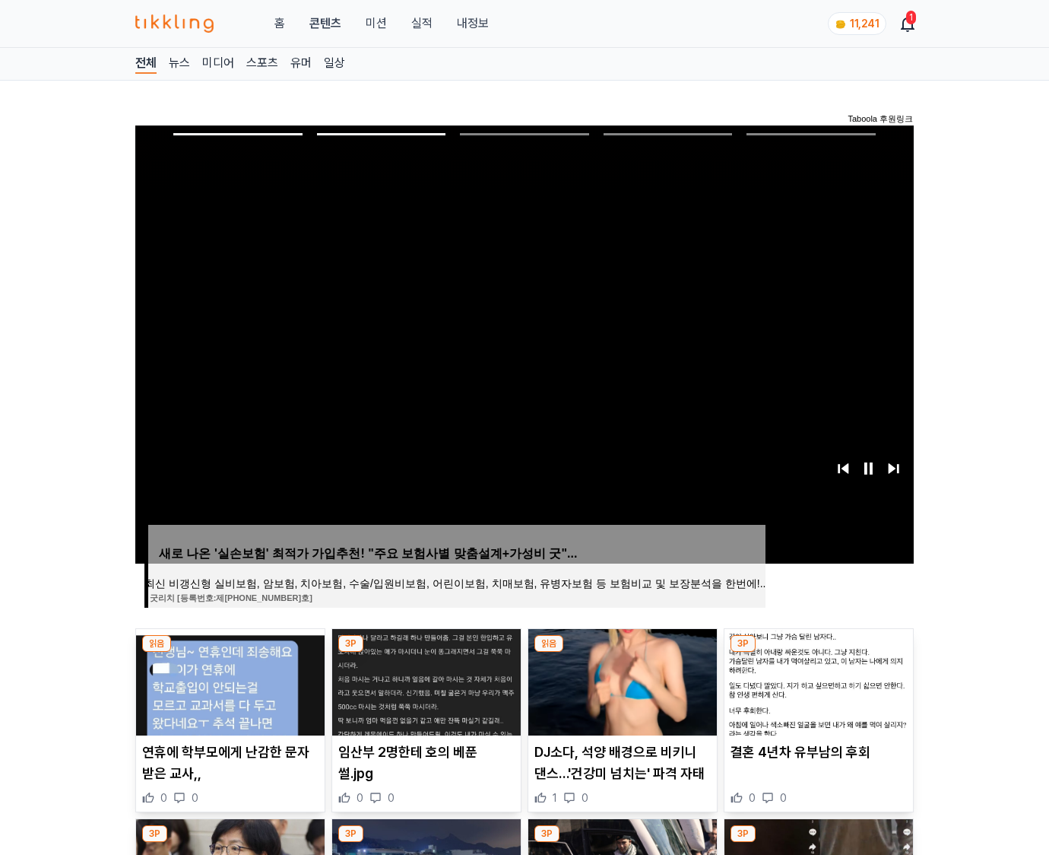
click at [817, 680] on img at bounding box center [819, 682] width 189 height 106
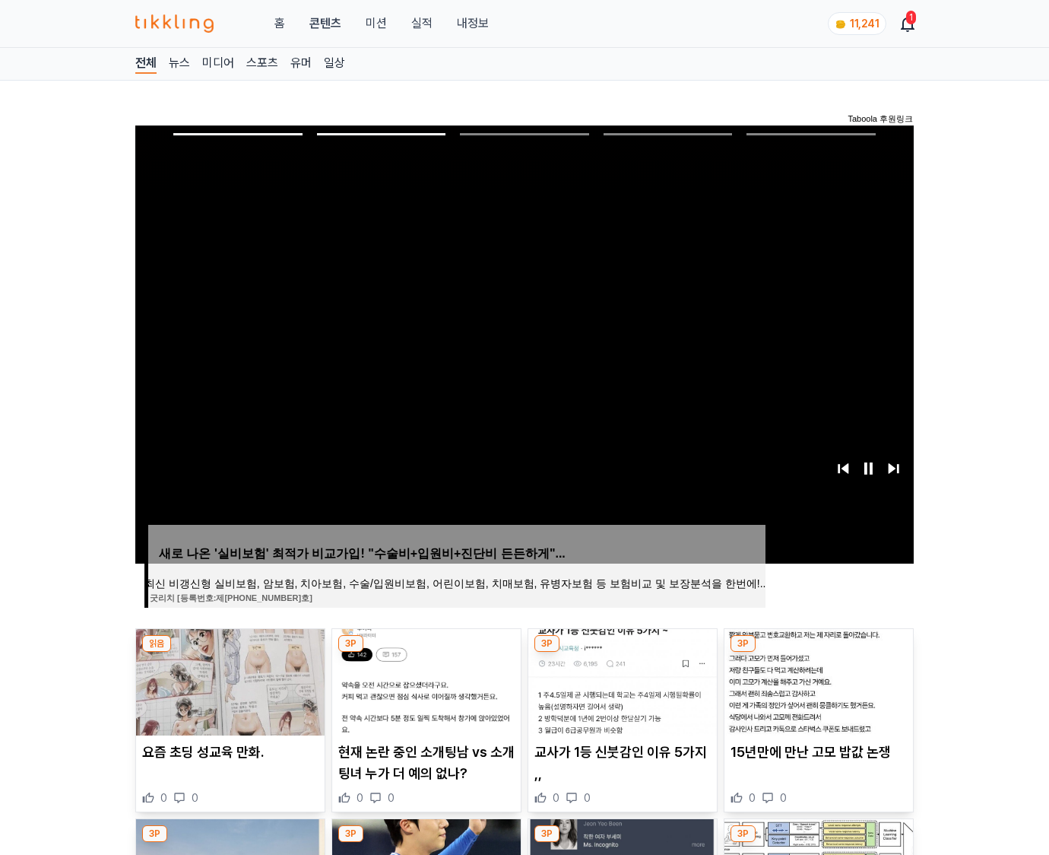
click at [817, 680] on img at bounding box center [819, 682] width 189 height 106
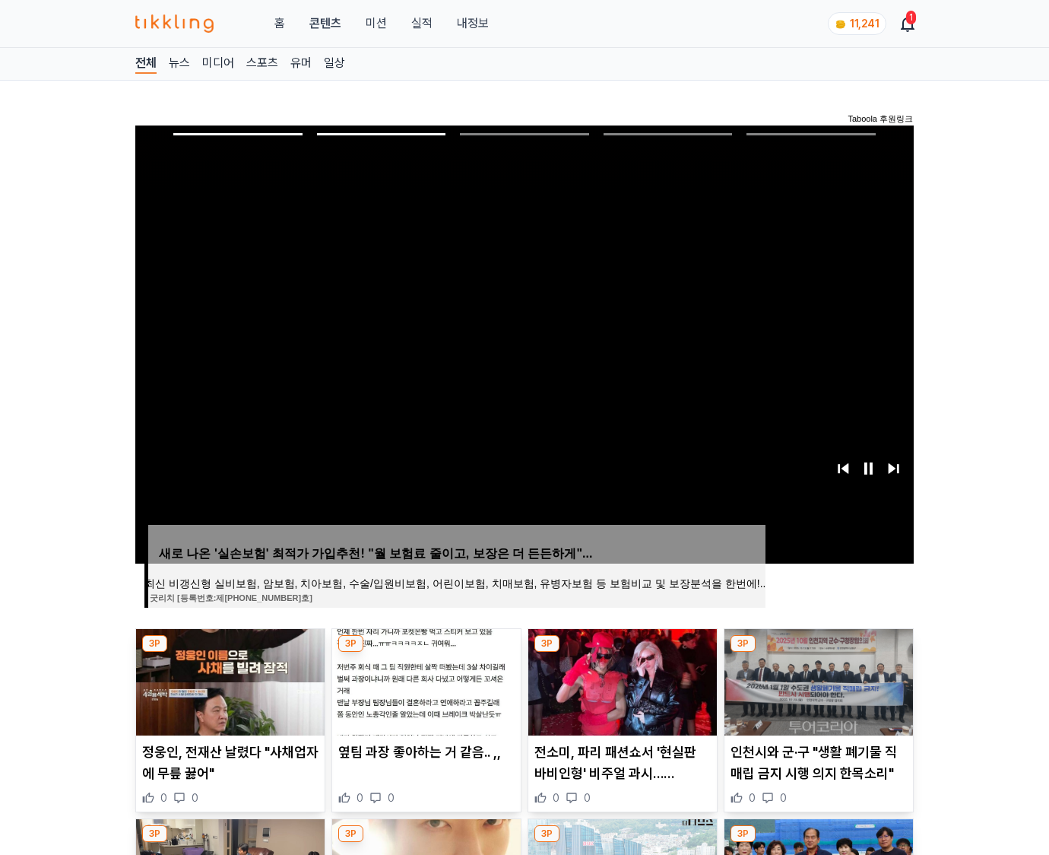
click at [817, 680] on img at bounding box center [819, 682] width 189 height 106
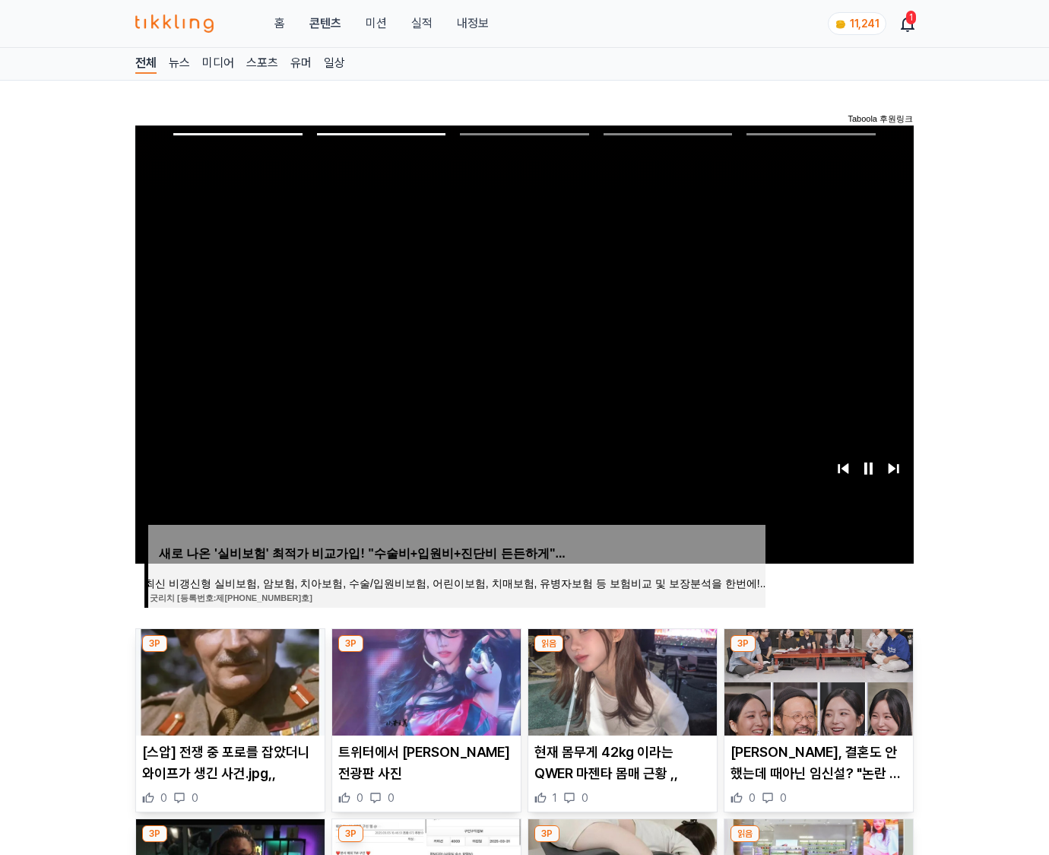
click at [817, 680] on img at bounding box center [819, 682] width 189 height 106
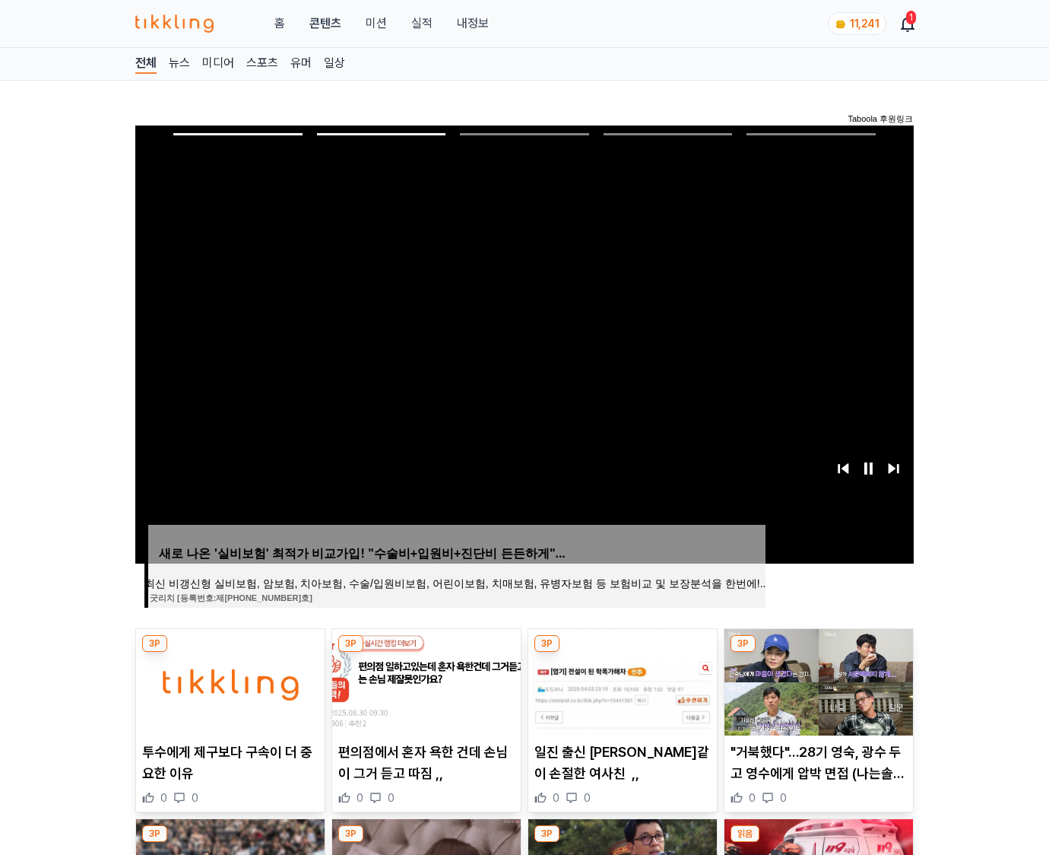
click at [817, 680] on img at bounding box center [819, 682] width 189 height 106
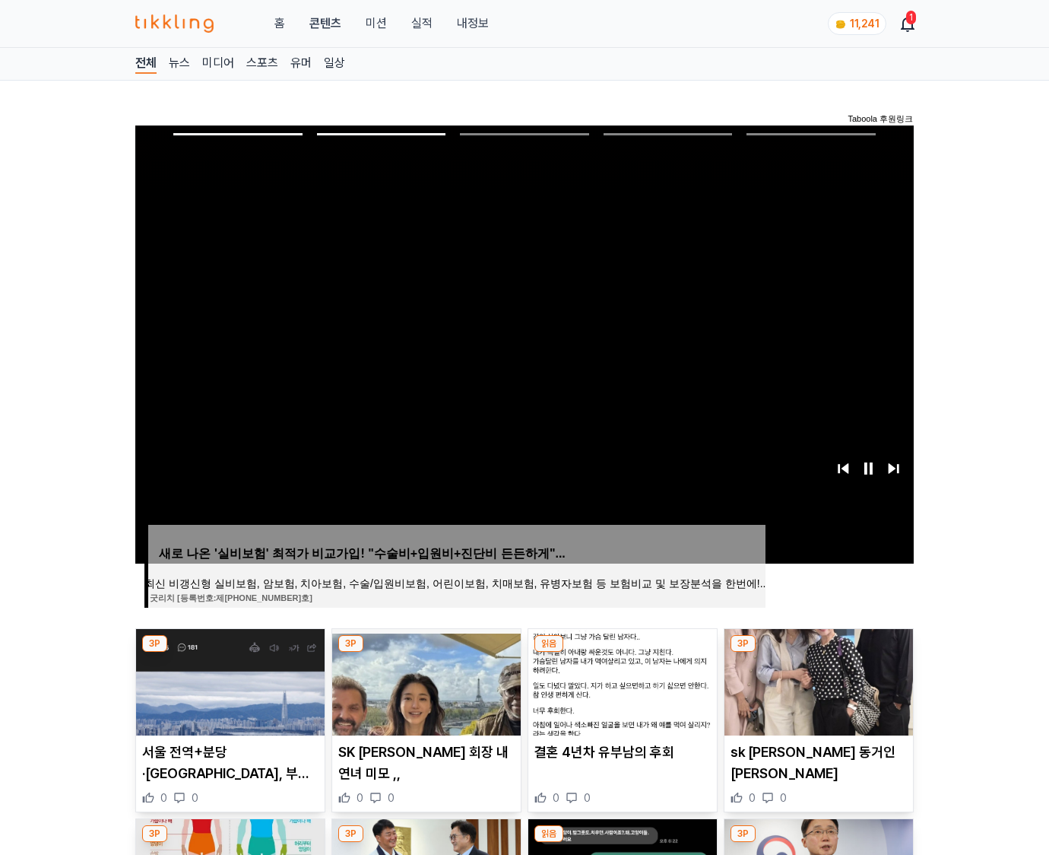
click at [817, 680] on img at bounding box center [819, 682] width 189 height 106
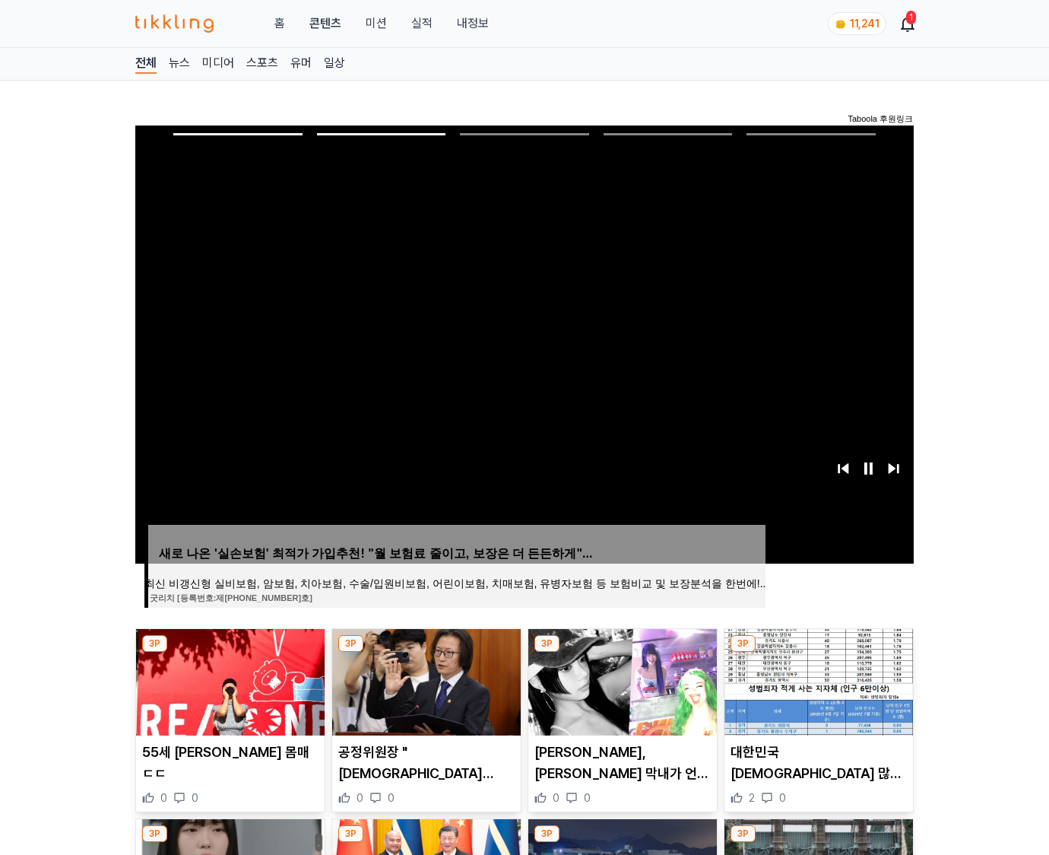
click at [817, 680] on img at bounding box center [819, 682] width 189 height 106
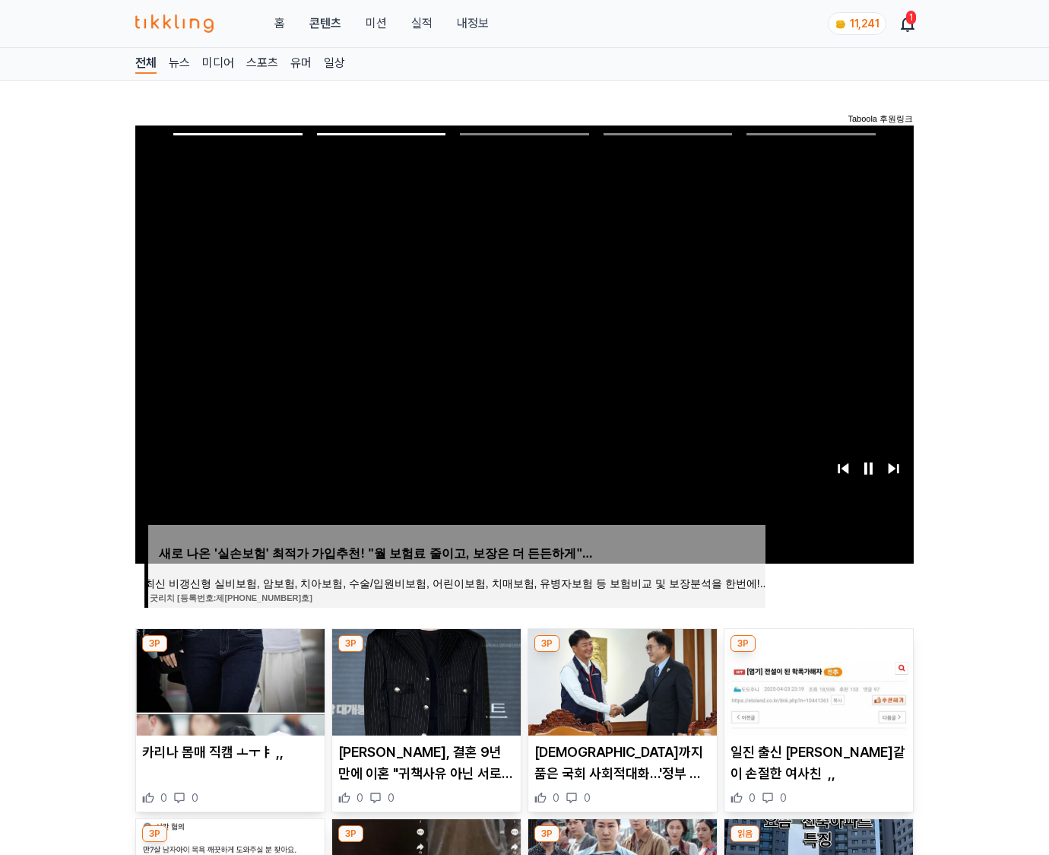
click at [817, 680] on img at bounding box center [819, 682] width 189 height 106
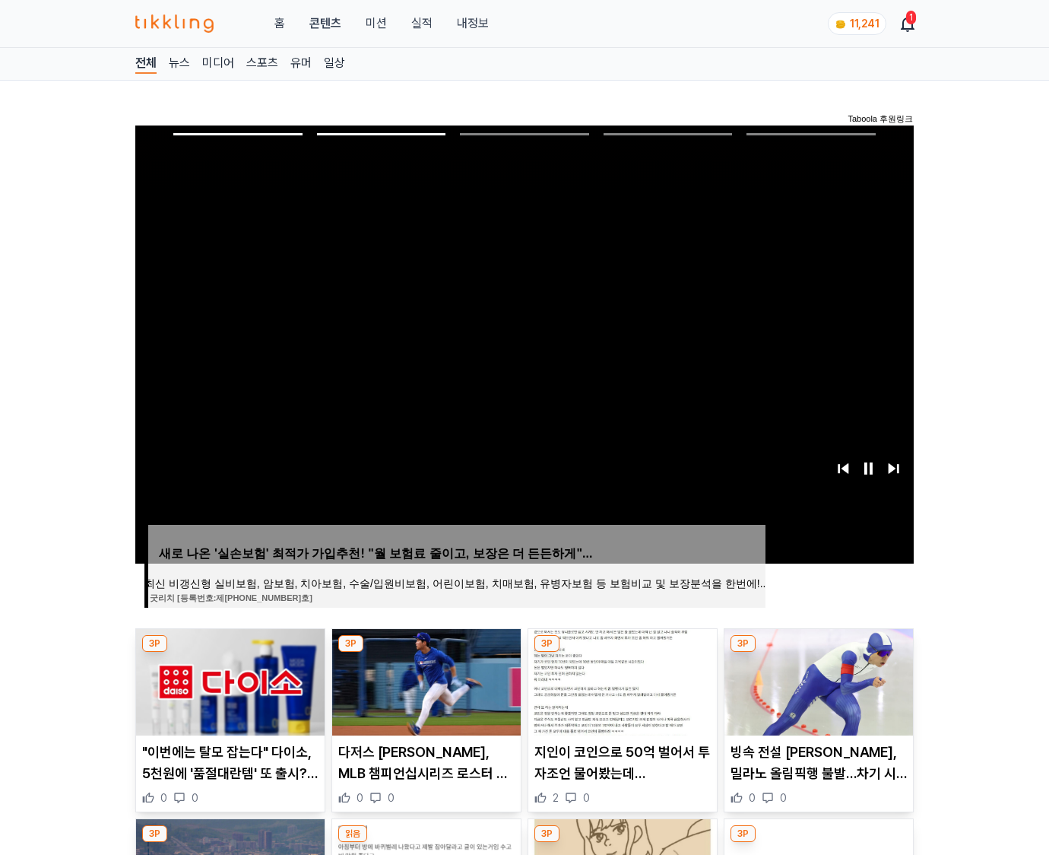
click at [817, 680] on img at bounding box center [819, 682] width 189 height 106
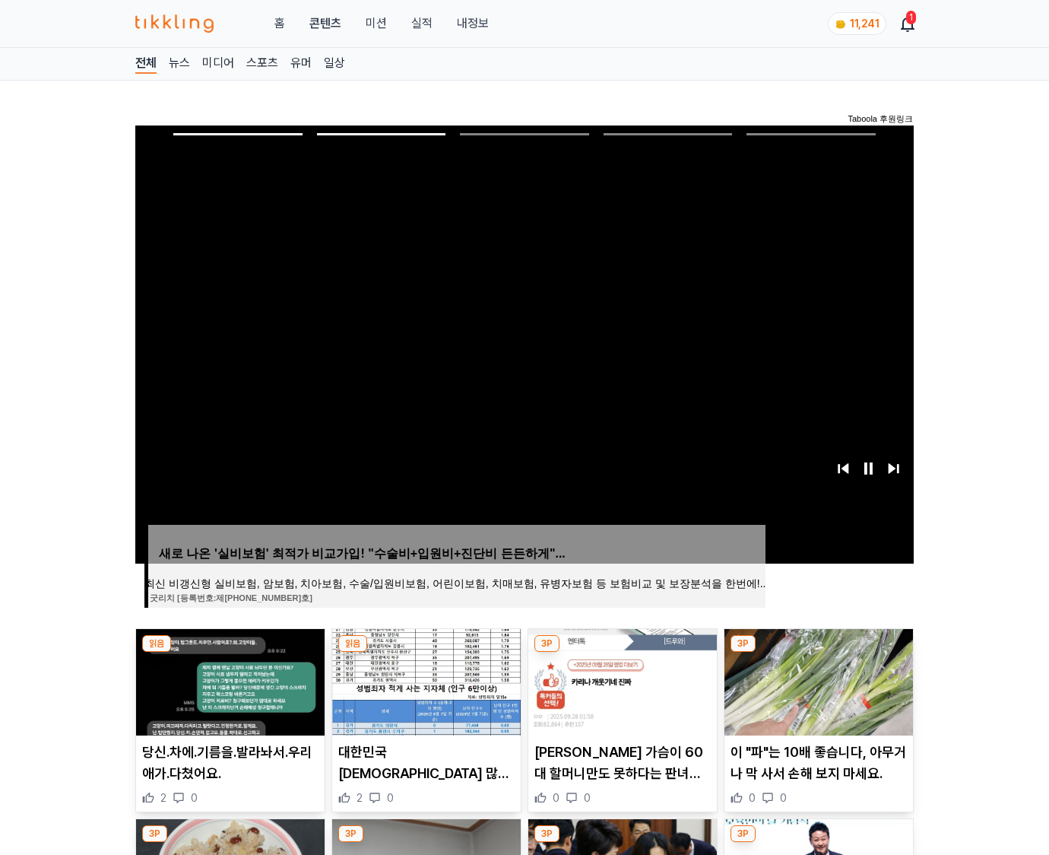
click at [817, 680] on img at bounding box center [819, 682] width 189 height 106
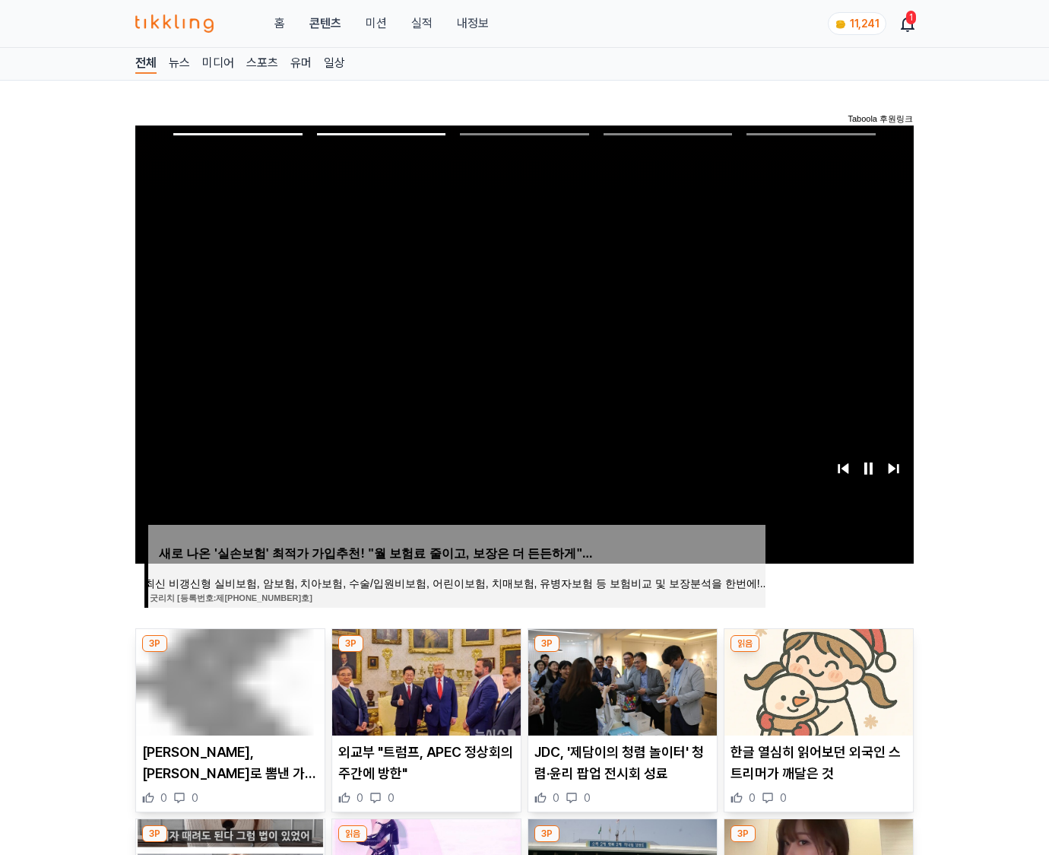
click at [817, 680] on img at bounding box center [819, 682] width 189 height 106
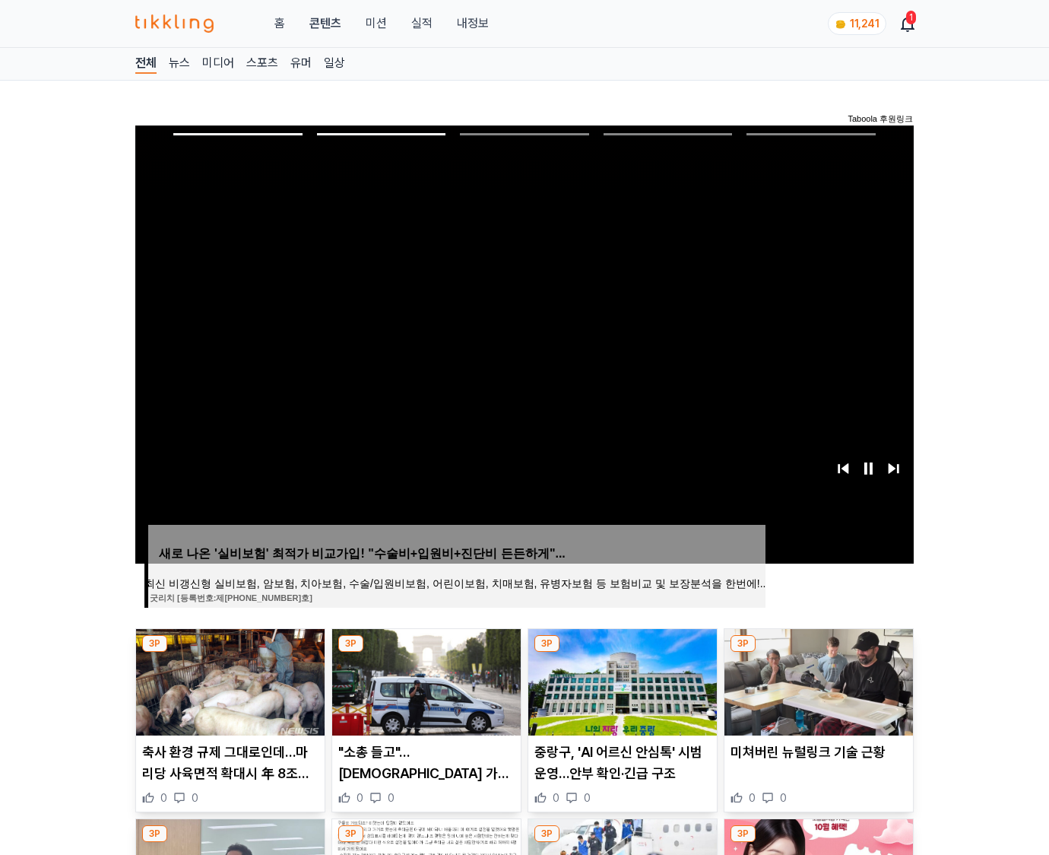
click at [817, 680] on img at bounding box center [819, 682] width 189 height 106
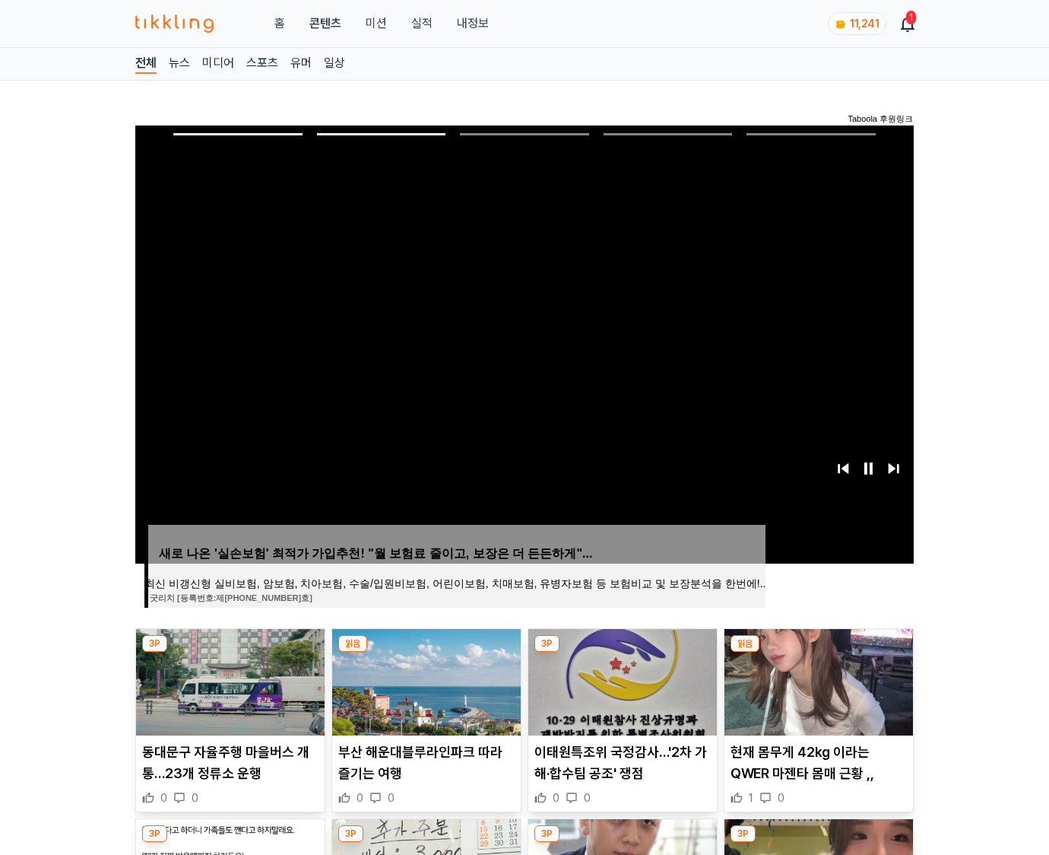
click at [817, 680] on img at bounding box center [819, 682] width 189 height 106
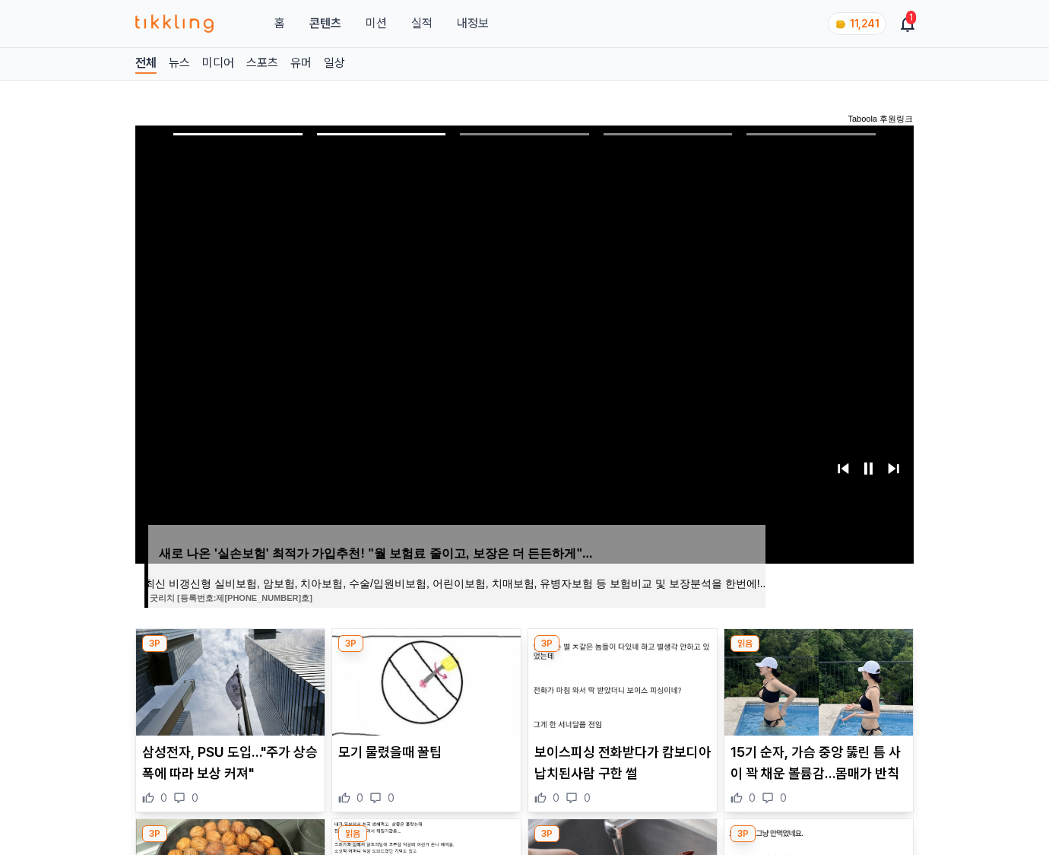
click at [817, 680] on img at bounding box center [819, 682] width 189 height 106
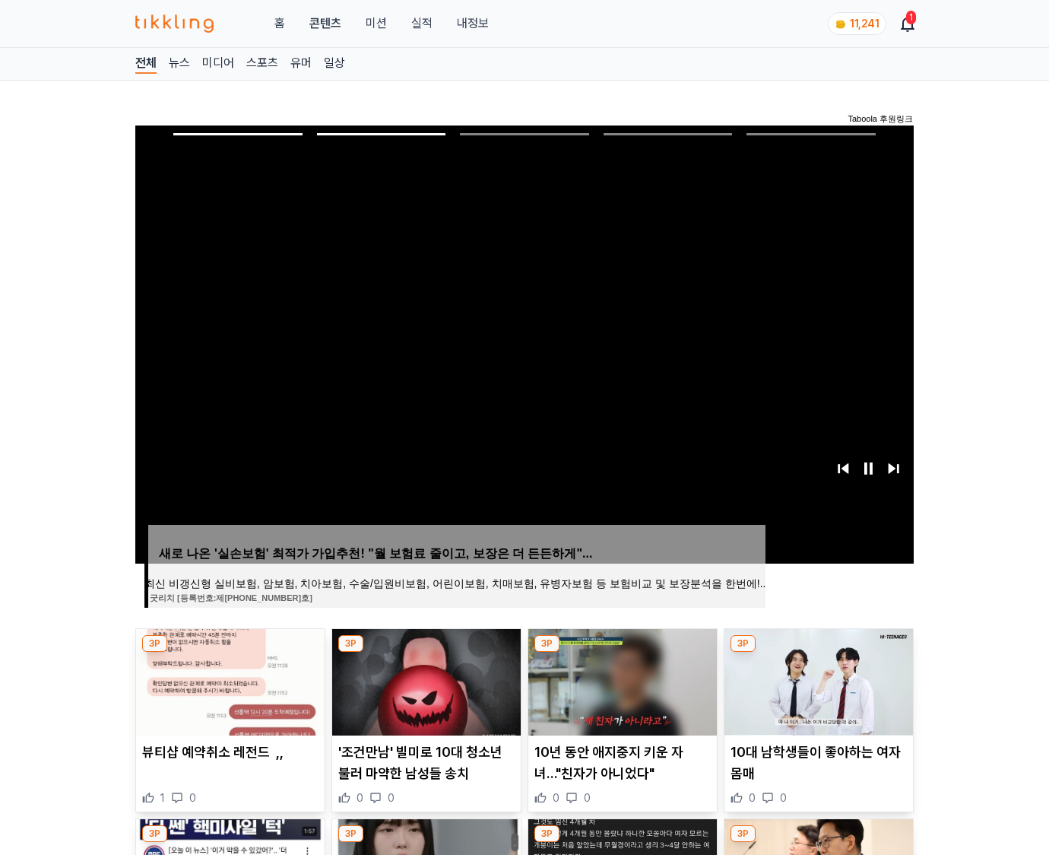
click at [817, 680] on img at bounding box center [819, 682] width 189 height 106
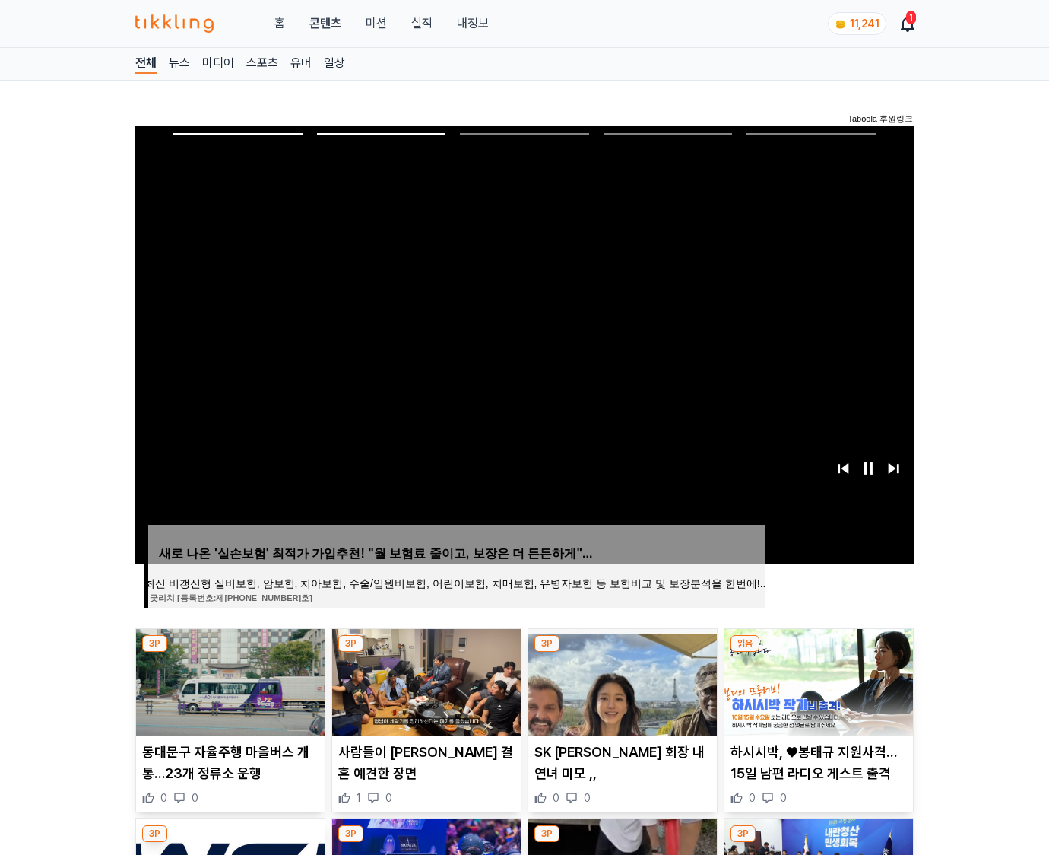
click at [817, 680] on img at bounding box center [819, 682] width 189 height 106
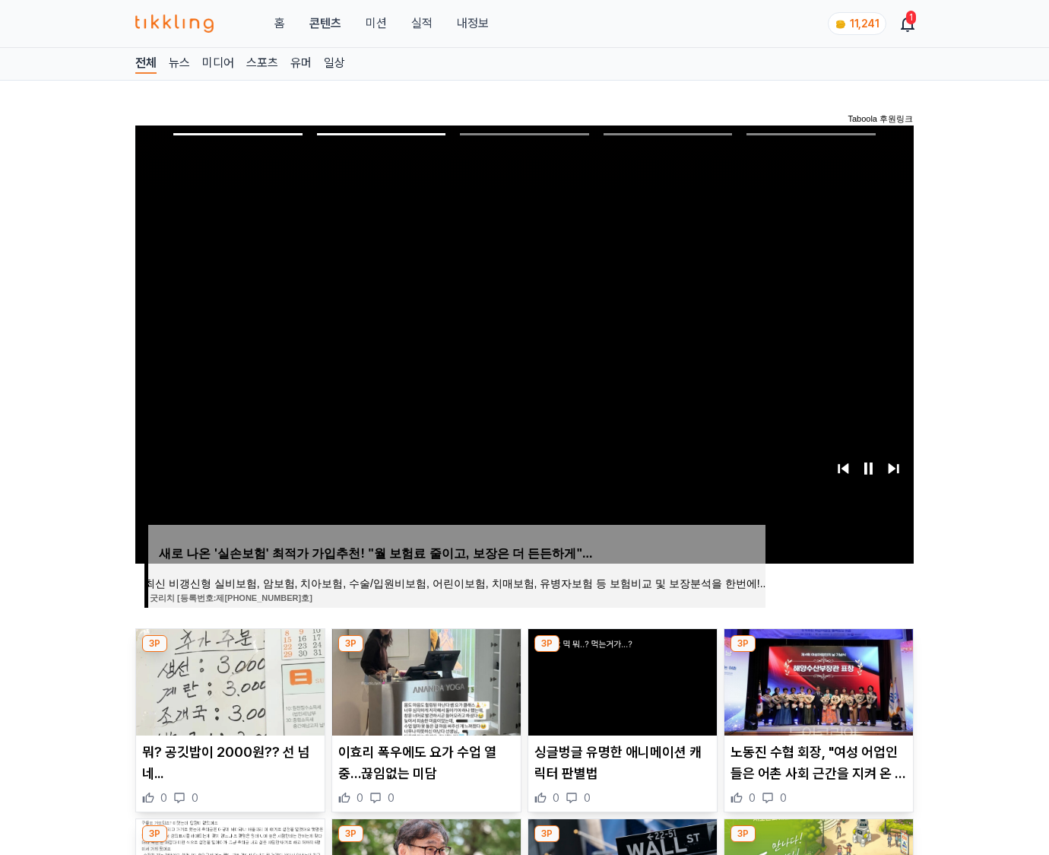
click at [817, 680] on img at bounding box center [819, 682] width 189 height 106
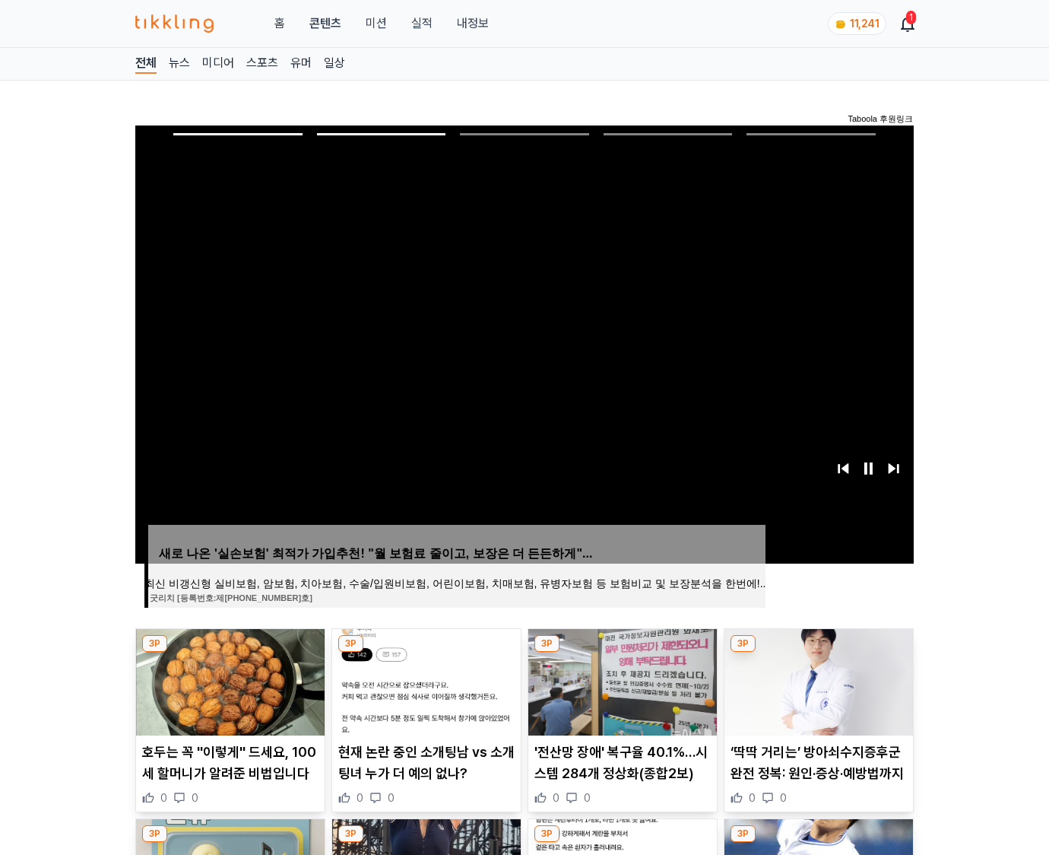
click at [817, 680] on img at bounding box center [819, 682] width 189 height 106
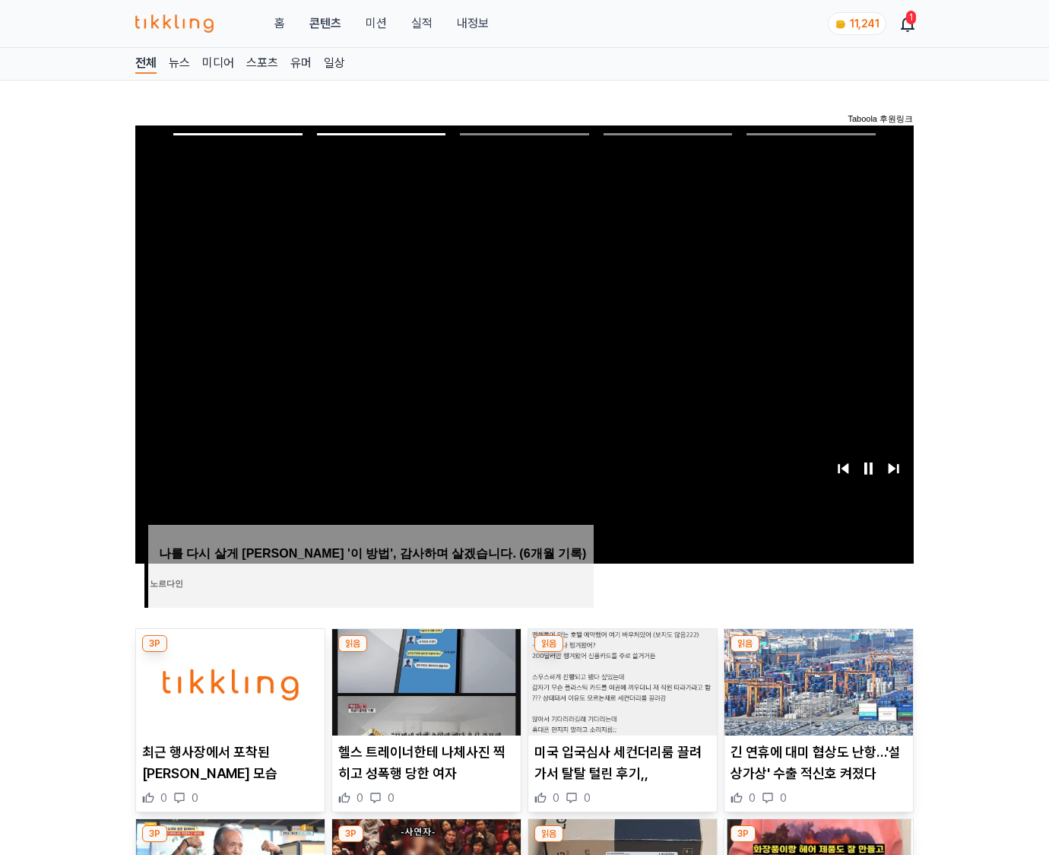
click at [817, 680] on img at bounding box center [819, 682] width 189 height 106
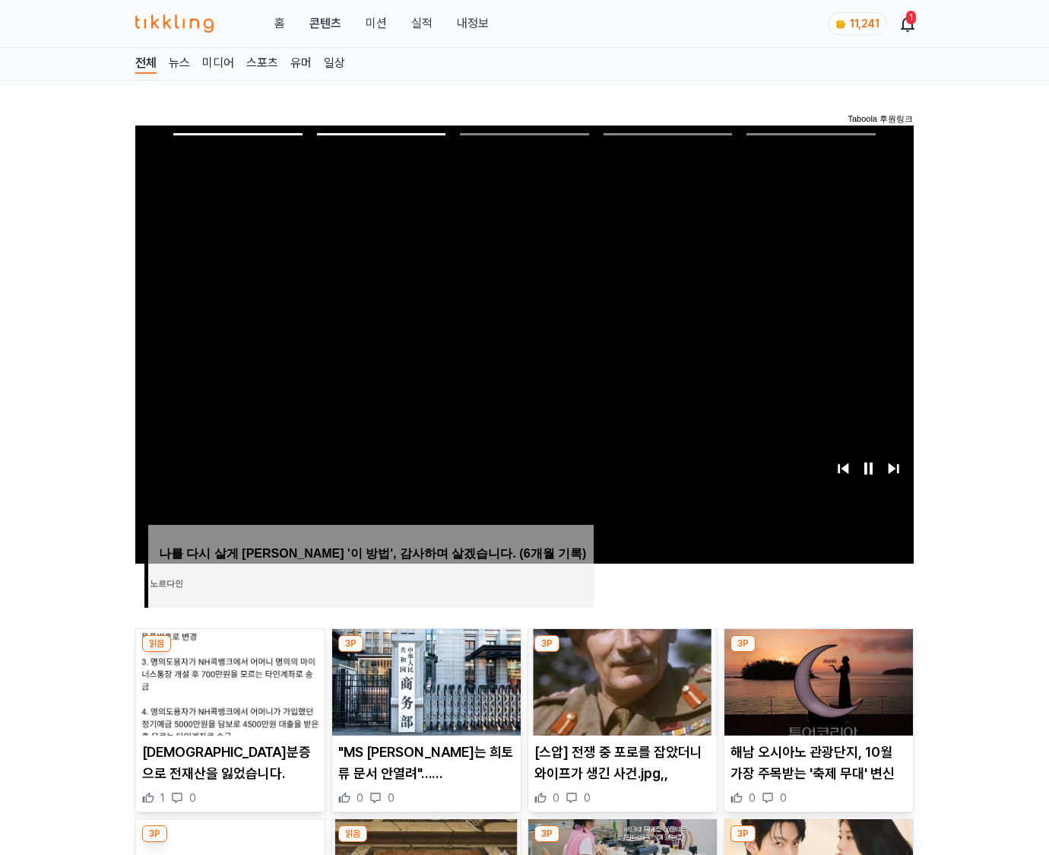
click at [817, 680] on img at bounding box center [819, 682] width 189 height 106
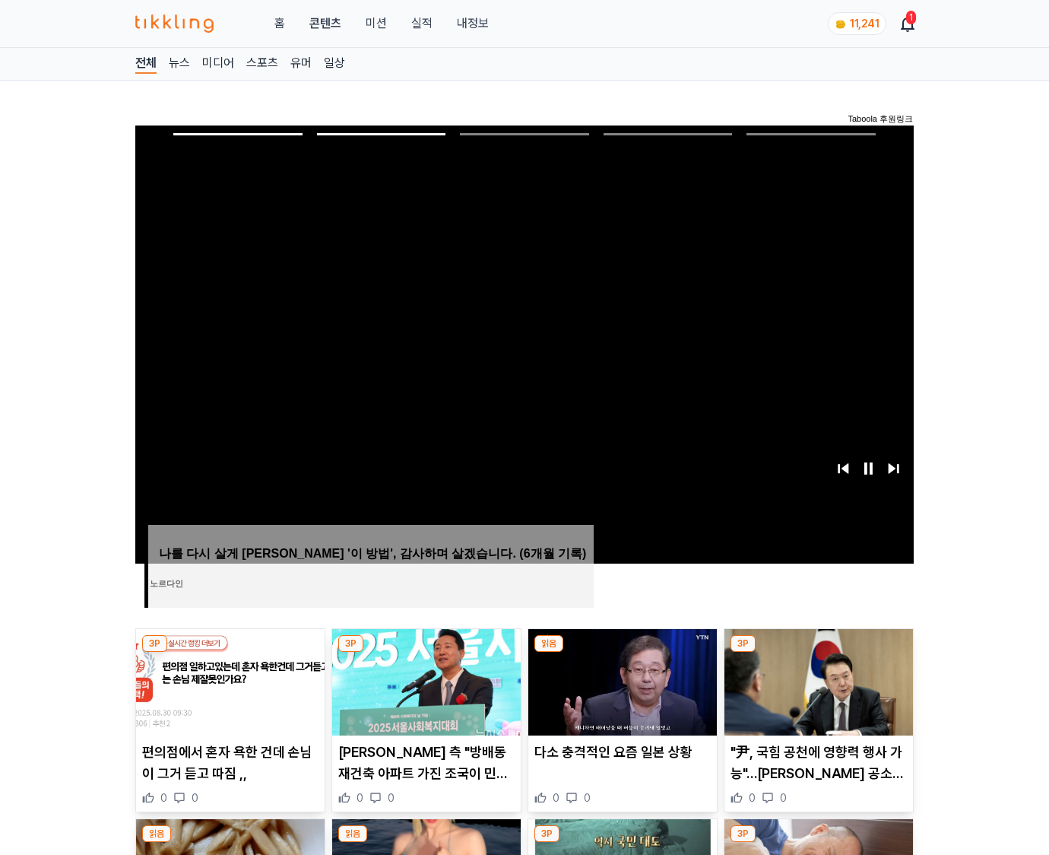
click at [817, 680] on img at bounding box center [819, 682] width 189 height 106
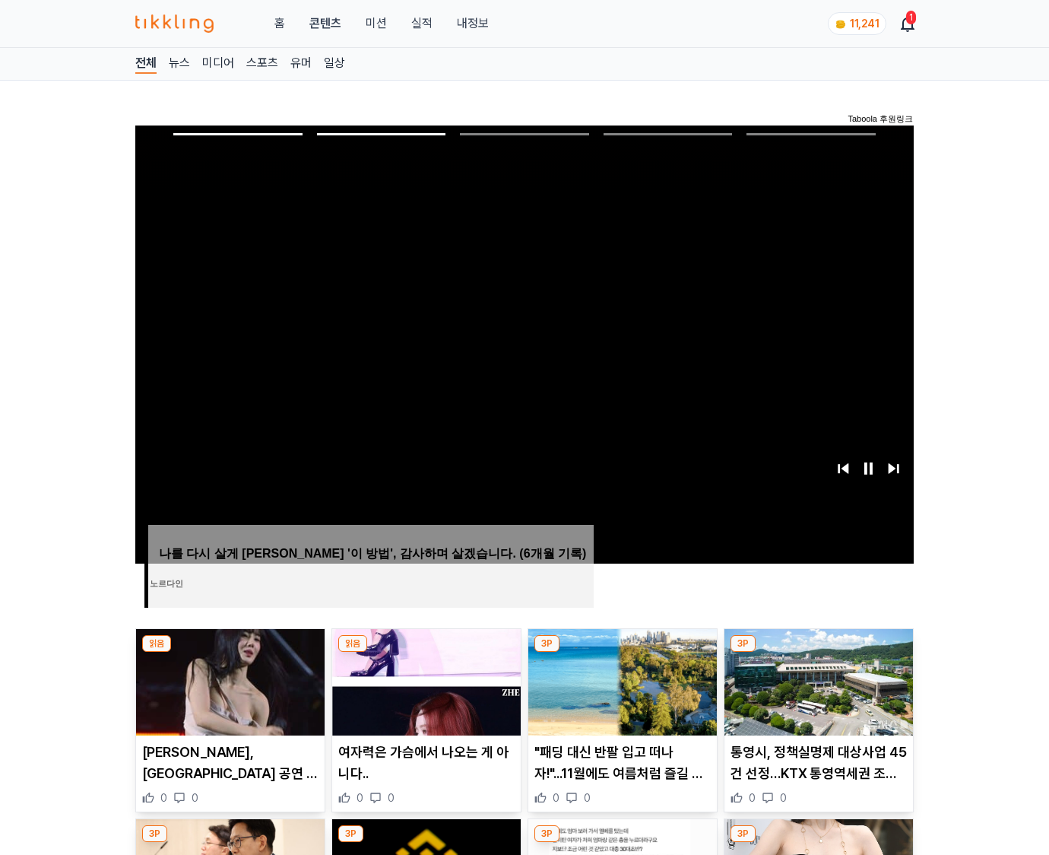
click at [817, 680] on img at bounding box center [819, 682] width 189 height 106
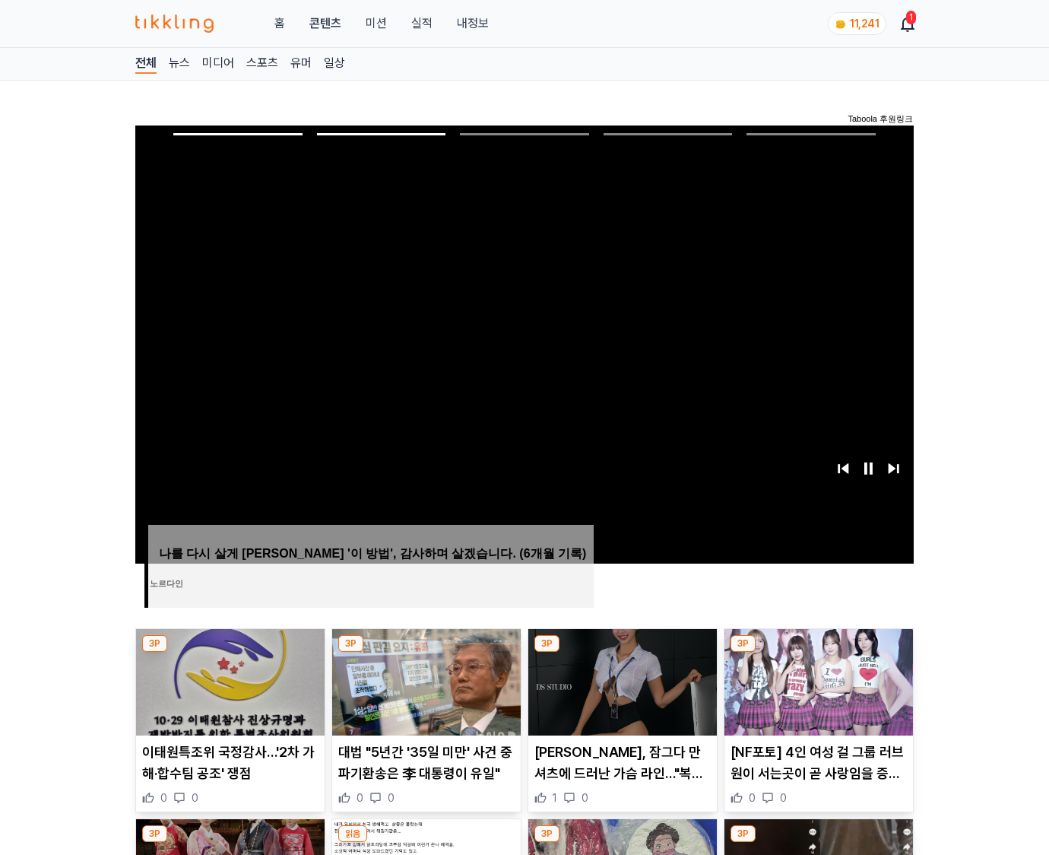
click at [817, 680] on img at bounding box center [819, 682] width 189 height 106
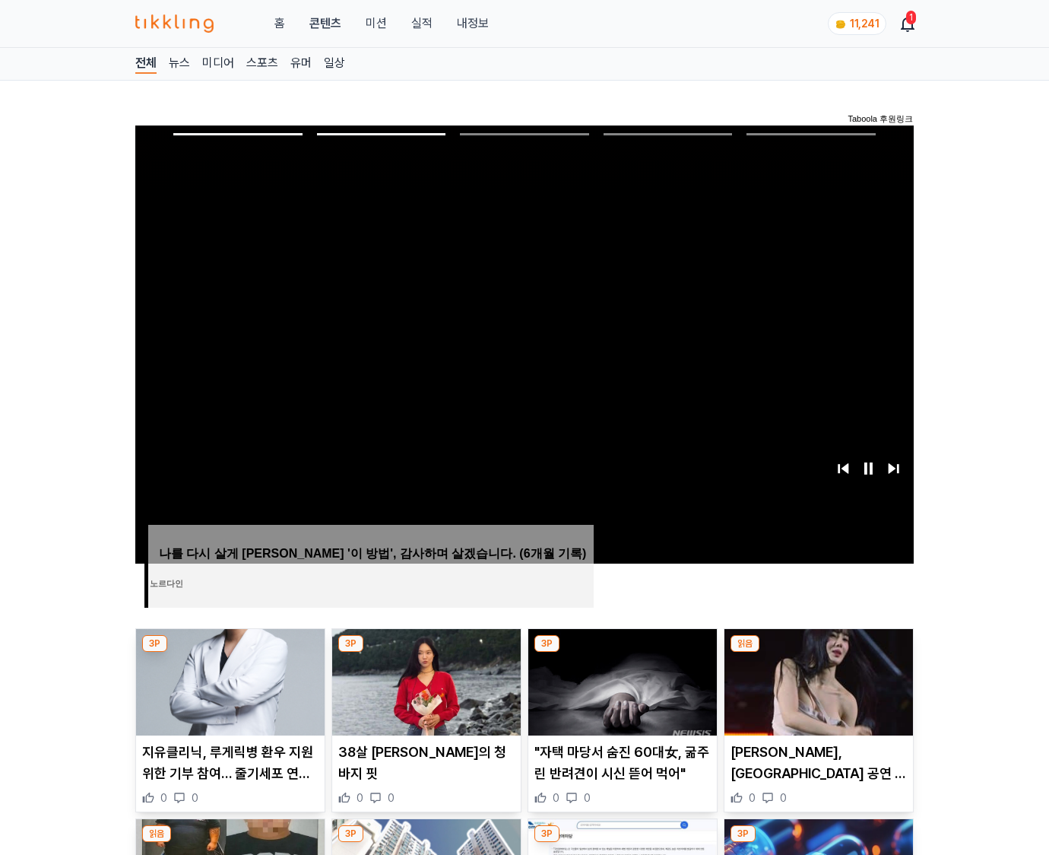
click at [817, 680] on img at bounding box center [819, 682] width 189 height 106
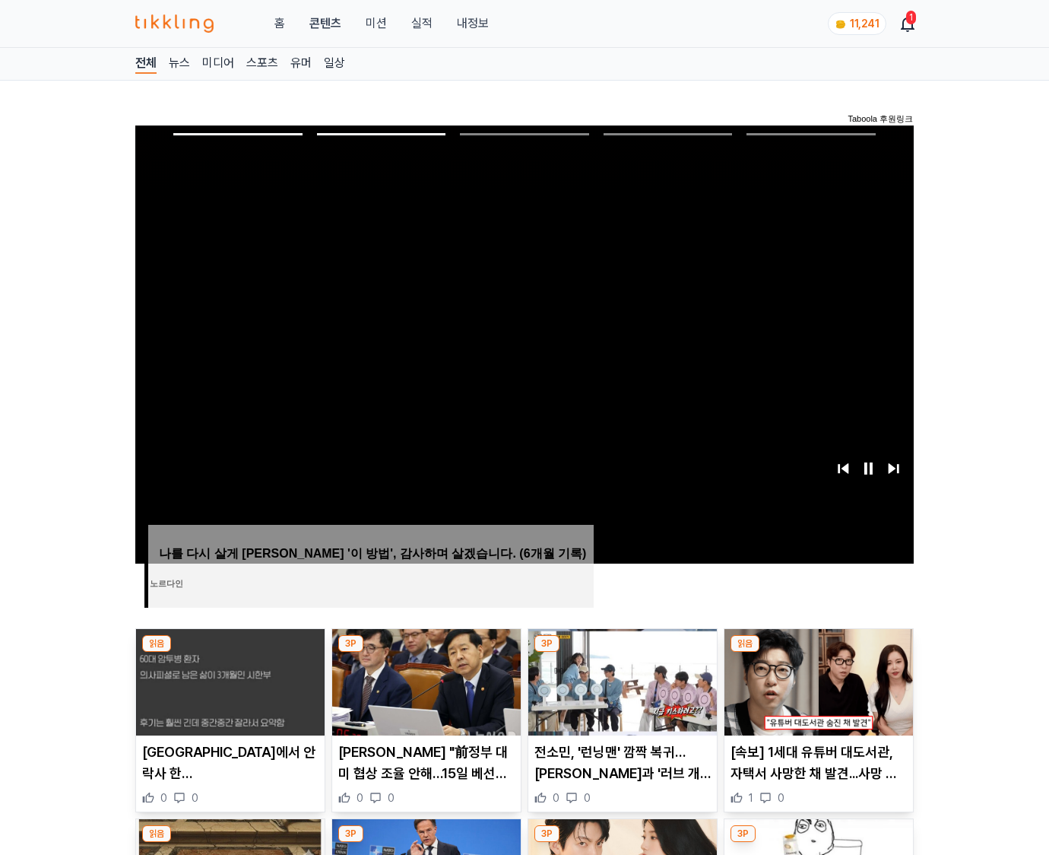
click at [817, 680] on img at bounding box center [819, 682] width 189 height 106
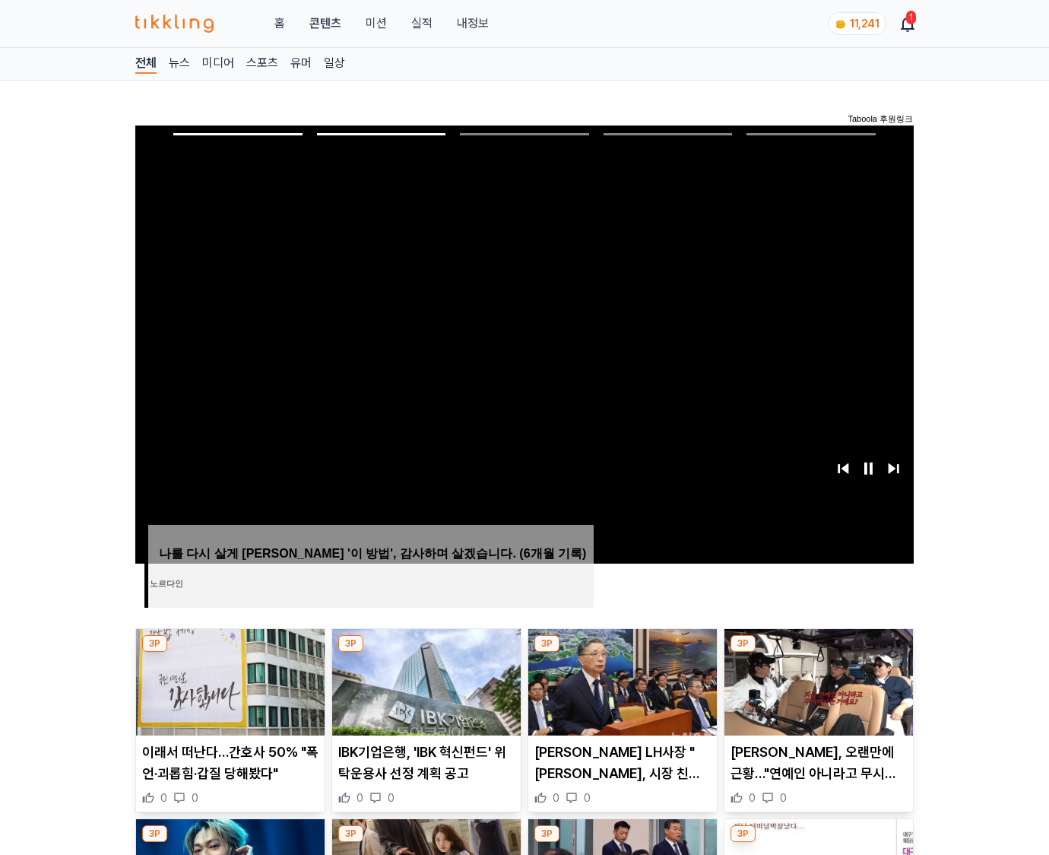
click at [817, 680] on img at bounding box center [819, 682] width 189 height 106
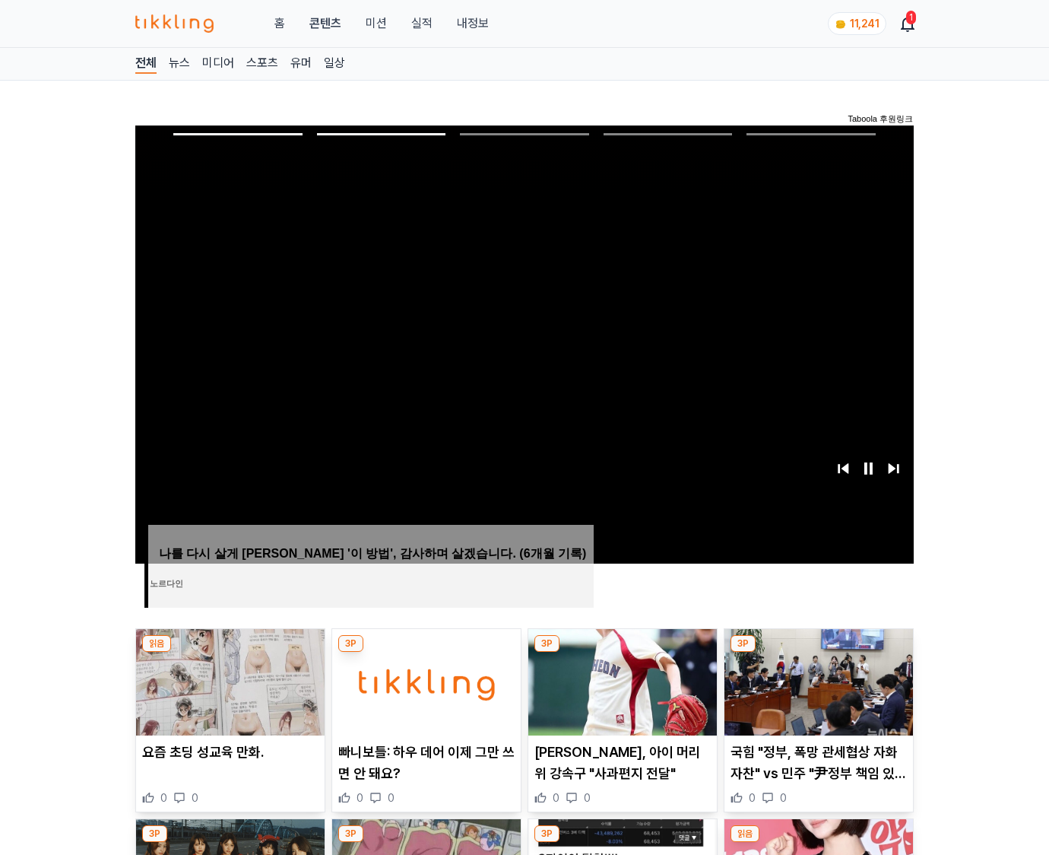
click at [817, 680] on img at bounding box center [819, 682] width 189 height 106
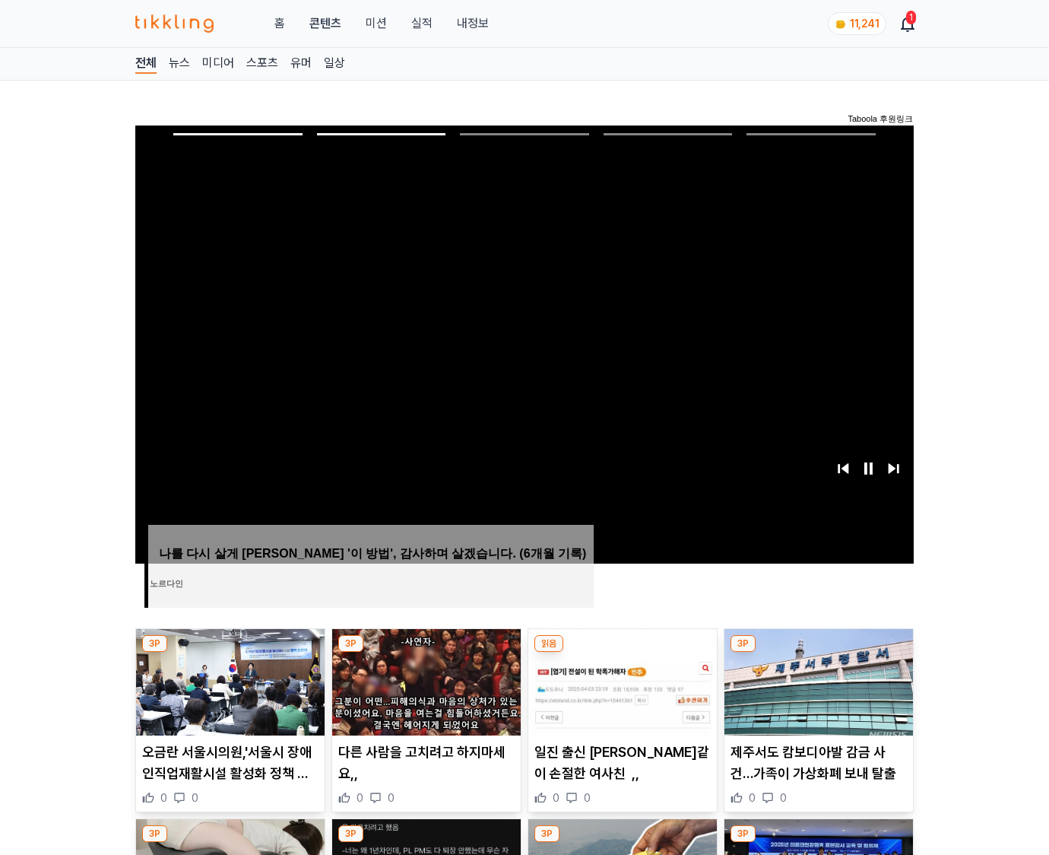
click at [817, 680] on img at bounding box center [819, 682] width 189 height 106
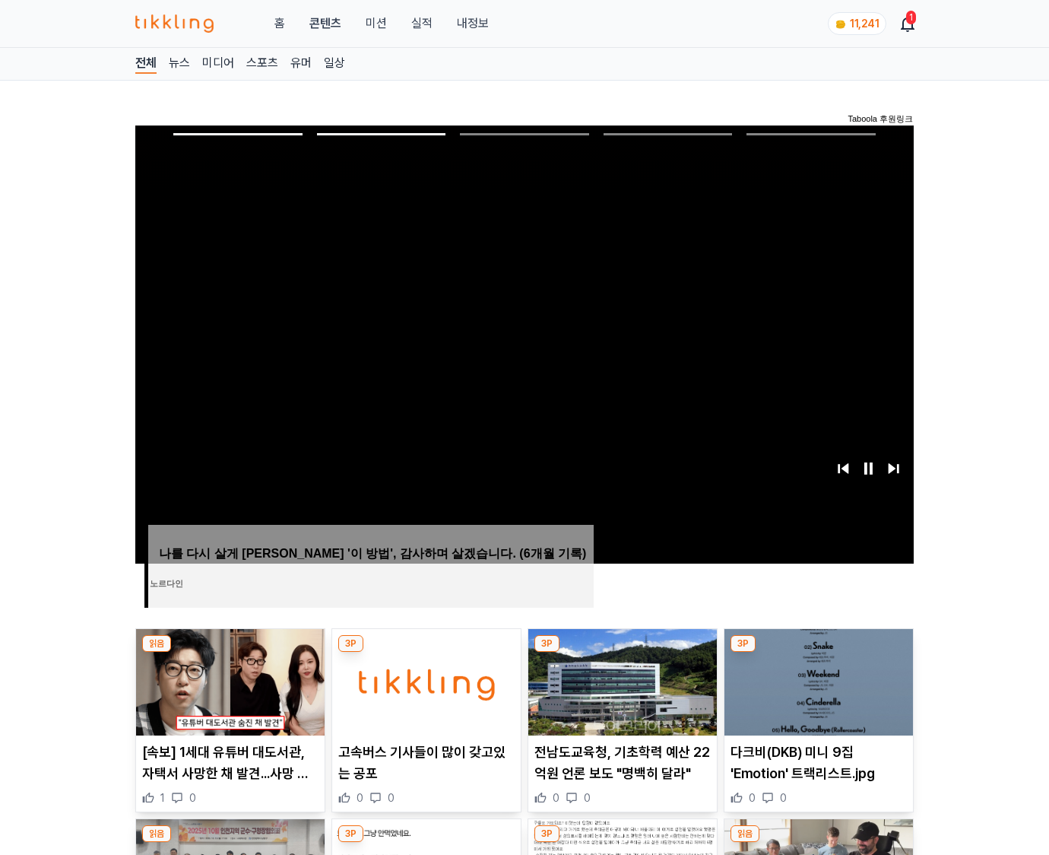
click at [817, 680] on img at bounding box center [819, 682] width 189 height 106
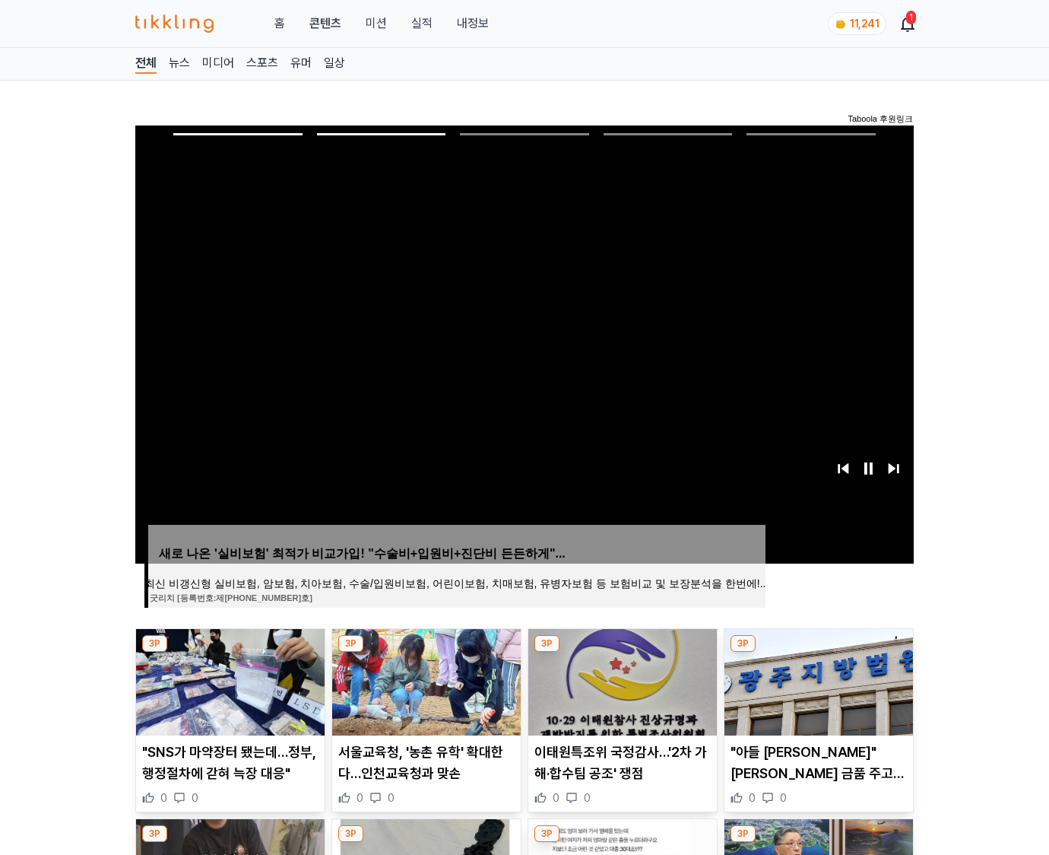
click at [817, 680] on img at bounding box center [819, 682] width 189 height 106
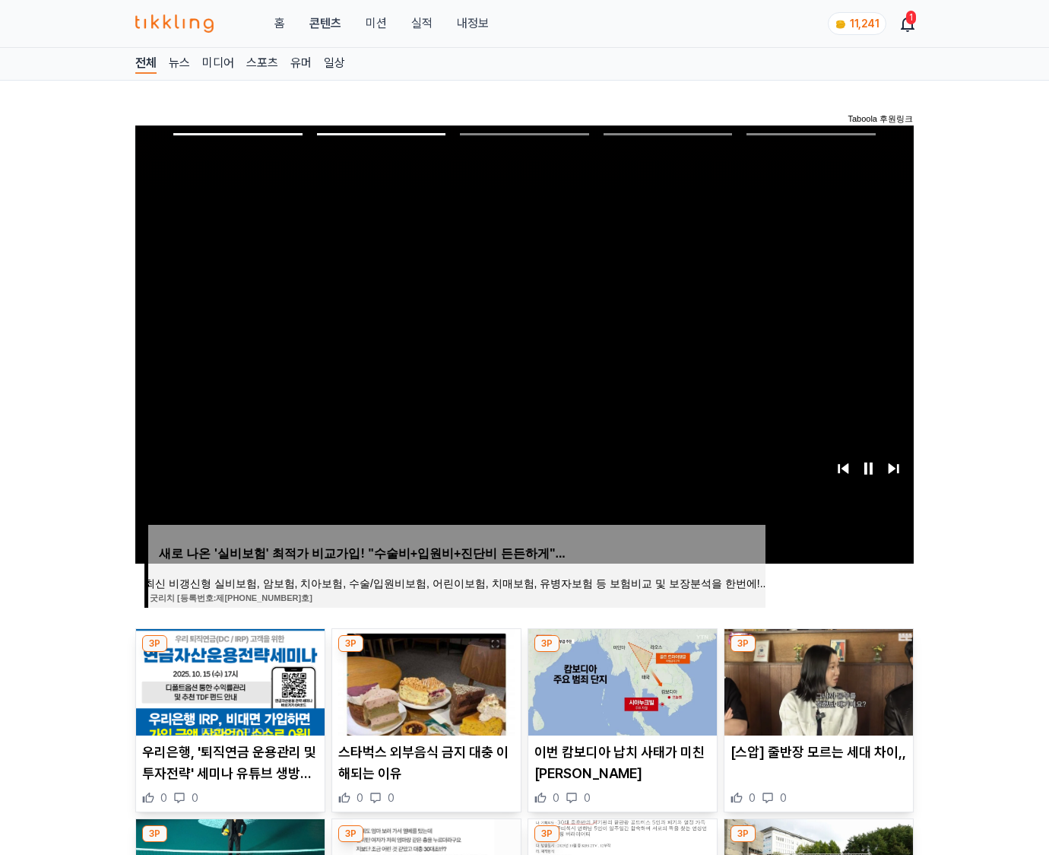
click at [817, 680] on img at bounding box center [819, 682] width 189 height 106
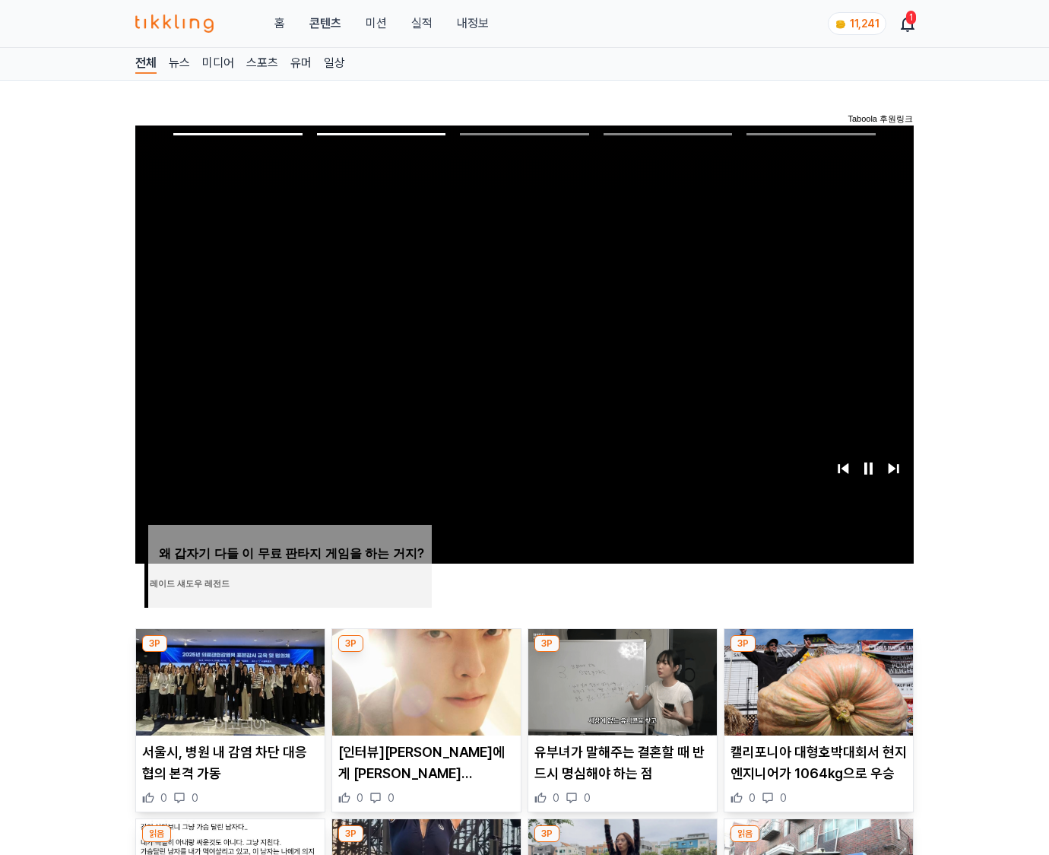
click at [817, 680] on img at bounding box center [819, 682] width 189 height 106
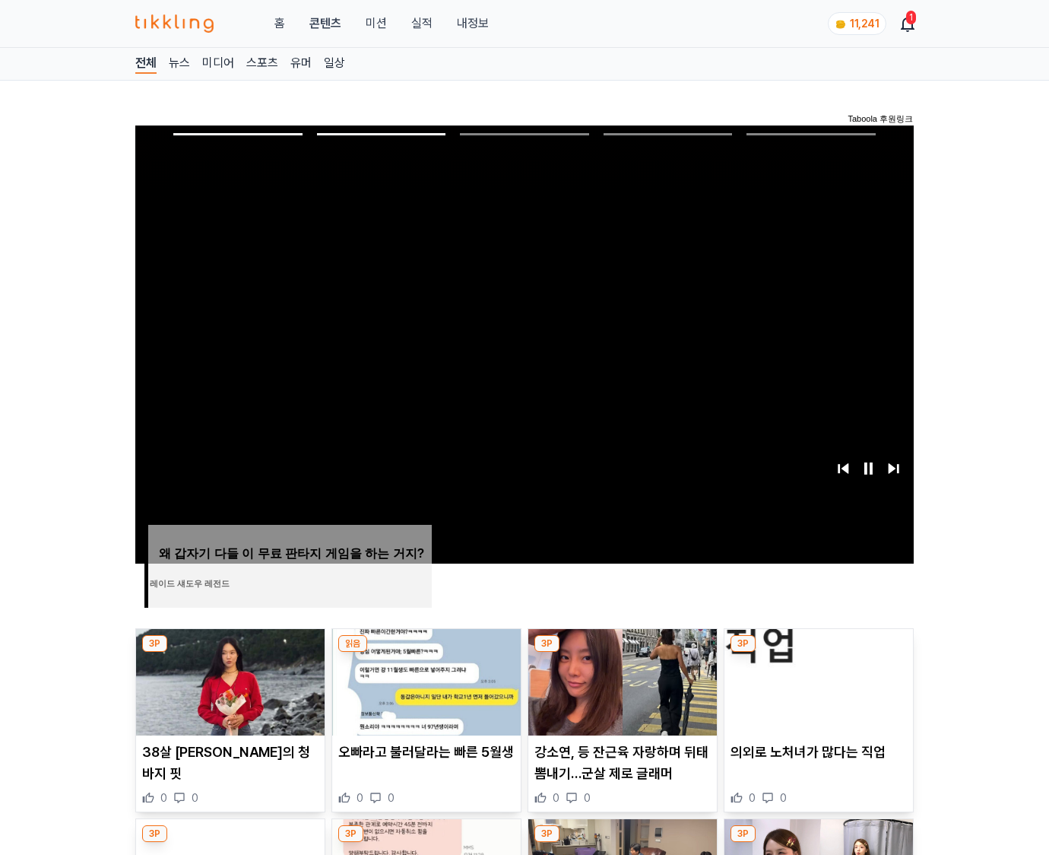
click at [817, 680] on img at bounding box center [819, 682] width 189 height 106
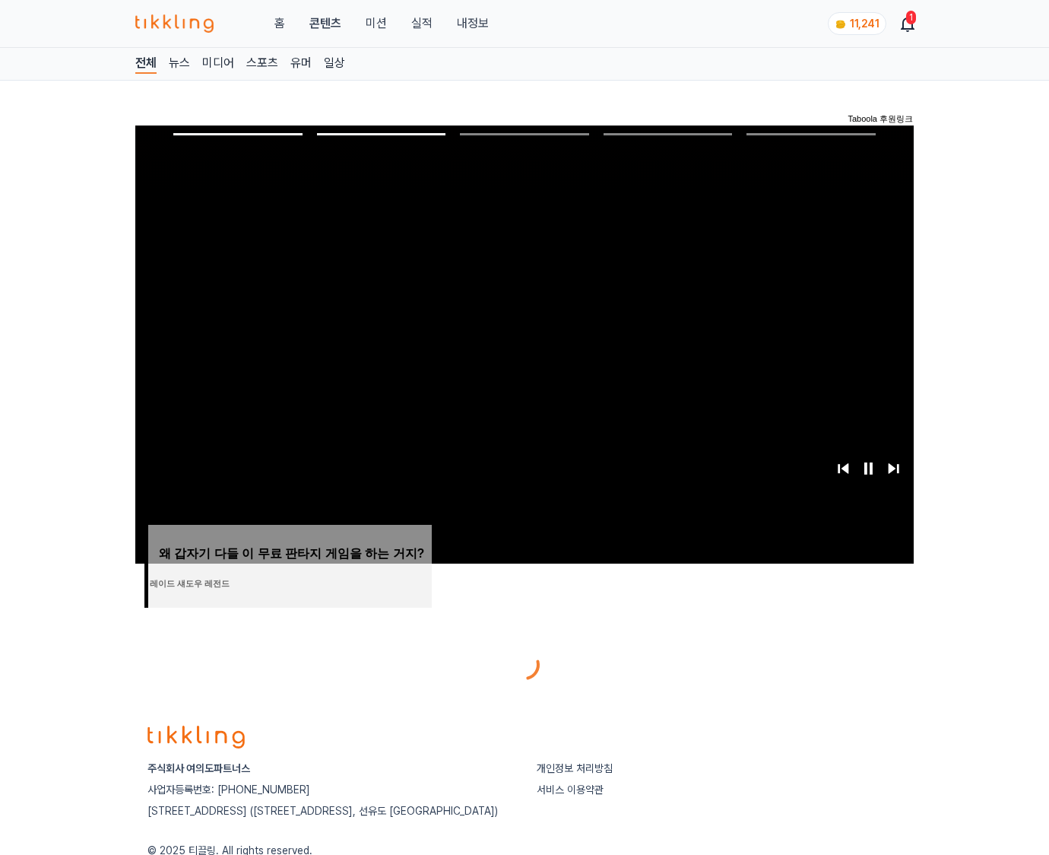
click at [817, 680] on div at bounding box center [524, 664] width 779 height 36
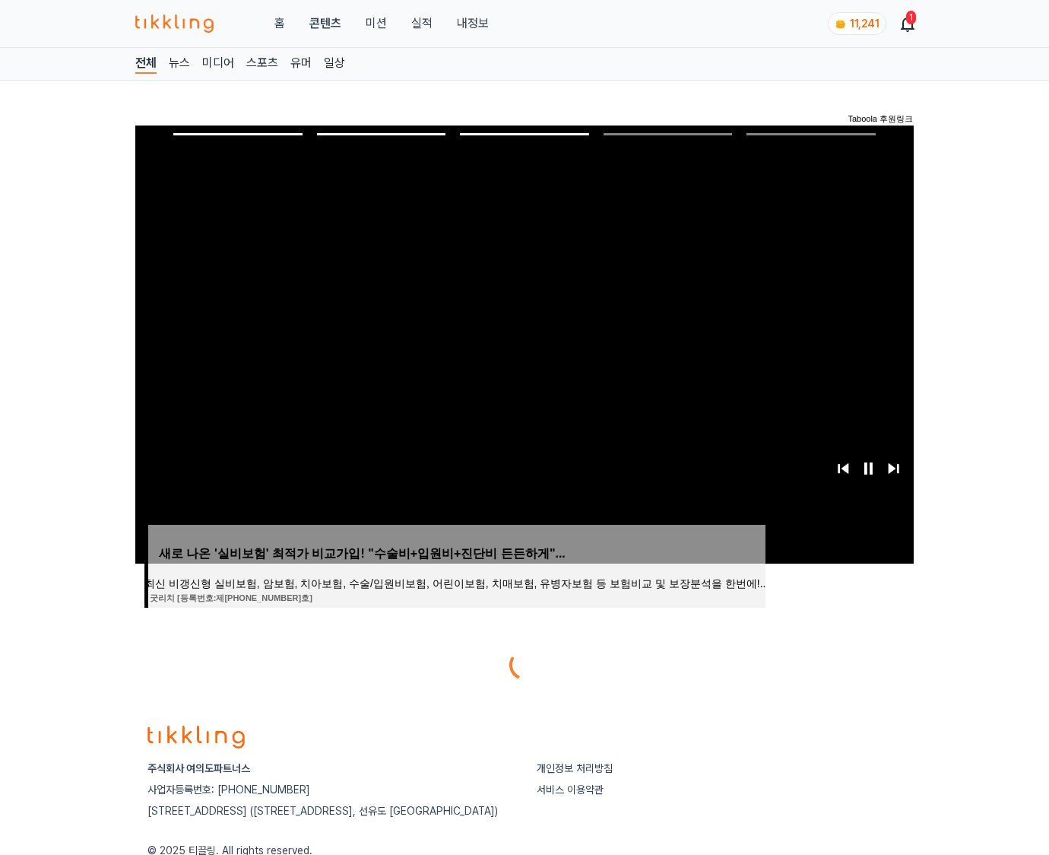
scroll to position [76, 0]
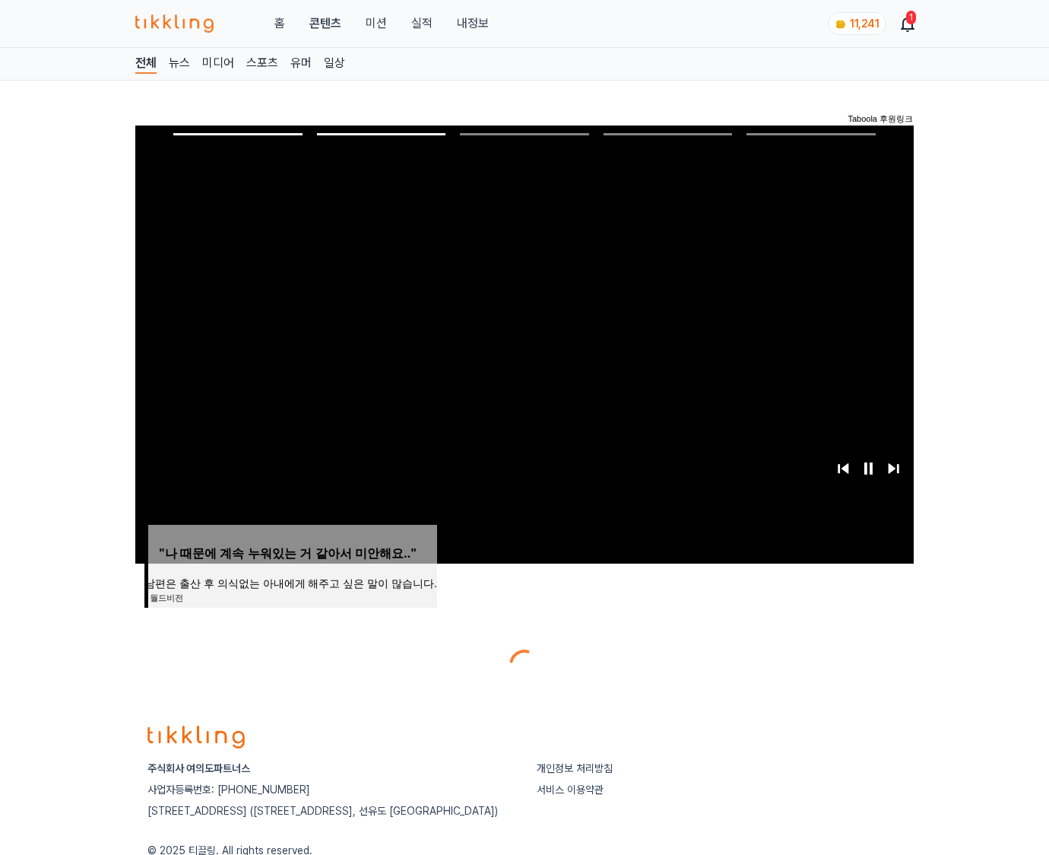
click at [817, 680] on div at bounding box center [524, 664] width 779 height 36
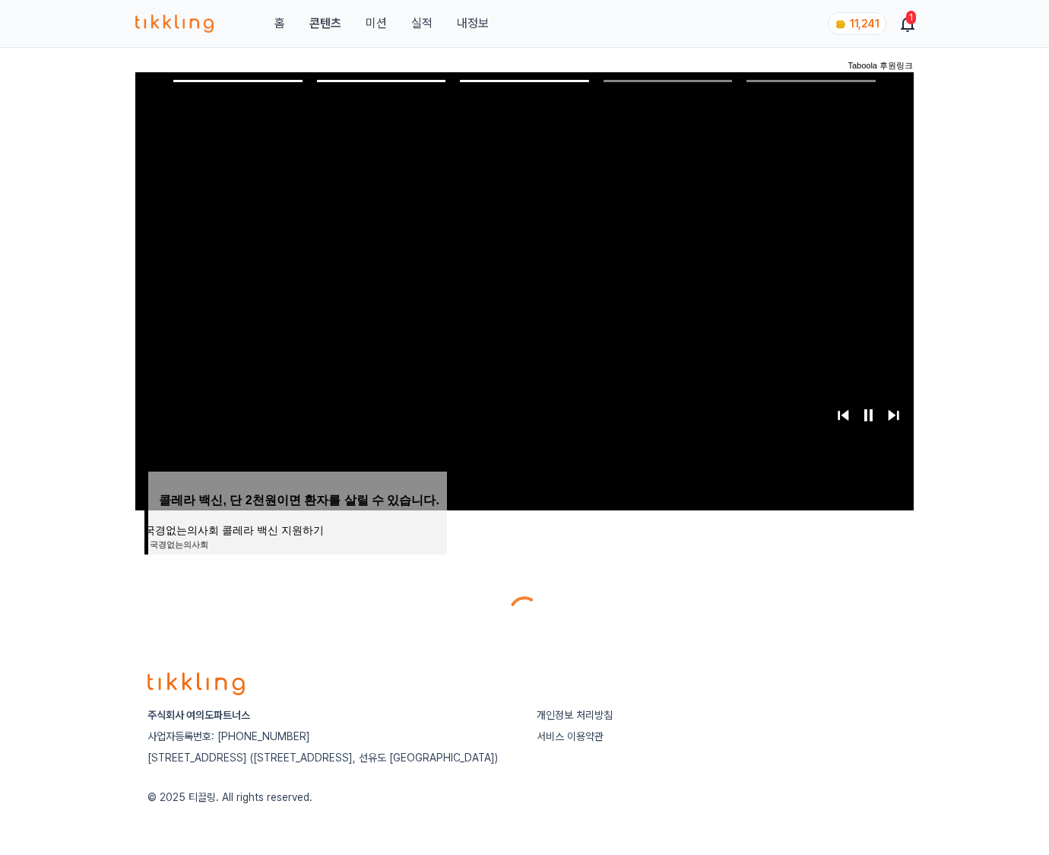
scroll to position [76, 0]
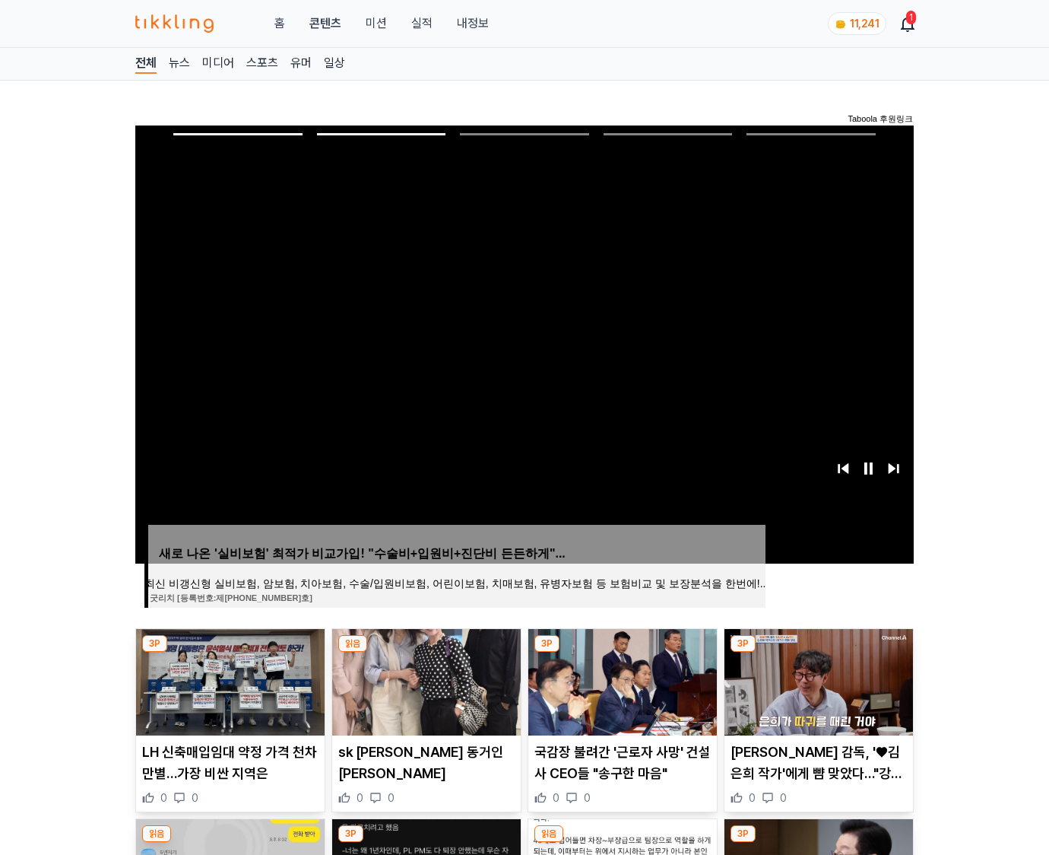
click at [817, 680] on img at bounding box center [819, 682] width 189 height 106
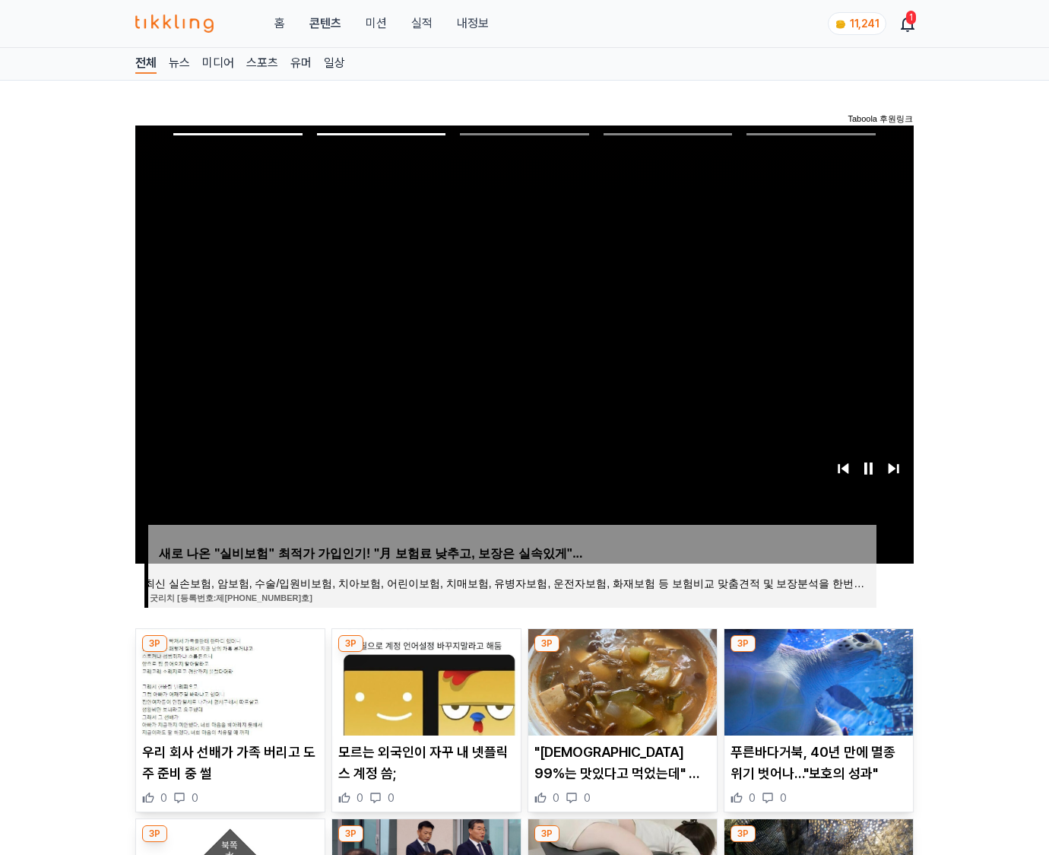
click at [817, 680] on img at bounding box center [819, 682] width 189 height 106
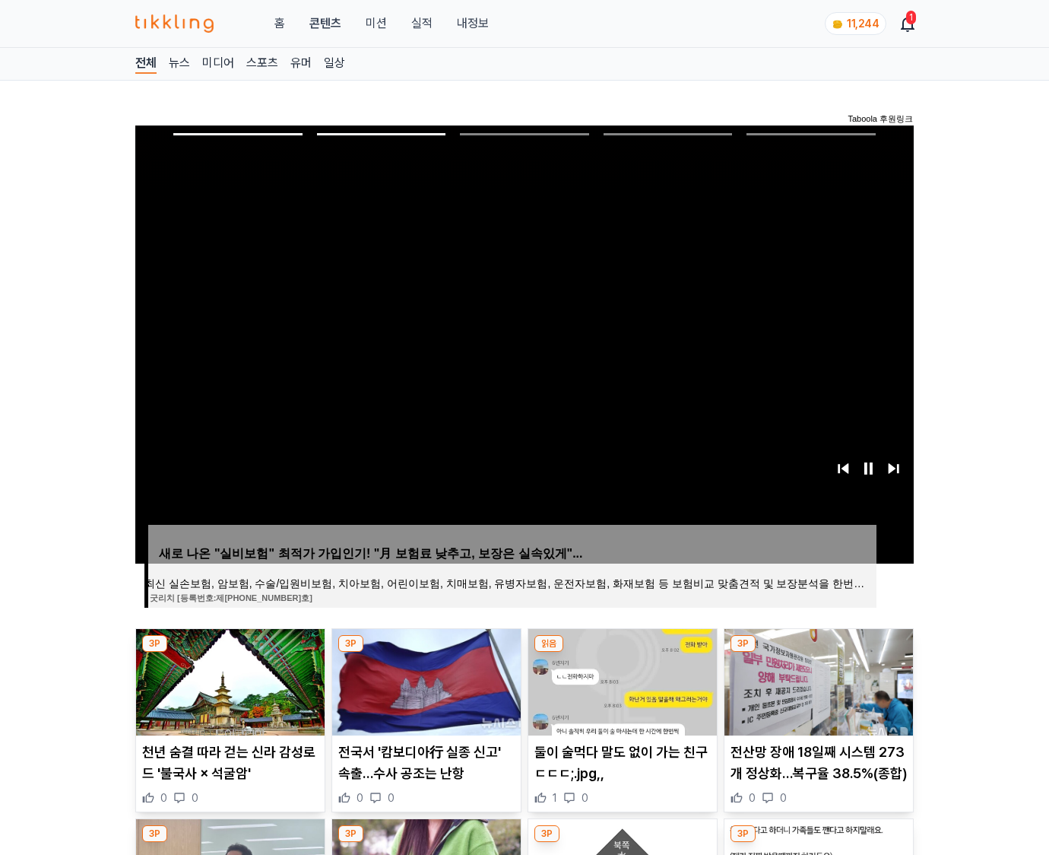
click at [817, 680] on img at bounding box center [819, 682] width 189 height 106
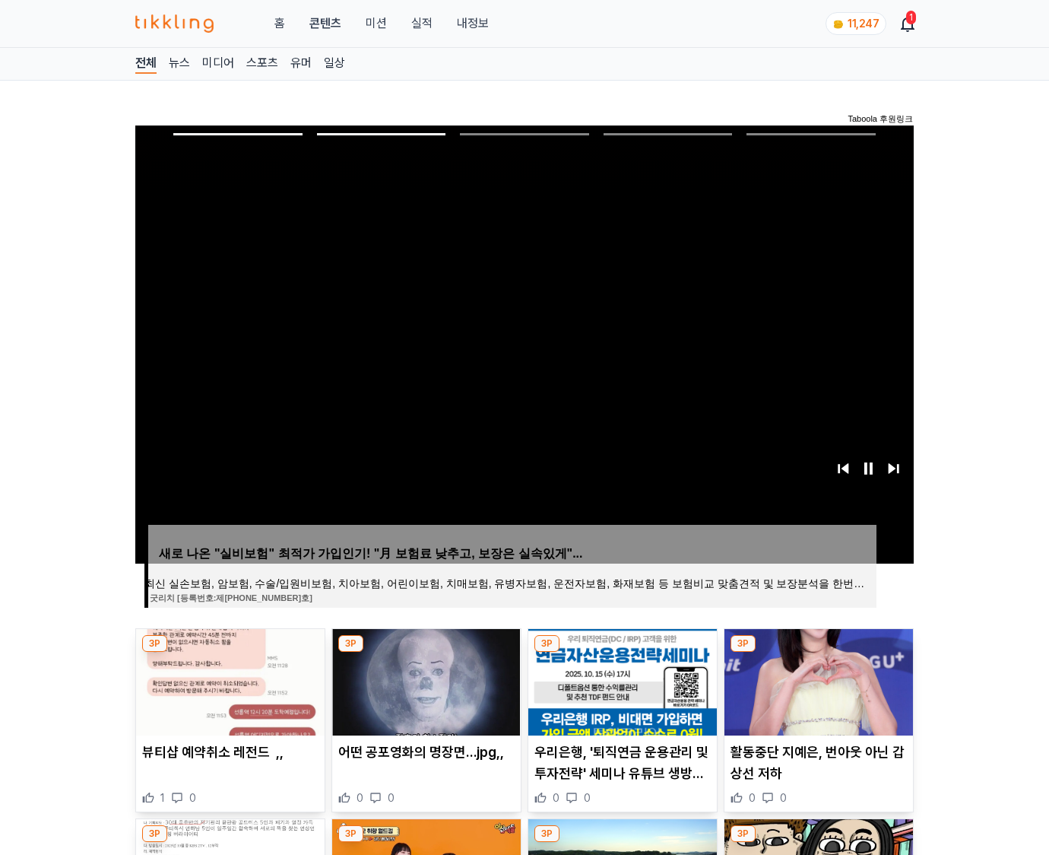
click at [817, 680] on img at bounding box center [819, 682] width 189 height 106
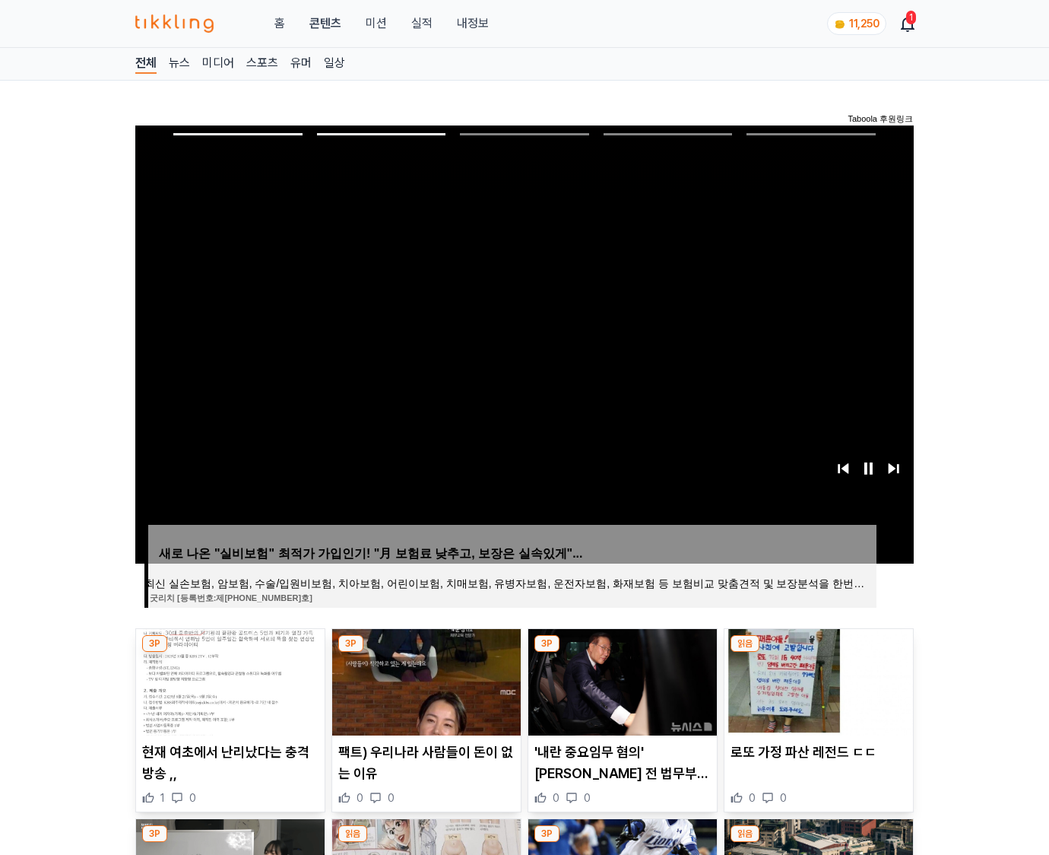
click at [817, 680] on img at bounding box center [819, 682] width 189 height 106
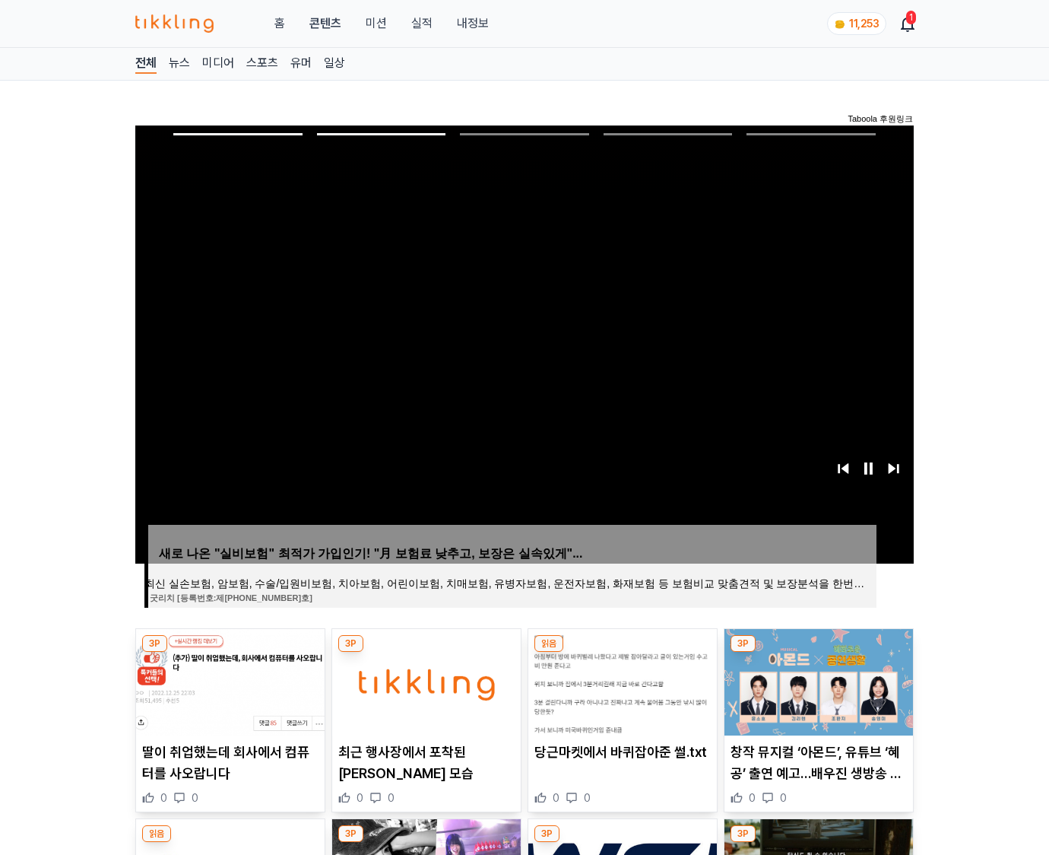
click at [817, 680] on img at bounding box center [819, 682] width 189 height 106
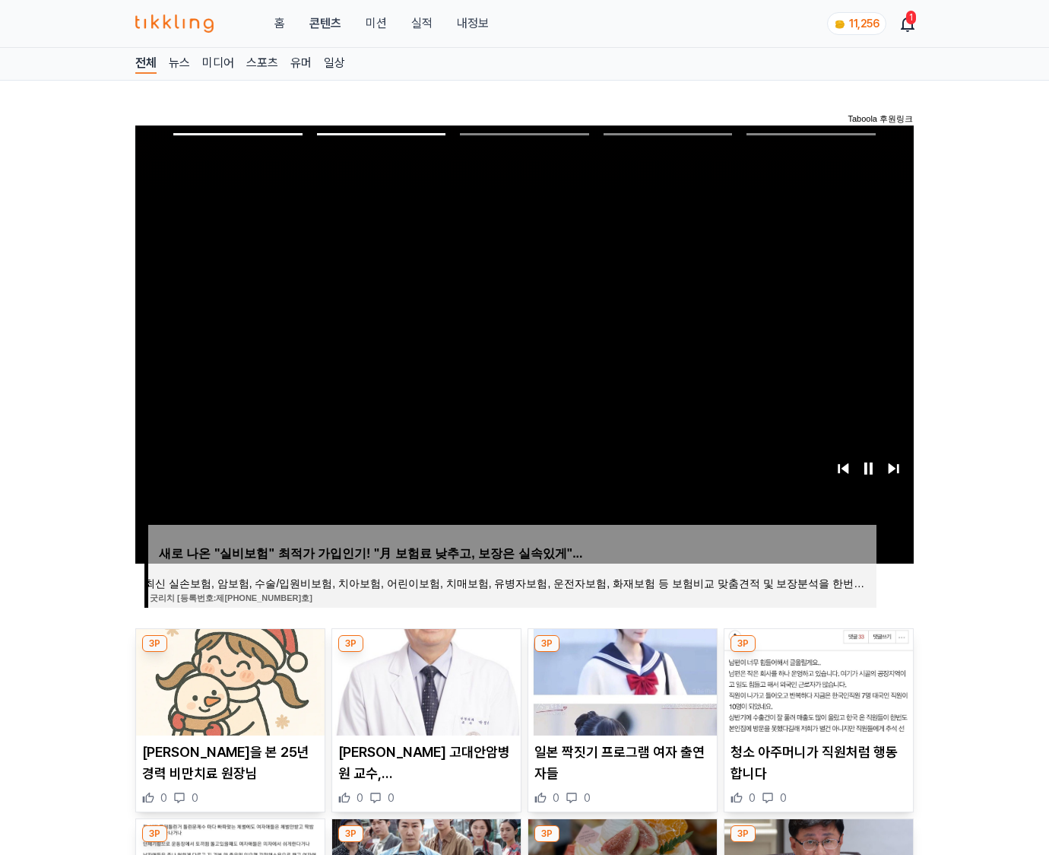
click at [817, 680] on img at bounding box center [819, 682] width 189 height 106
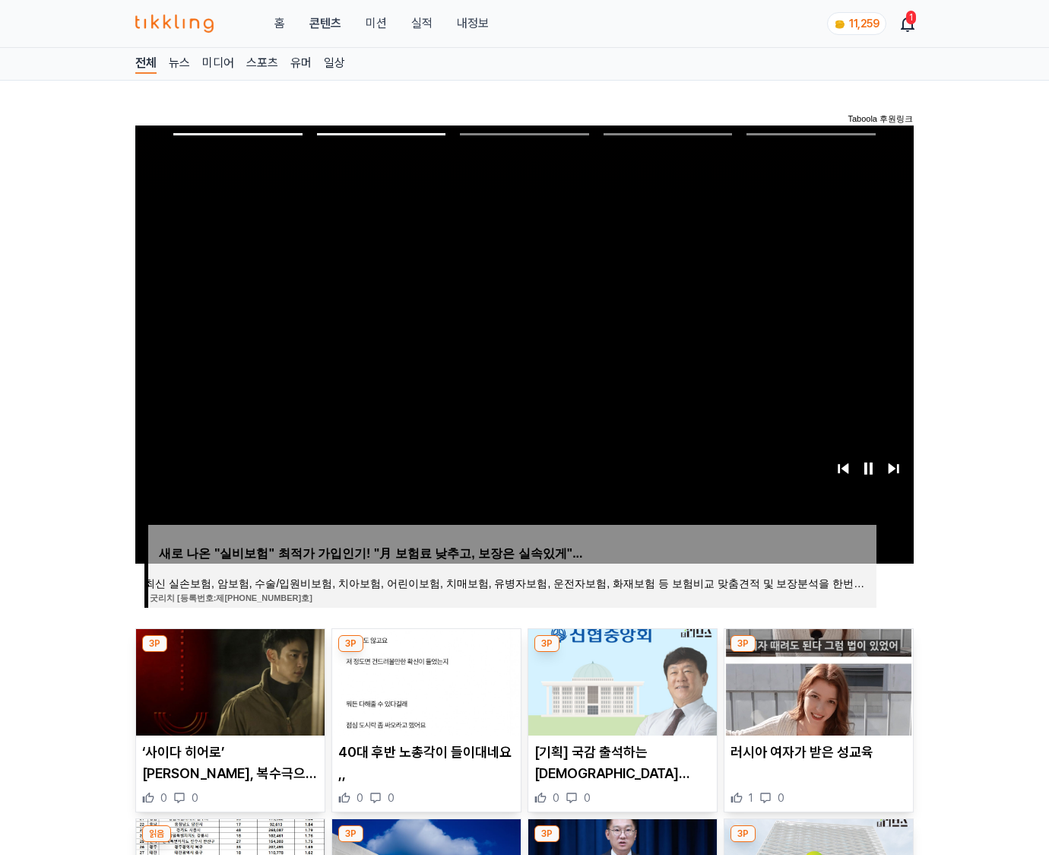
click at [817, 680] on img at bounding box center [819, 682] width 189 height 106
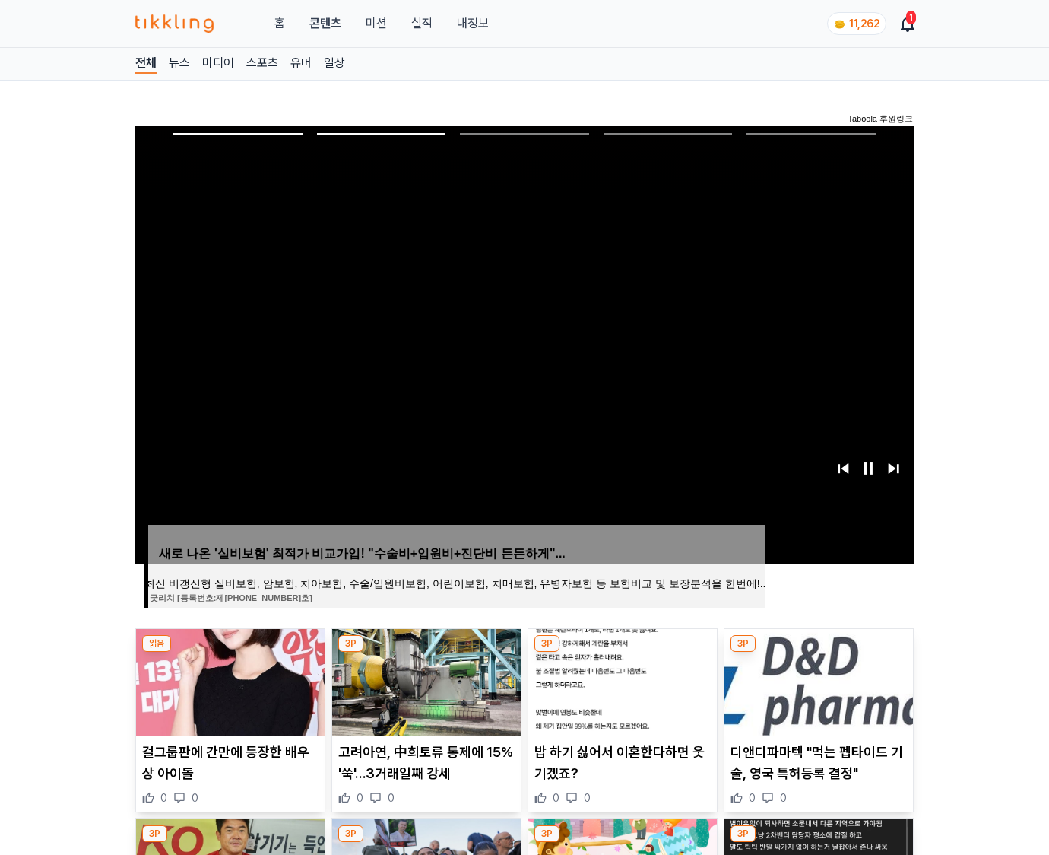
click at [817, 680] on img at bounding box center [819, 682] width 189 height 106
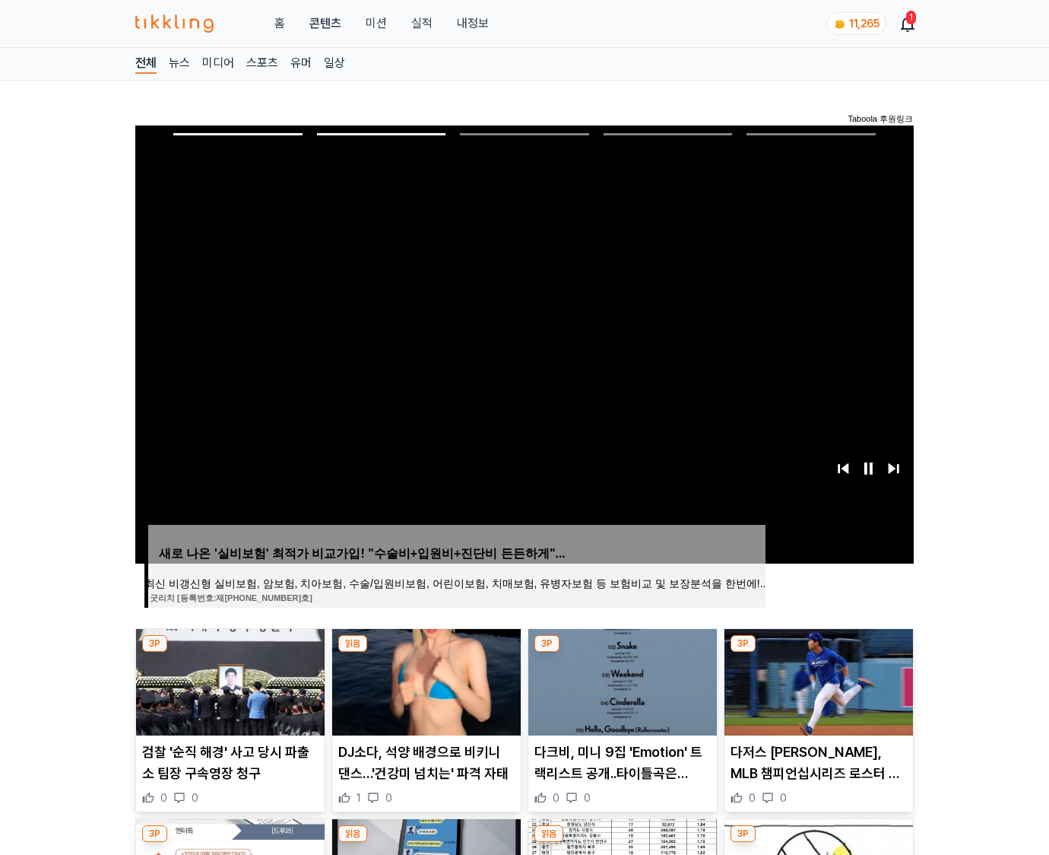
click at [817, 680] on img at bounding box center [819, 682] width 189 height 106
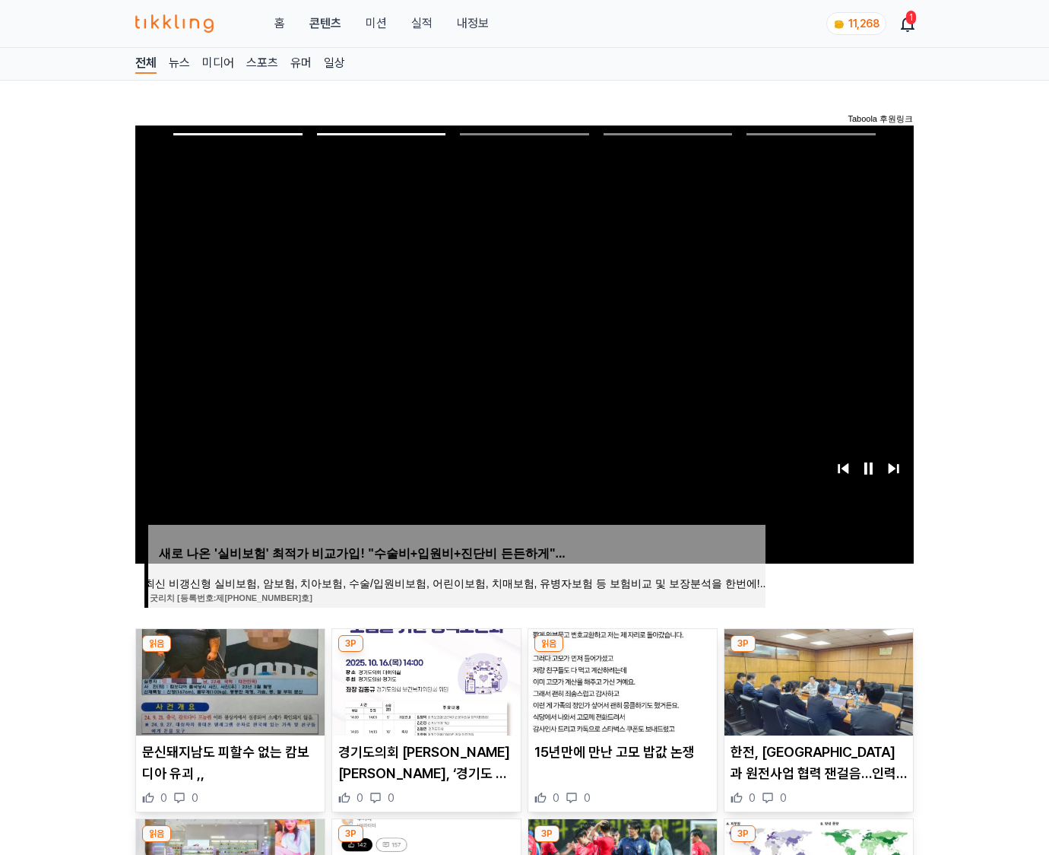
click at [817, 680] on img at bounding box center [819, 682] width 189 height 106
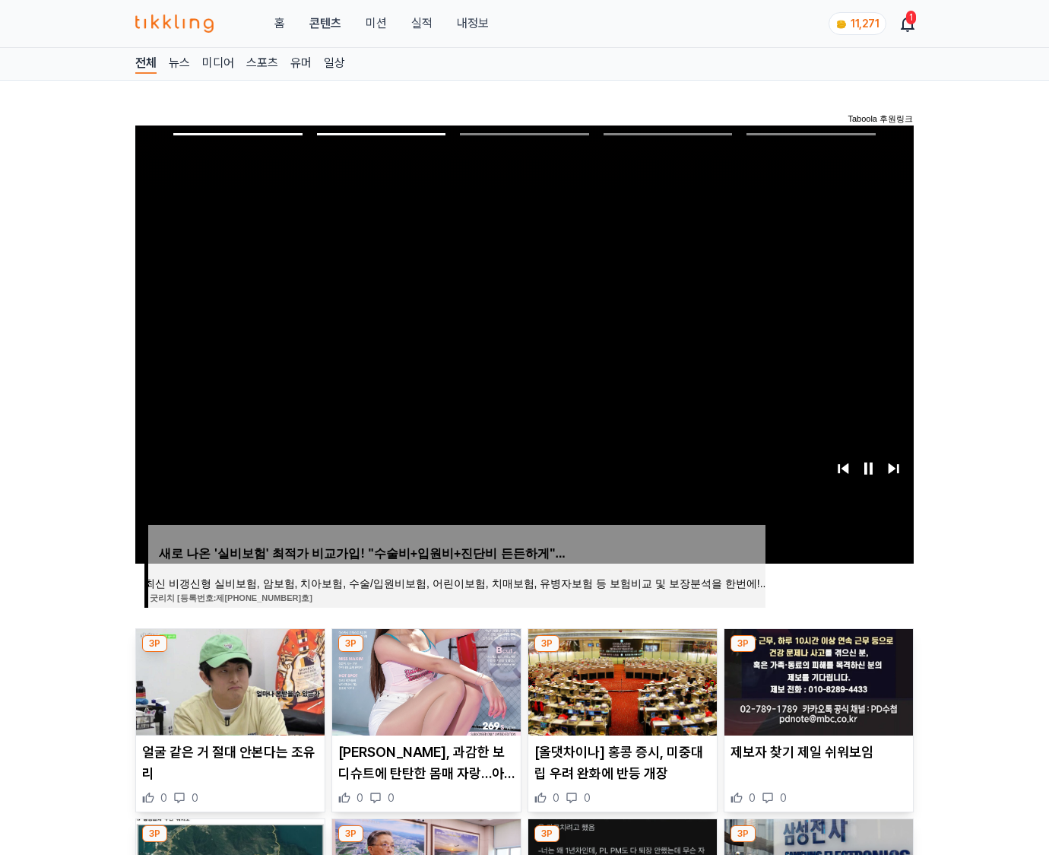
click at [817, 680] on img at bounding box center [819, 682] width 189 height 106
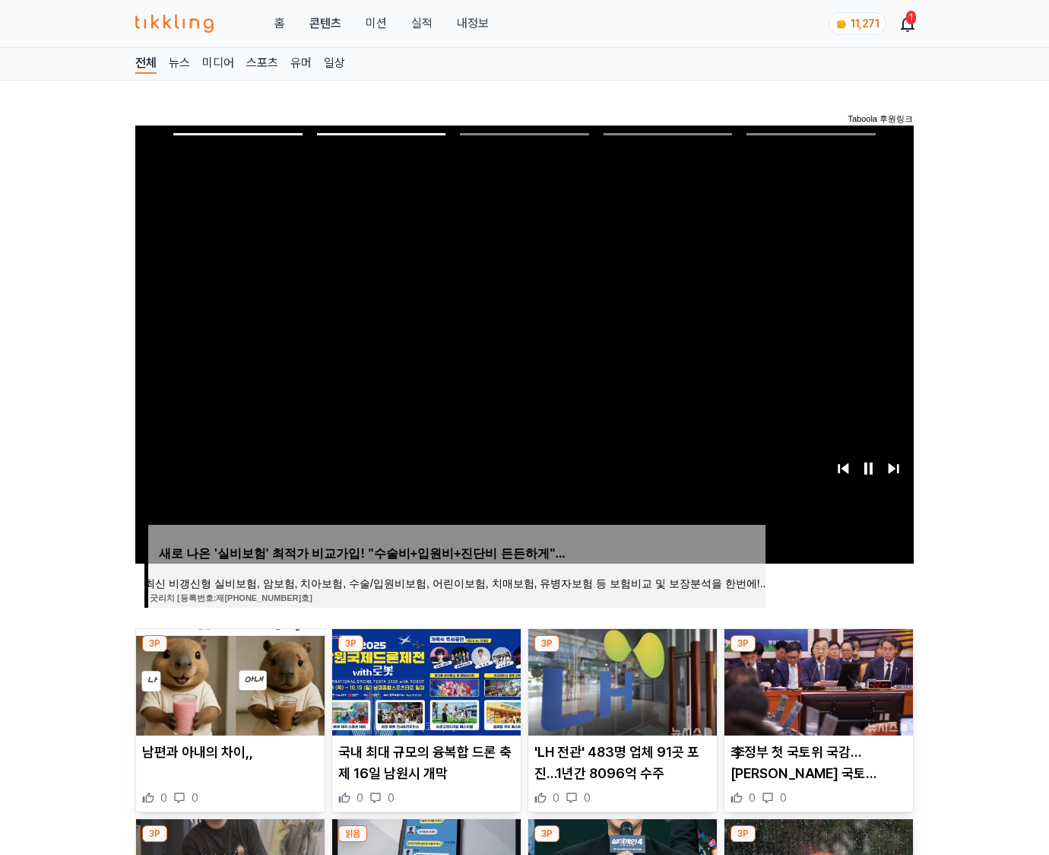
click at [817, 680] on img at bounding box center [819, 682] width 189 height 106
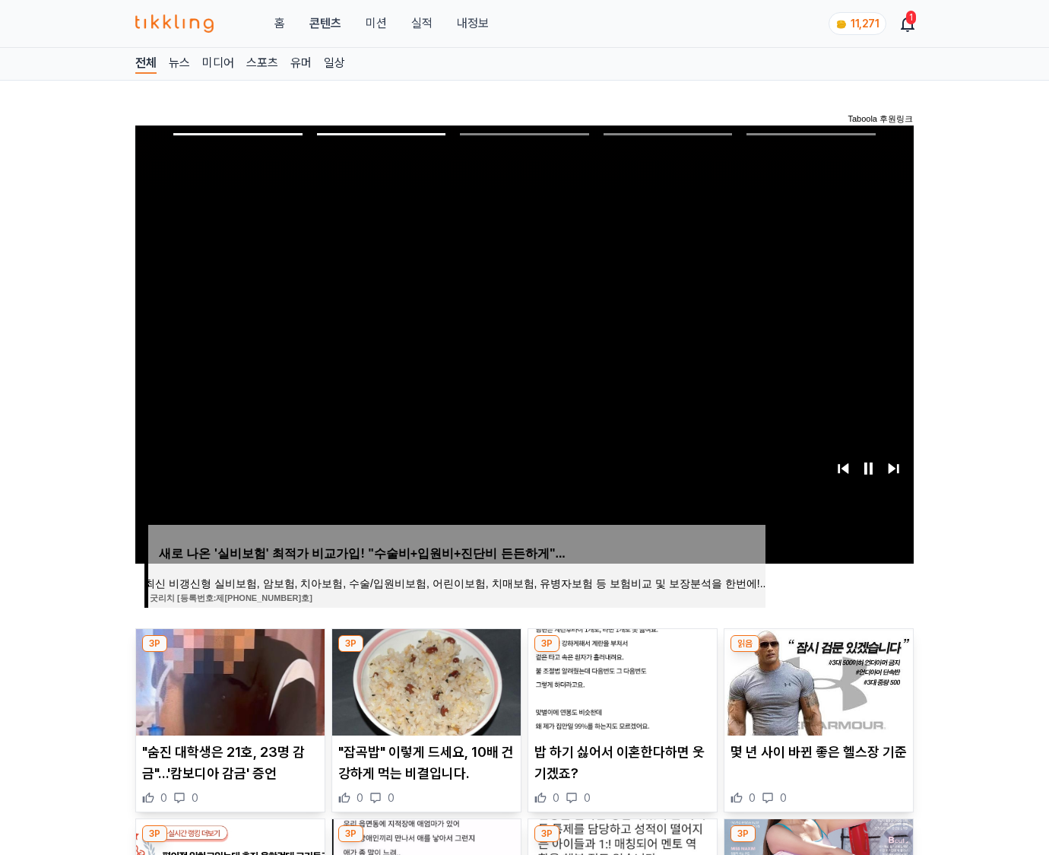
click at [817, 680] on img at bounding box center [819, 682] width 189 height 106
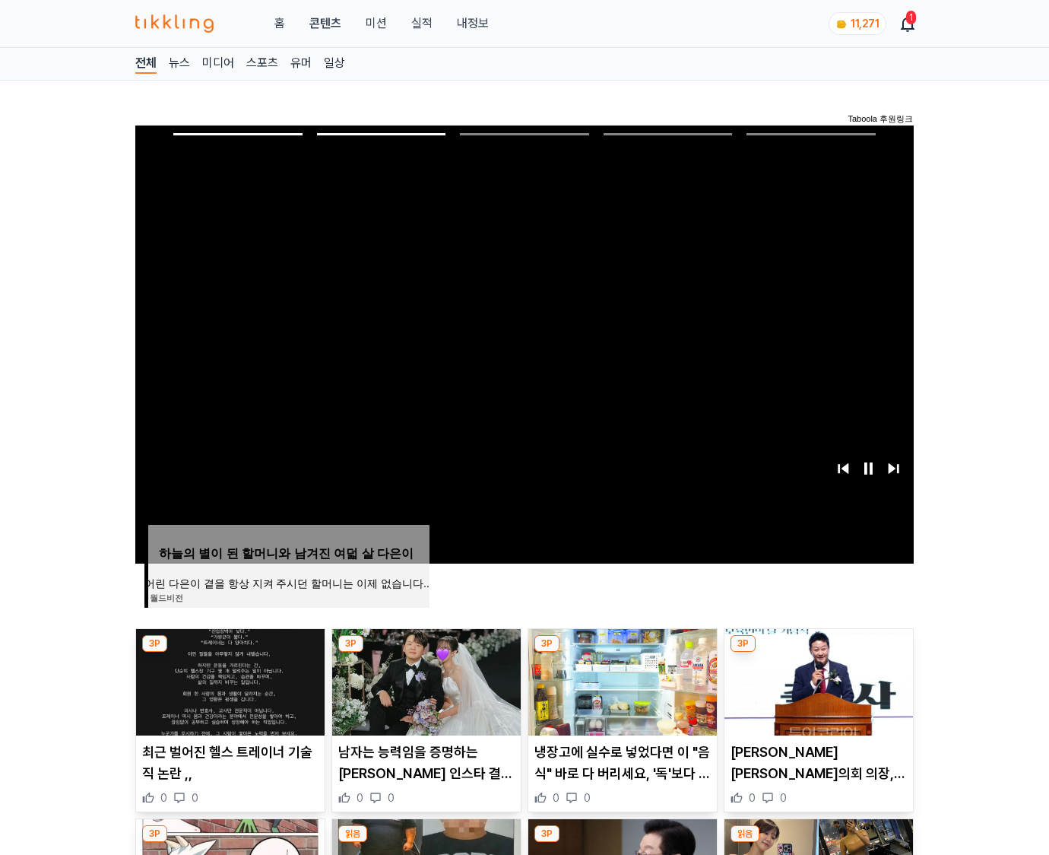
click at [817, 680] on img at bounding box center [819, 682] width 189 height 106
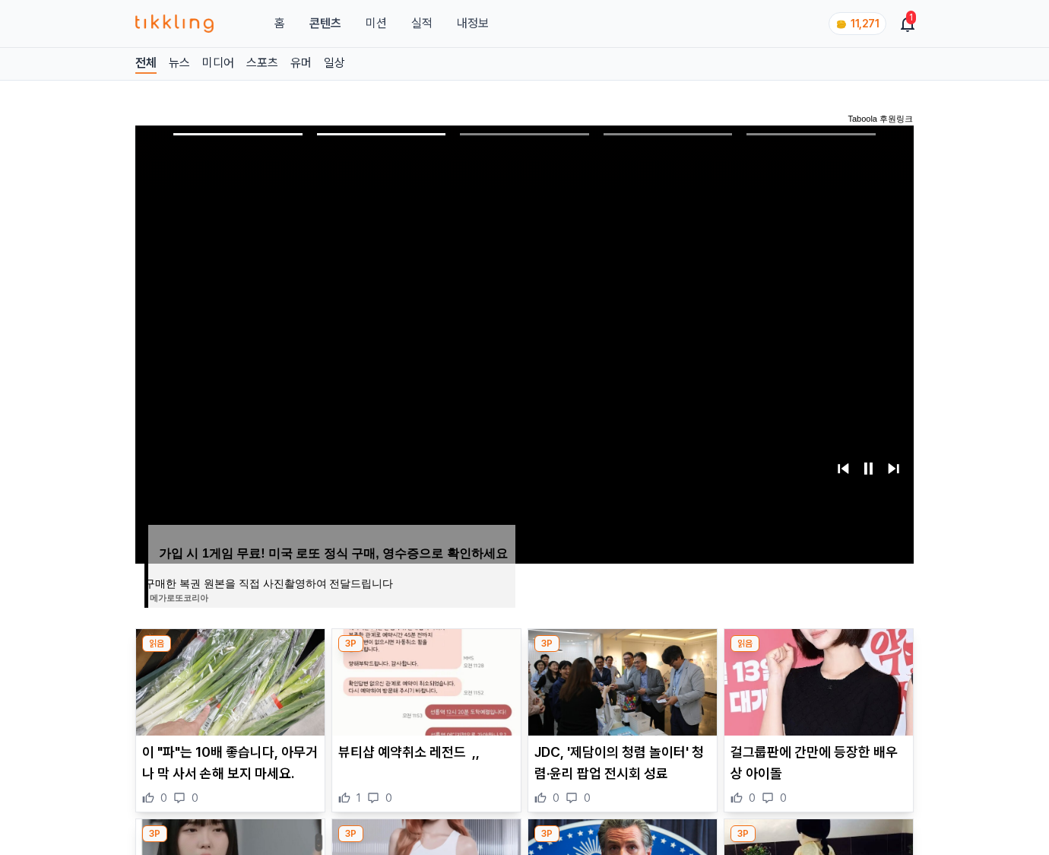
click at [817, 680] on img at bounding box center [819, 682] width 189 height 106
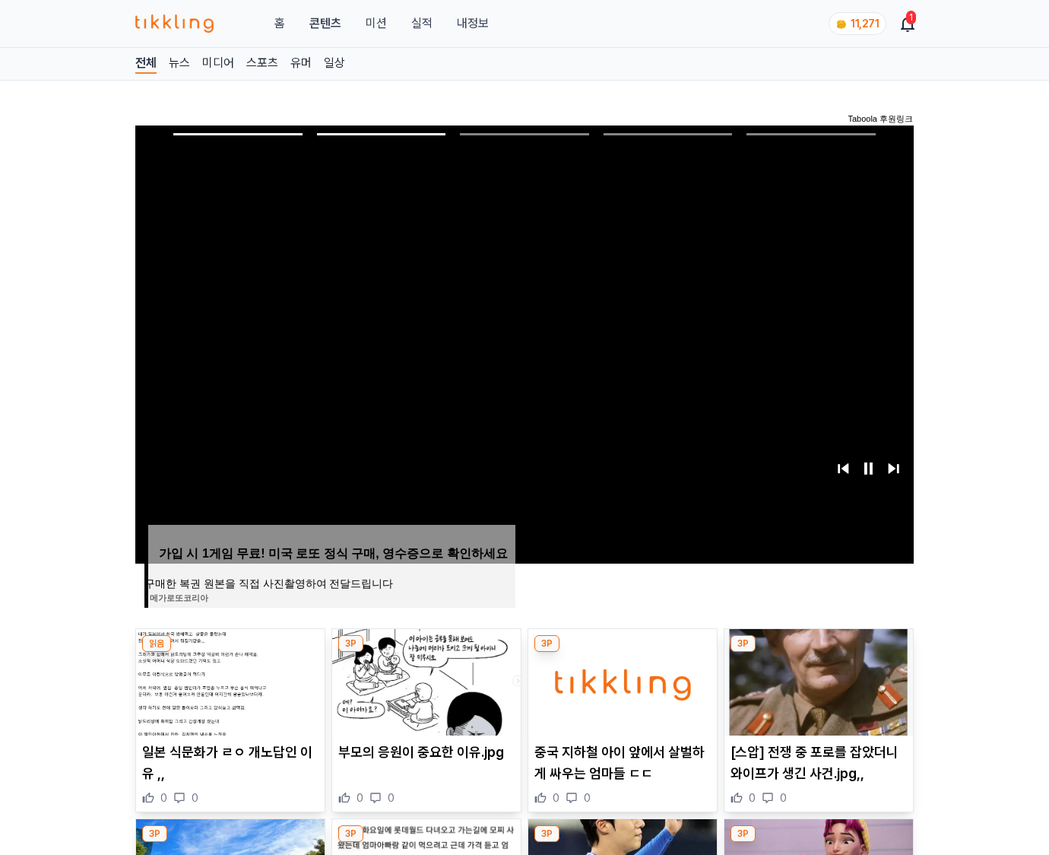
click at [817, 680] on img at bounding box center [819, 682] width 189 height 106
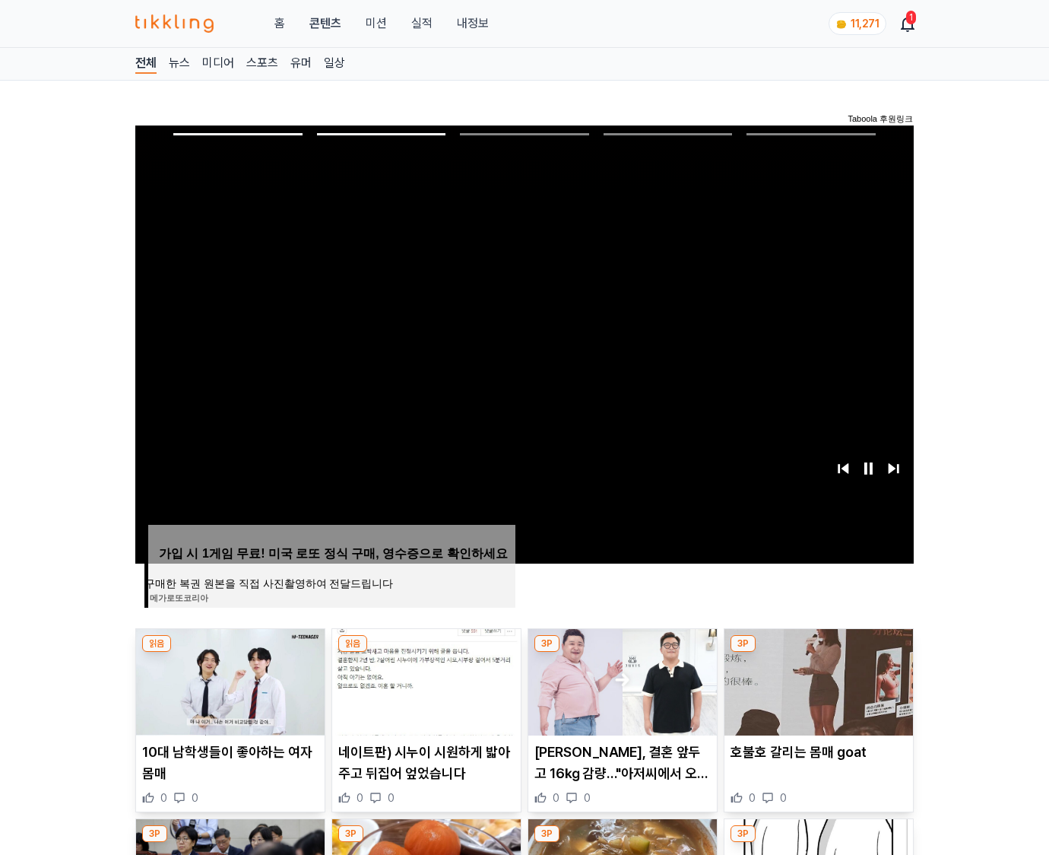
click at [817, 680] on img at bounding box center [819, 682] width 189 height 106
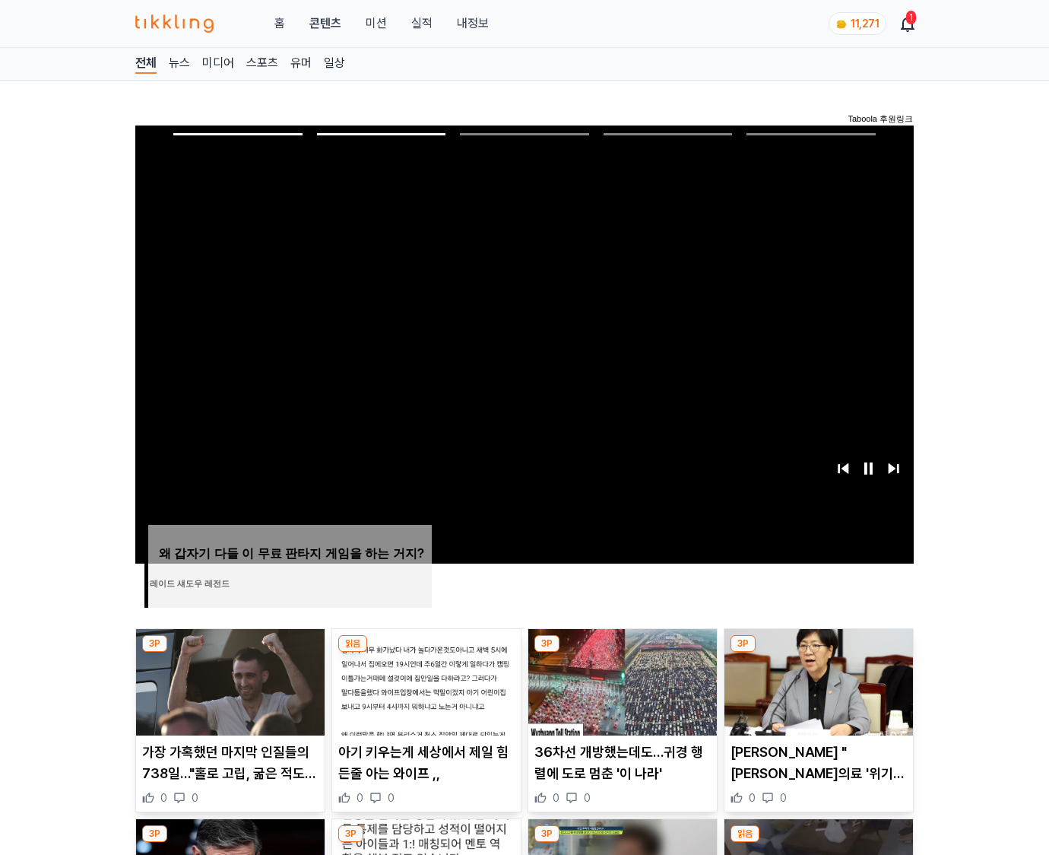
click at [817, 680] on img at bounding box center [819, 682] width 189 height 106
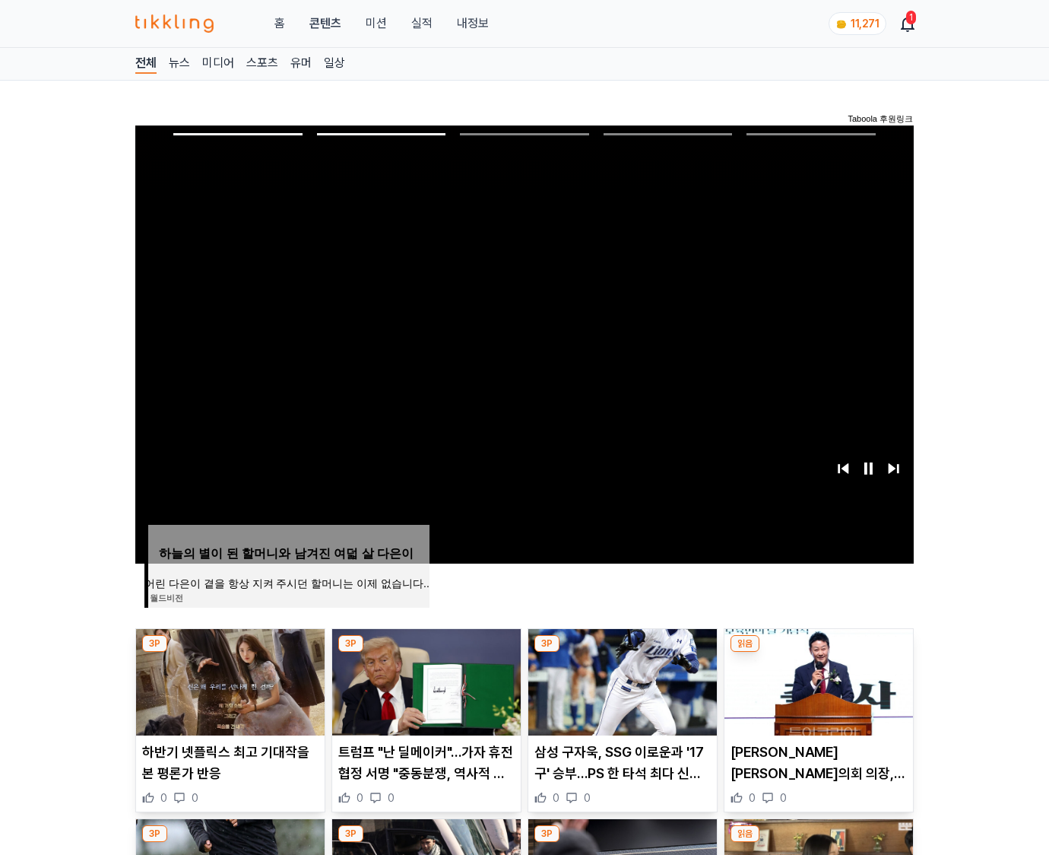
click at [817, 680] on img at bounding box center [819, 682] width 189 height 106
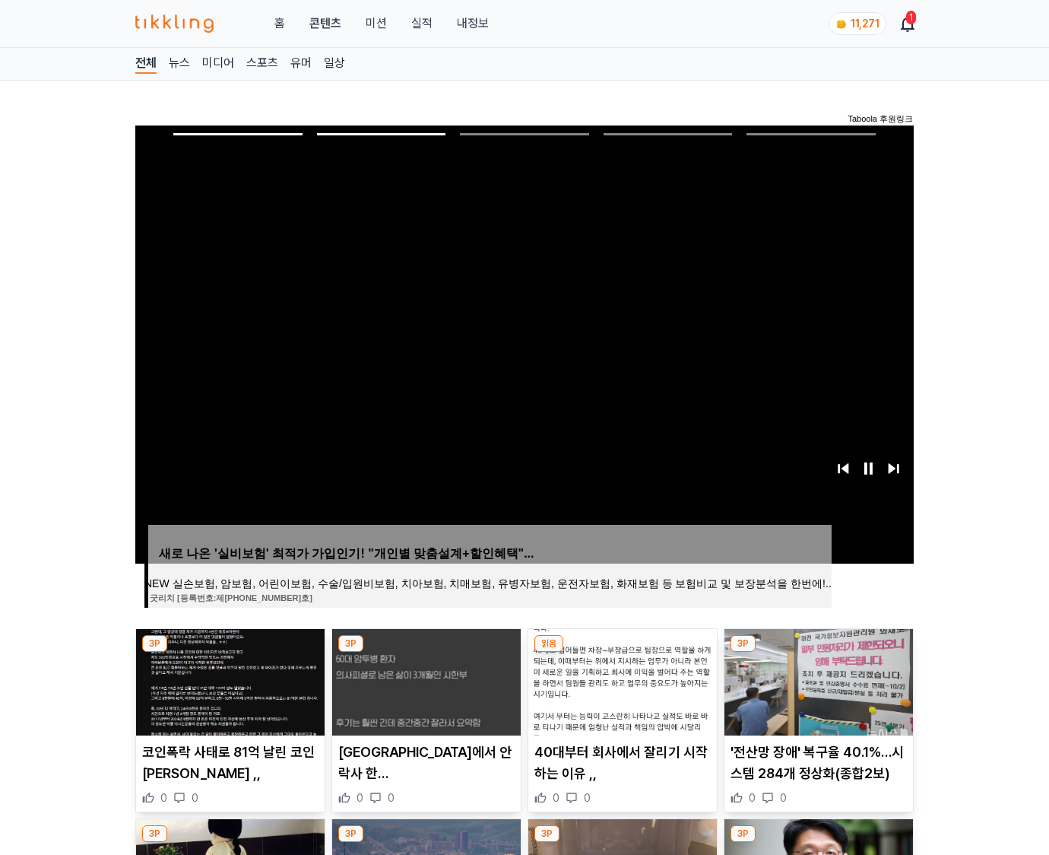
click at [817, 680] on img at bounding box center [819, 682] width 189 height 106
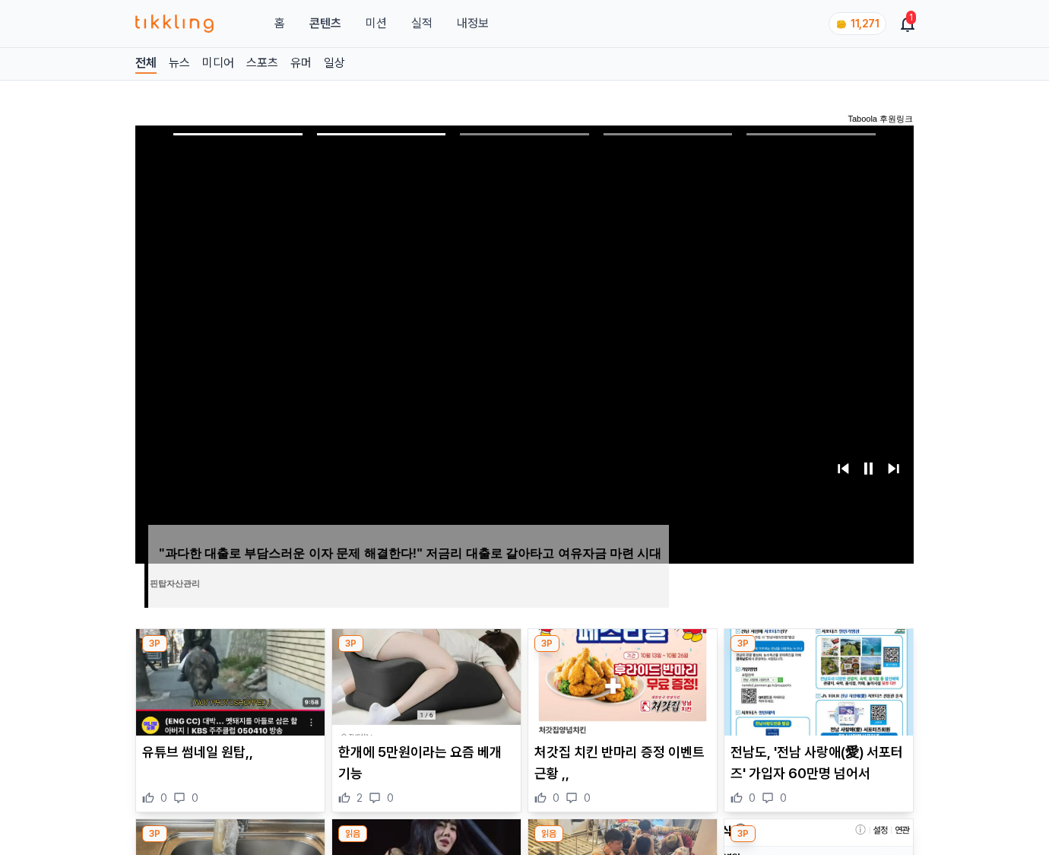
click at [817, 680] on img at bounding box center [819, 682] width 189 height 106
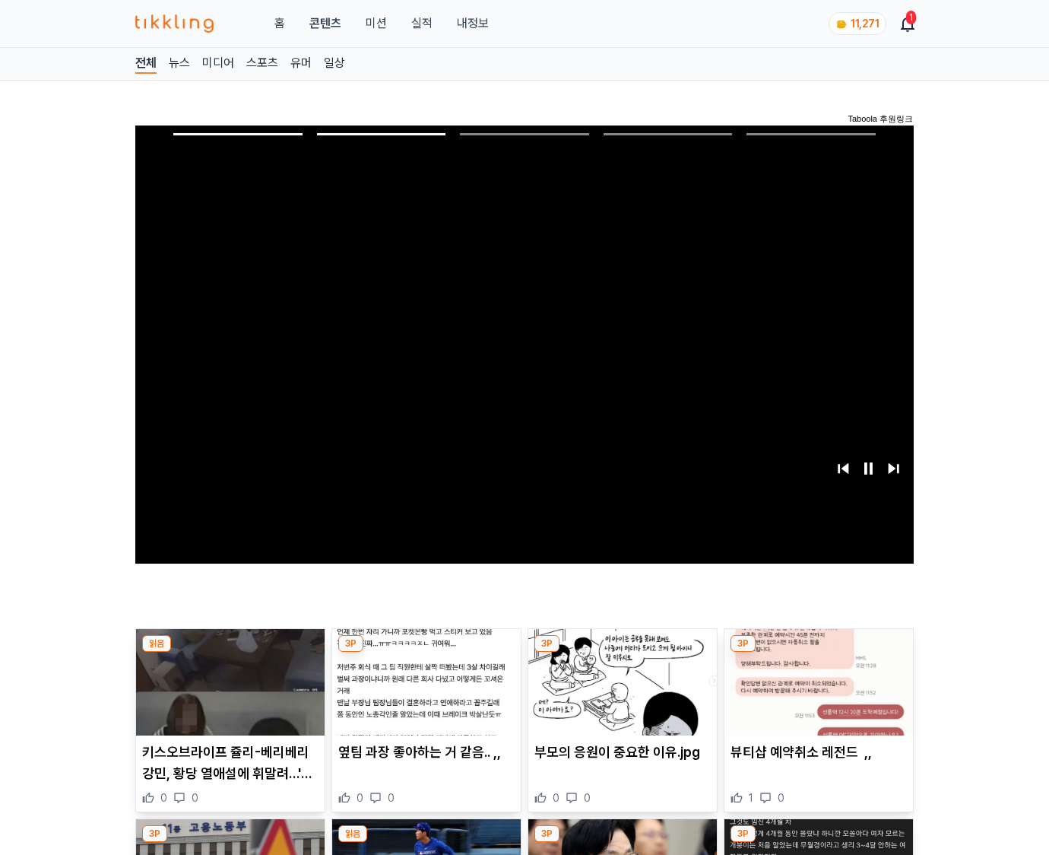
click at [817, 680] on img at bounding box center [819, 682] width 189 height 106
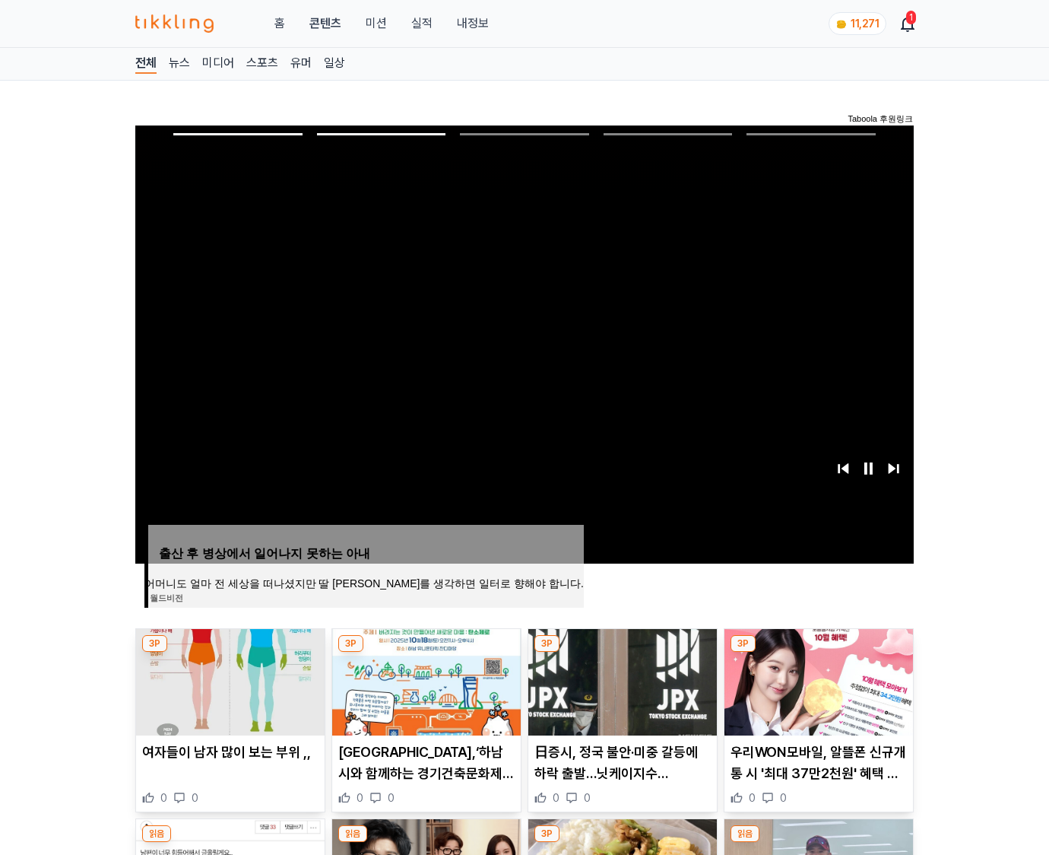
click at [817, 680] on img at bounding box center [819, 682] width 189 height 106
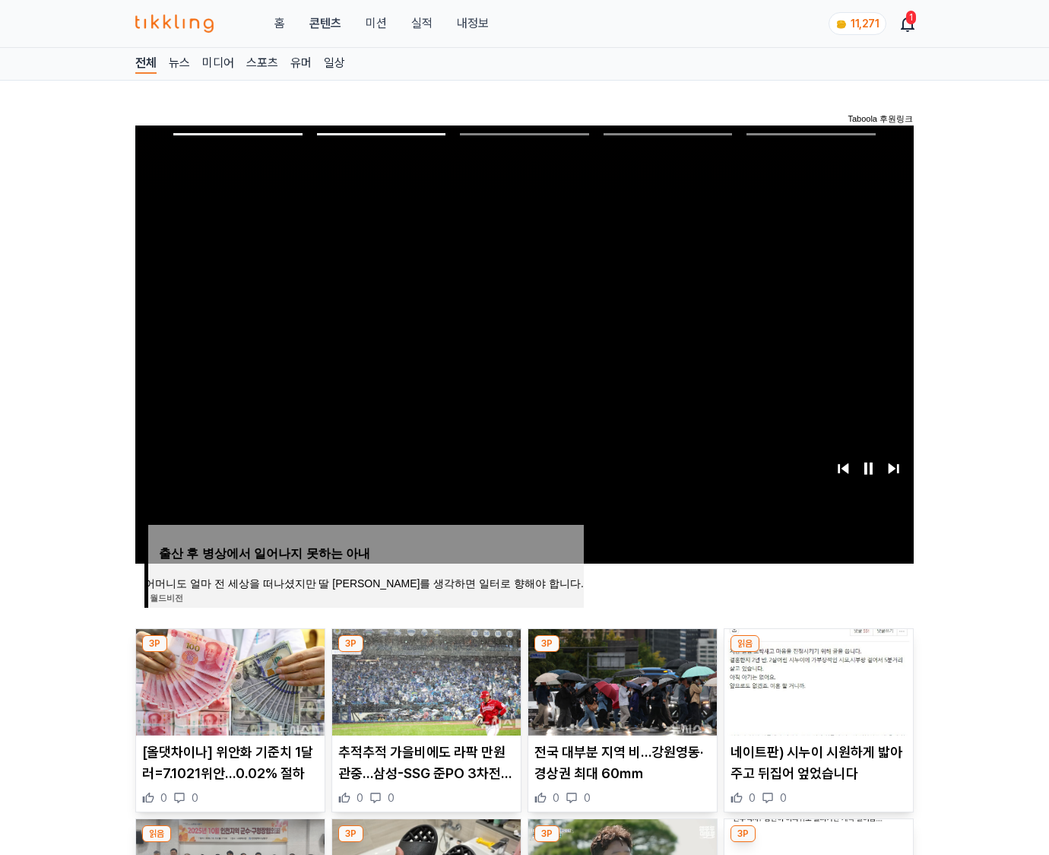
click at [817, 680] on img at bounding box center [819, 682] width 189 height 106
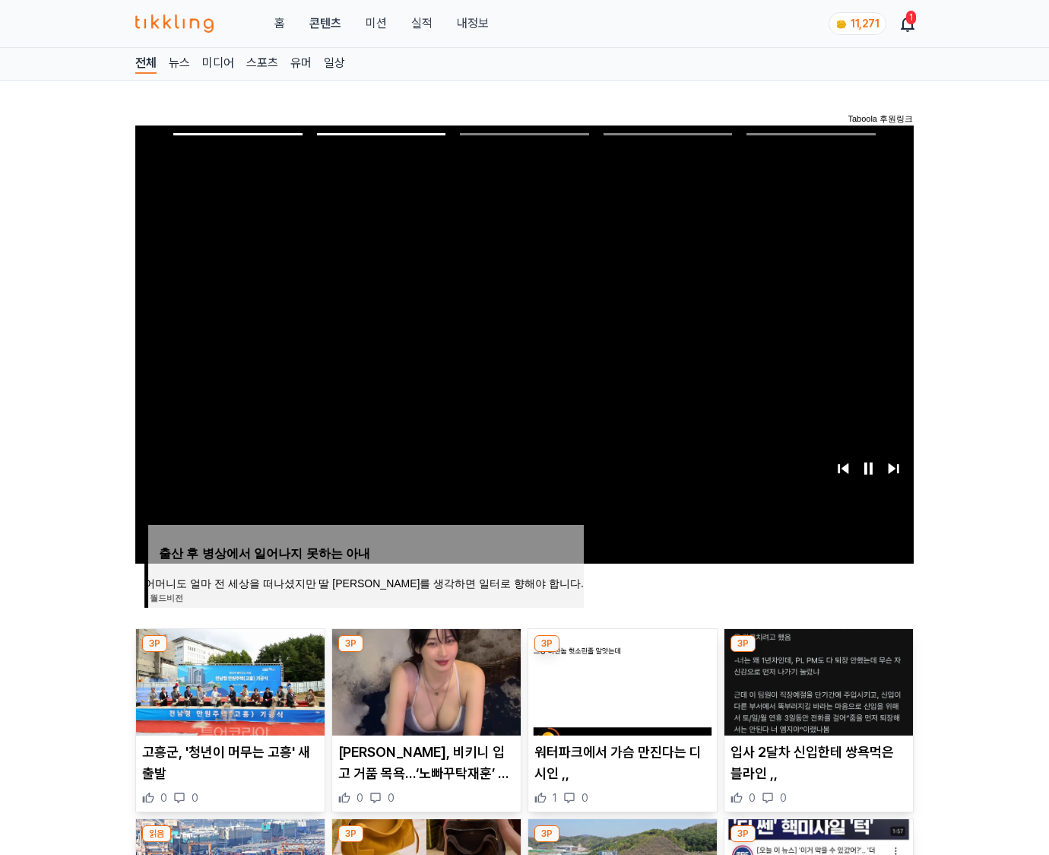
click at [817, 680] on img at bounding box center [819, 682] width 189 height 106
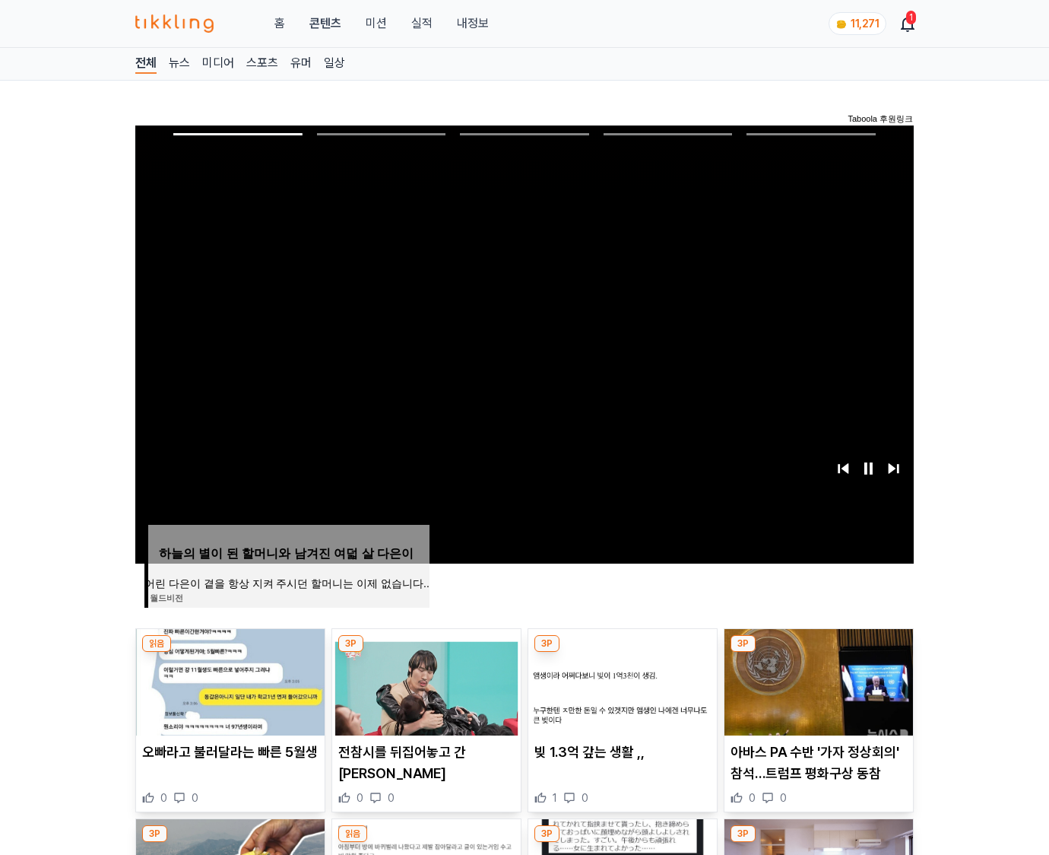
click at [817, 680] on img at bounding box center [819, 682] width 189 height 106
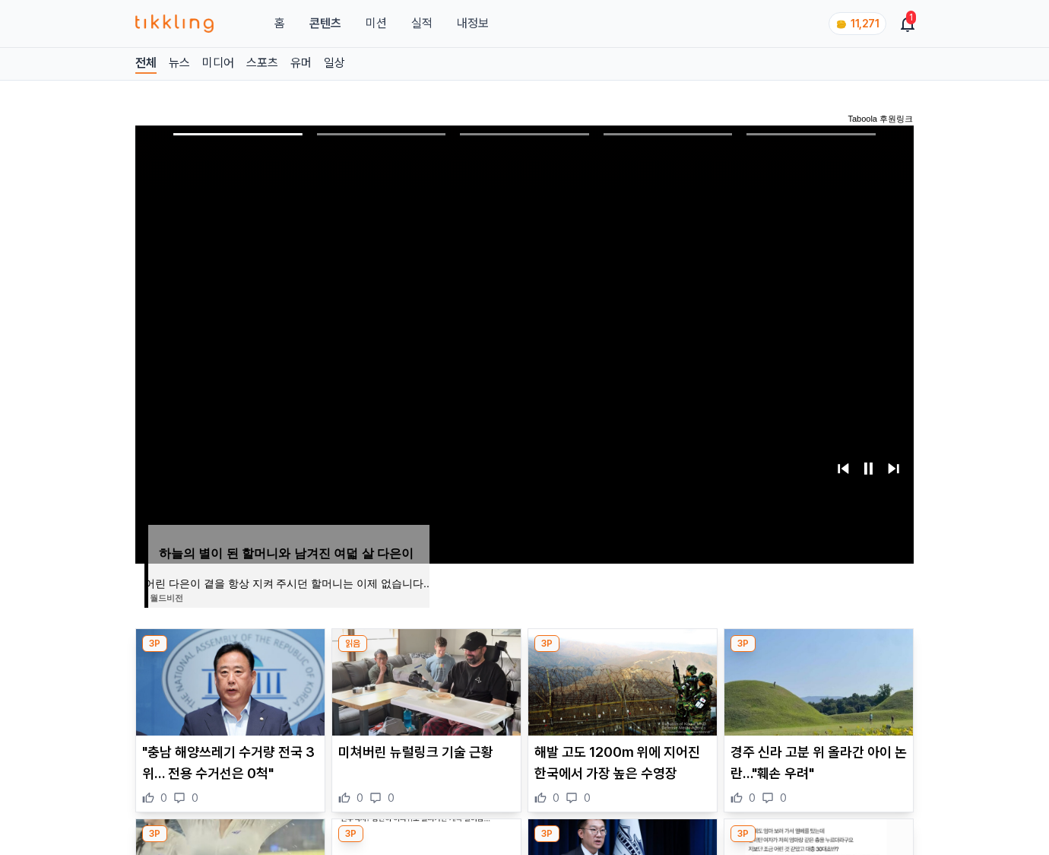
click at [817, 680] on img at bounding box center [819, 682] width 189 height 106
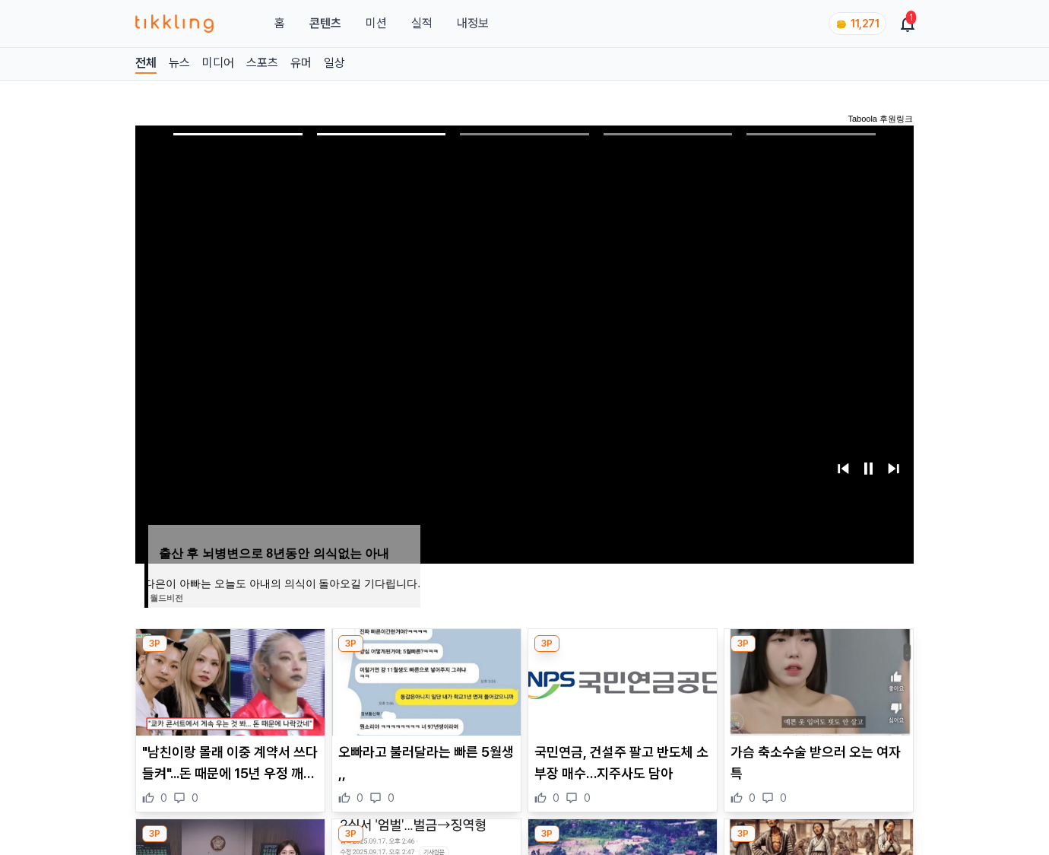
click at [817, 680] on img at bounding box center [819, 682] width 189 height 106
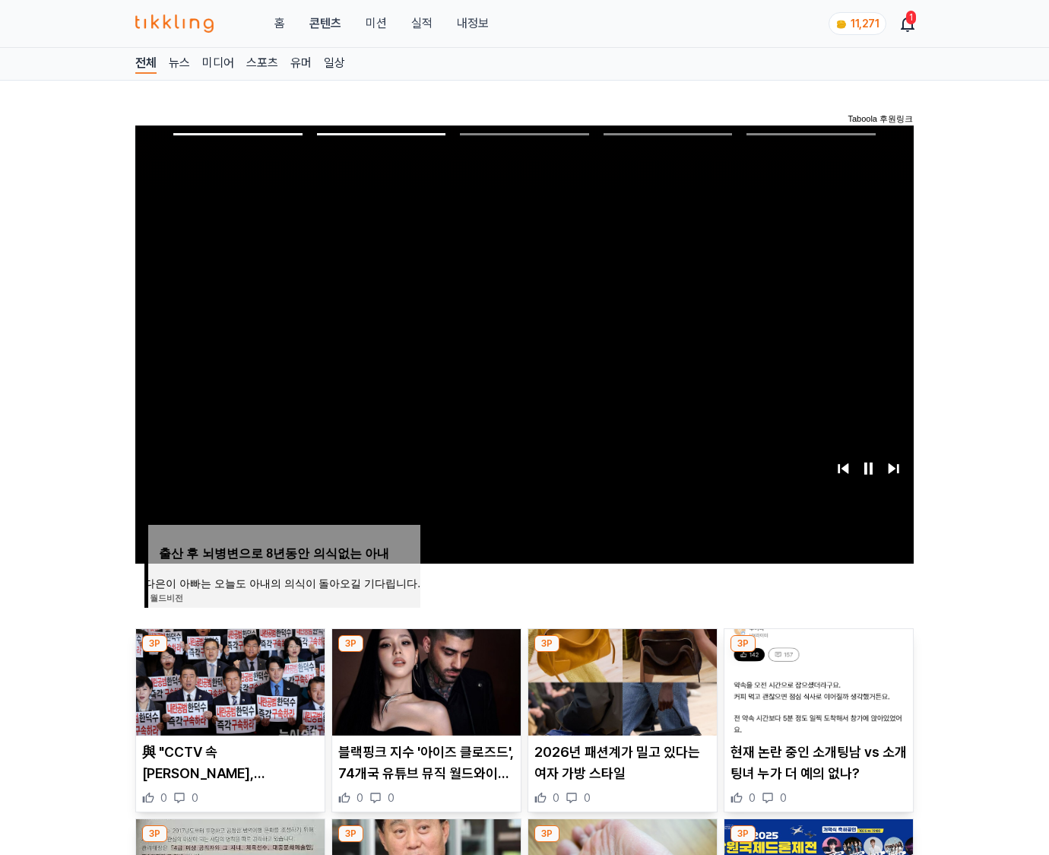
click at [817, 680] on img at bounding box center [819, 682] width 189 height 106
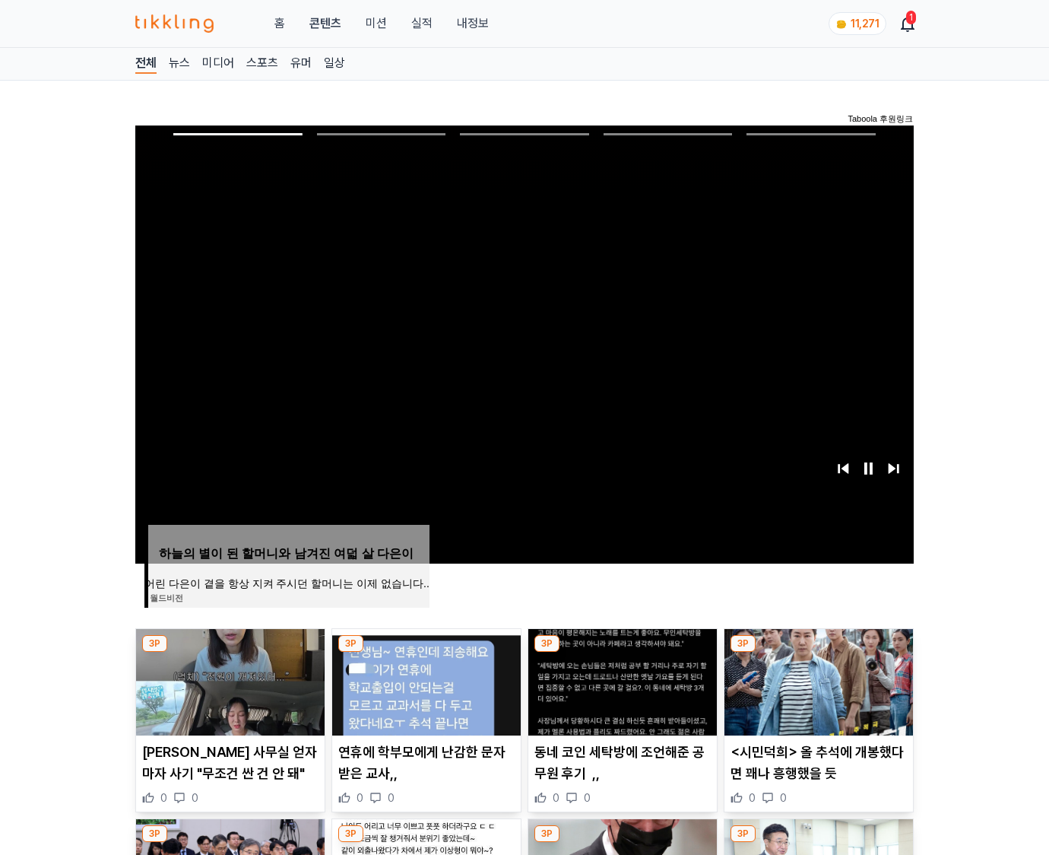
click at [817, 680] on img at bounding box center [819, 682] width 189 height 106
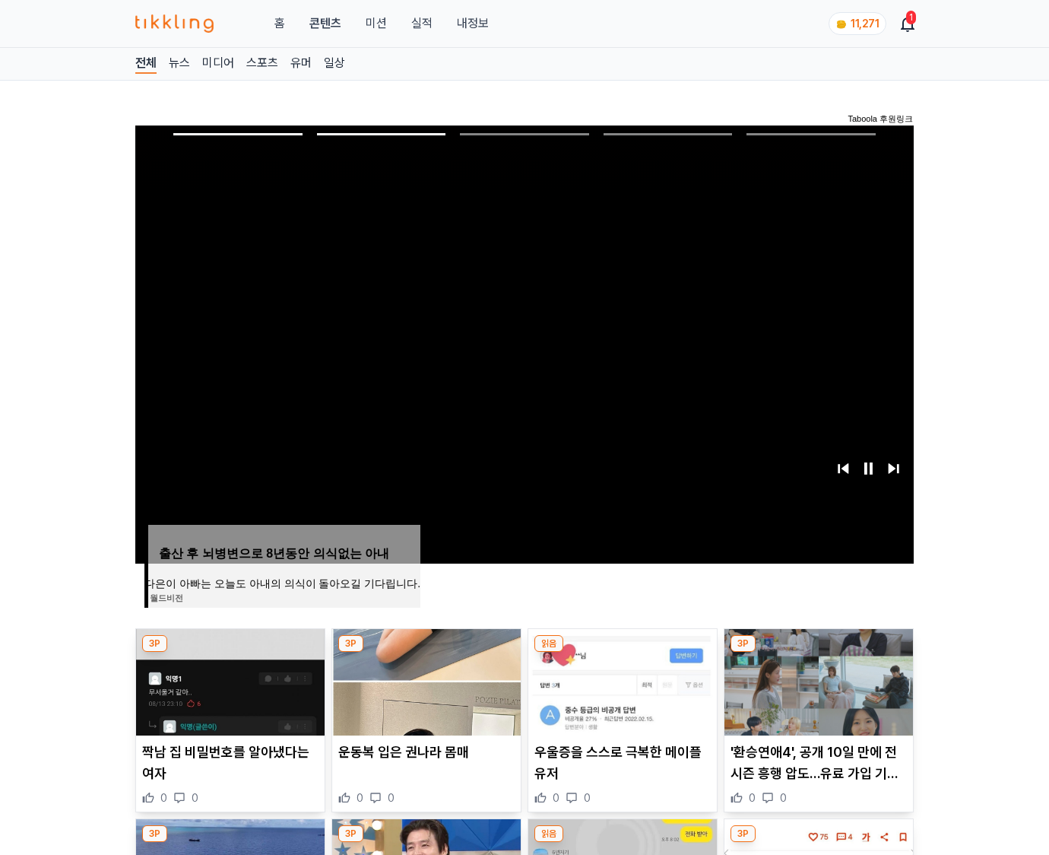
click at [817, 680] on img at bounding box center [819, 682] width 189 height 106
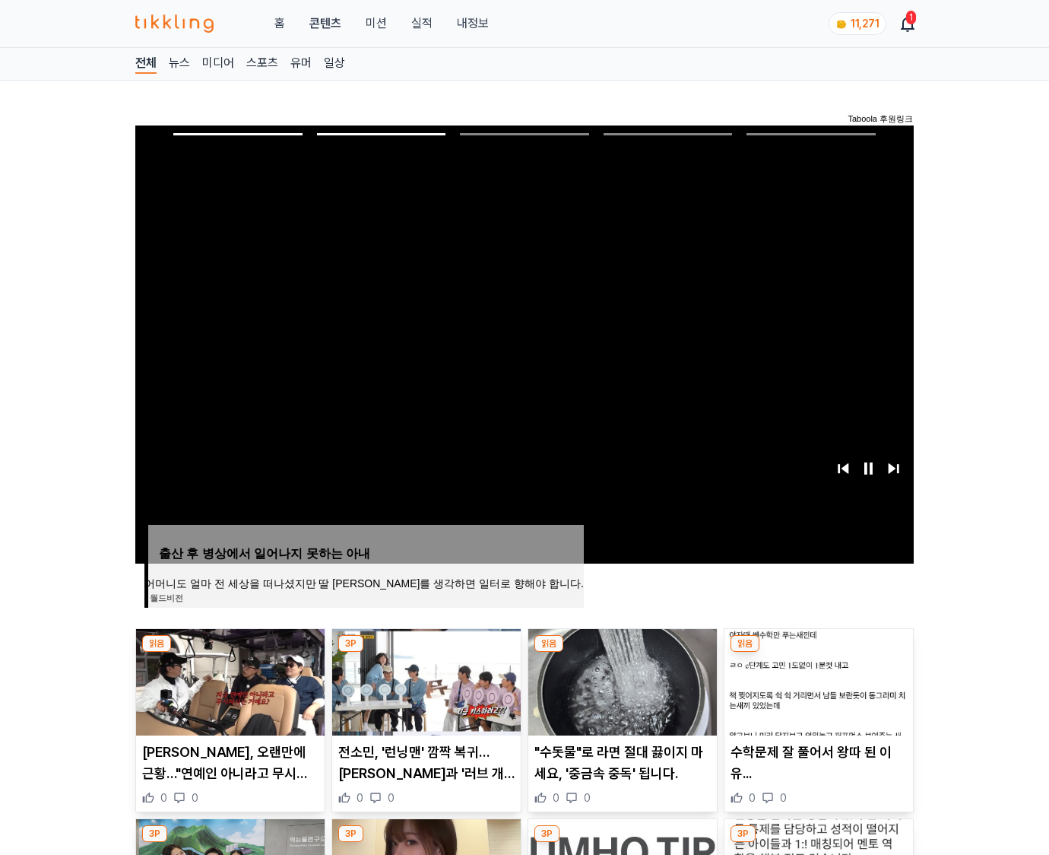
click at [817, 680] on img at bounding box center [819, 682] width 189 height 106
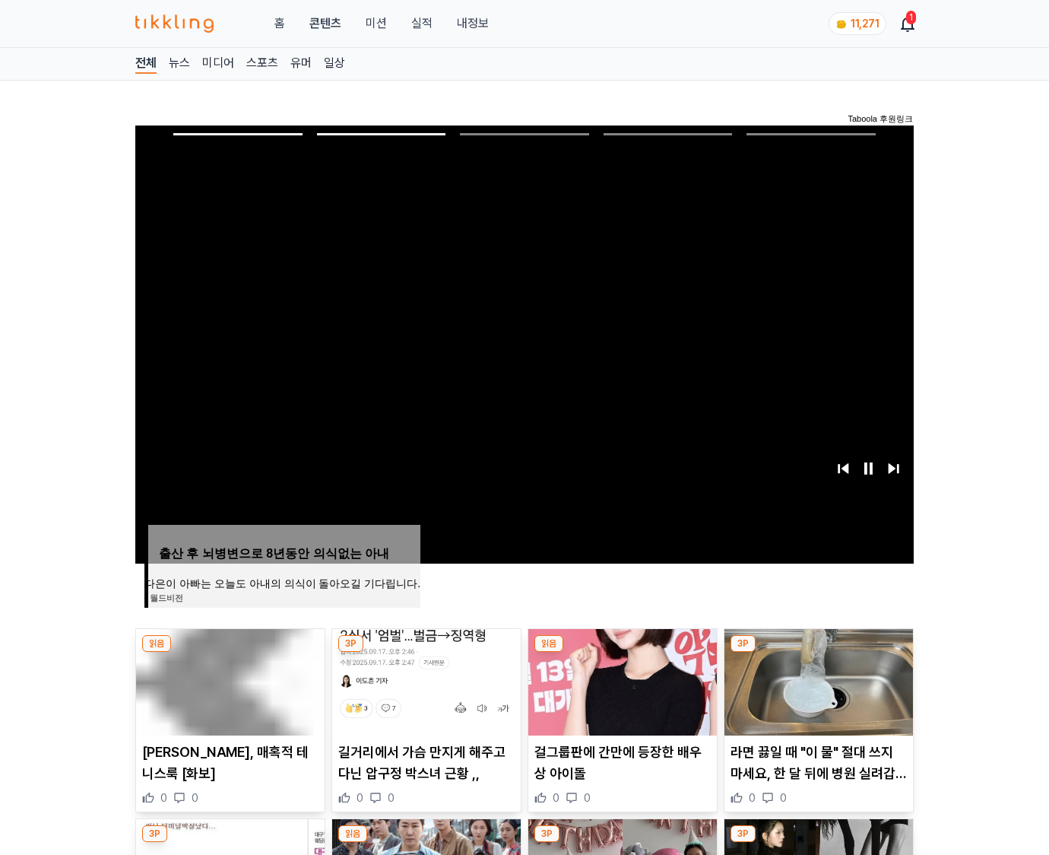
click at [817, 680] on img at bounding box center [819, 682] width 189 height 106
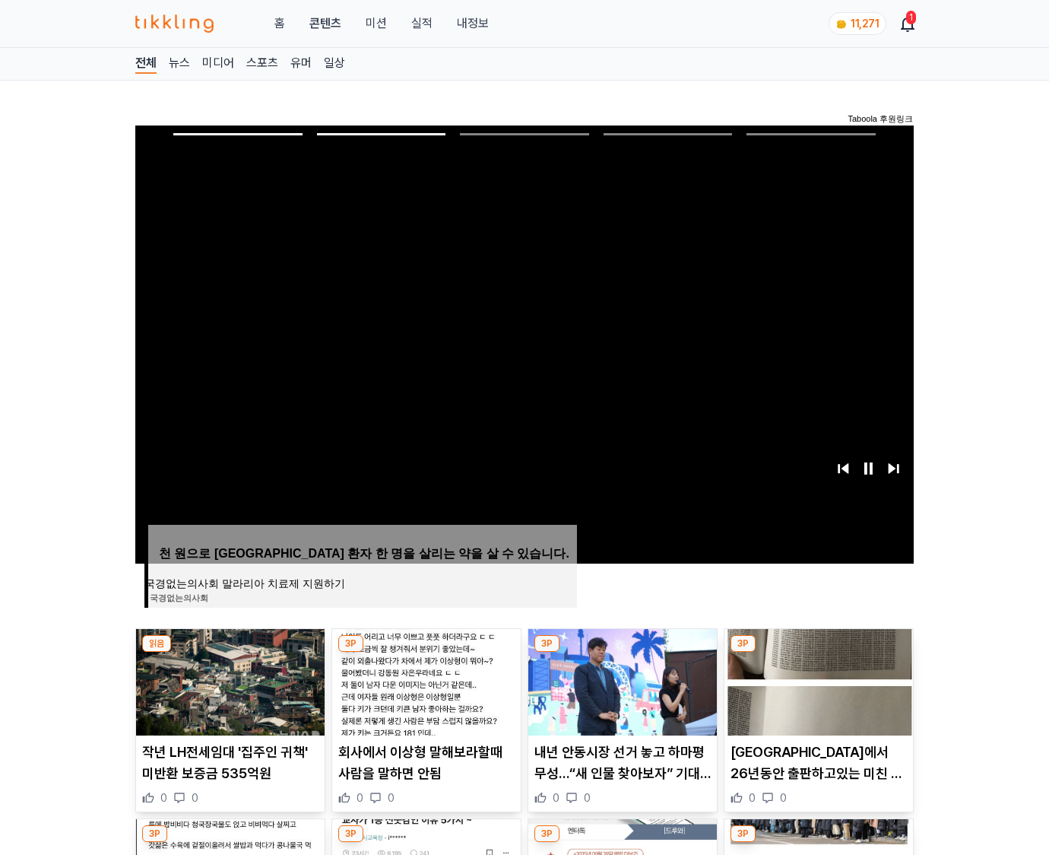
click at [817, 680] on img at bounding box center [819, 682] width 189 height 106
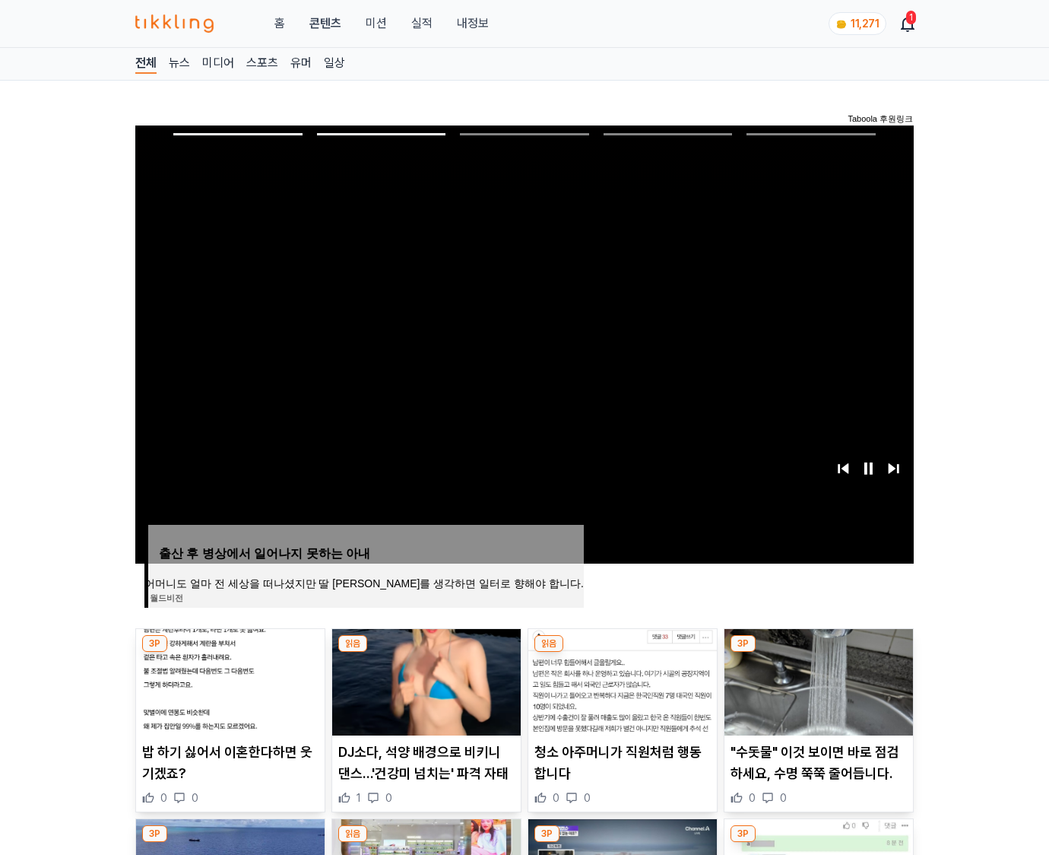
click at [817, 680] on img at bounding box center [819, 682] width 189 height 106
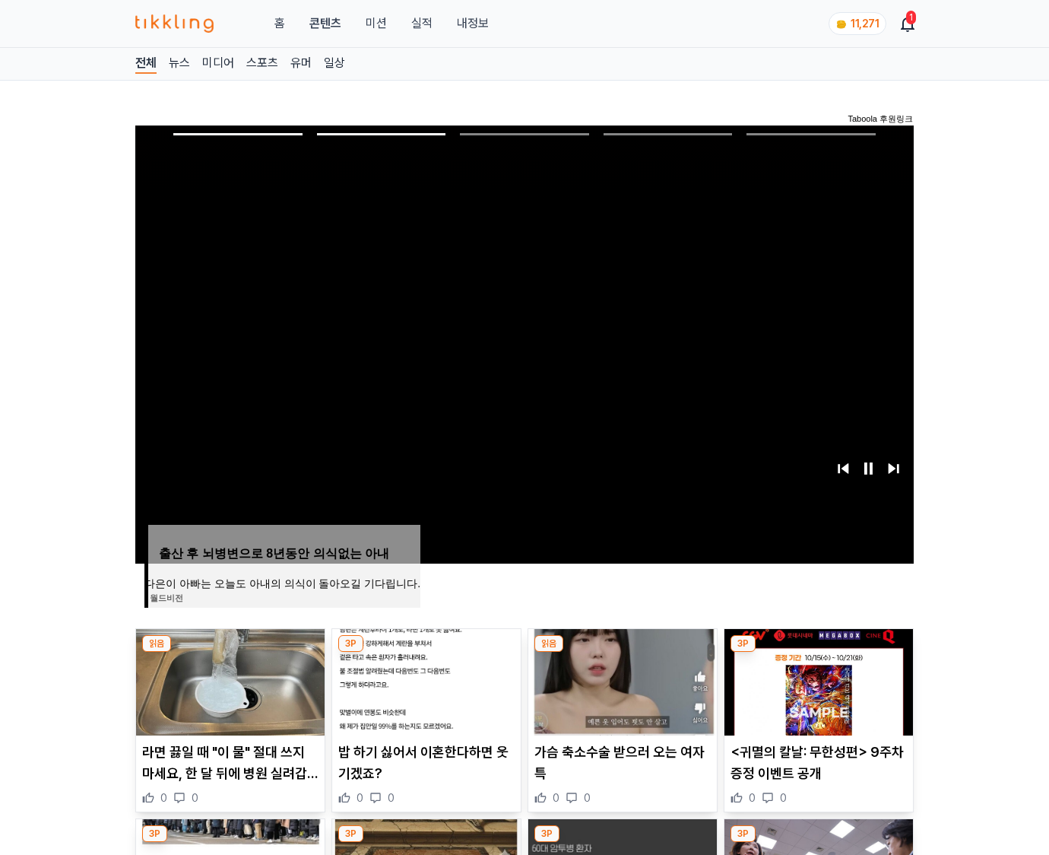
click at [817, 680] on img at bounding box center [819, 682] width 189 height 106
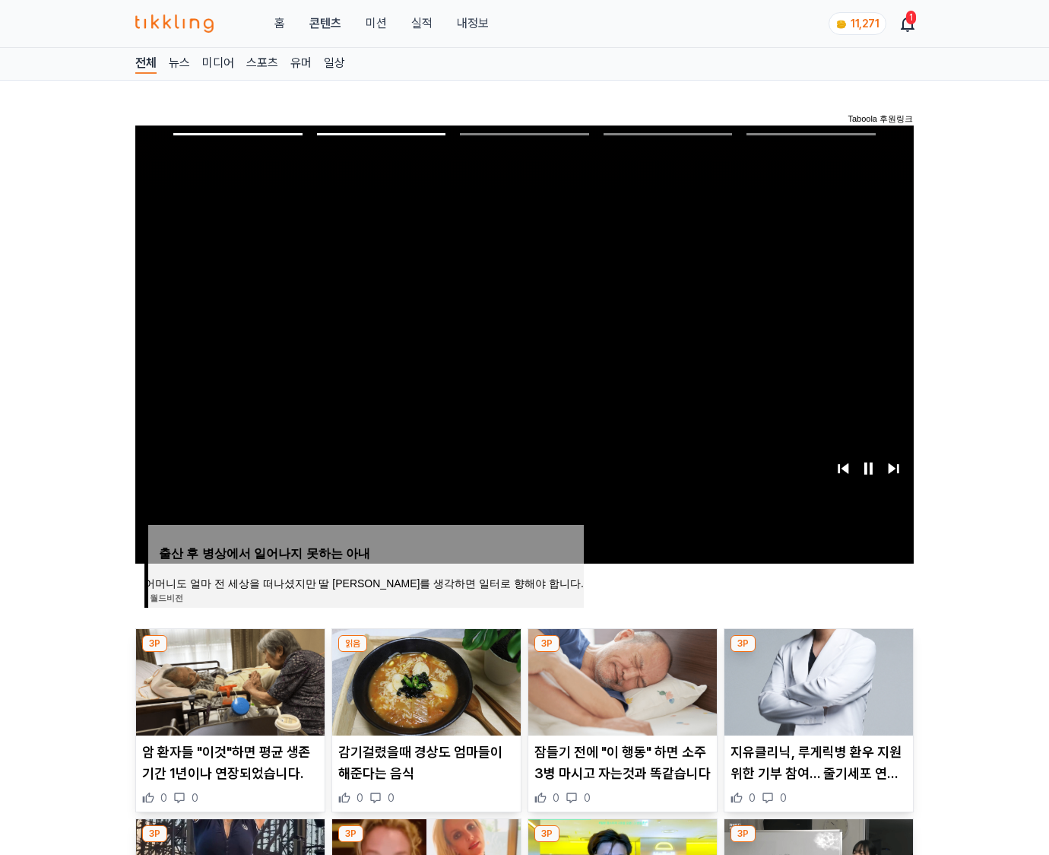
click at [817, 680] on img at bounding box center [819, 682] width 189 height 106
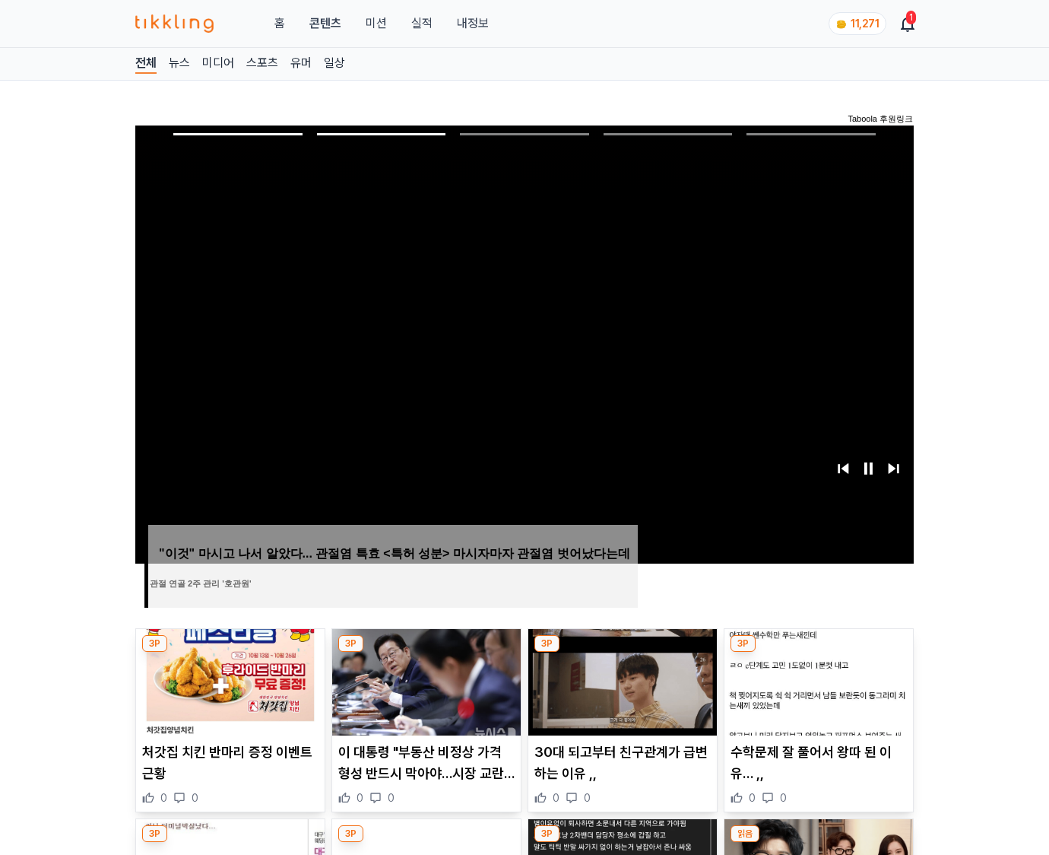
click at [817, 680] on img at bounding box center [819, 682] width 189 height 106
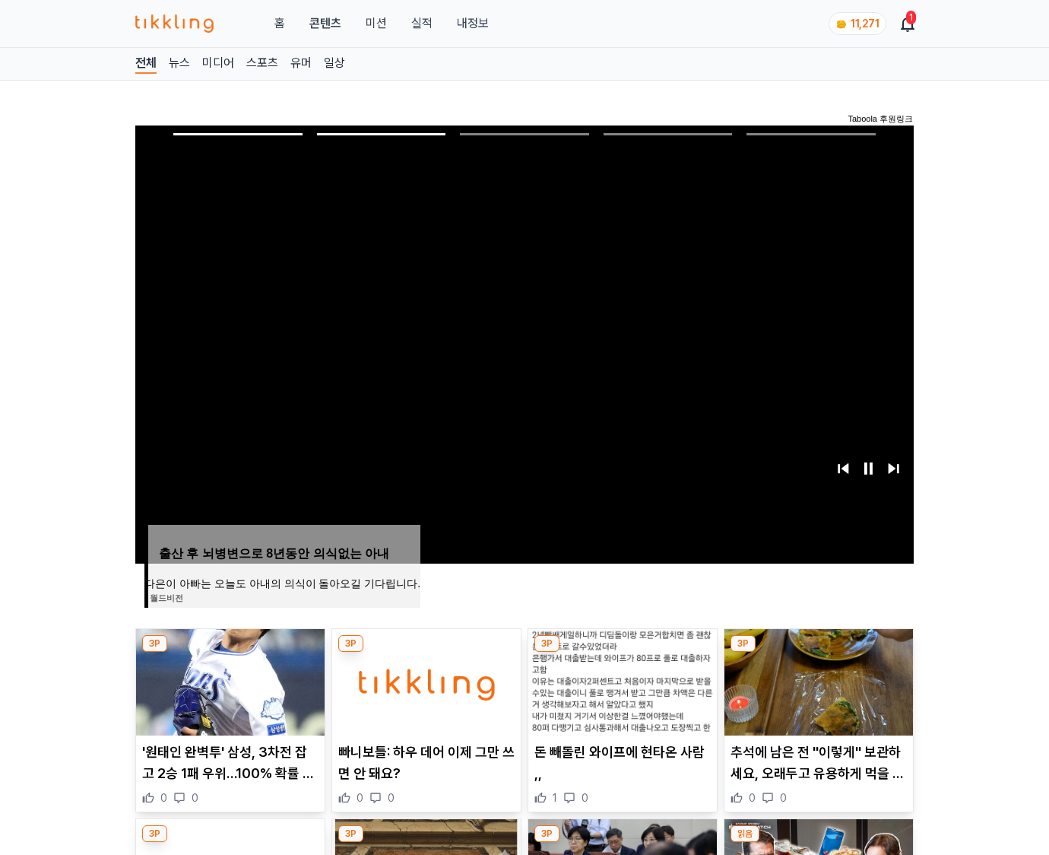
click at [817, 680] on img at bounding box center [819, 682] width 189 height 106
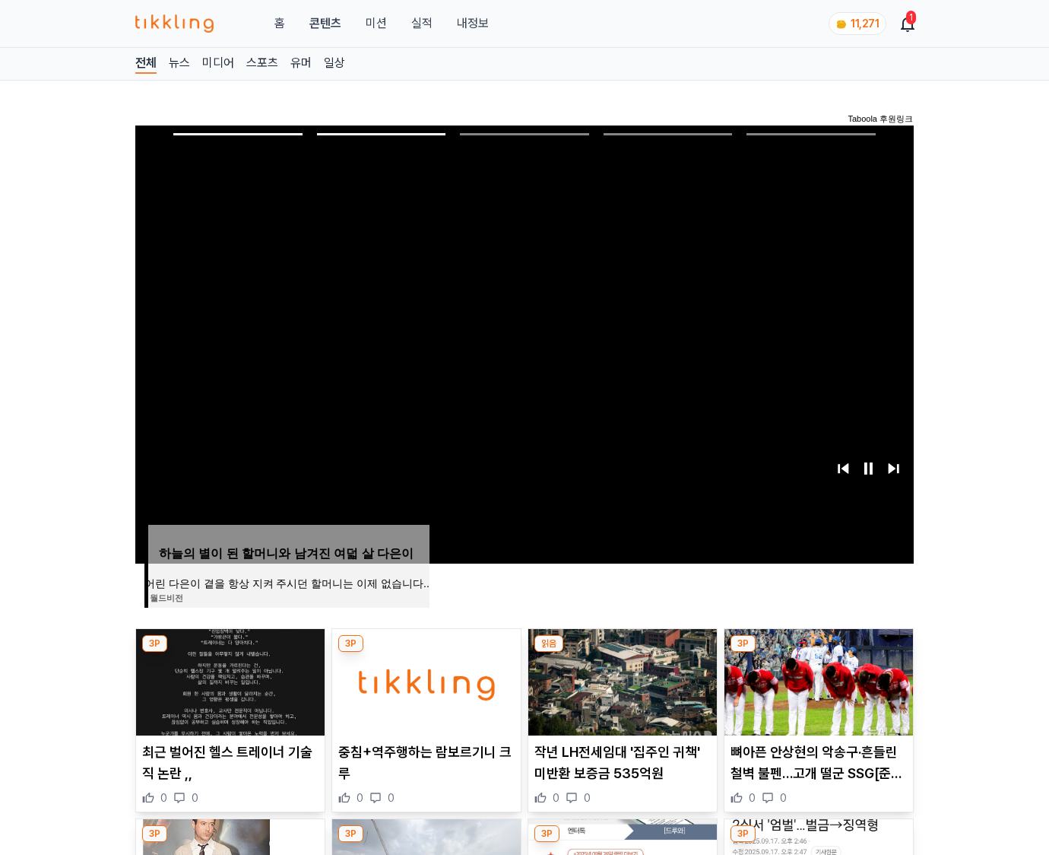
click at [817, 680] on img at bounding box center [819, 682] width 189 height 106
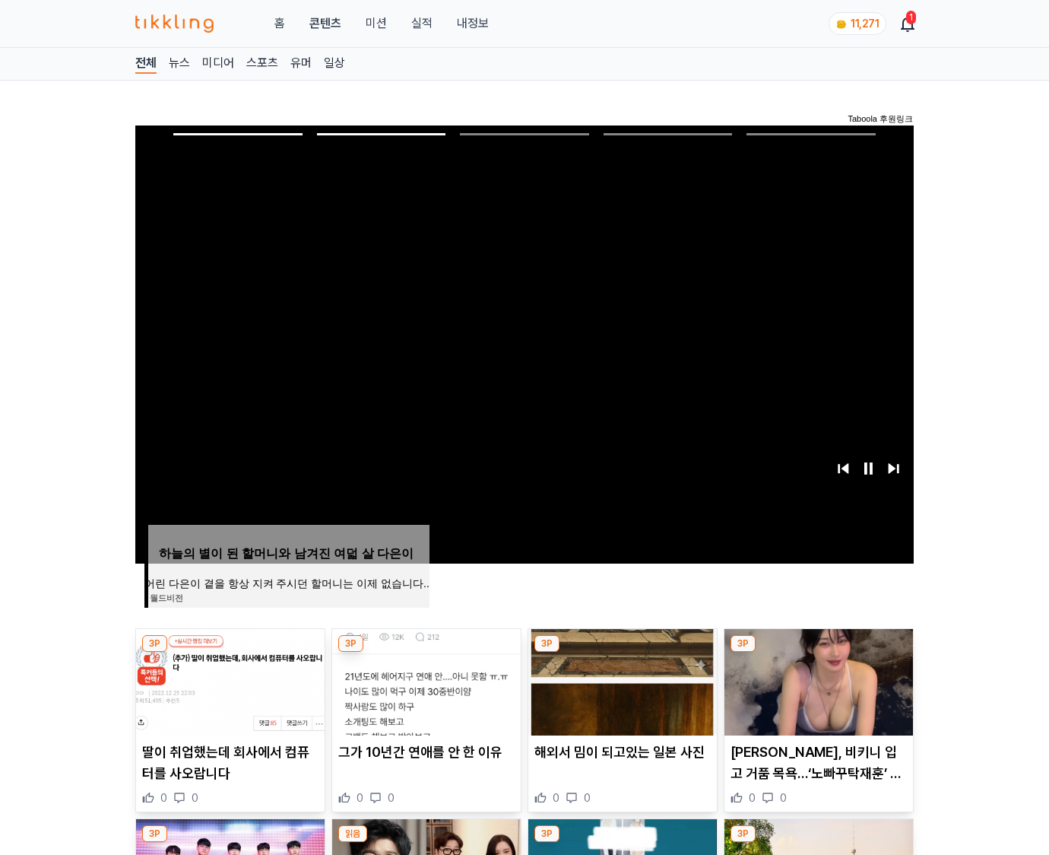
click at [817, 680] on img at bounding box center [819, 682] width 189 height 106
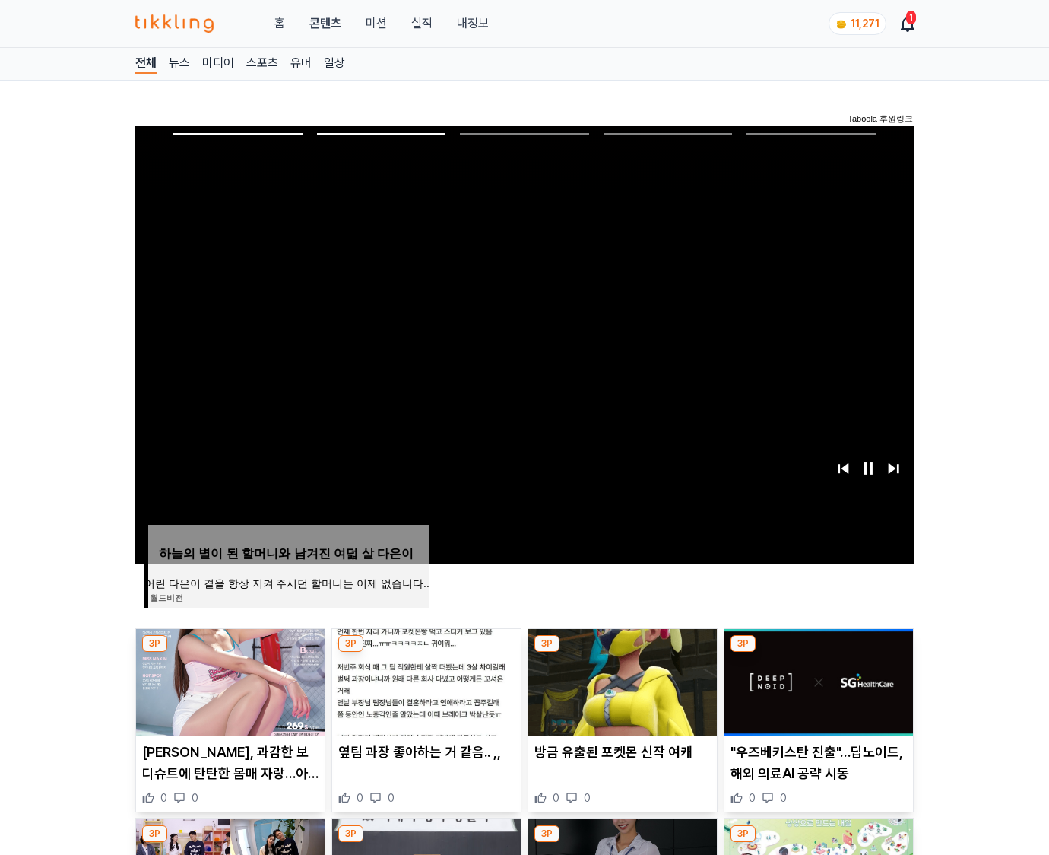
click at [817, 680] on img at bounding box center [819, 682] width 189 height 106
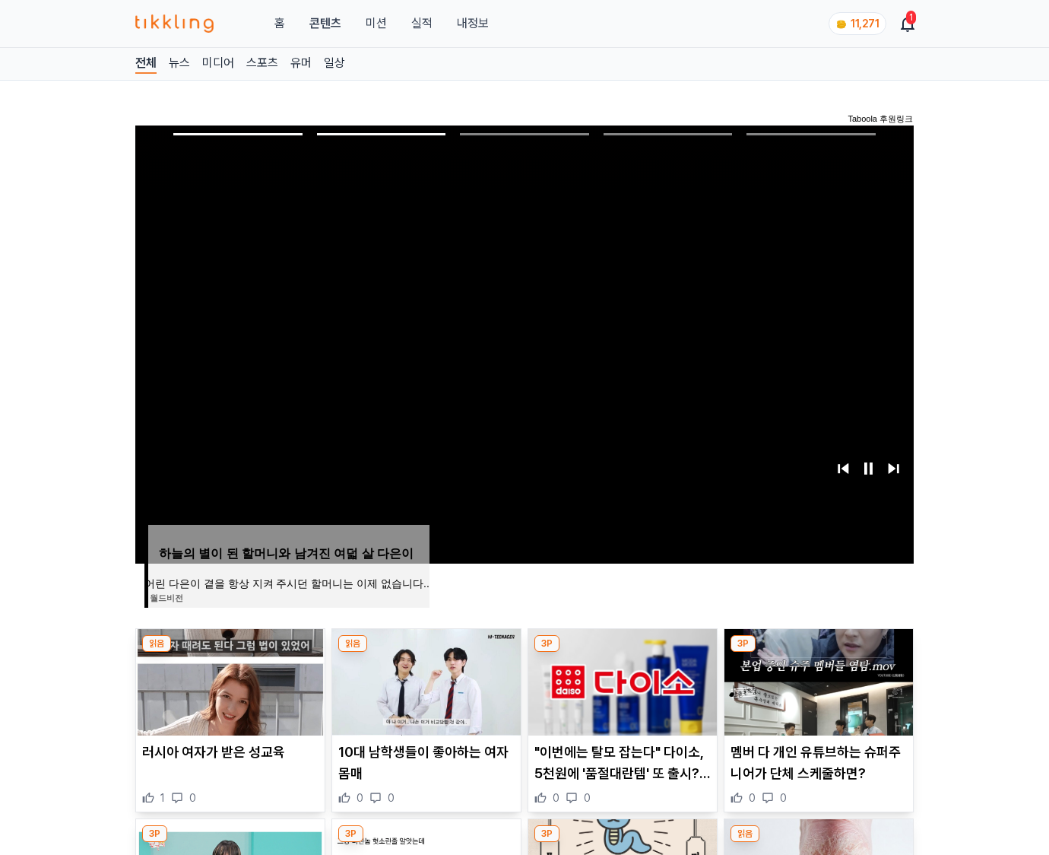
click at [817, 680] on img at bounding box center [819, 682] width 189 height 106
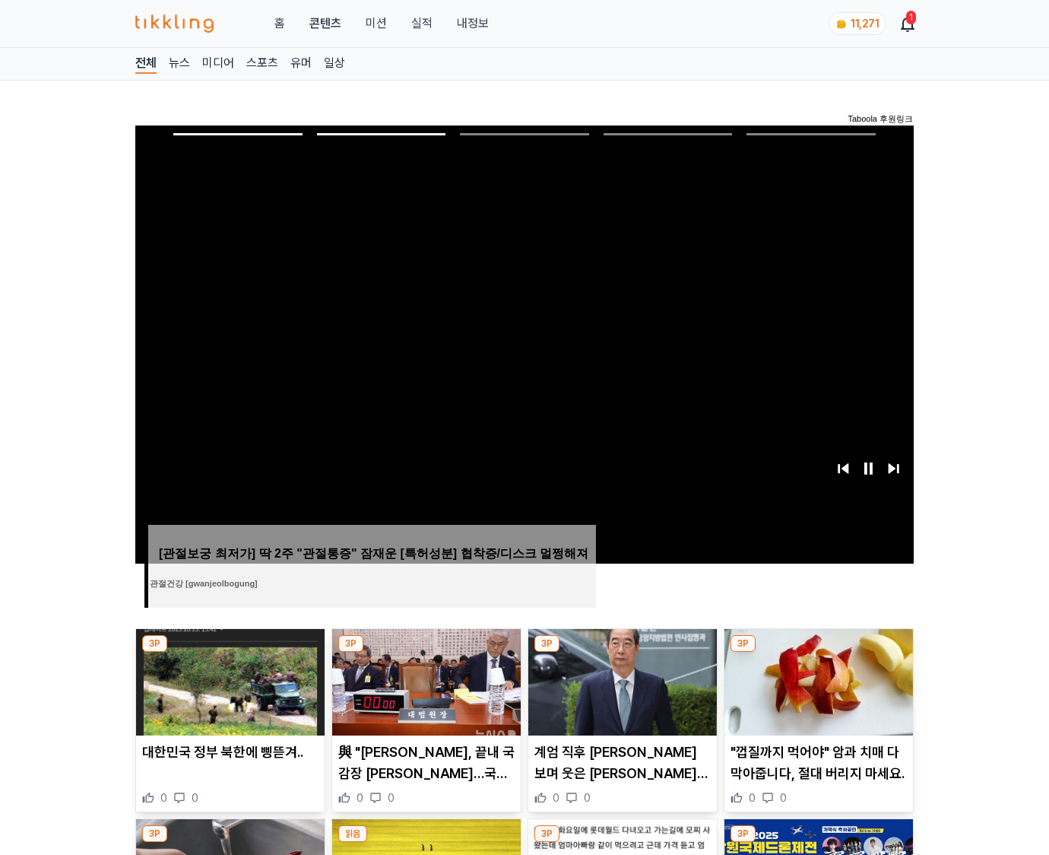
click at [817, 680] on img at bounding box center [819, 682] width 189 height 106
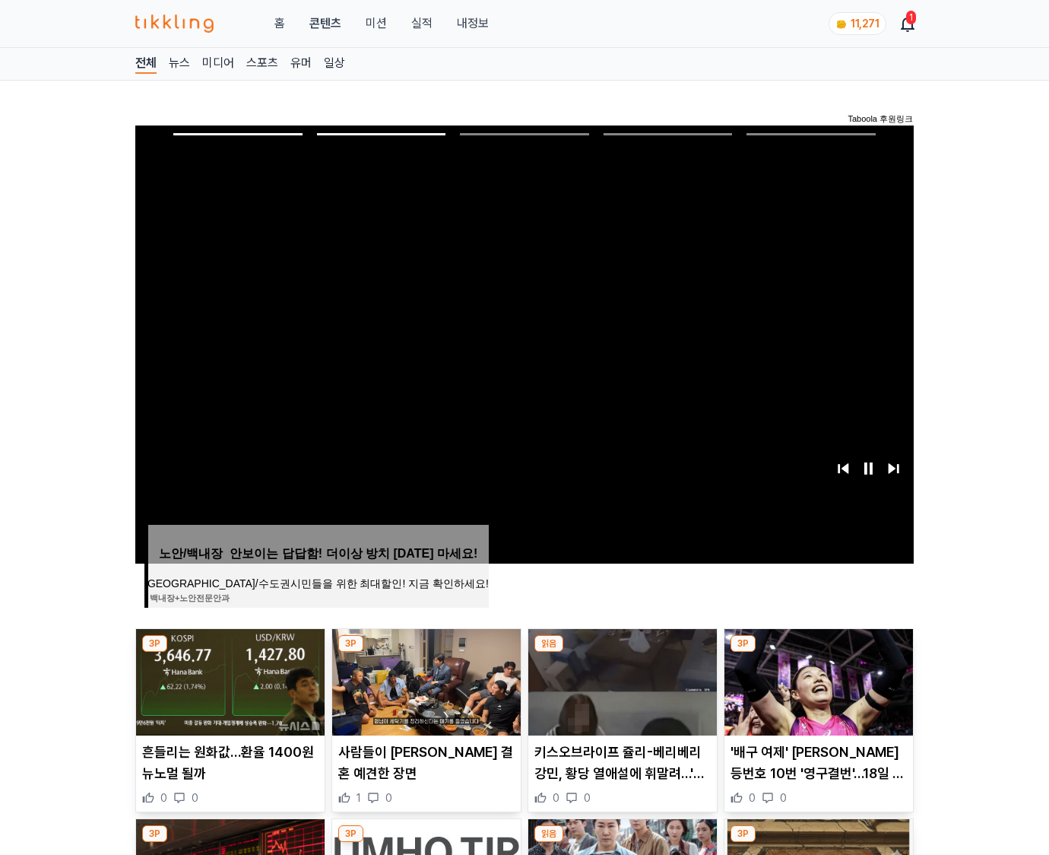
click at [817, 680] on img at bounding box center [819, 682] width 189 height 106
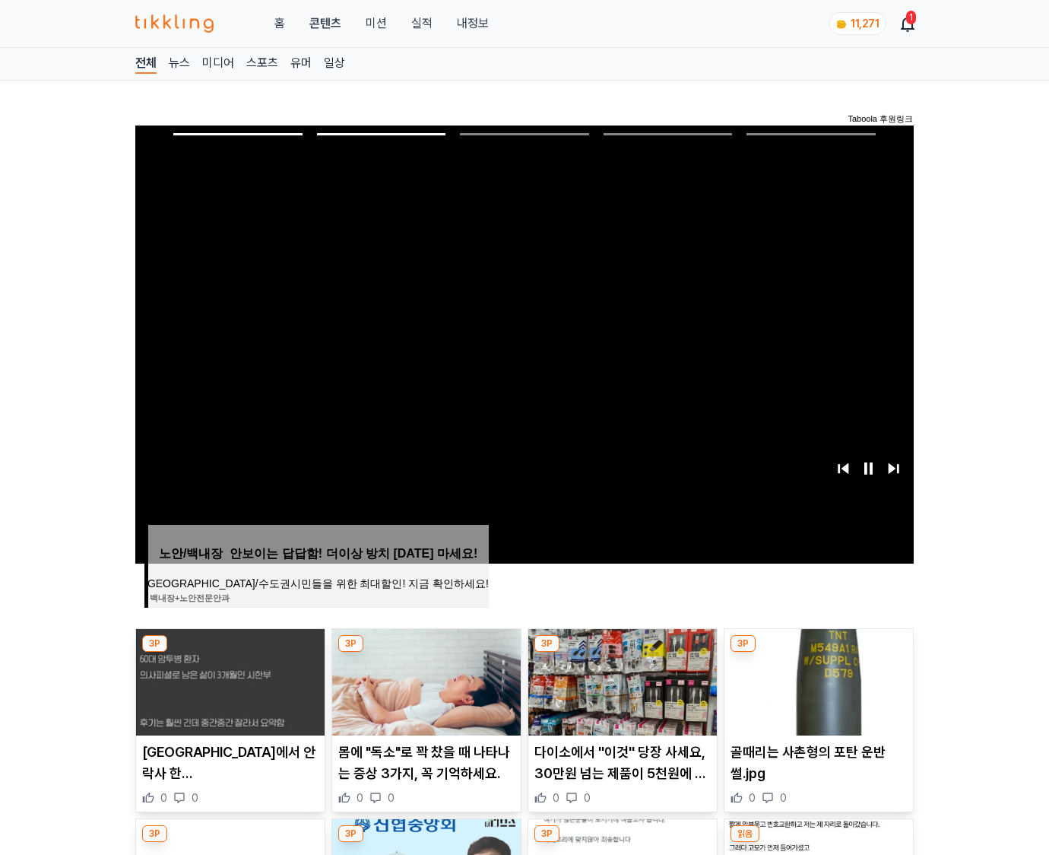
click at [817, 680] on img at bounding box center [819, 682] width 189 height 106
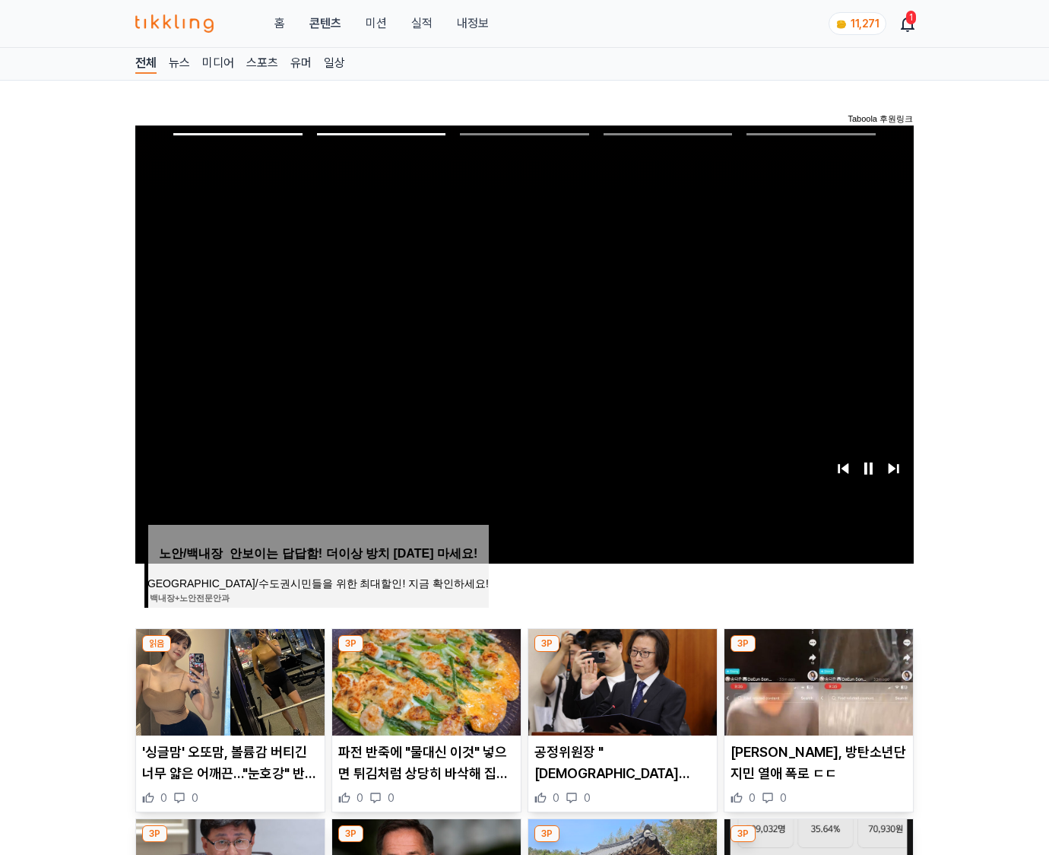
click at [817, 680] on img at bounding box center [819, 682] width 189 height 106
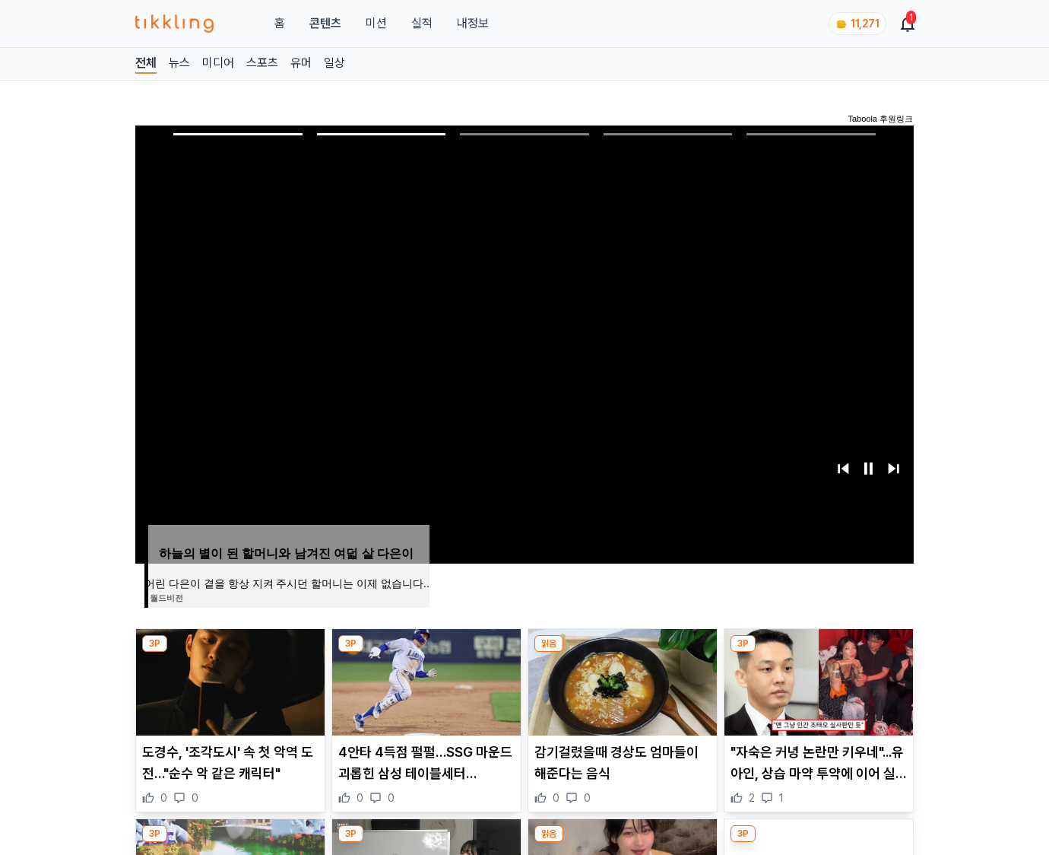
click at [817, 680] on img at bounding box center [819, 682] width 189 height 106
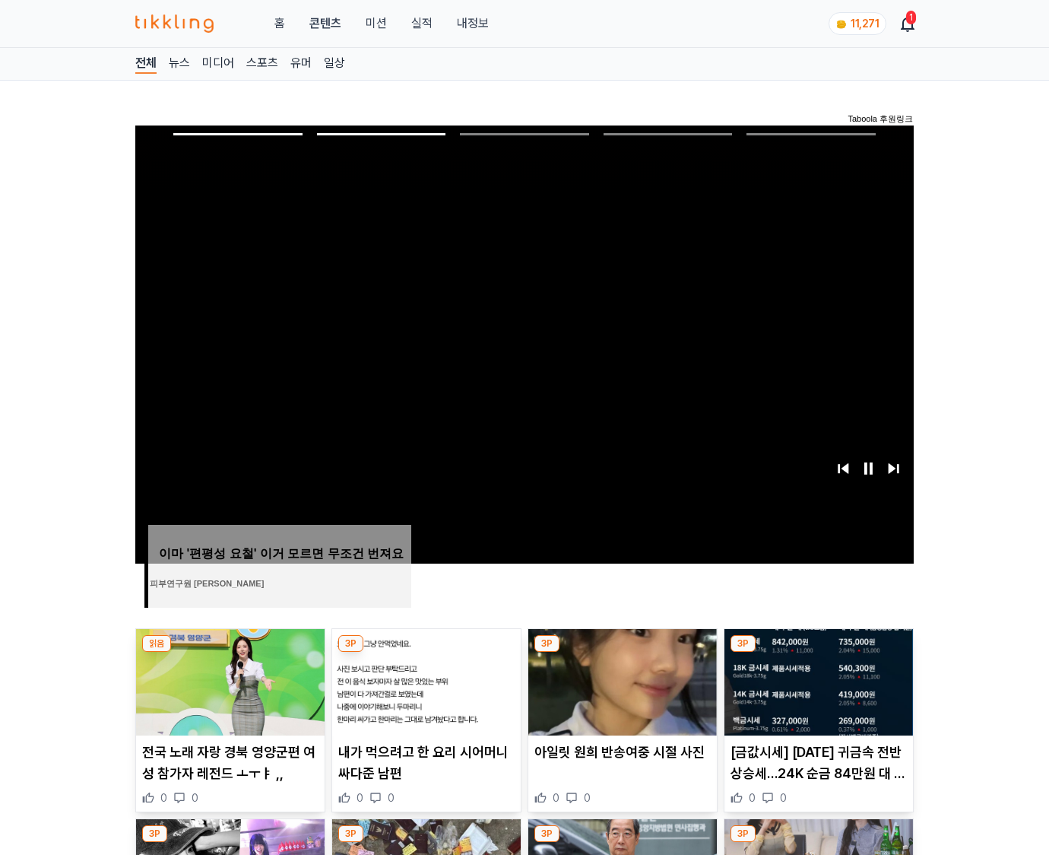
click at [817, 680] on img at bounding box center [819, 682] width 189 height 106
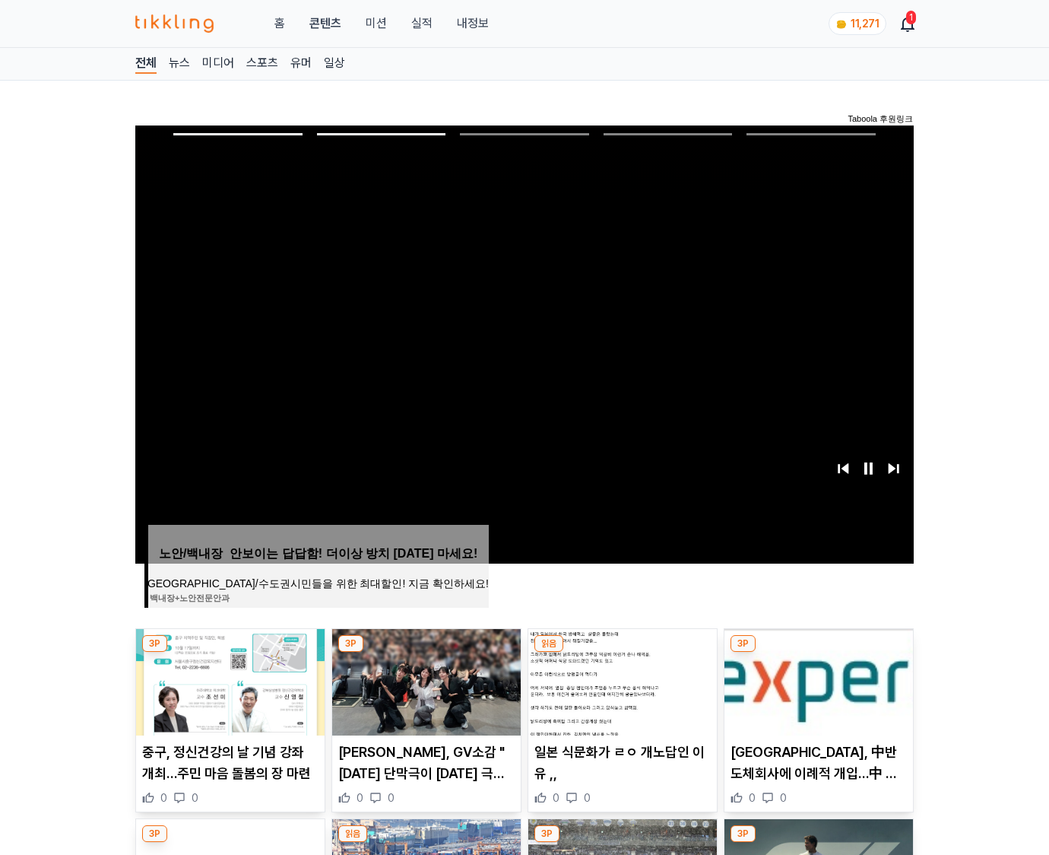
click at [817, 680] on img at bounding box center [819, 682] width 189 height 106
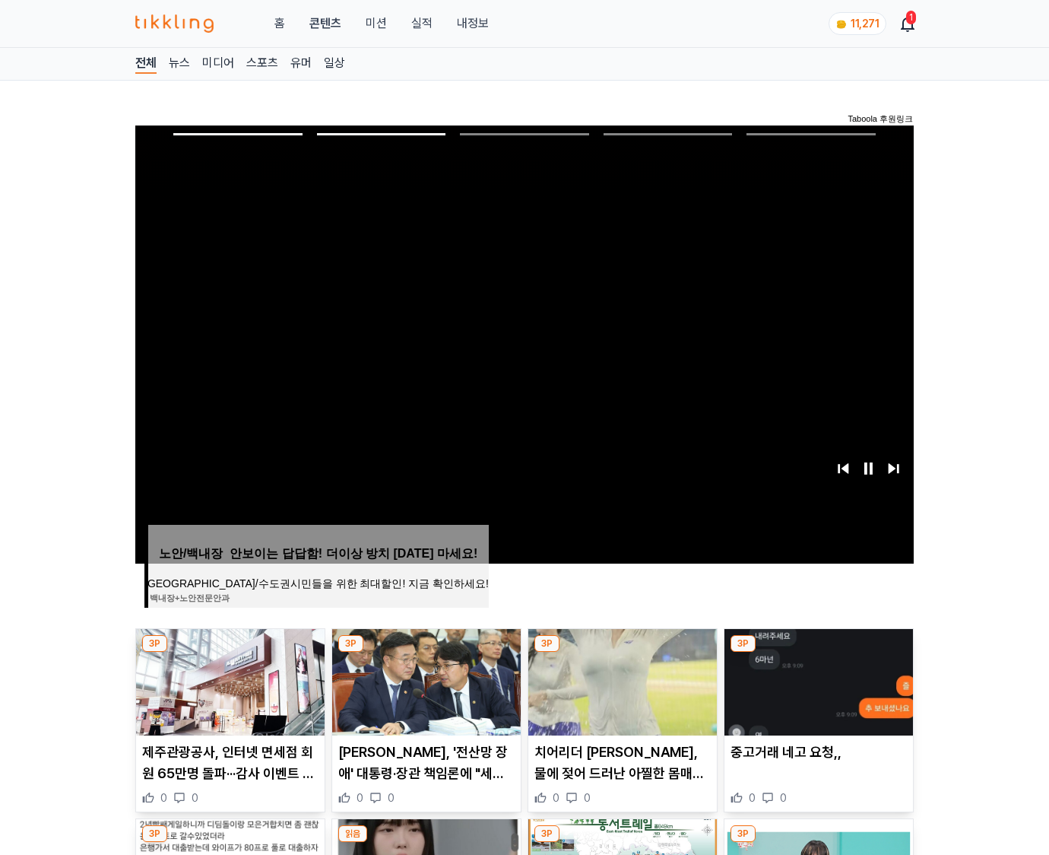
click at [817, 680] on img at bounding box center [819, 682] width 189 height 106
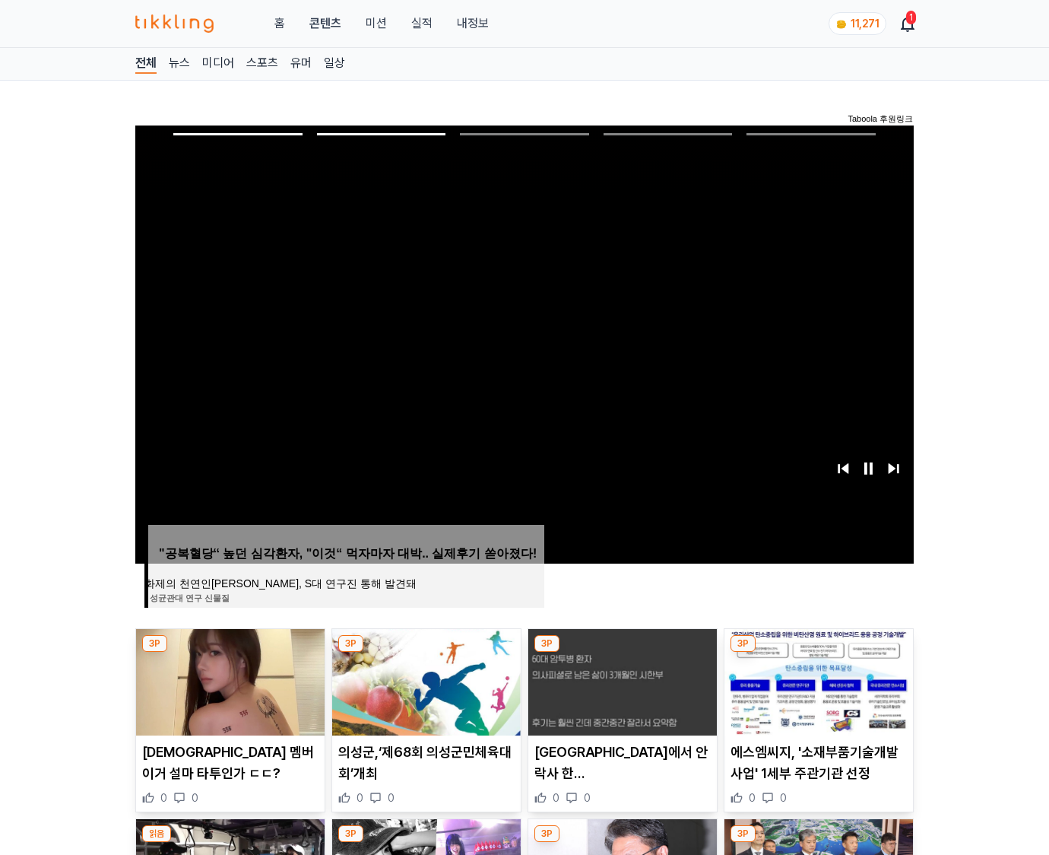
click at [817, 680] on img at bounding box center [819, 682] width 189 height 106
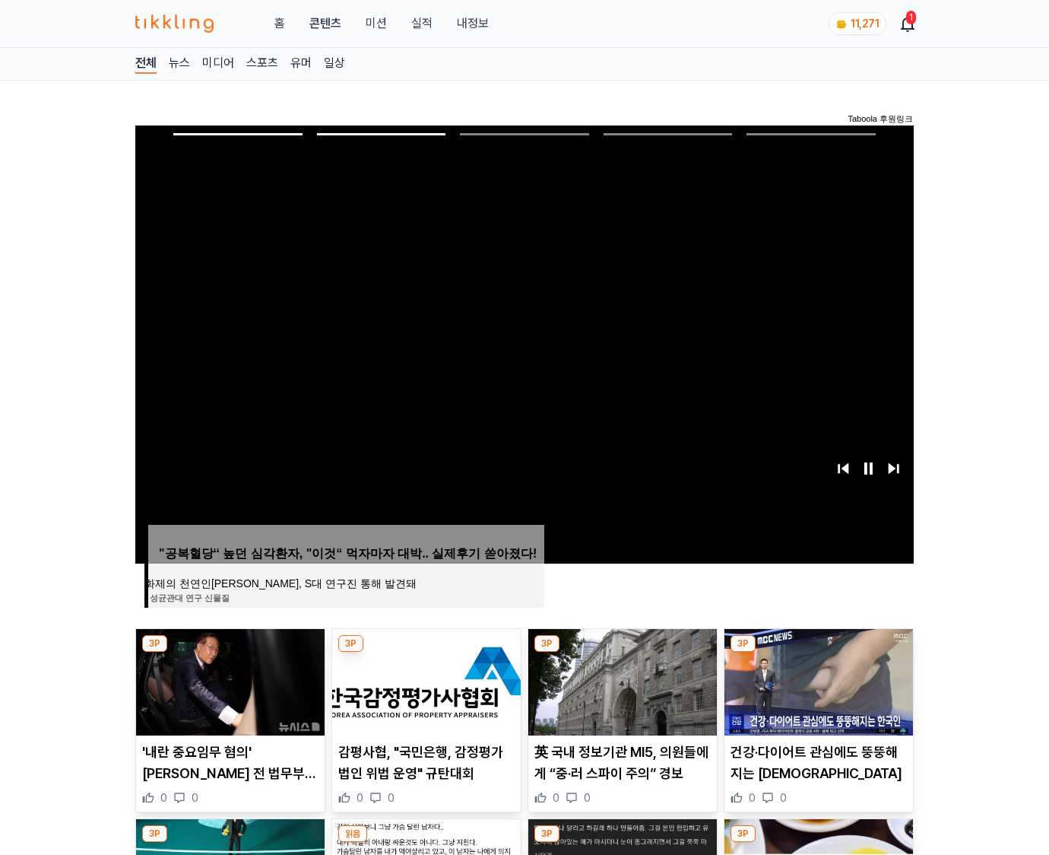
click at [817, 680] on img at bounding box center [819, 682] width 189 height 106
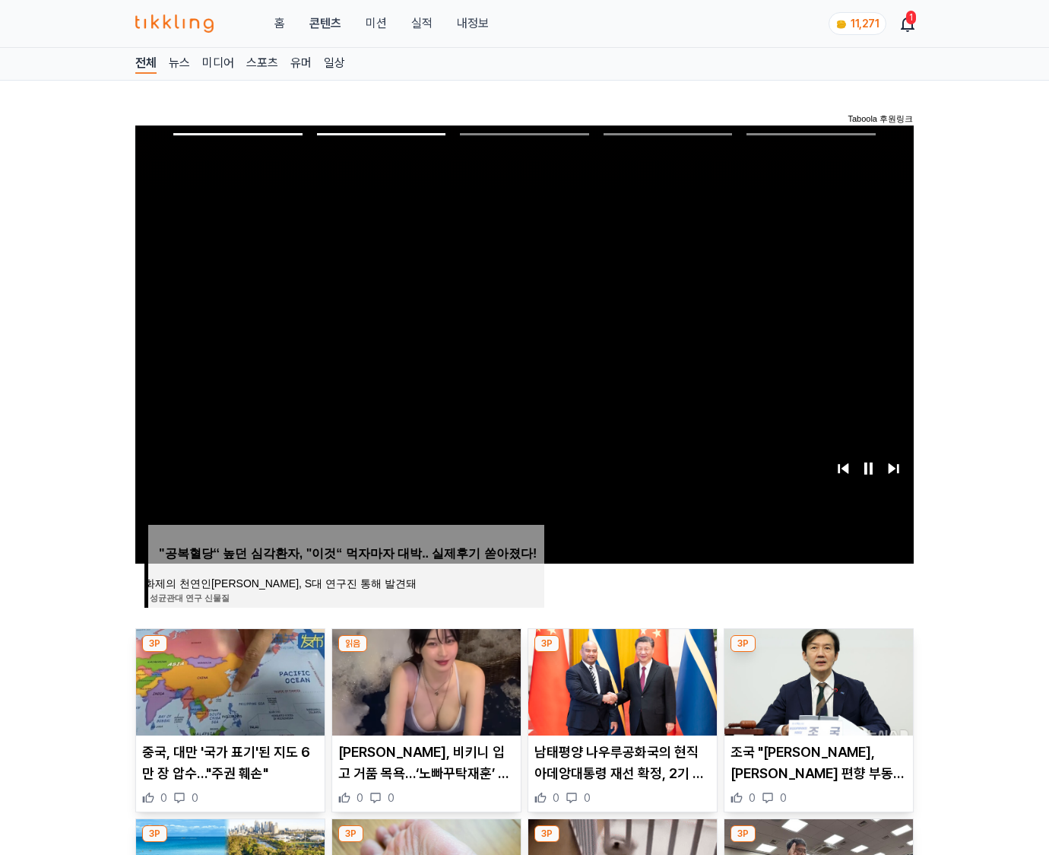
click at [817, 680] on img at bounding box center [819, 682] width 189 height 106
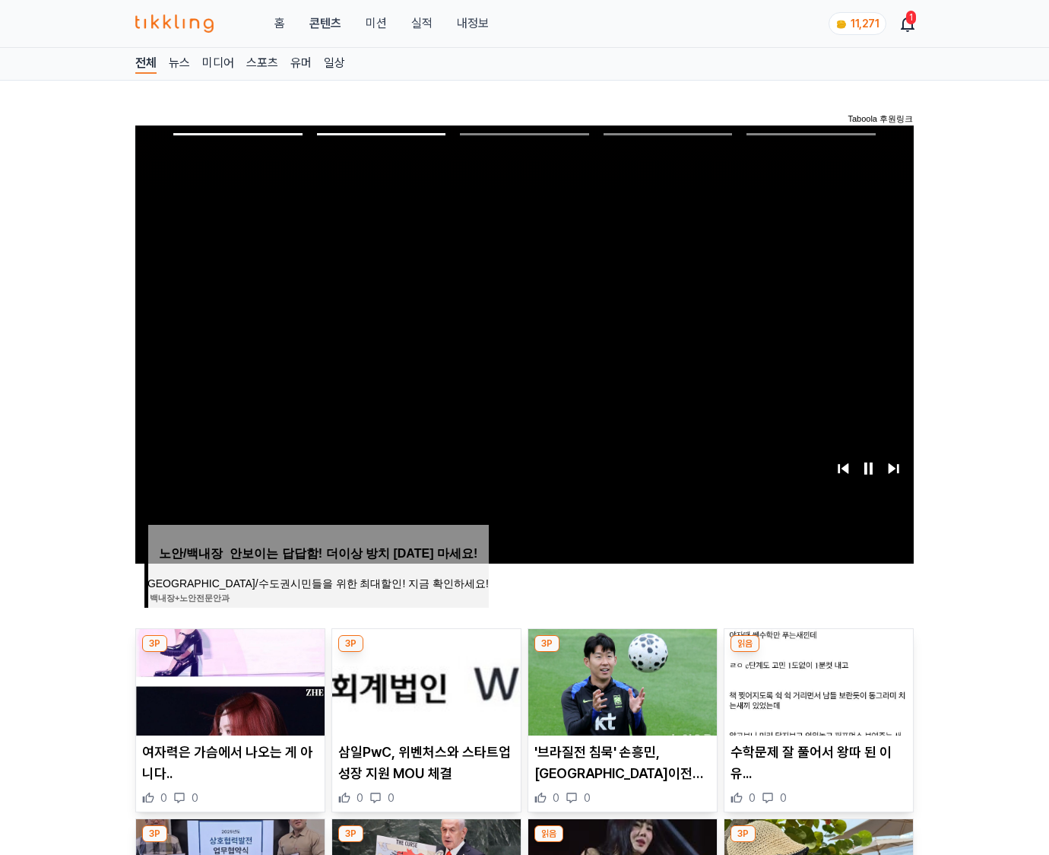
click at [817, 680] on img at bounding box center [819, 682] width 189 height 106
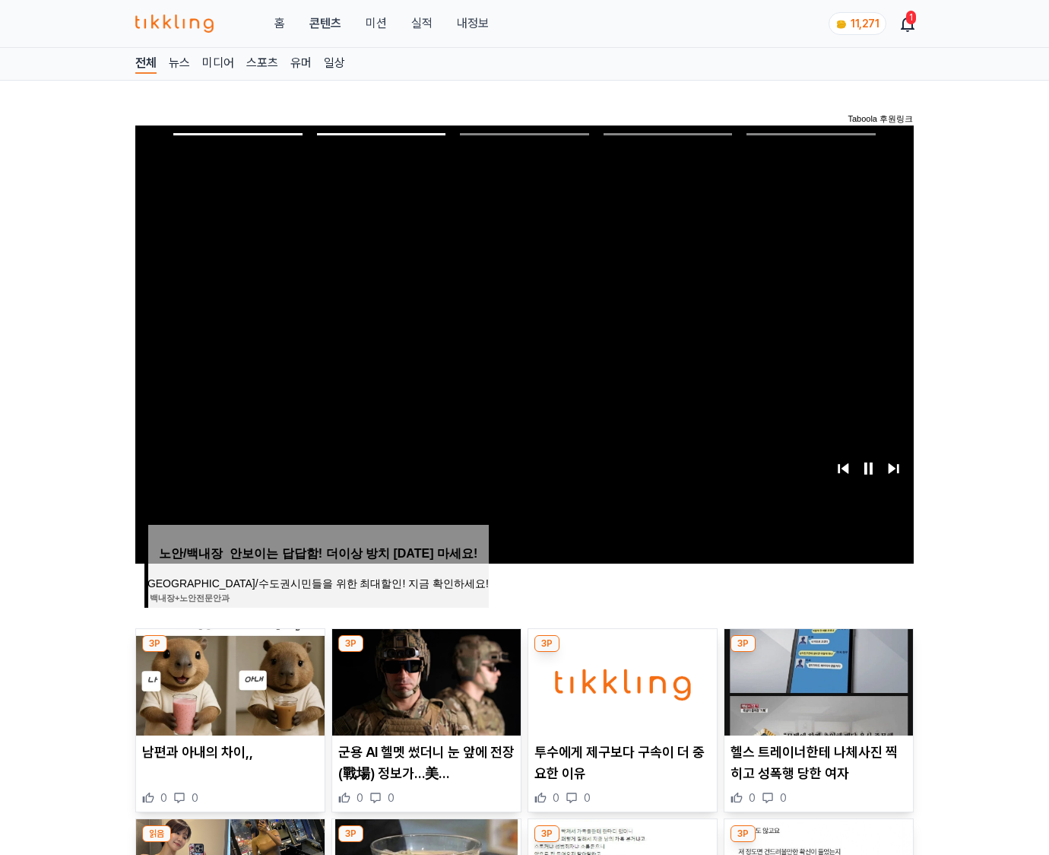
click at [817, 680] on img at bounding box center [819, 682] width 189 height 106
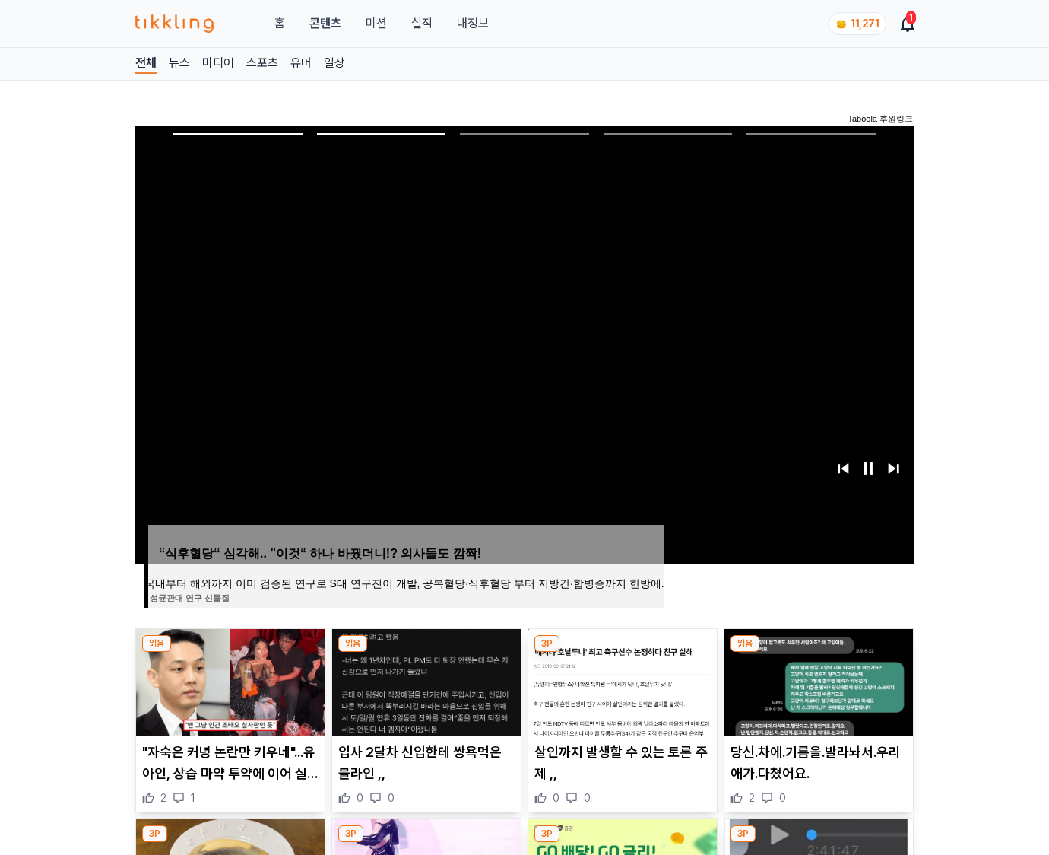
click at [817, 680] on img at bounding box center [819, 682] width 189 height 106
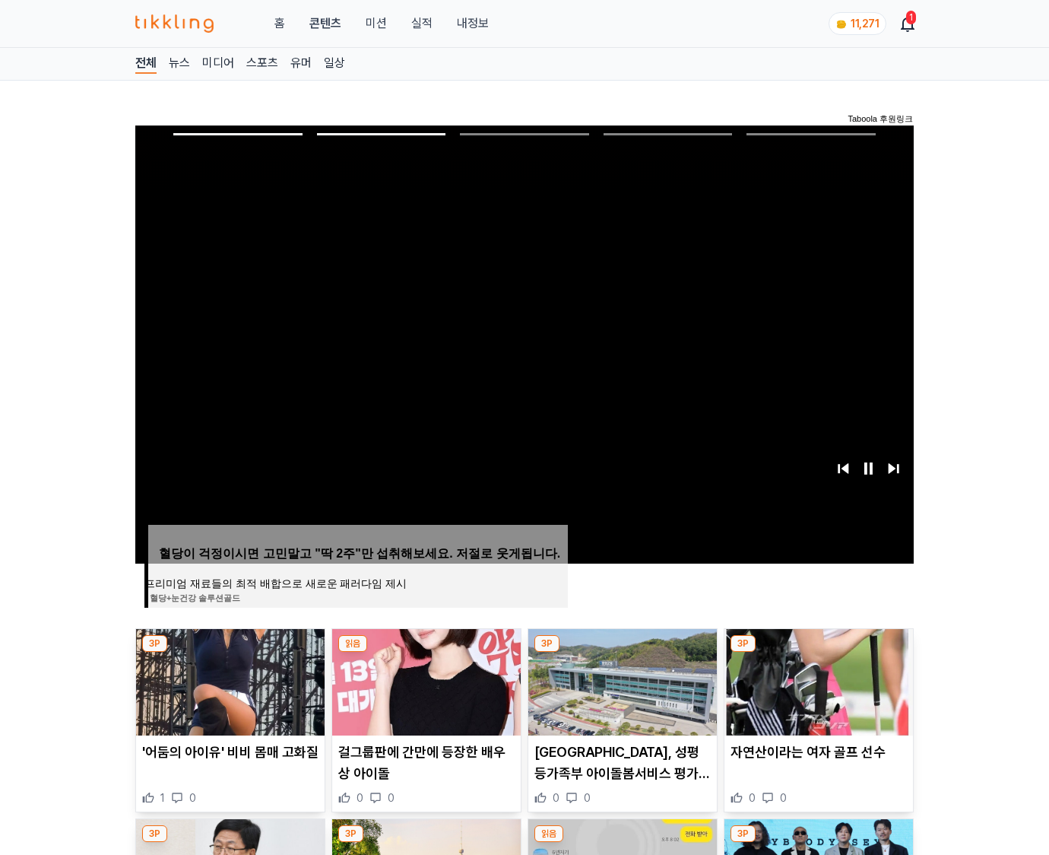
click at [817, 680] on img at bounding box center [819, 682] width 189 height 106
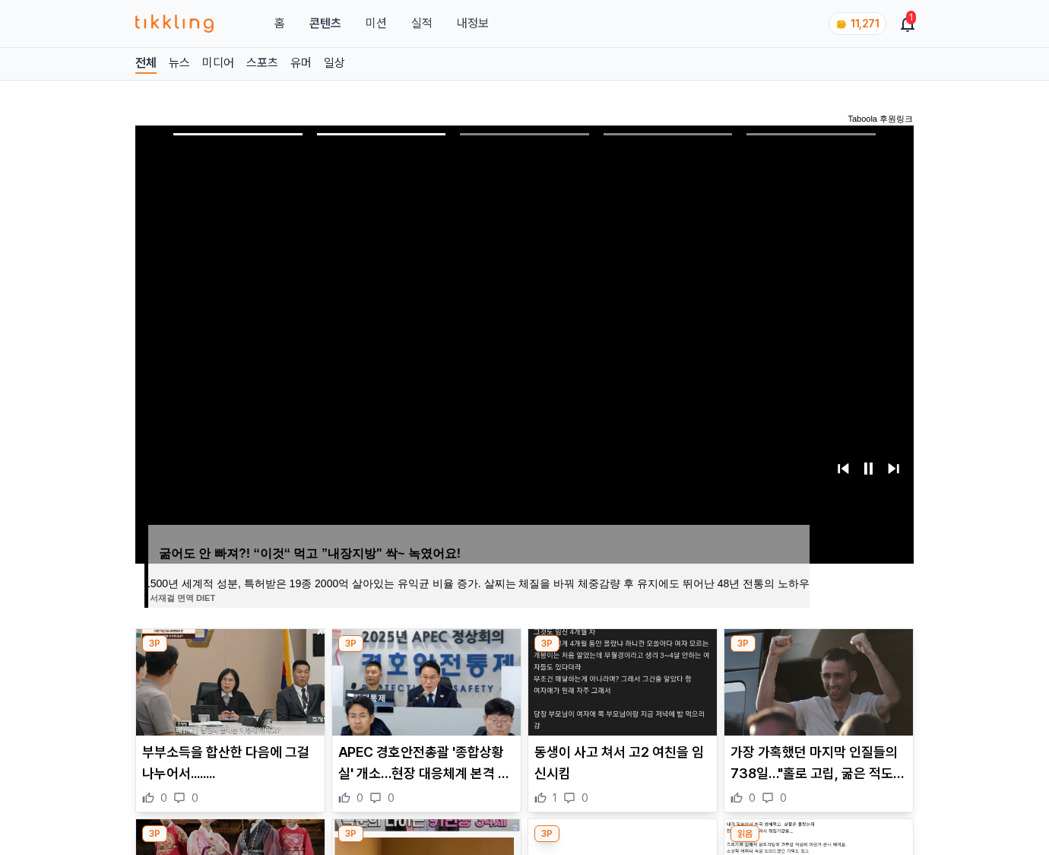
click at [817, 680] on img at bounding box center [819, 682] width 189 height 106
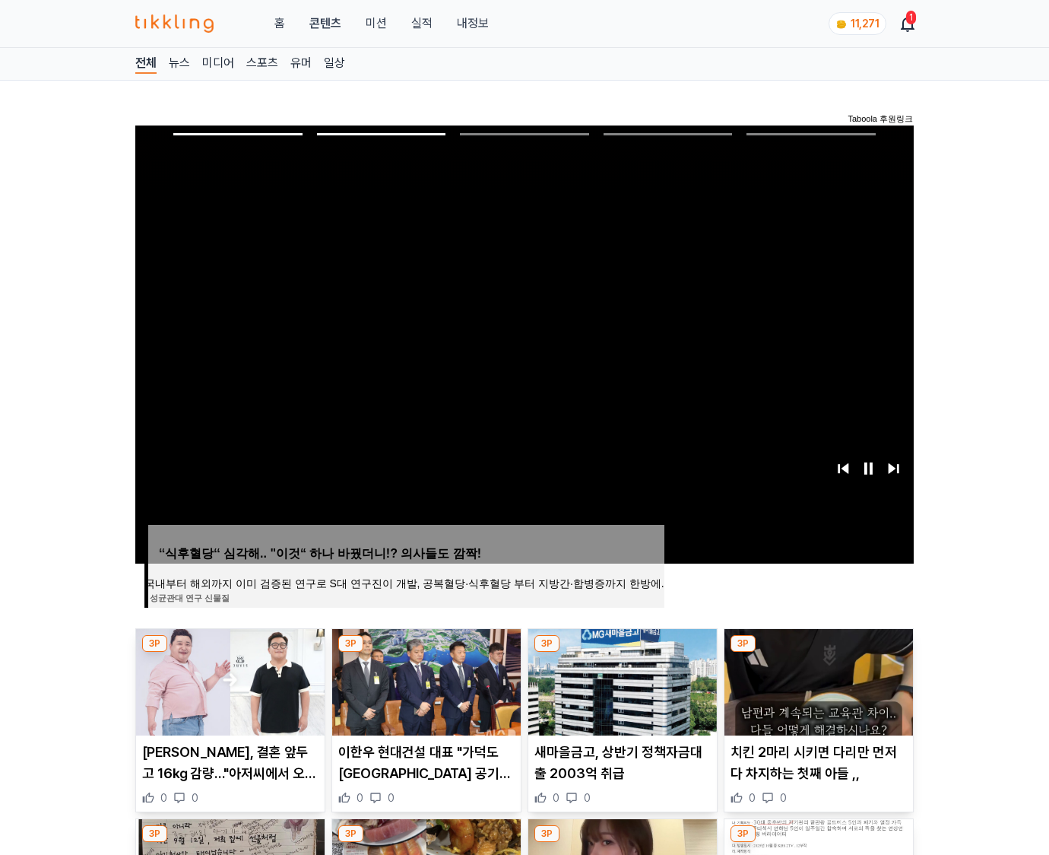
click at [817, 680] on img at bounding box center [819, 682] width 189 height 106
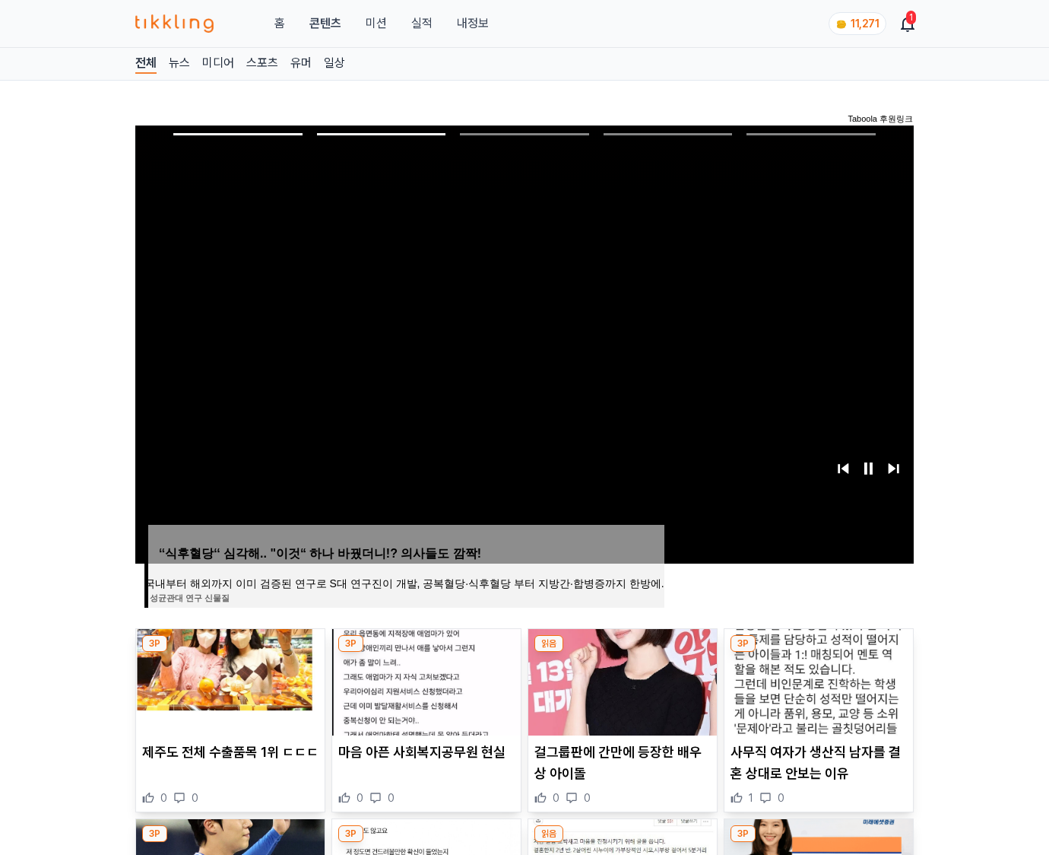
click at [817, 680] on img at bounding box center [819, 682] width 189 height 106
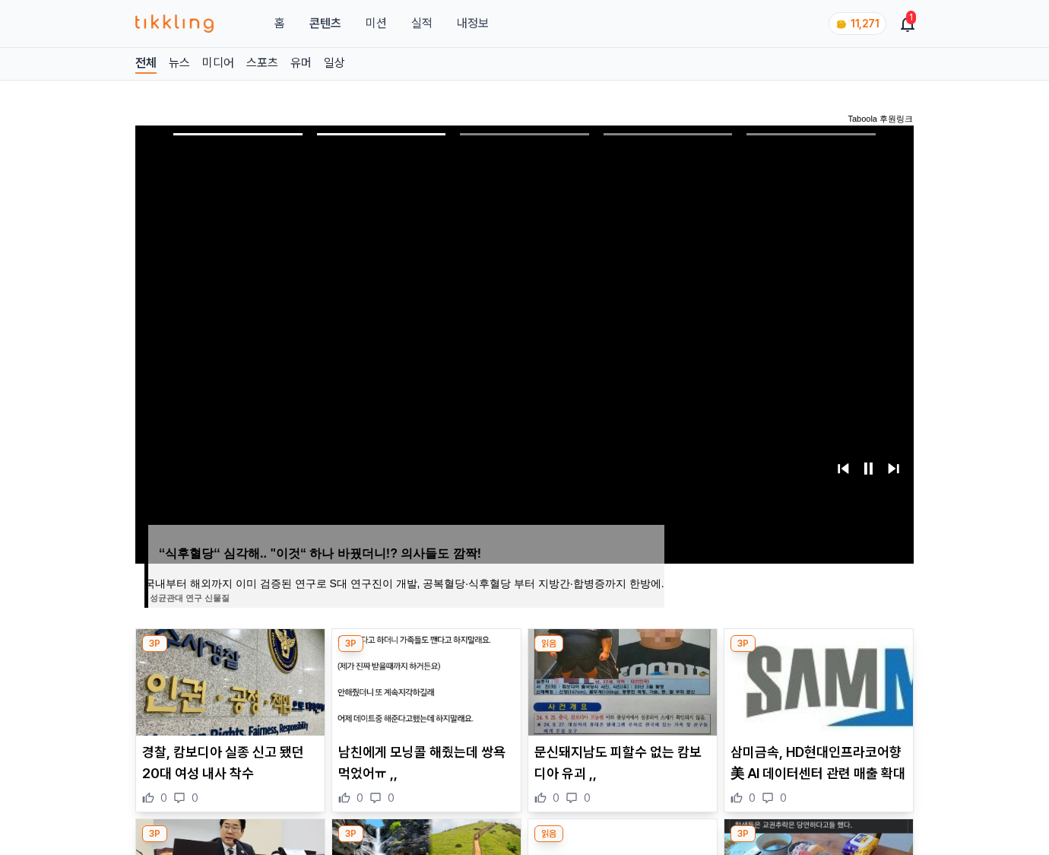
click at [817, 680] on img at bounding box center [819, 682] width 189 height 106
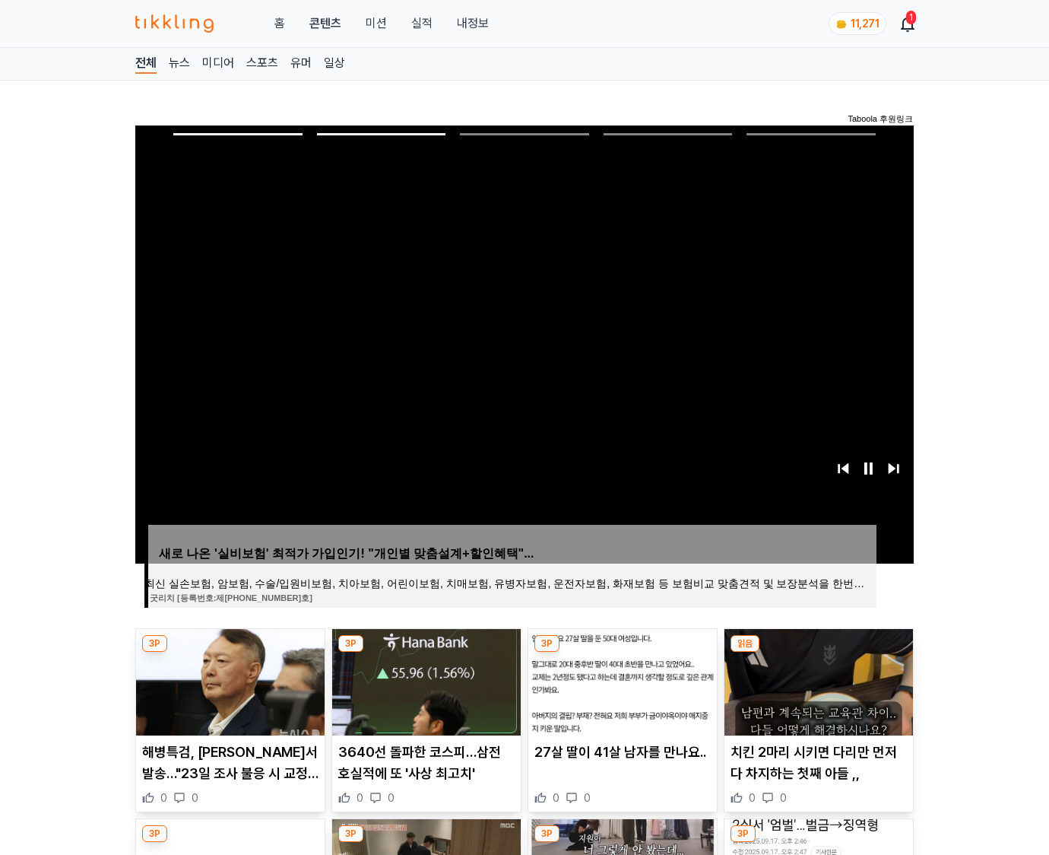
click at [817, 680] on img at bounding box center [819, 682] width 189 height 106
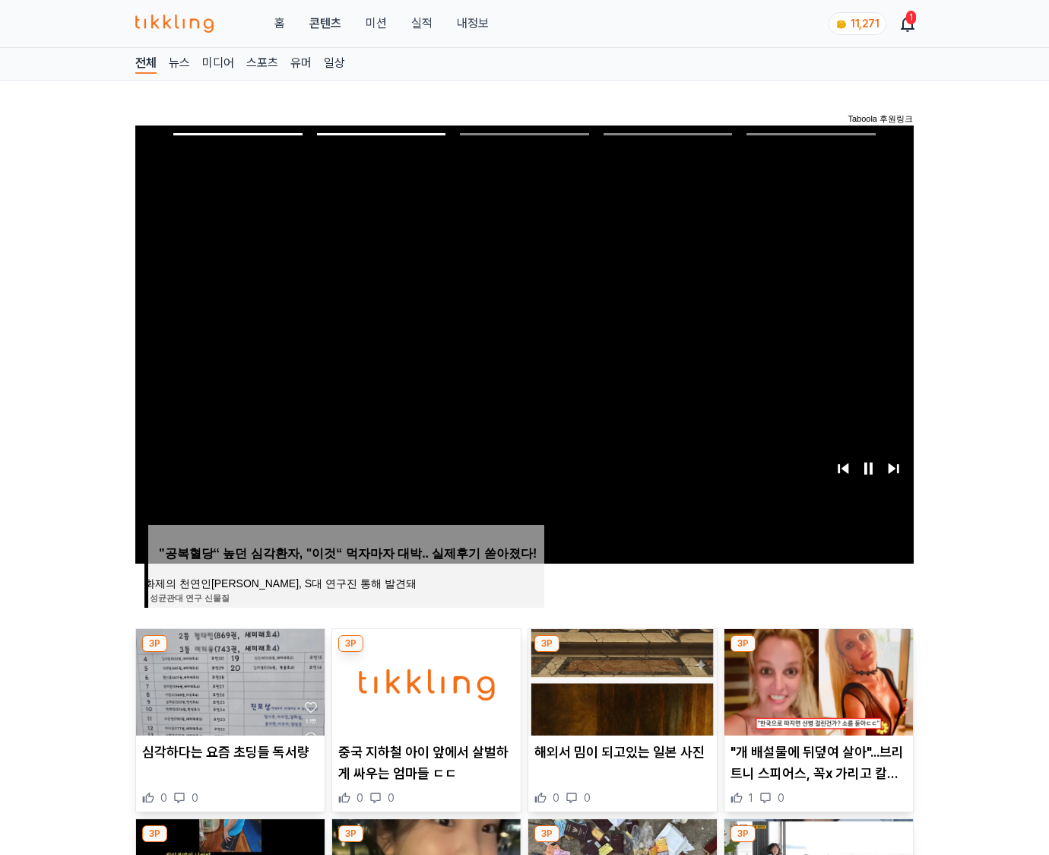
click at [817, 680] on img at bounding box center [819, 682] width 189 height 106
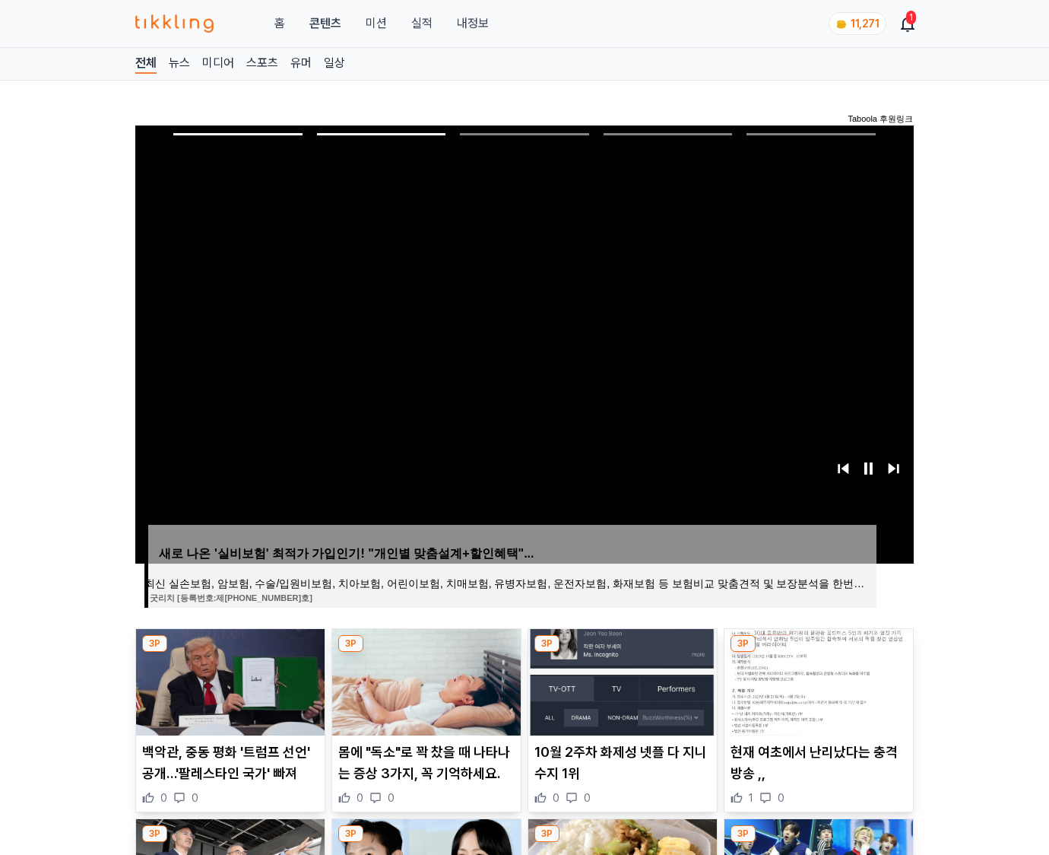
click at [817, 680] on img at bounding box center [819, 682] width 189 height 106
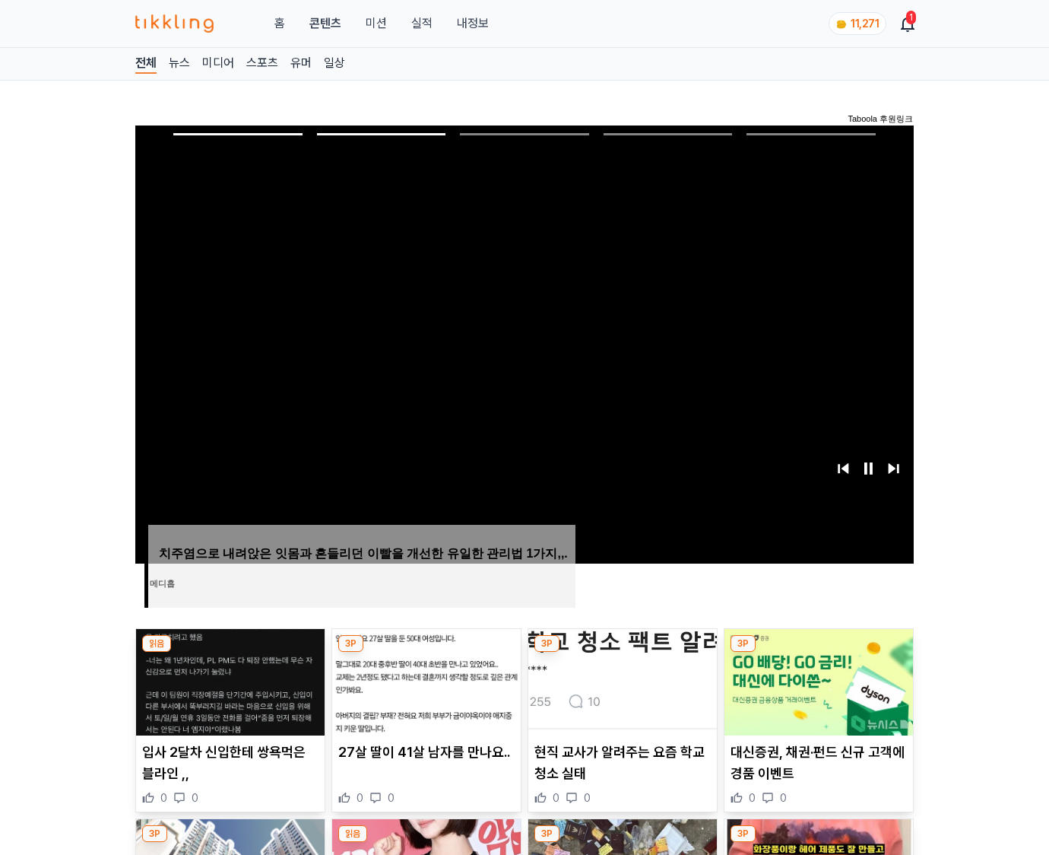
click at [817, 680] on img at bounding box center [819, 682] width 189 height 106
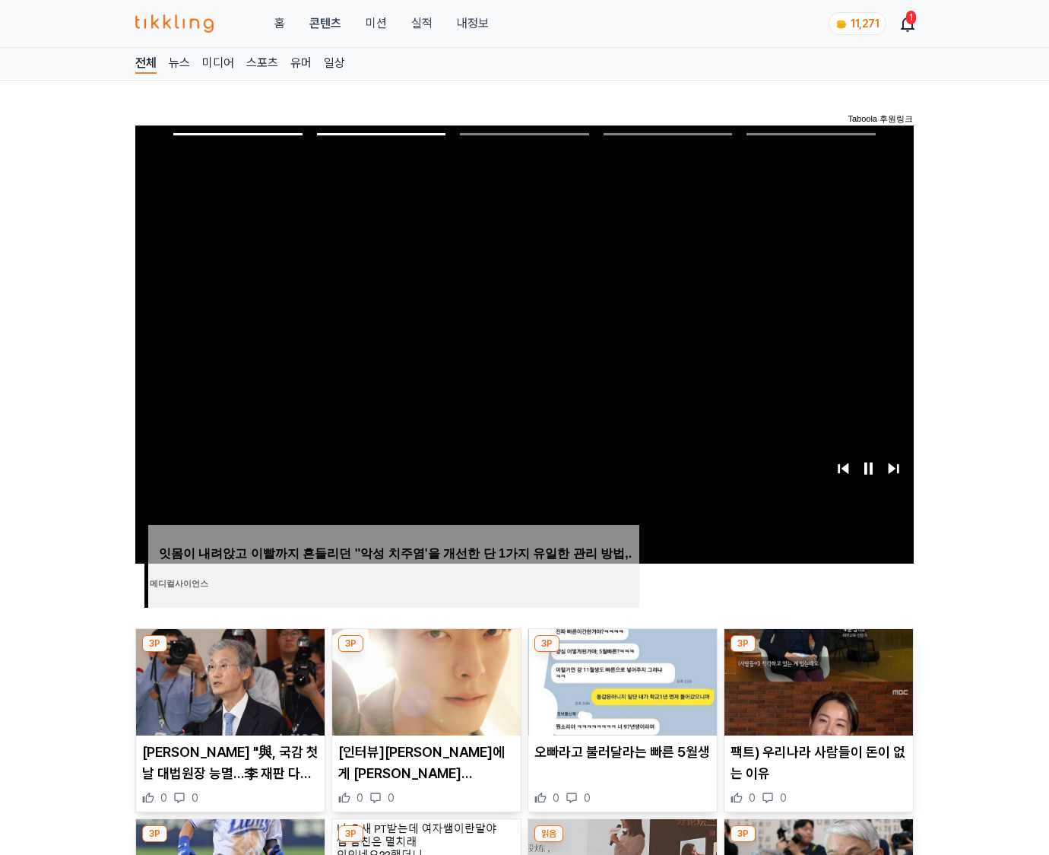
click at [817, 680] on img at bounding box center [819, 682] width 189 height 106
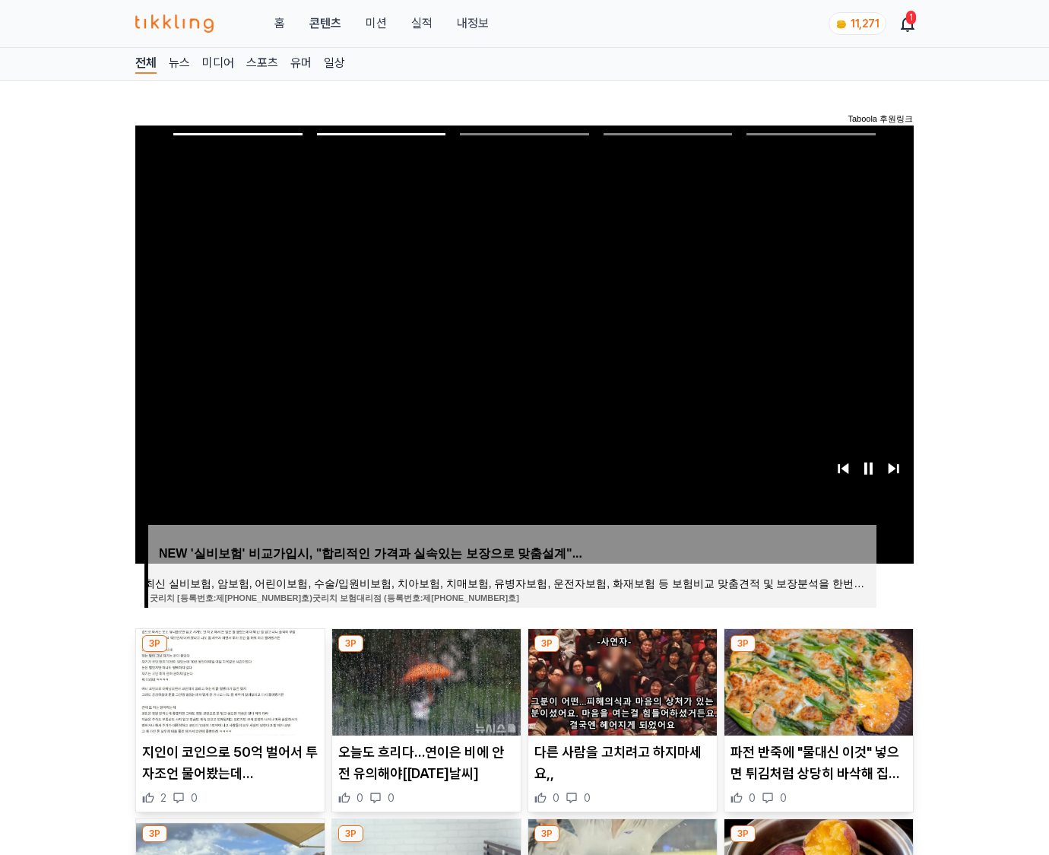
click at [817, 680] on img at bounding box center [819, 682] width 189 height 106
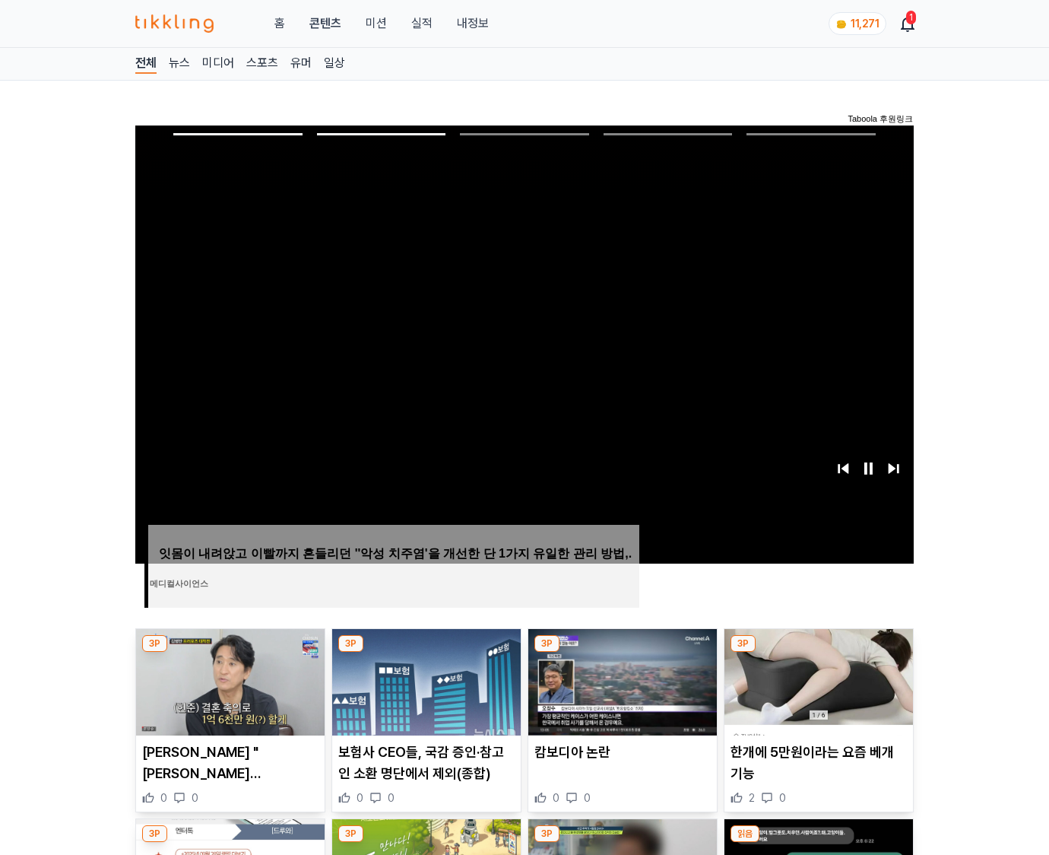
click at [817, 680] on img at bounding box center [819, 682] width 189 height 106
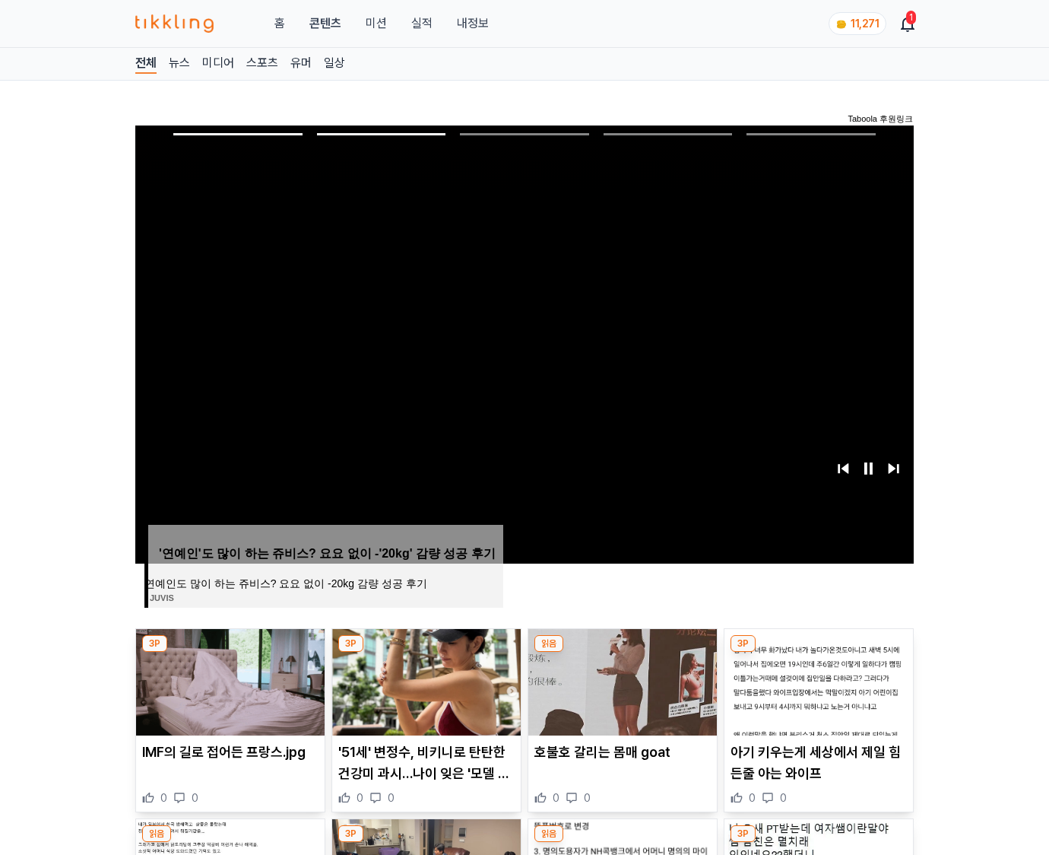
click at [817, 680] on img at bounding box center [819, 682] width 189 height 106
